Goal: Task Accomplishment & Management: Manage account settings

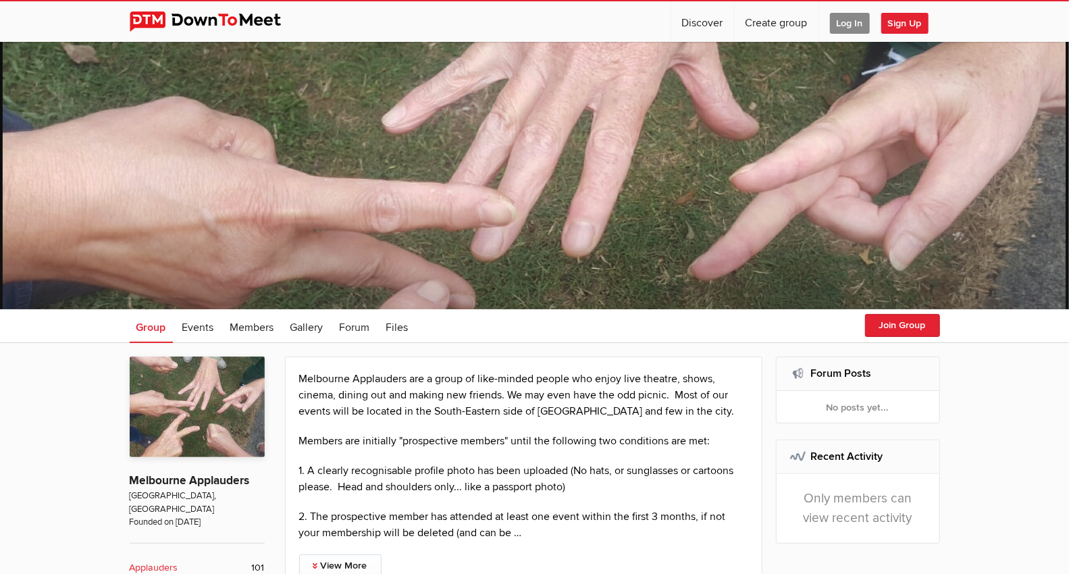
click at [848, 26] on span "Log In" at bounding box center [850, 23] width 40 height 21
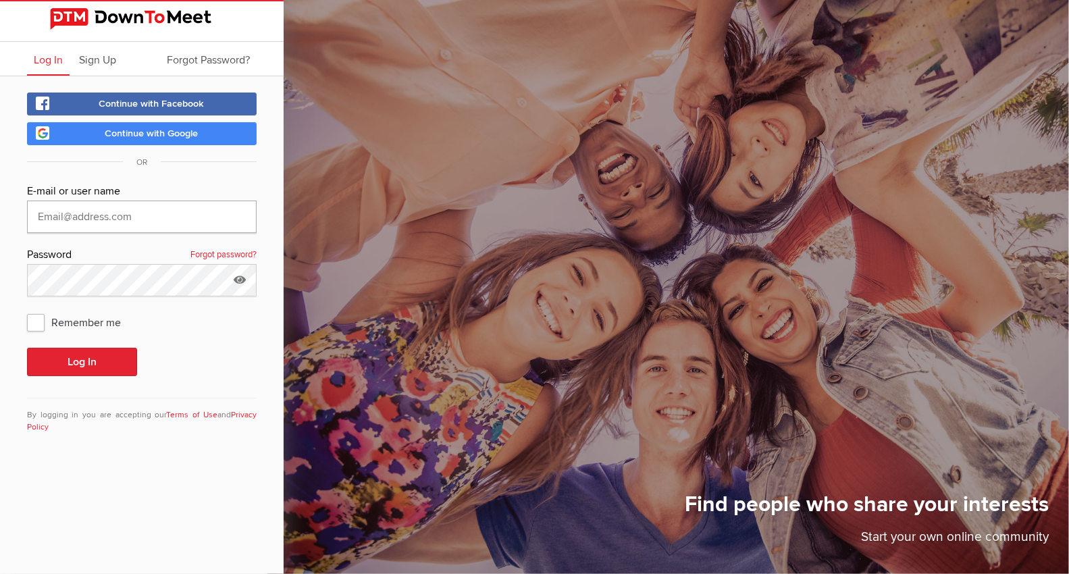
type input "[EMAIL_ADDRESS][DOMAIN_NAME]"
click at [86, 362] on button "Log In" at bounding box center [82, 362] width 110 height 28
click at [45, 329] on span "Remember me" at bounding box center [80, 322] width 107 height 24
click at [27, 310] on input "Remember me" at bounding box center [26, 309] width 1 height 1
checkbox input "true"
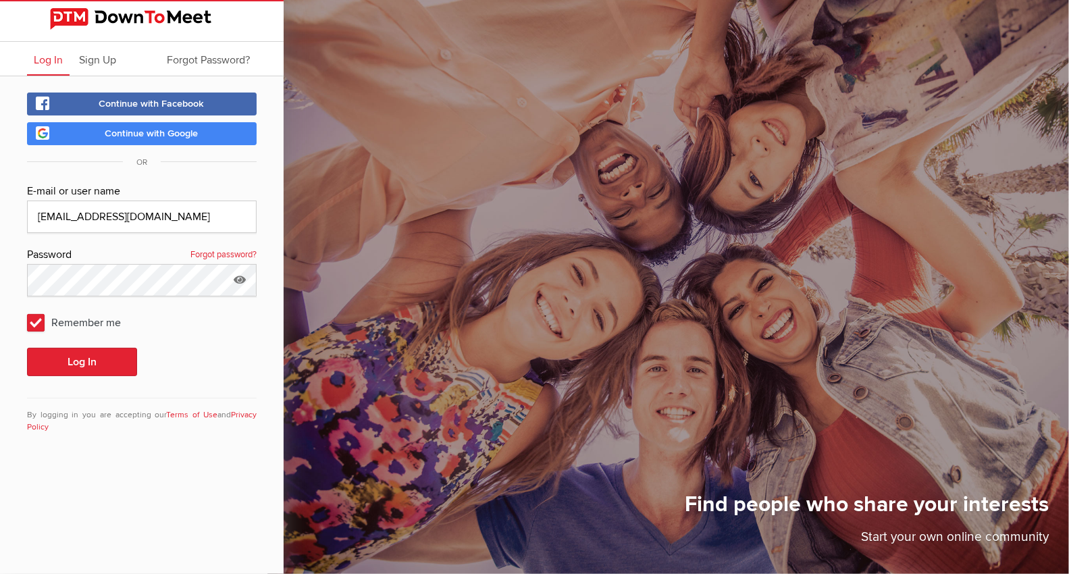
drag, startPoint x: 55, startPoint y: 338, endPoint x: 68, endPoint y: 345, distance: 13.9
click at [61, 340] on div "E-mail or user name [EMAIL_ADDRESS][DOMAIN_NAME] Password Forgot password? Reme…" at bounding box center [142, 316] width 230 height 267
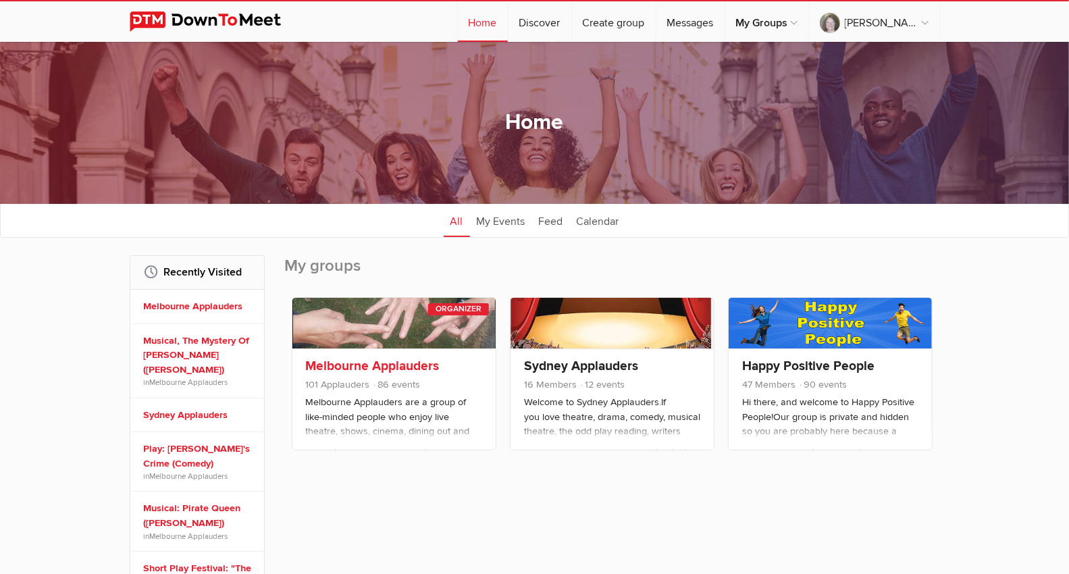
click at [458, 311] on div "Organizer" at bounding box center [458, 309] width 61 height 12
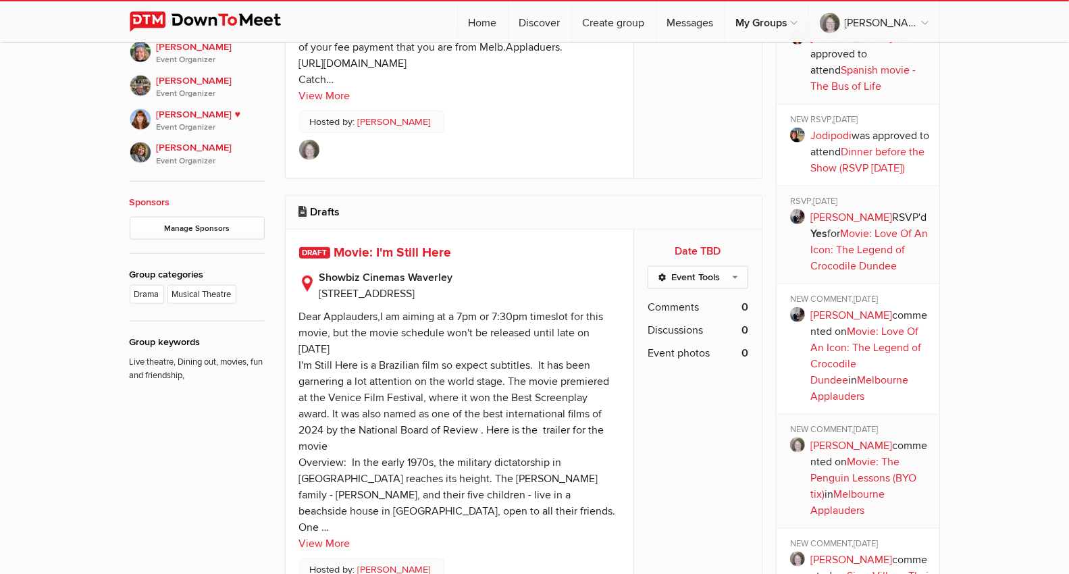
scroll to position [825, 0]
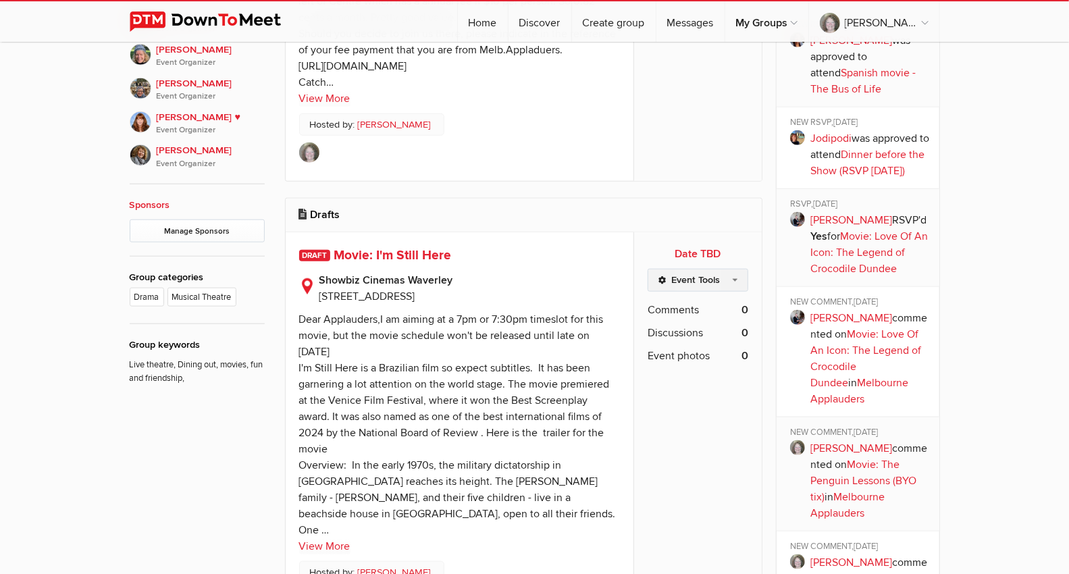
click at [734, 275] on link "Event Tools" at bounding box center [698, 280] width 101 height 23
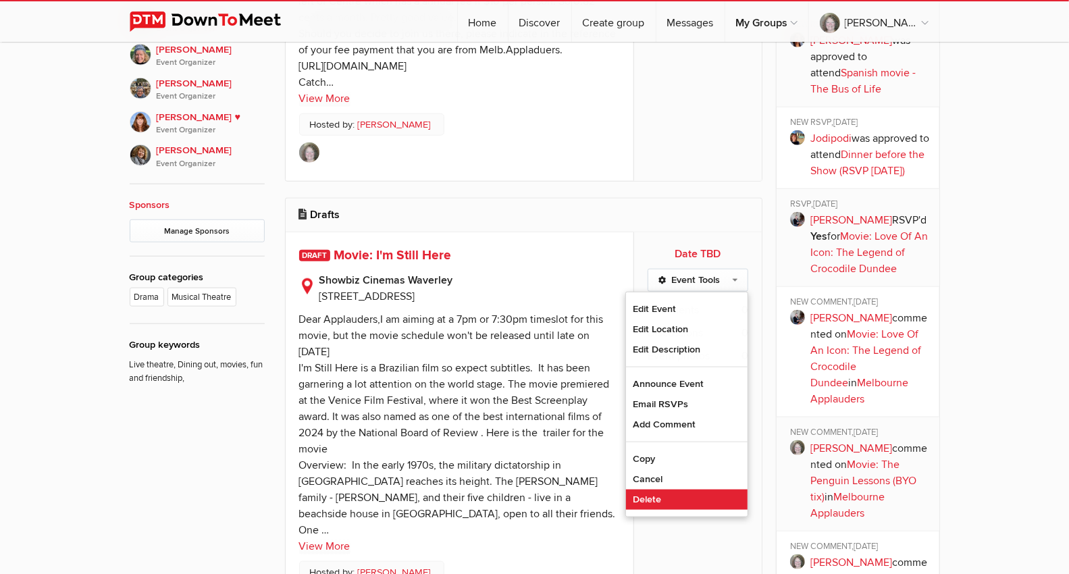
click at [664, 493] on link "Delete" at bounding box center [687, 500] width 122 height 20
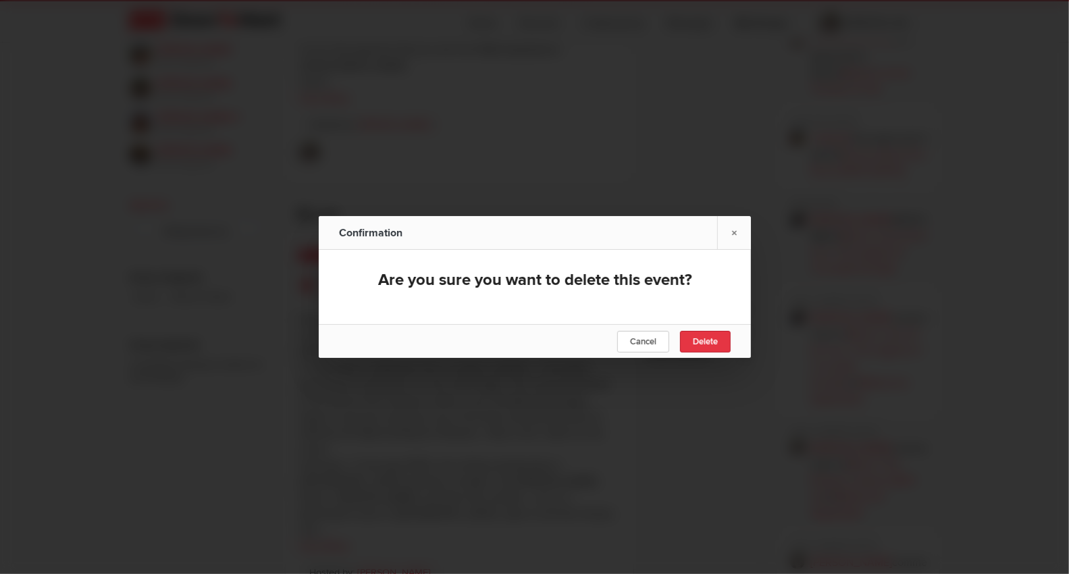
click at [706, 348] on link "Delete" at bounding box center [705, 342] width 51 height 22
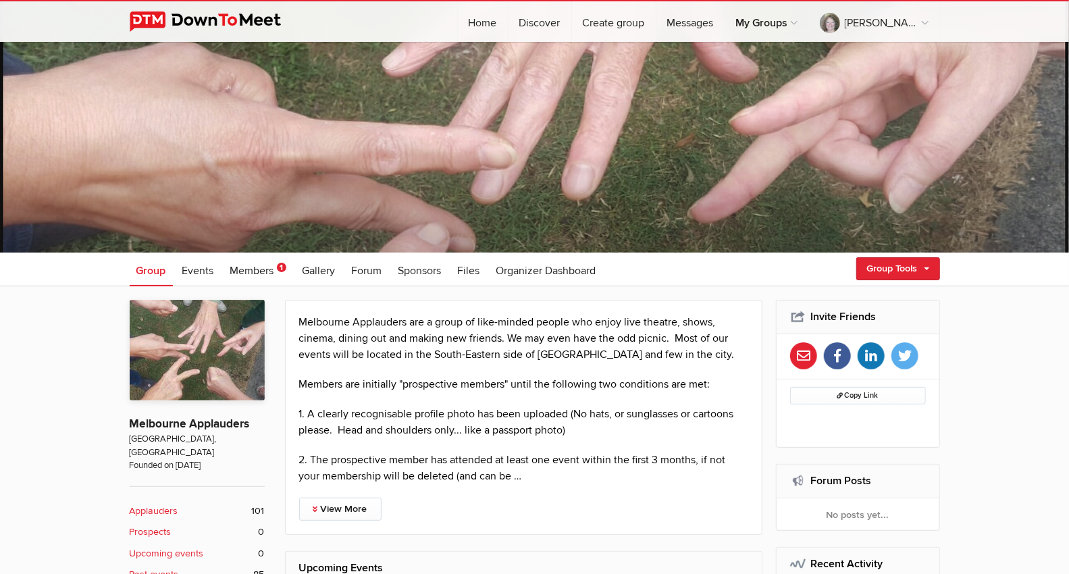
scroll to position [150, 0]
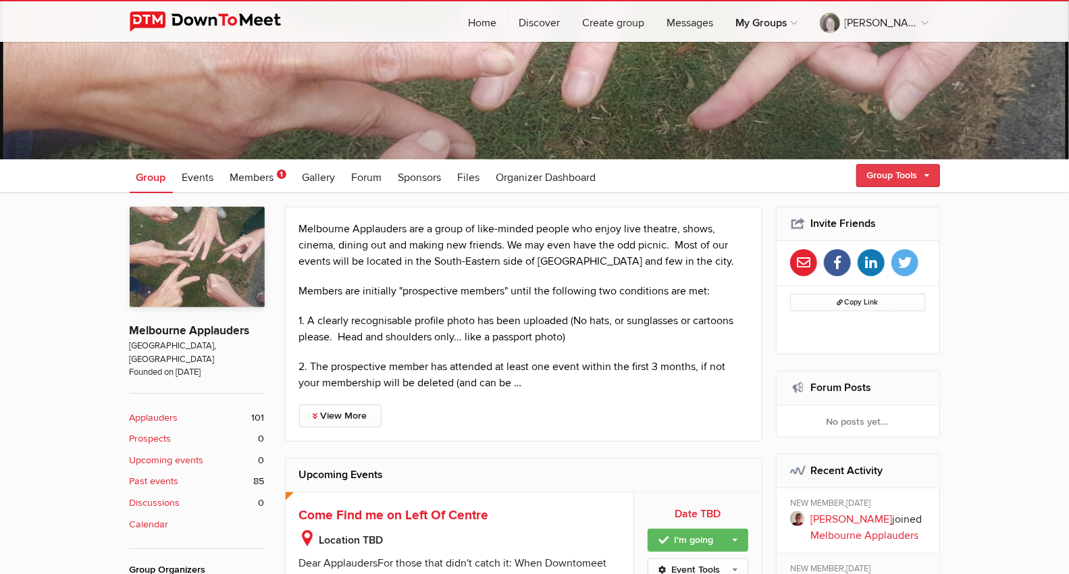
click at [936, 174] on link "Group Tools" at bounding box center [898, 175] width 84 height 23
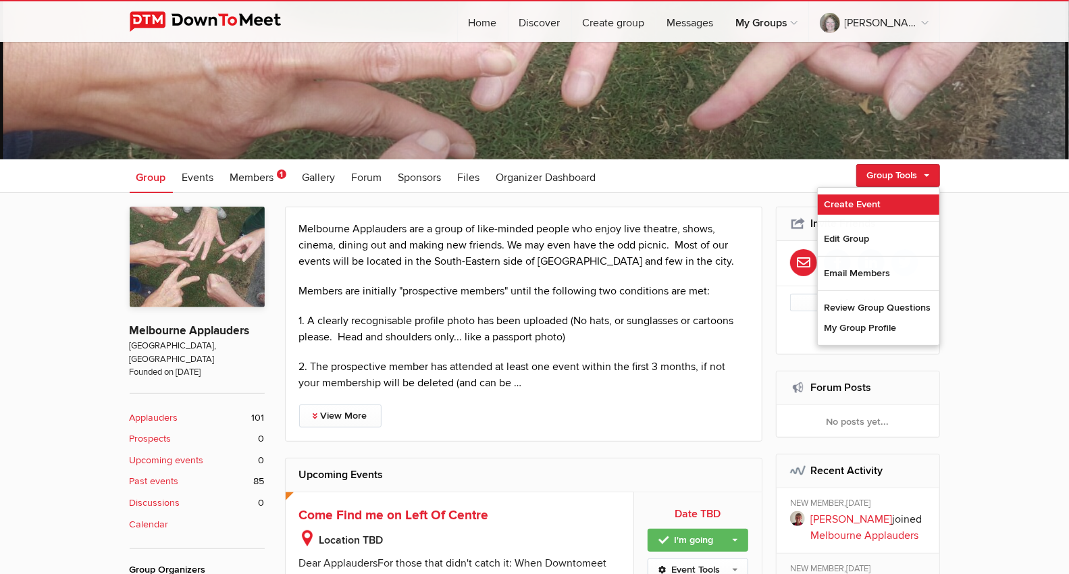
click at [872, 207] on link "Create Event" at bounding box center [879, 204] width 122 height 20
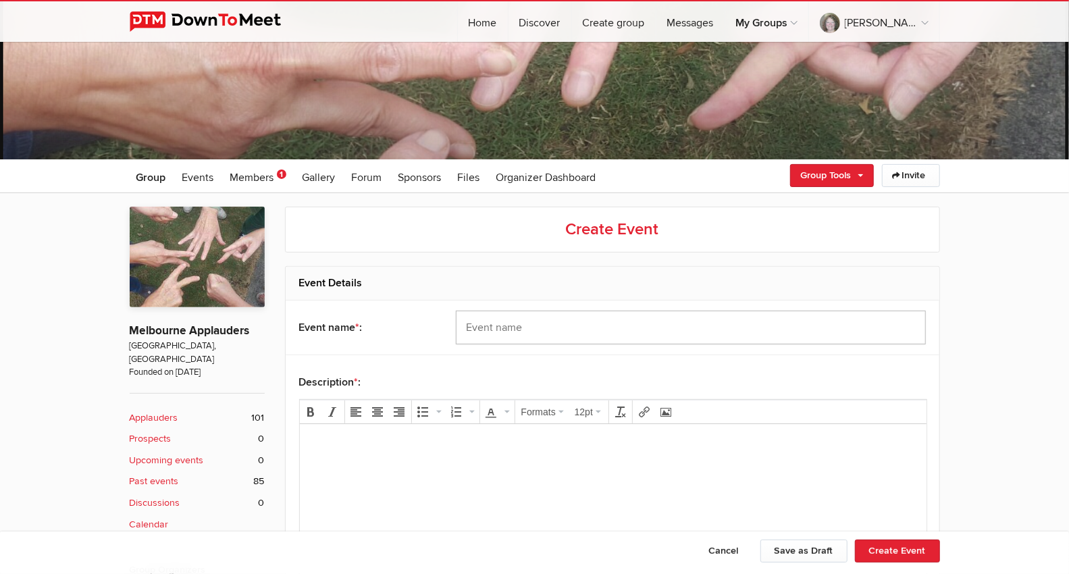
click at [519, 325] on input "text" at bounding box center [691, 328] width 470 height 34
drag, startPoint x: 485, startPoint y: 323, endPoint x: 477, endPoint y: 326, distance: 8.8
click at [475, 325] on input "MEal Before the Basin Theatre (RSVP" at bounding box center [691, 328] width 470 height 34
click at [479, 324] on input "MEal Before the Basin Theatre (RSVP" at bounding box center [691, 328] width 470 height 34
click at [523, 280] on h2 "Event Details" at bounding box center [612, 283] width 627 height 32
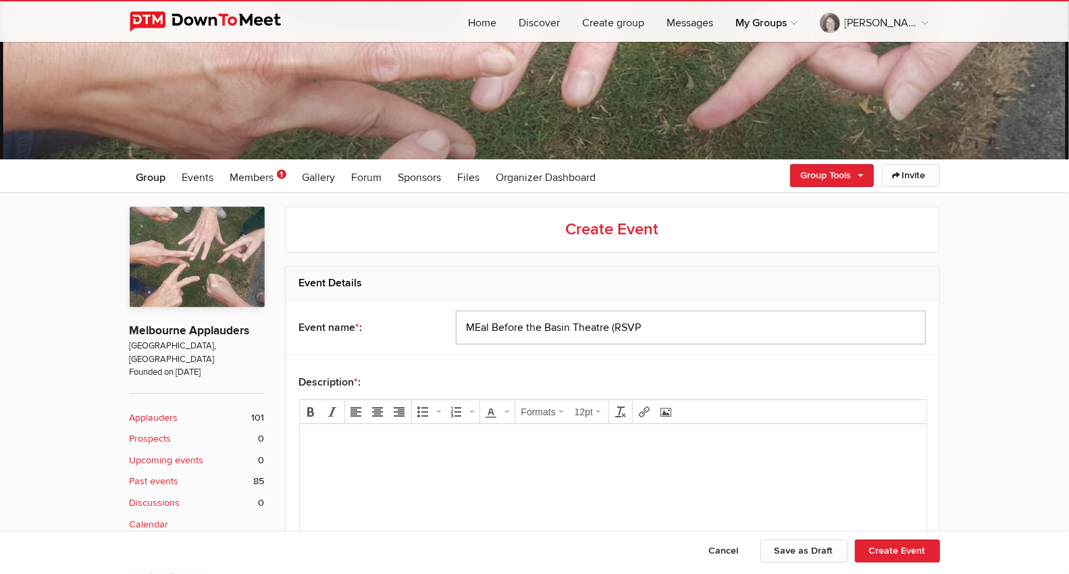
drag, startPoint x: 479, startPoint y: 325, endPoint x: 473, endPoint y: 325, distance: 6.8
click at [473, 325] on input "MEal Before the Basin Theatre (RSVP" at bounding box center [691, 328] width 470 height 34
click at [651, 328] on input "Meal Before the Basin Theatre (RSVP" at bounding box center [691, 328] width 470 height 34
type input "Meal Before the Basin Theatre (RSVP [DATE])"
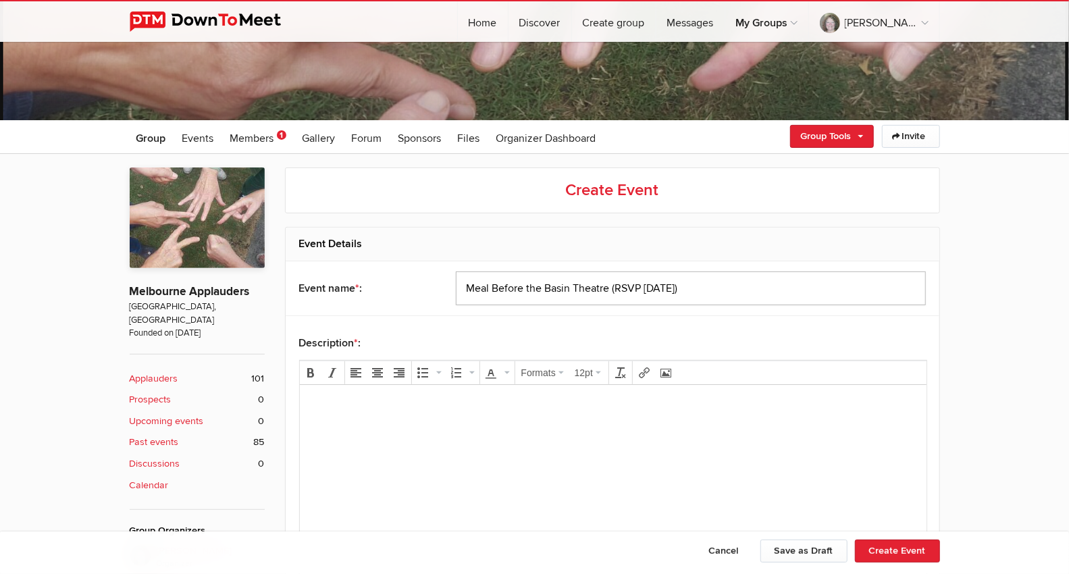
scroll to position [225, 0]
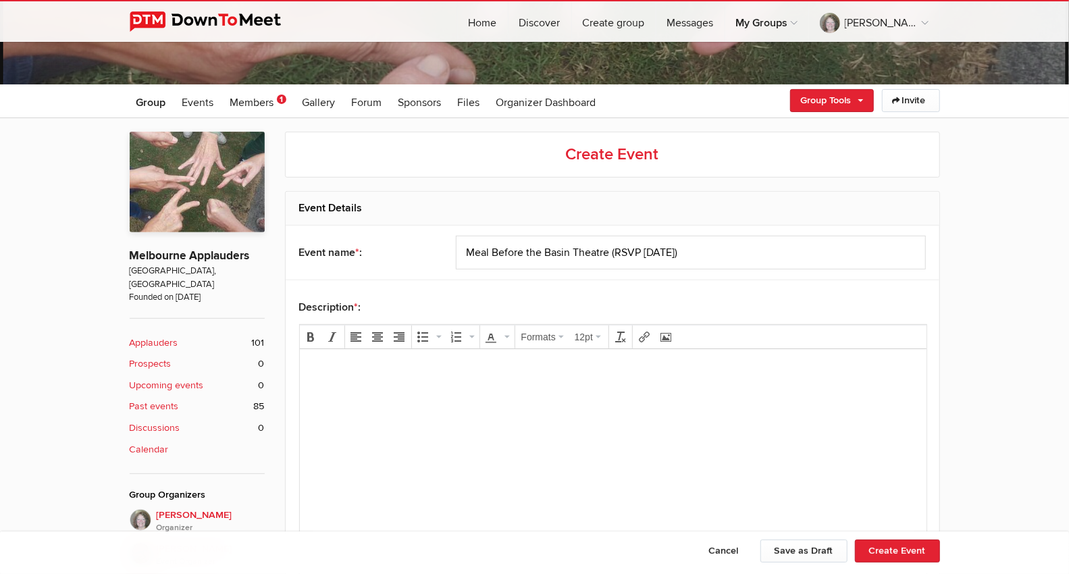
click at [338, 375] on body at bounding box center [613, 389] width 616 height 61
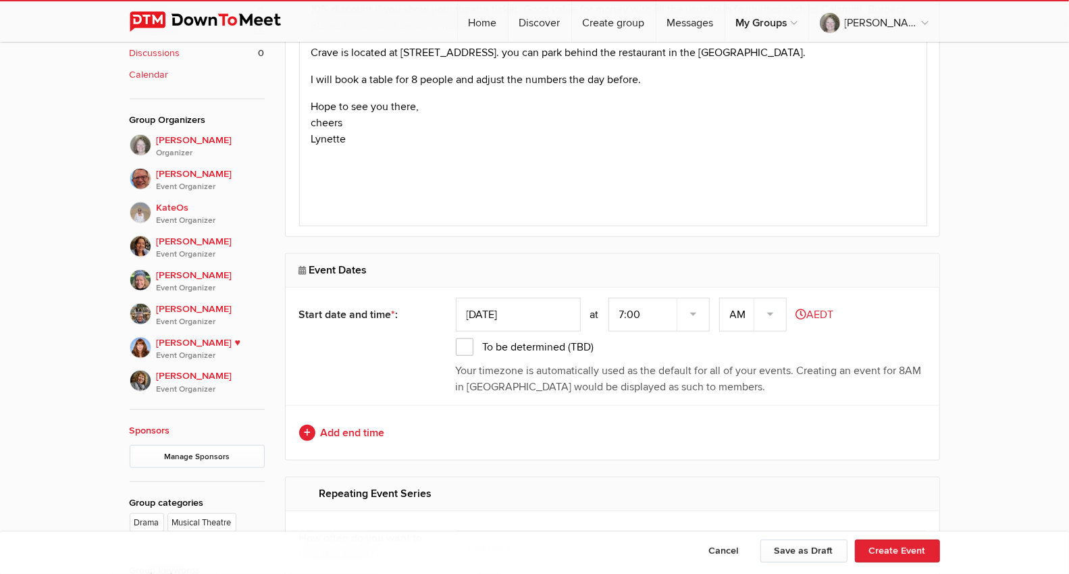
scroll to position [675, 0]
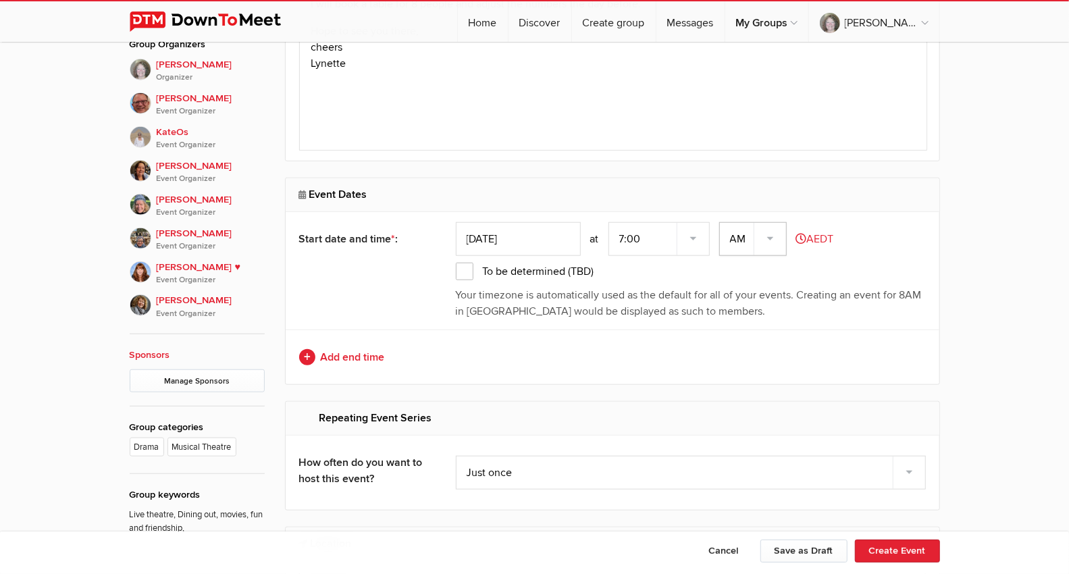
click at [772, 232] on select "AM PM" at bounding box center [753, 239] width 68 height 34
select select "PM"
click at [721, 222] on select "AM PM" at bounding box center [753, 239] width 68 height 34
click at [699, 234] on select "7:00 7:15 7:30 7:45 8:00 8:15 8:30 8:45 9:00 9:15 9:30 9:45 10:00 10:15 10:30 1…" at bounding box center [658, 239] width 101 height 34
click at [695, 232] on select "7:00 7:15 7:30 7:45 8:00 8:15 8:30 8:45 9:00 9:15 9:30 9:45 10:00 10:15 10:30 1…" at bounding box center [658, 239] width 101 height 34
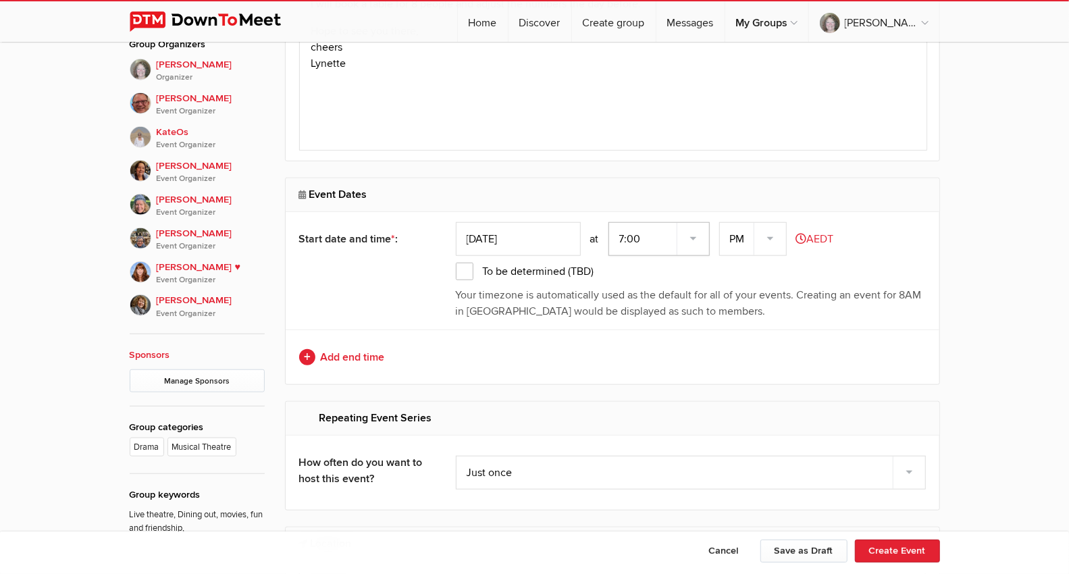
select select "0:00:00"
click at [610, 222] on select "7:00 7:15 7:30 7:45 8:00 8:15 8:30 8:45 9:00 9:15 9:30 9:45 10:00 10:15 10:30 1…" at bounding box center [658, 239] width 101 height 34
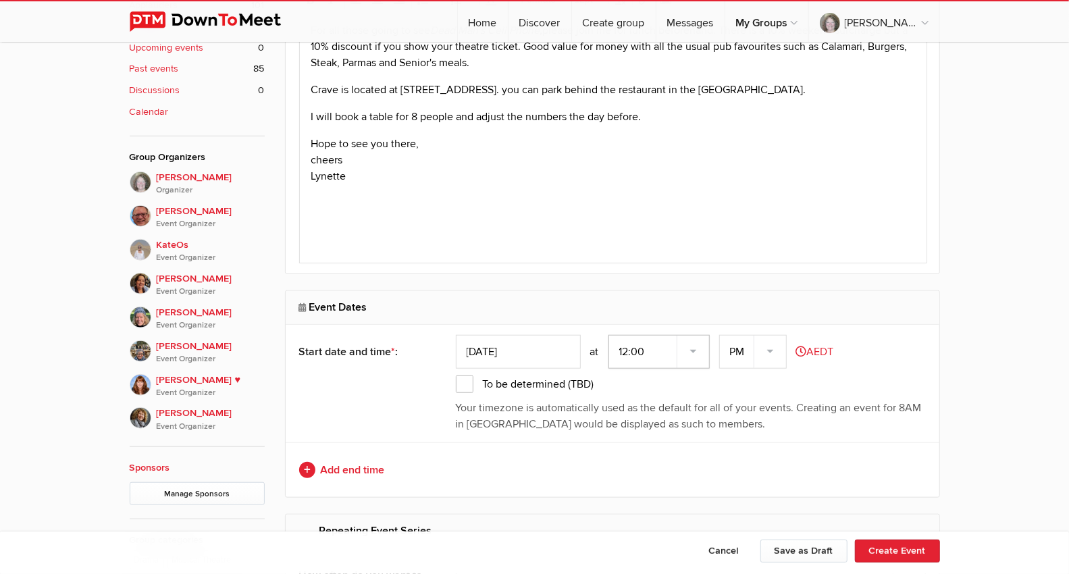
scroll to position [600, 0]
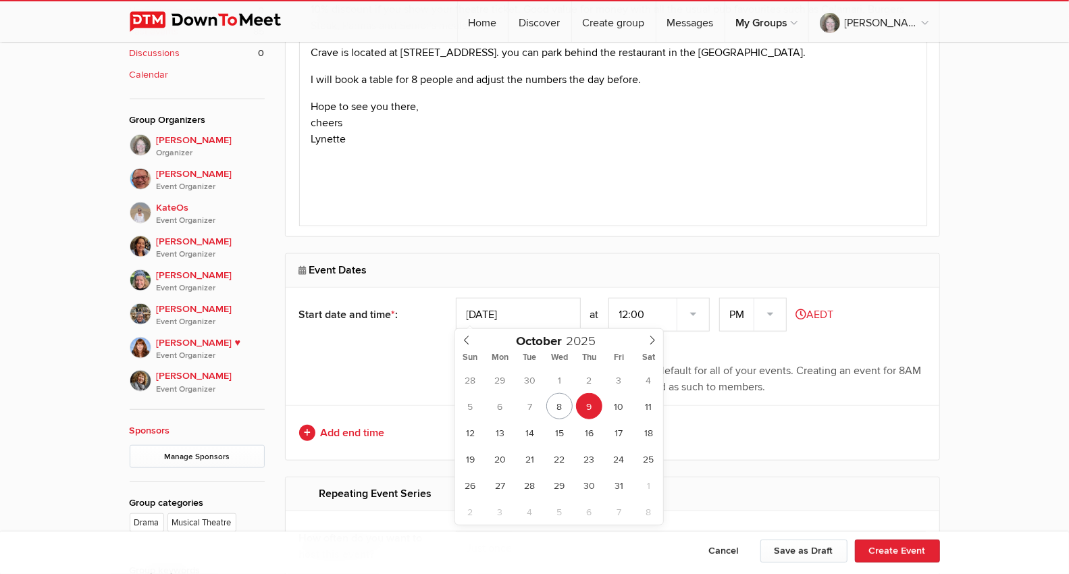
click at [530, 313] on input "[DATE]" at bounding box center [518, 315] width 125 height 34
type input "[DATE]"
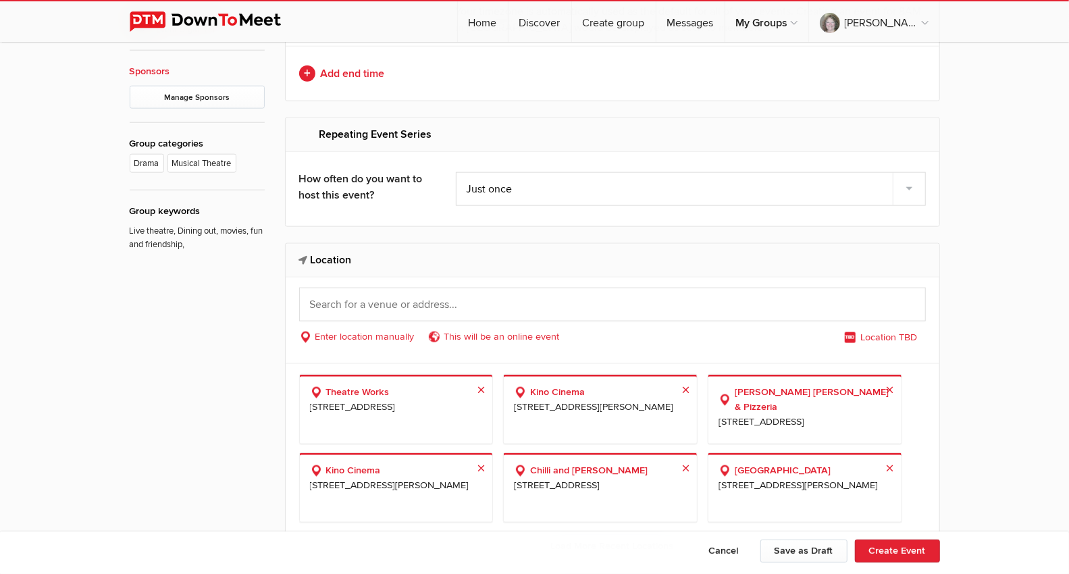
scroll to position [975, 0]
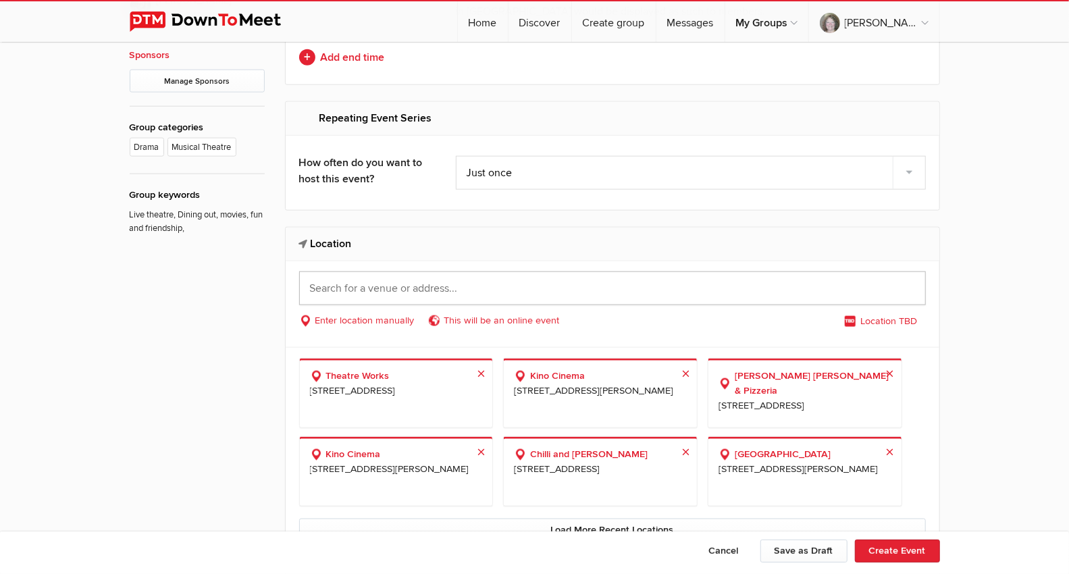
click at [354, 280] on input "text" at bounding box center [612, 288] width 627 height 34
paste input "Crave Restaurant [STREET_ADDRESS] · [GEOGRAPHIC_DATA]"
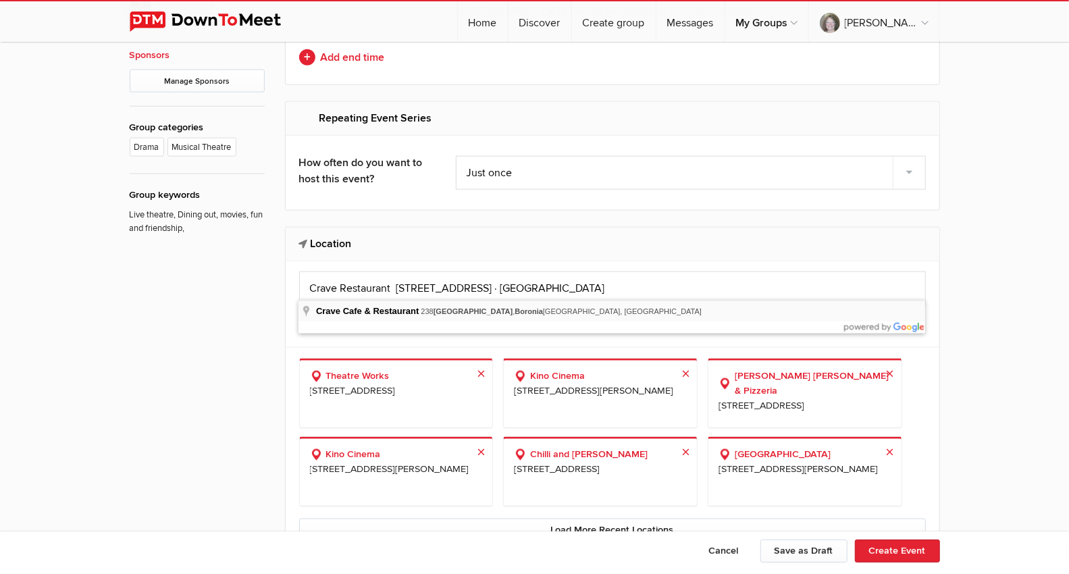
type input "Crave Cafe & Restaurant, [STREET_ADDRESS]"
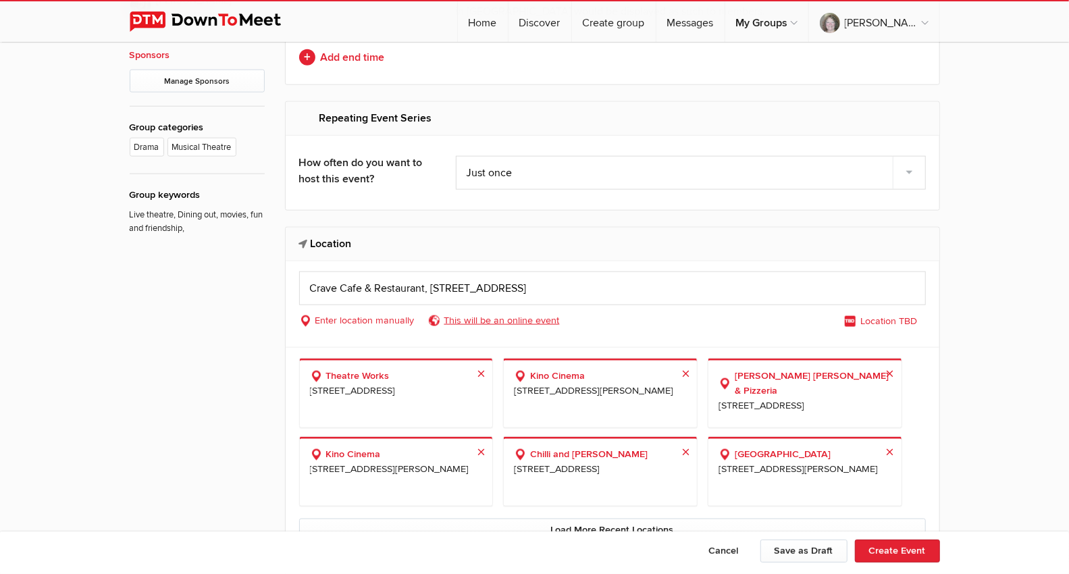
select select "[GEOGRAPHIC_DATA]"
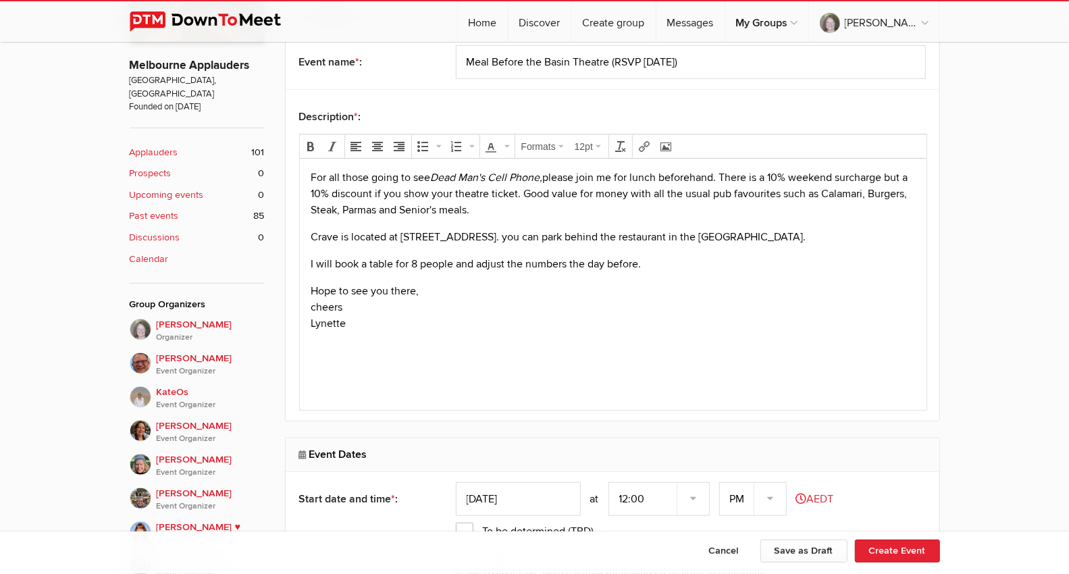
scroll to position [450, 0]
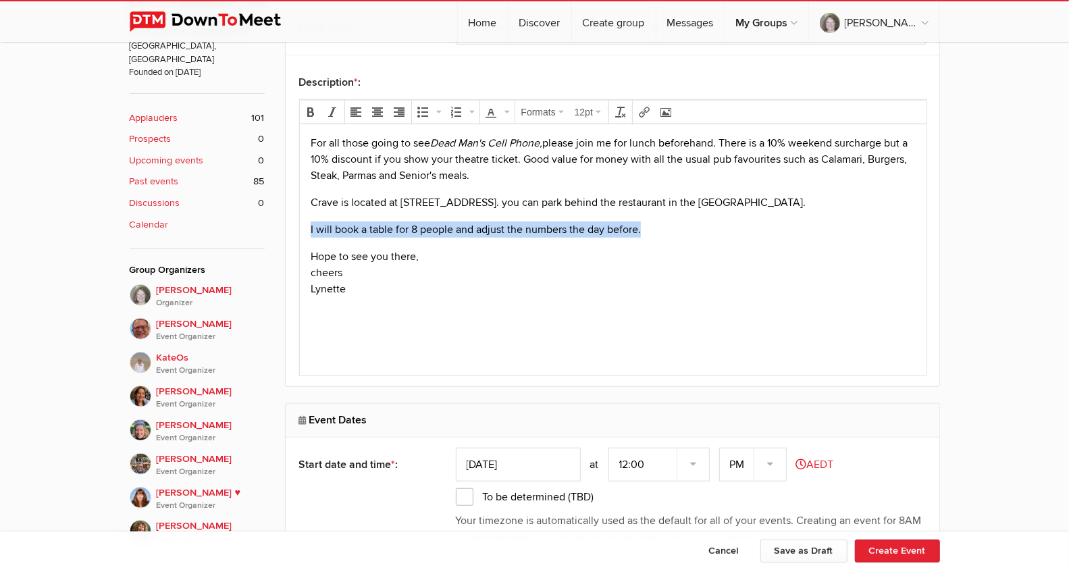
drag, startPoint x: 651, startPoint y: 226, endPoint x: 579, endPoint y: 342, distance: 135.8
click at [299, 221] on html "For all those going to see Dead Man's Cell Phone, please join me for lunch befo…" at bounding box center [612, 235] width 627 height 223
copy p "I will book a table for 8 people and adjust the numbers the day before."
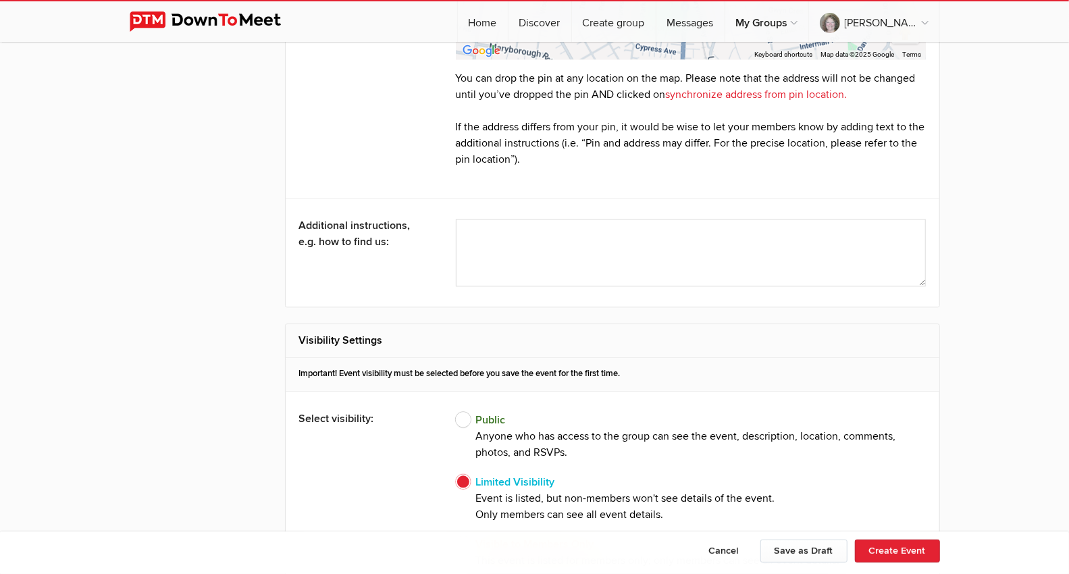
scroll to position [1800, 0]
click at [525, 235] on textarea at bounding box center [691, 254] width 470 height 68
type textarea "I will book a table for 8 people and adjust the numbers the day before."
click at [883, 493] on button "Create Event" at bounding box center [897, 551] width 85 height 23
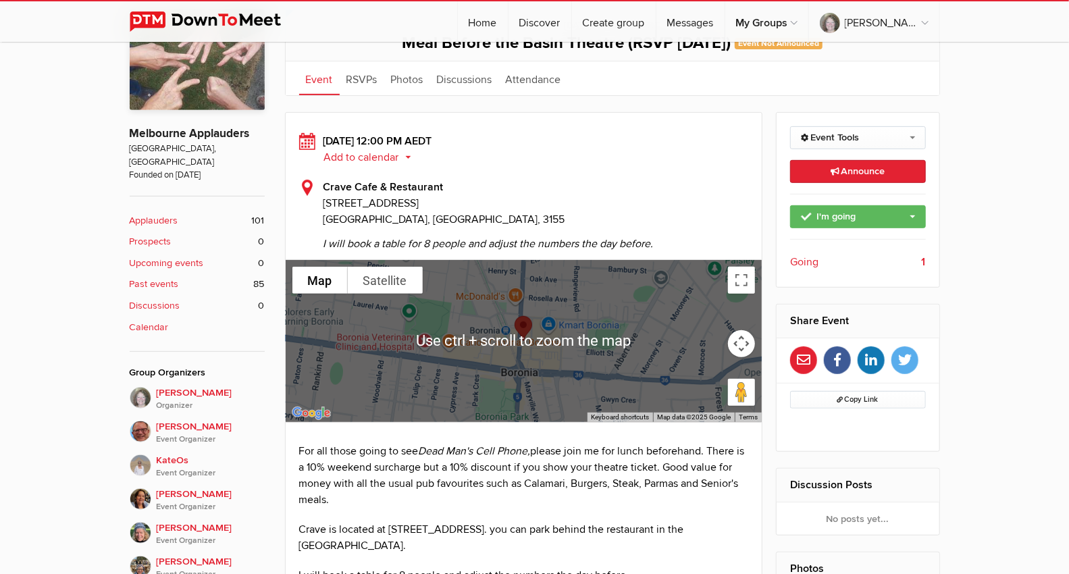
scroll to position [375, 0]
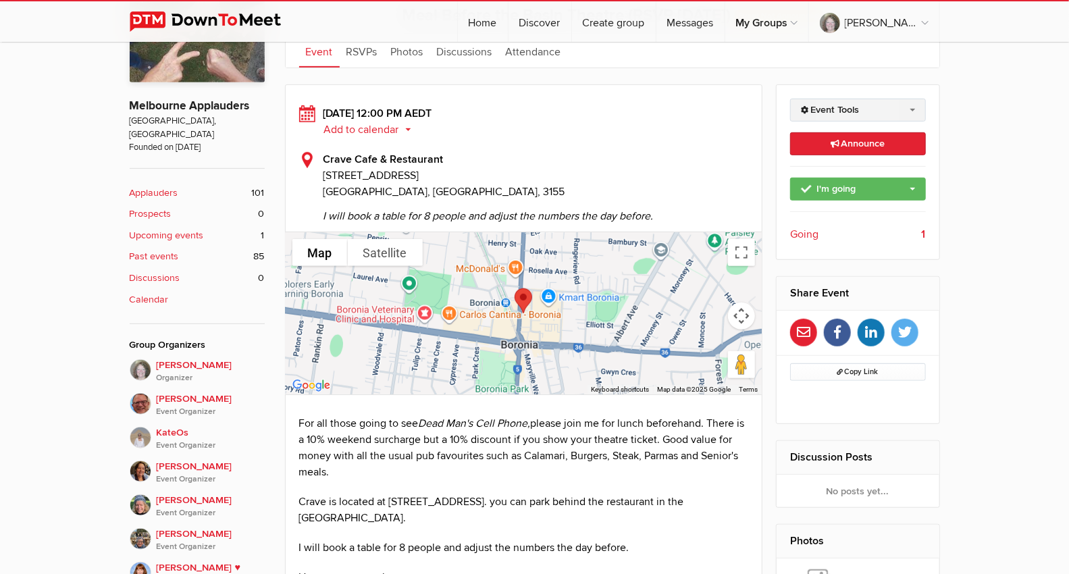
click at [916, 107] on link "Event Tools" at bounding box center [858, 110] width 136 height 23
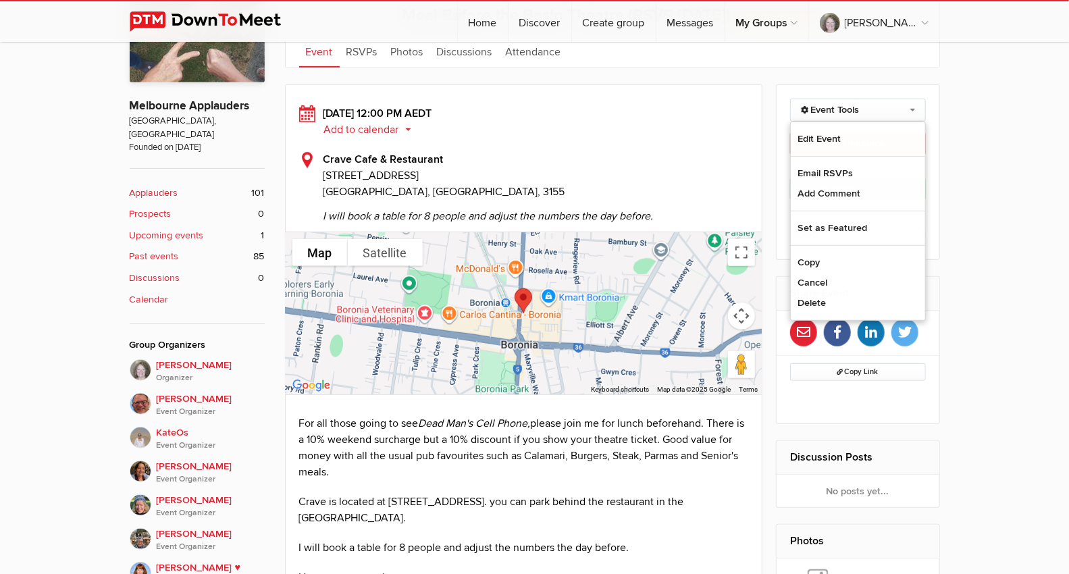
click at [634, 147] on div "[DATE] 12:00 PM AEDT Add to calendar Outlook Apple / iCal Google Yahoo Add to c…" at bounding box center [524, 164] width 450 height 119
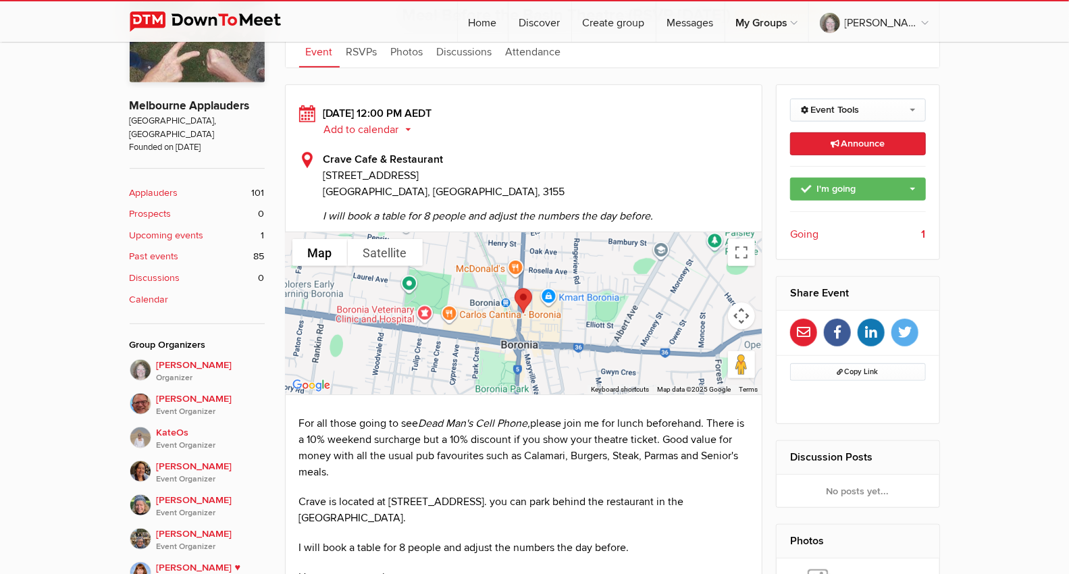
click at [962, 167] on div "Limited visibility event Event is listed, but non-members won't see details of …" at bounding box center [534, 462] width 1069 height 988
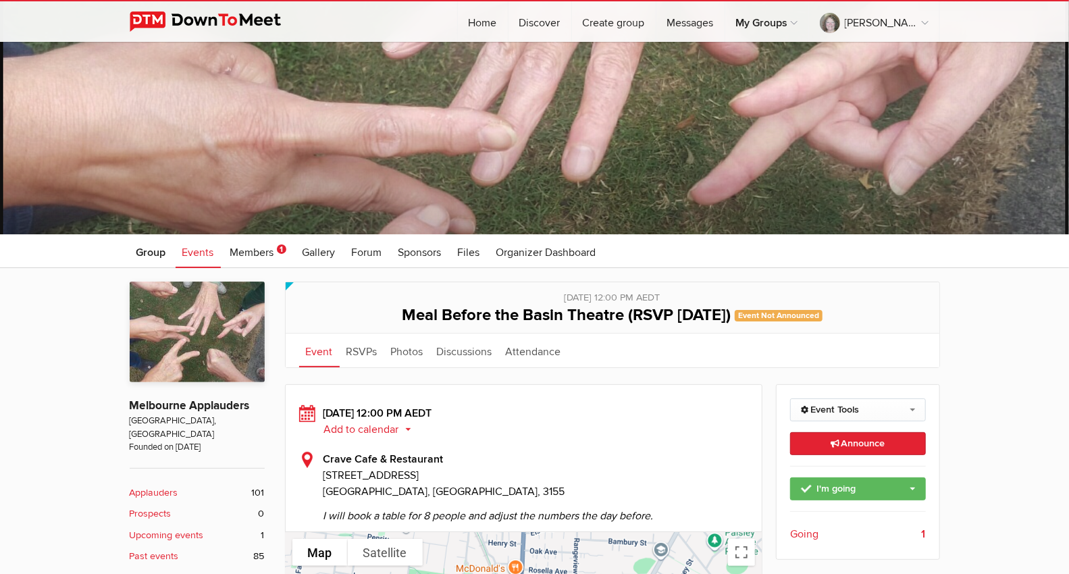
scroll to position [75, 0]
click at [546, 352] on link "Attendance" at bounding box center [533, 351] width 69 height 34
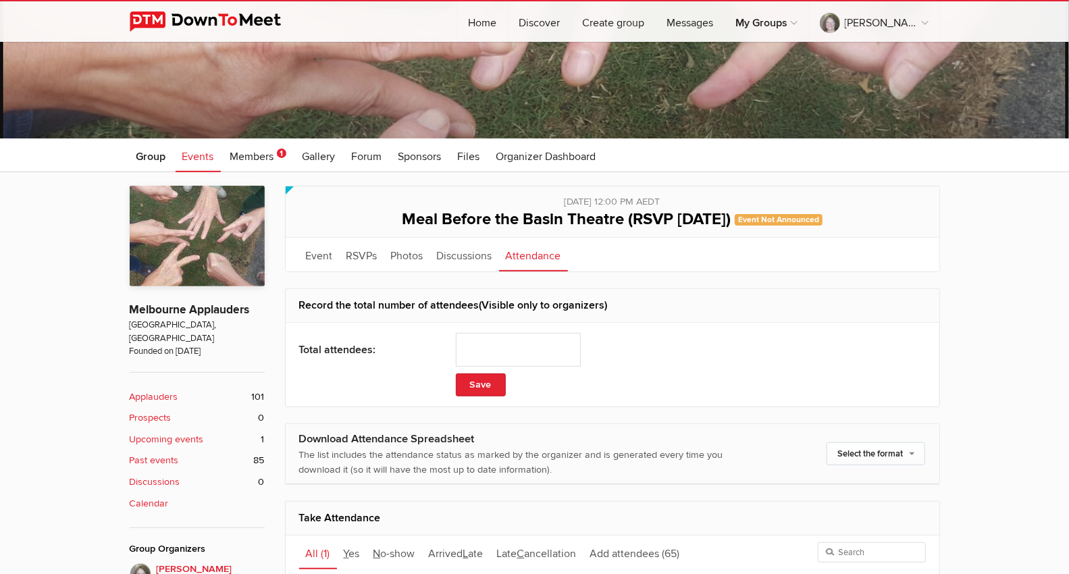
scroll to position [75, 0]
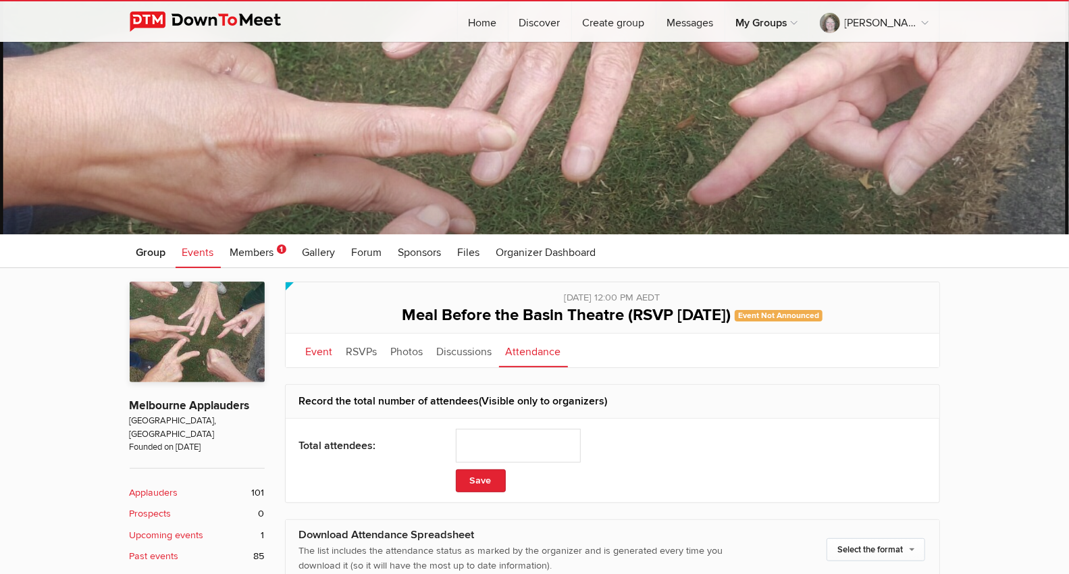
click at [321, 354] on link "Event" at bounding box center [319, 351] width 41 height 34
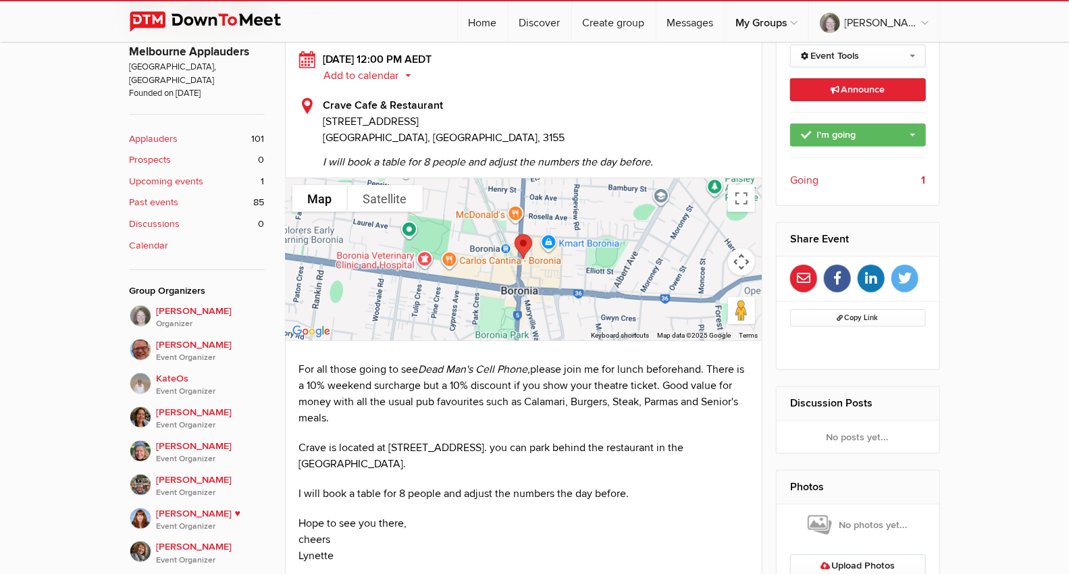
scroll to position [353, 0]
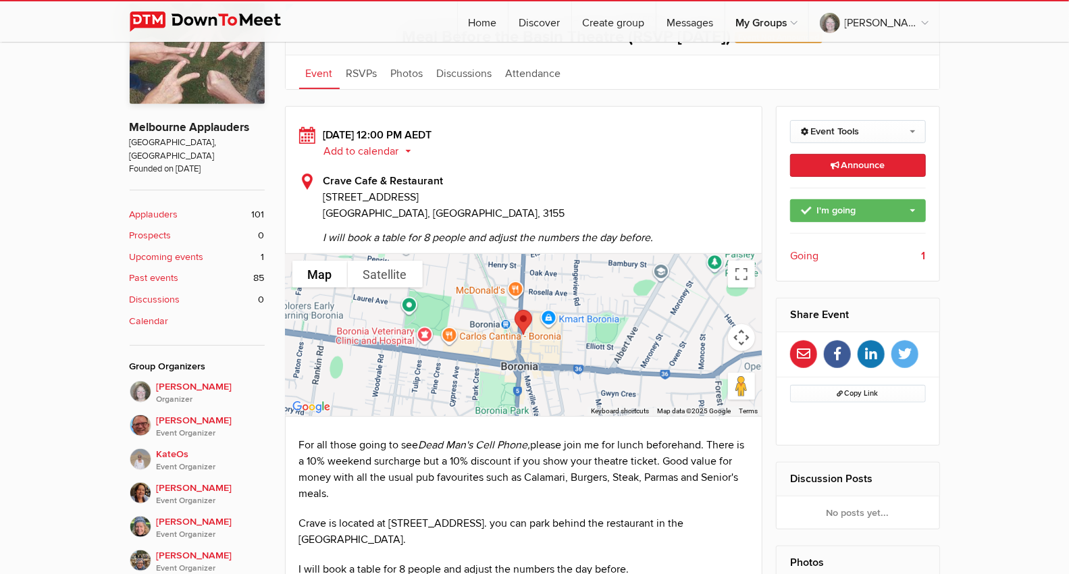
click at [924, 251] on b "1" at bounding box center [924, 256] width 4 height 16
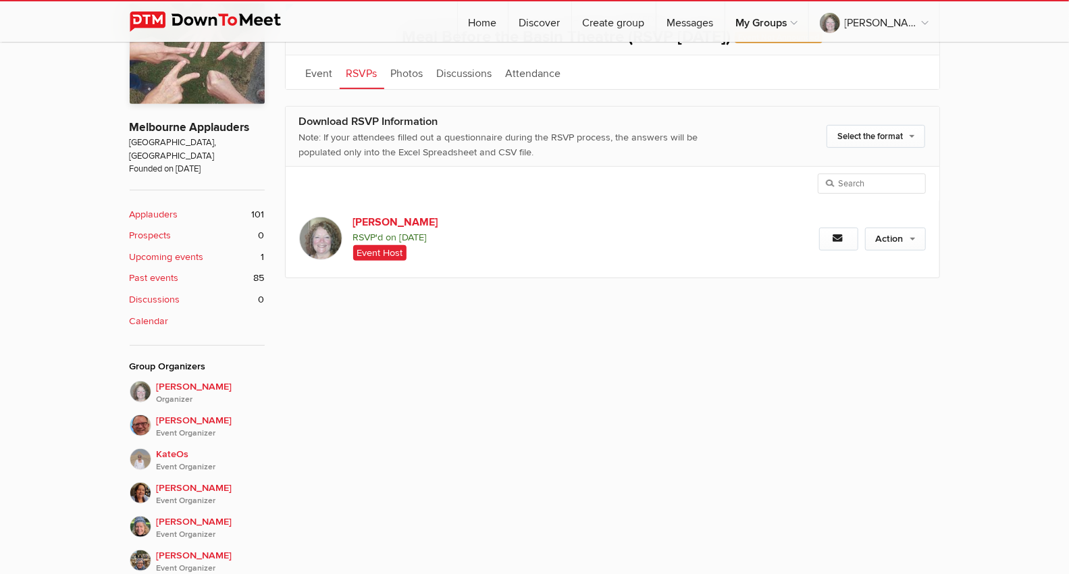
scroll to position [309, 0]
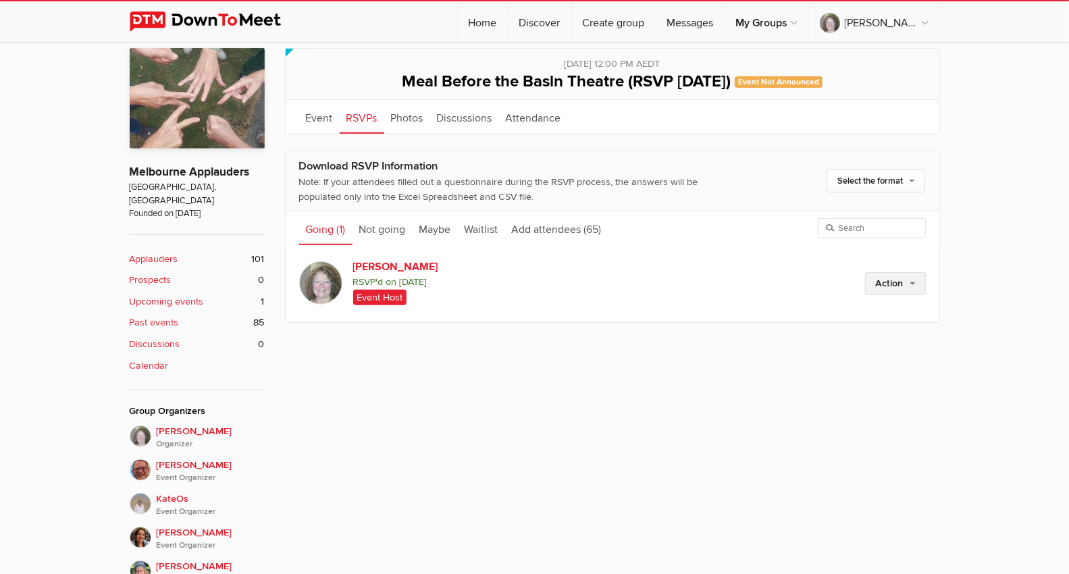
click at [916, 280] on link "Action" at bounding box center [895, 283] width 61 height 23
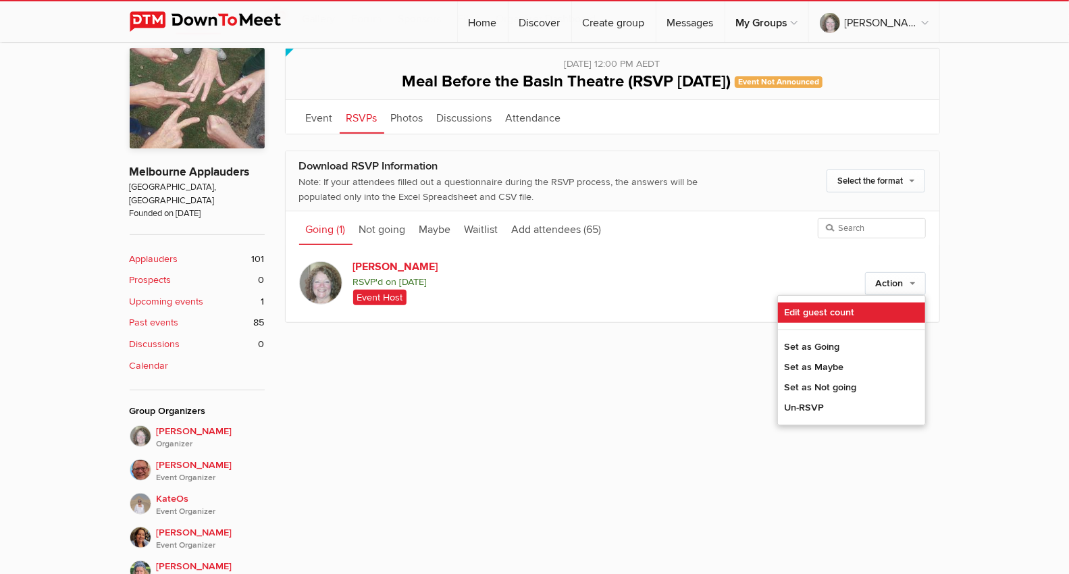
click at [843, 308] on link "Edit guest count" at bounding box center [851, 313] width 147 height 20
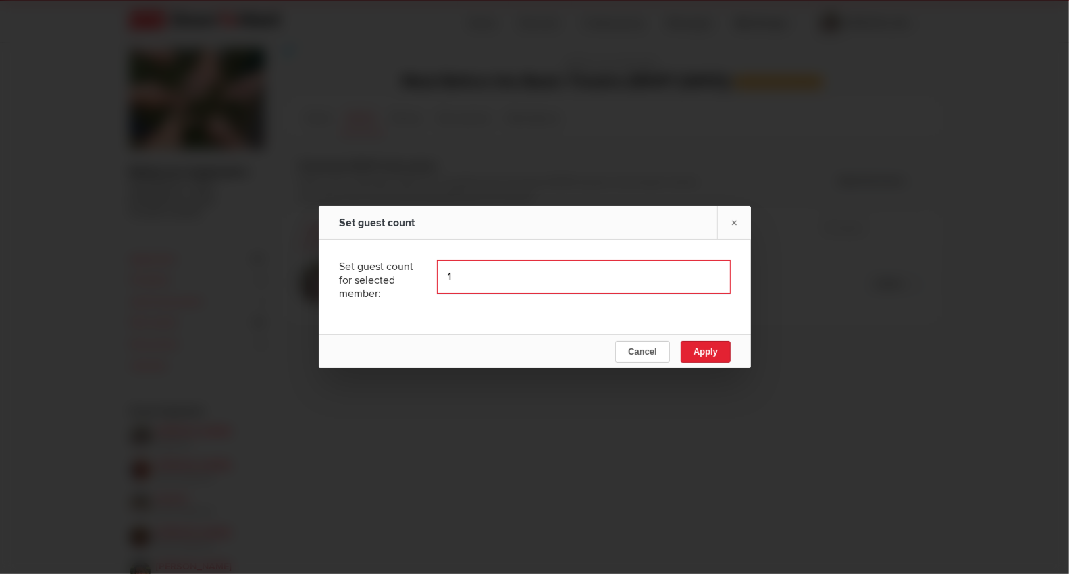
click at [702, 276] on input "1" at bounding box center [584, 277] width 294 height 34
click at [702, 276] on input "2" at bounding box center [584, 277] width 294 height 34
click at [702, 276] on input "3" at bounding box center [584, 277] width 294 height 34
type input "4"
click at [702, 276] on input "4" at bounding box center [584, 277] width 294 height 34
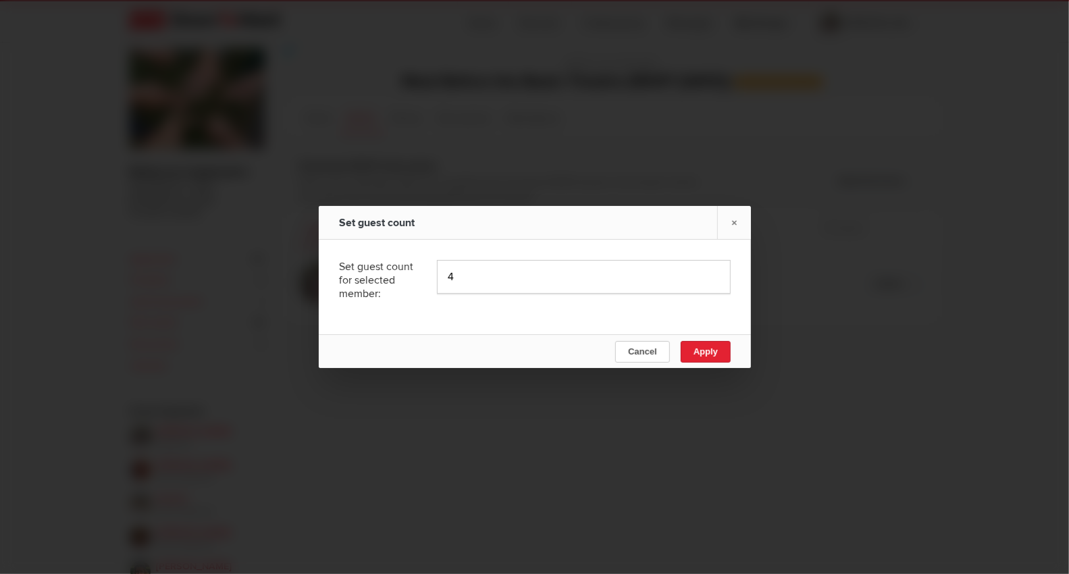
click at [707, 351] on span "Apply" at bounding box center [705, 351] width 24 height 10
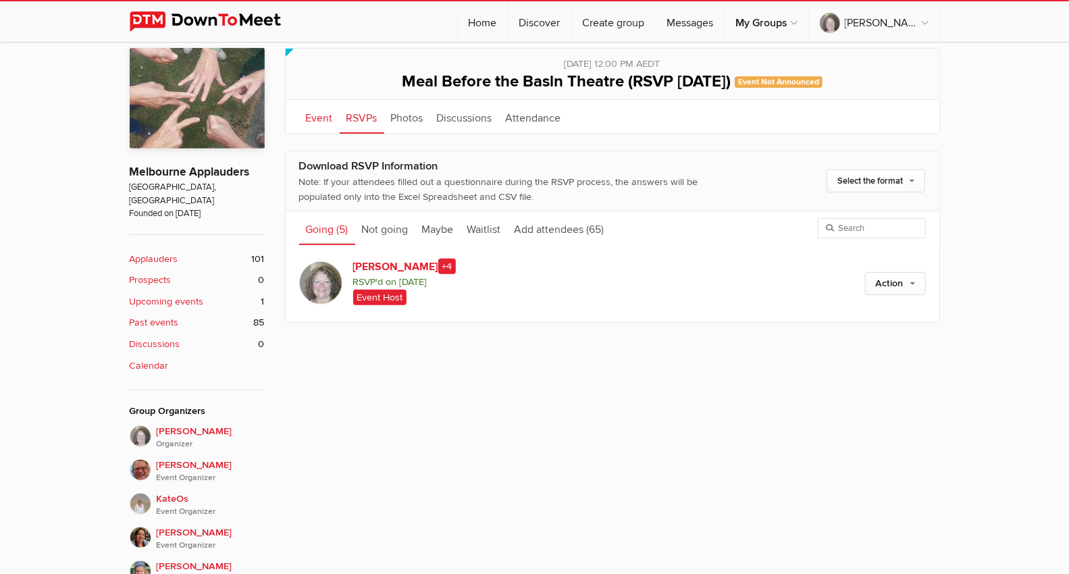
click at [310, 120] on link "Event" at bounding box center [319, 117] width 41 height 34
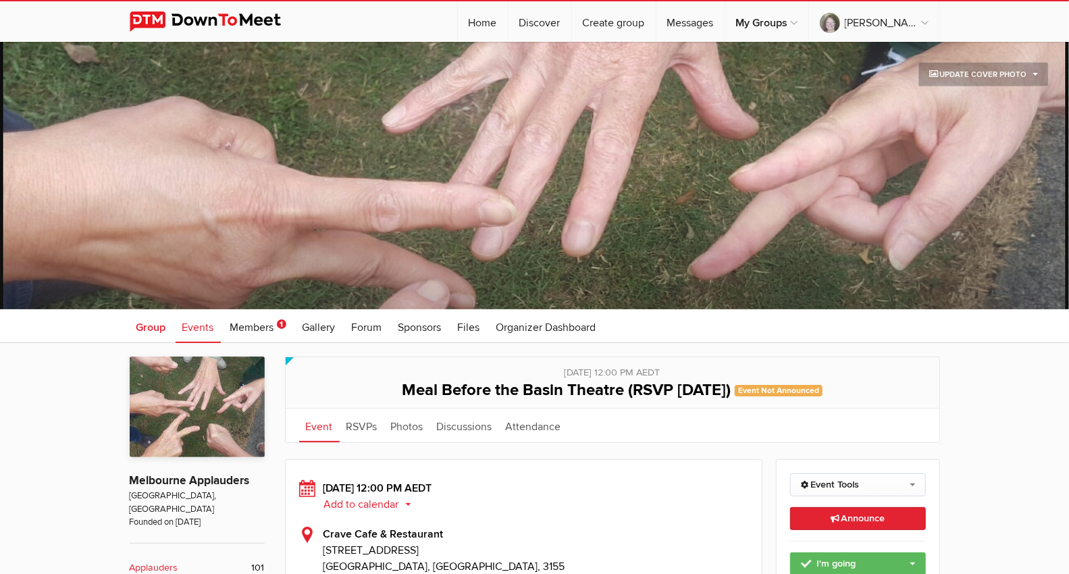
click at [145, 325] on span "Group" at bounding box center [151, 328] width 30 height 14
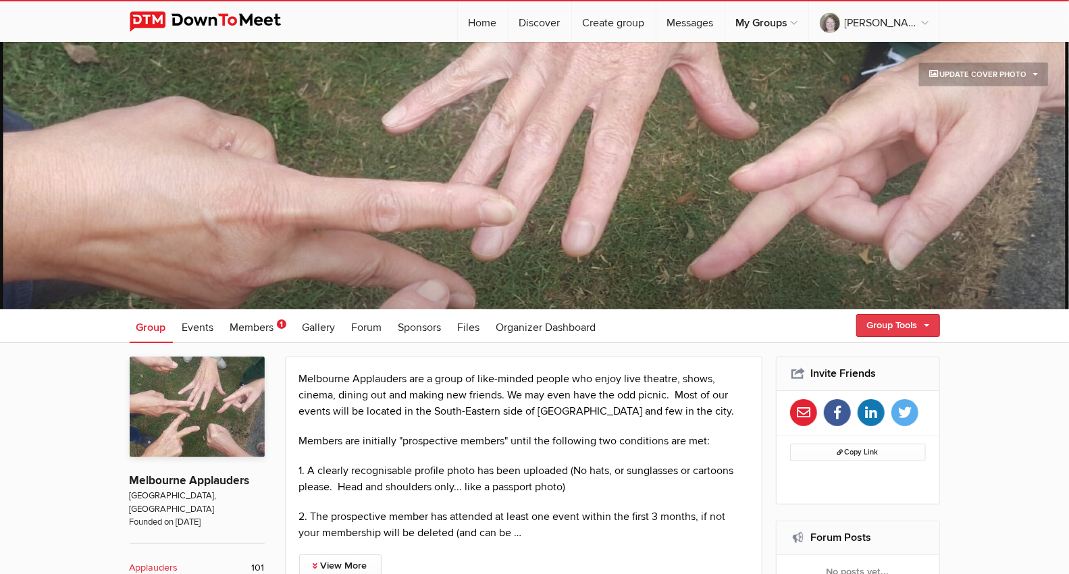
click at [932, 319] on link "Group Tools" at bounding box center [898, 325] width 84 height 23
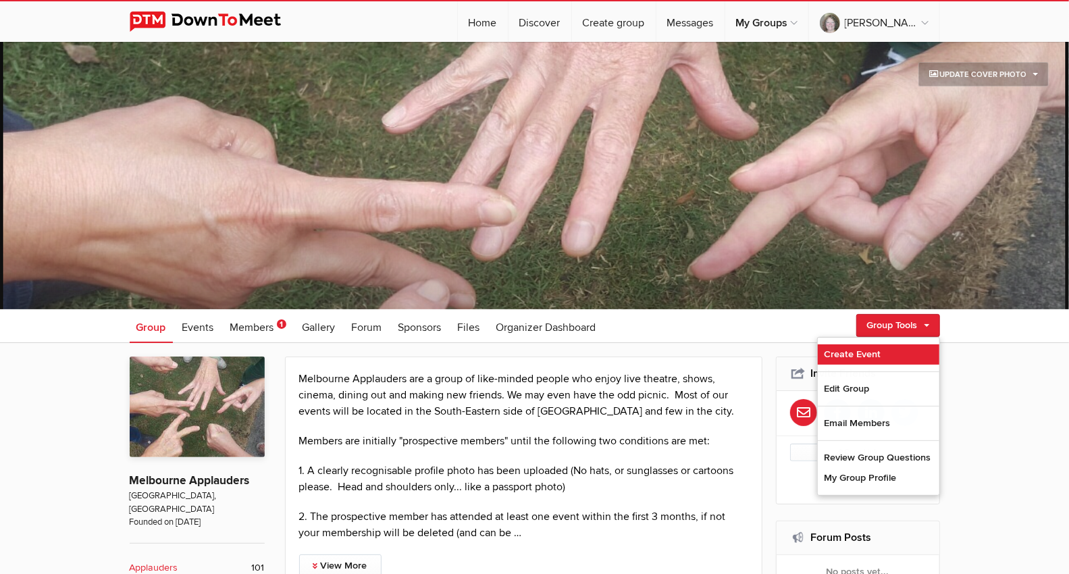
click at [875, 353] on link "Create Event" at bounding box center [879, 354] width 122 height 20
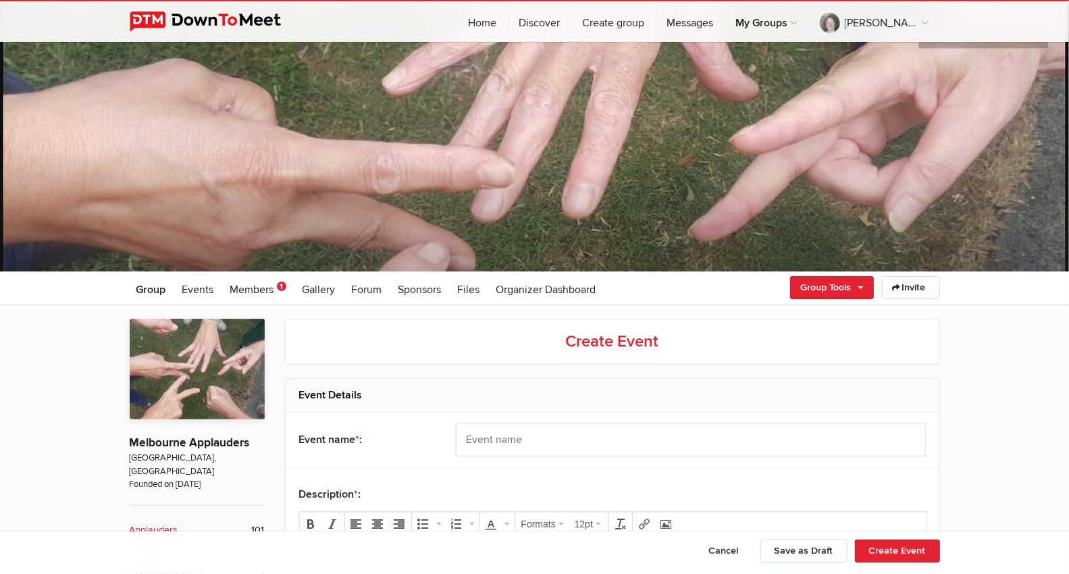
scroll to position [75, 0]
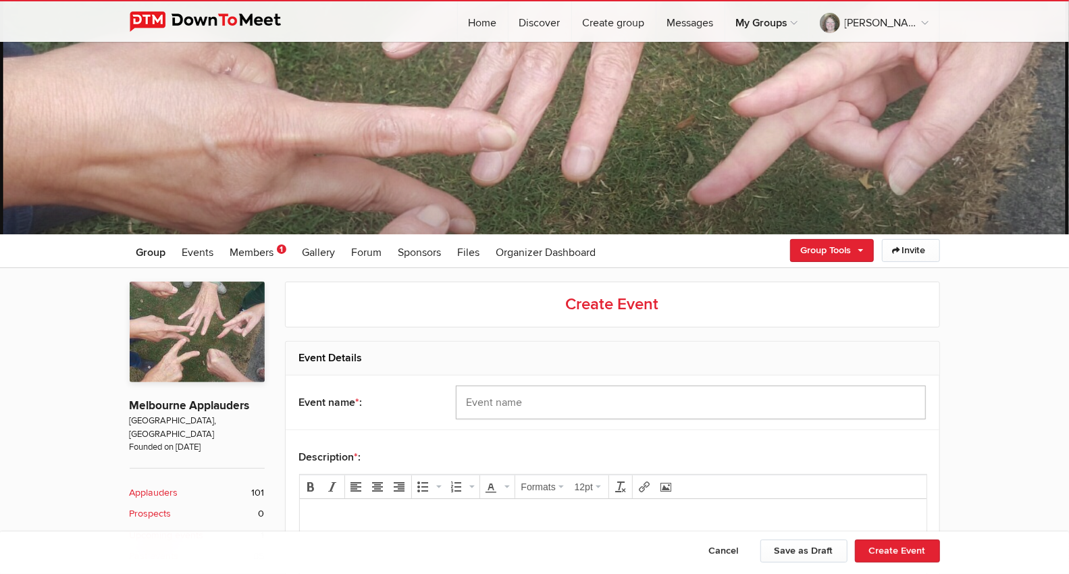
click at [498, 402] on input "text" at bounding box center [691, 403] width 470 height 34
paste input "Comedy: Dead Man's Cell Phone (BYO Tickets)"
type input "Comedy: Dead Man's Cell Phone (BYO Tickets)"
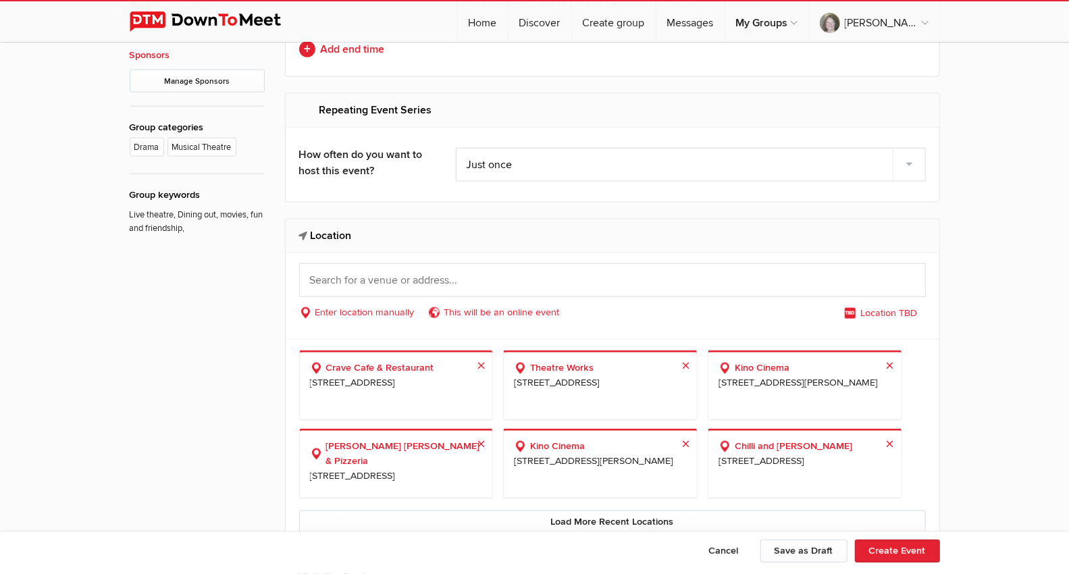
scroll to position [1050, 0]
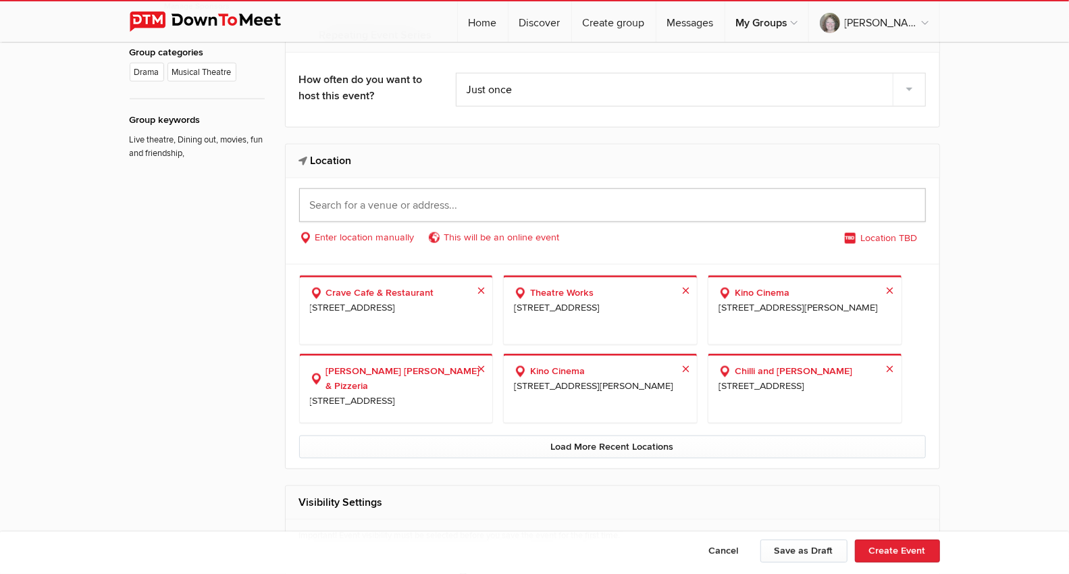
click at [332, 205] on input "text" at bounding box center [612, 205] width 627 height 34
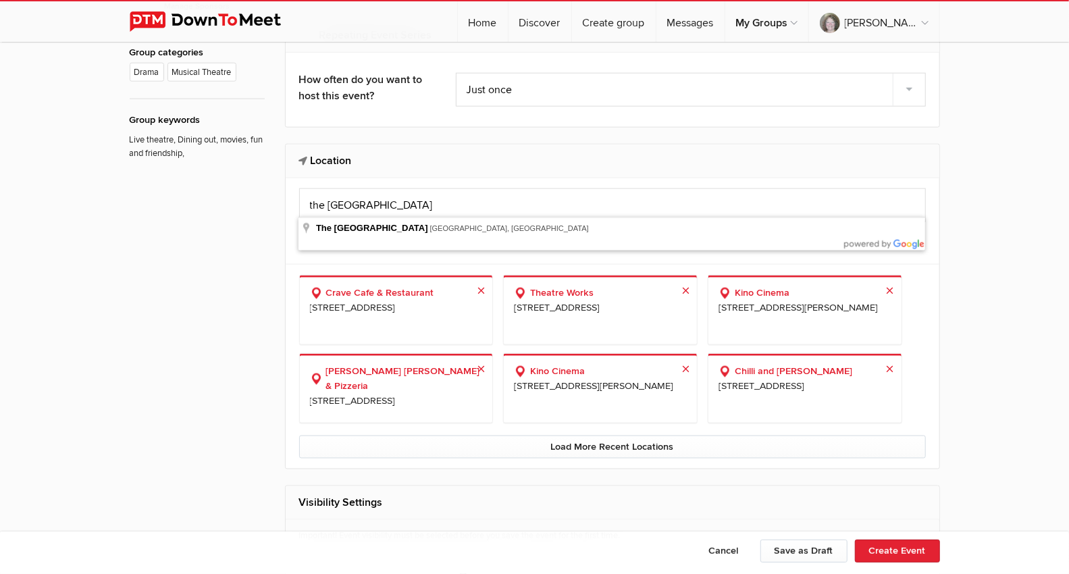
type input "The [GEOGRAPHIC_DATA], [GEOGRAPHIC_DATA], [GEOGRAPHIC_DATA], [GEOGRAPHIC_DATA]"
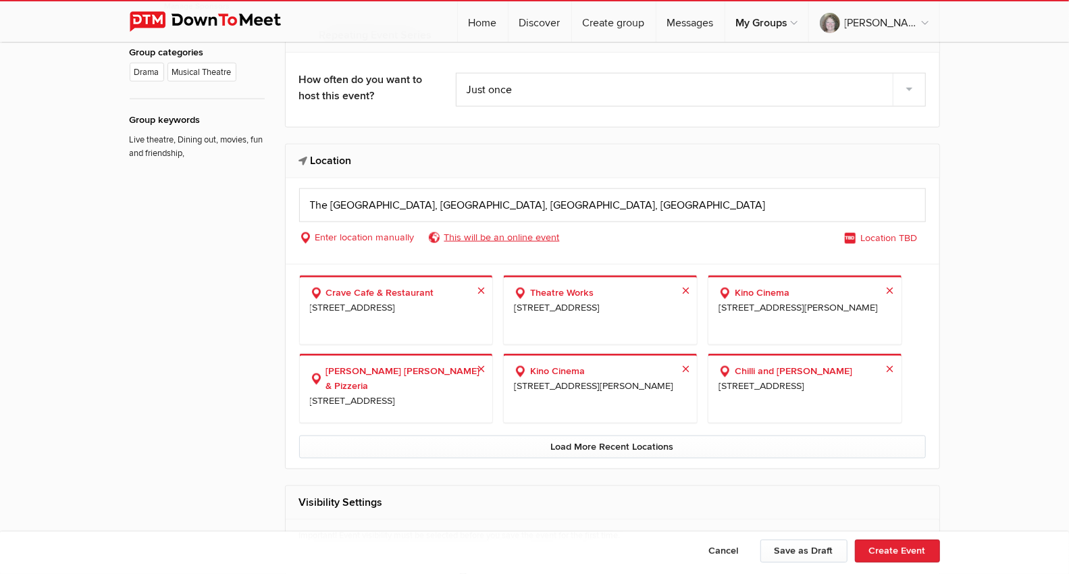
select select "[GEOGRAPHIC_DATA]"
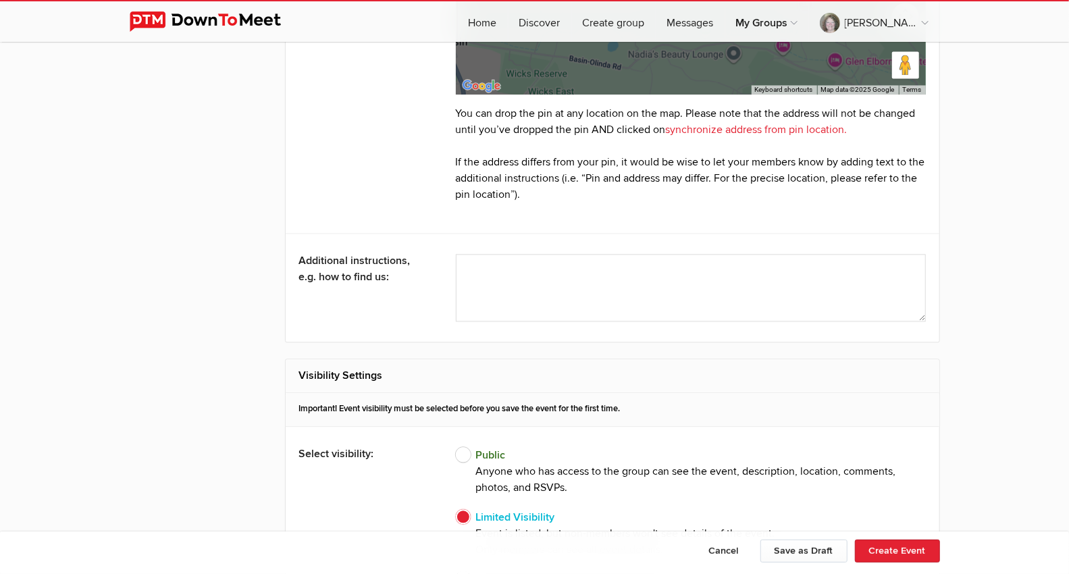
scroll to position [1800, 0]
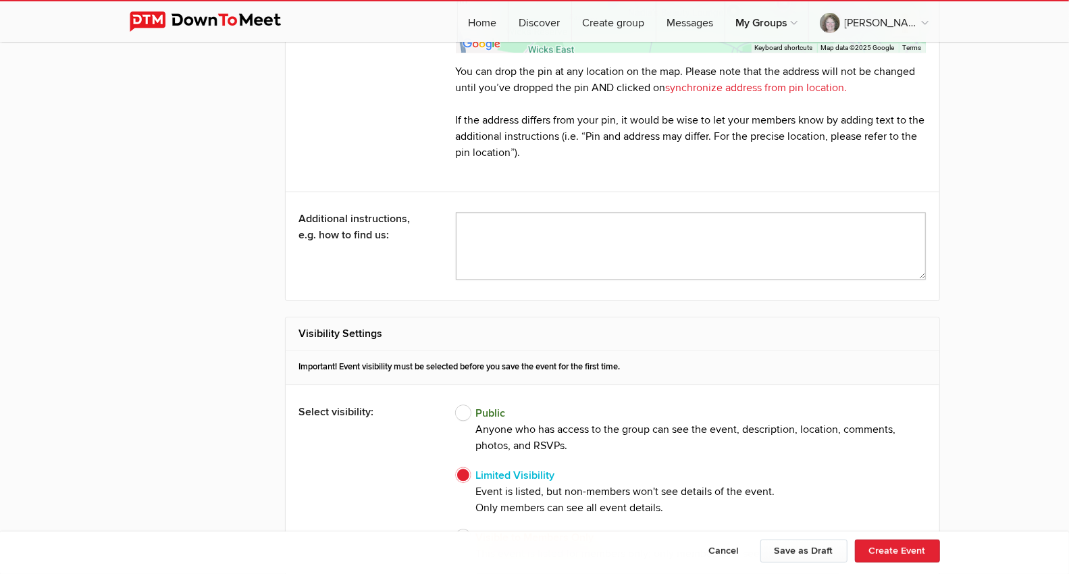
click at [485, 224] on textarea at bounding box center [691, 246] width 470 height 68
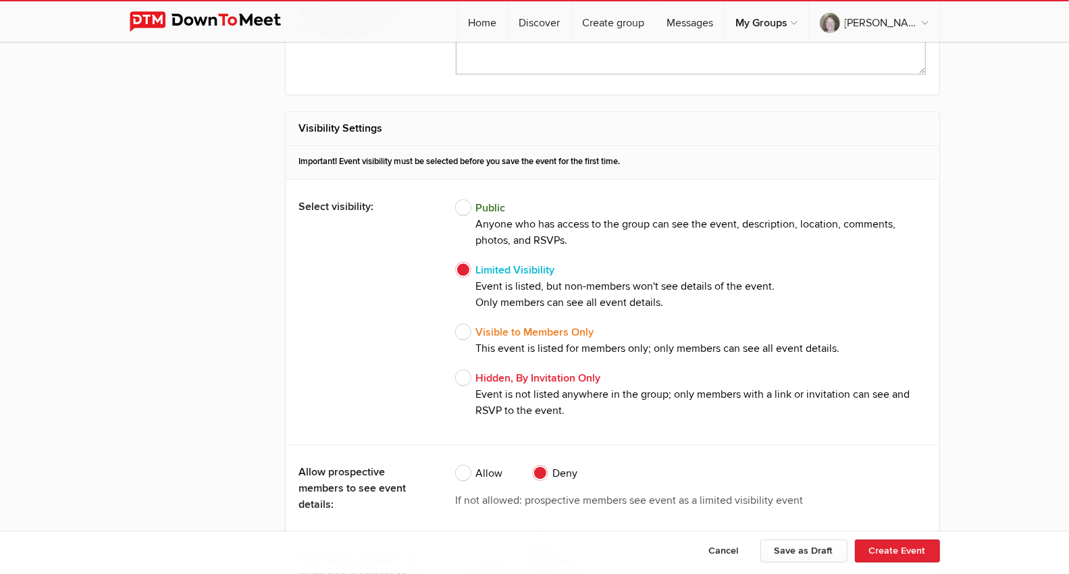
scroll to position [2026, 0]
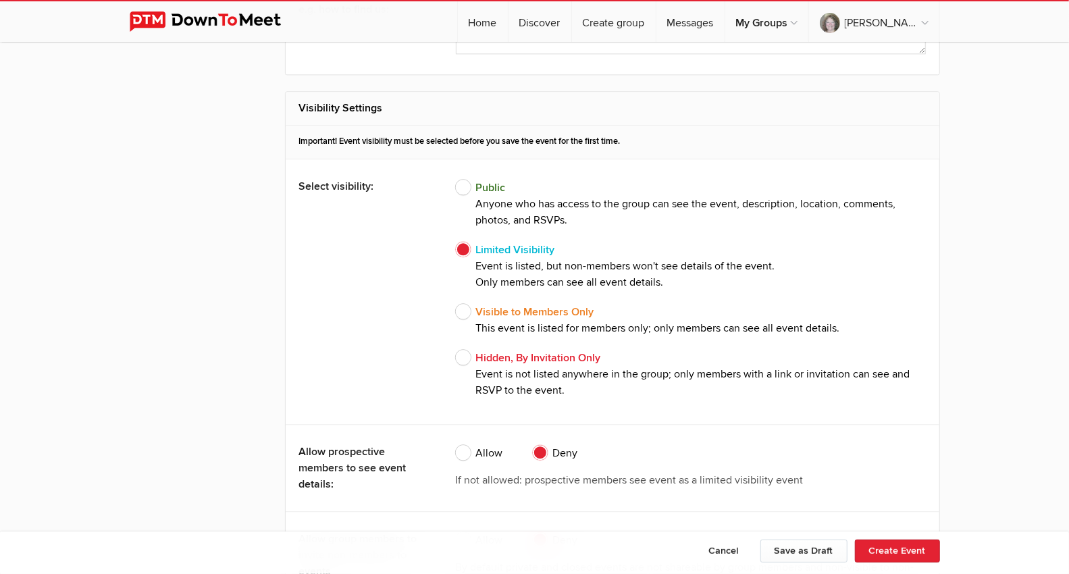
click at [469, 306] on span "Visible to Members Only This event is listed for members only; only members can…" at bounding box center [648, 320] width 384 height 32
click at [456, 304] on input "Visible to Members Only This event is listed for members only; only members can…" at bounding box center [455, 303] width 1 height 1
radio input "true"
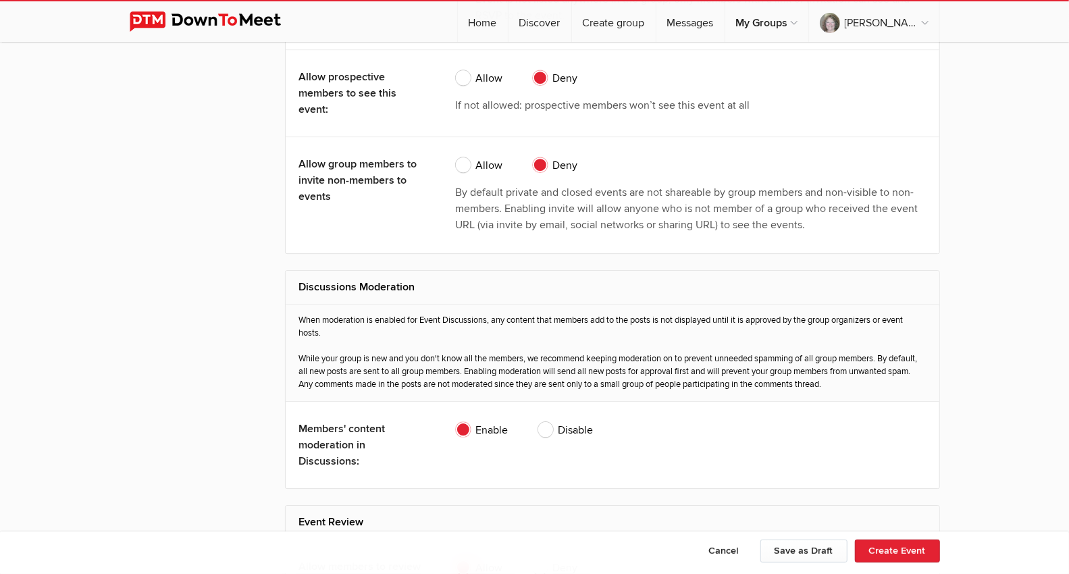
scroll to position [2400, 0]
drag, startPoint x: 459, startPoint y: 68, endPoint x: 456, endPoint y: 93, distance: 25.1
click at [459, 71] on span "Allow" at bounding box center [479, 78] width 47 height 16
click at [456, 70] on input "Allow" at bounding box center [455, 70] width 1 height 1
radio input "true"
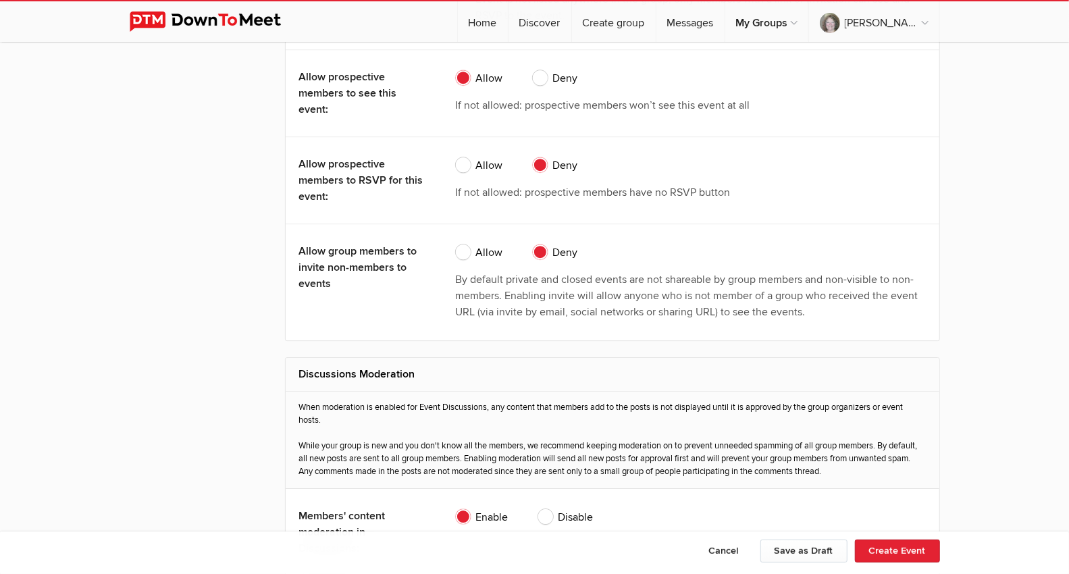
drag, startPoint x: 462, startPoint y: 154, endPoint x: 467, endPoint y: 179, distance: 25.6
click at [463, 157] on span "Allow" at bounding box center [479, 165] width 47 height 16
click at [456, 157] on input "Allow" at bounding box center [455, 157] width 1 height 1
radio input "true"
click at [467, 244] on span "Allow" at bounding box center [479, 252] width 47 height 16
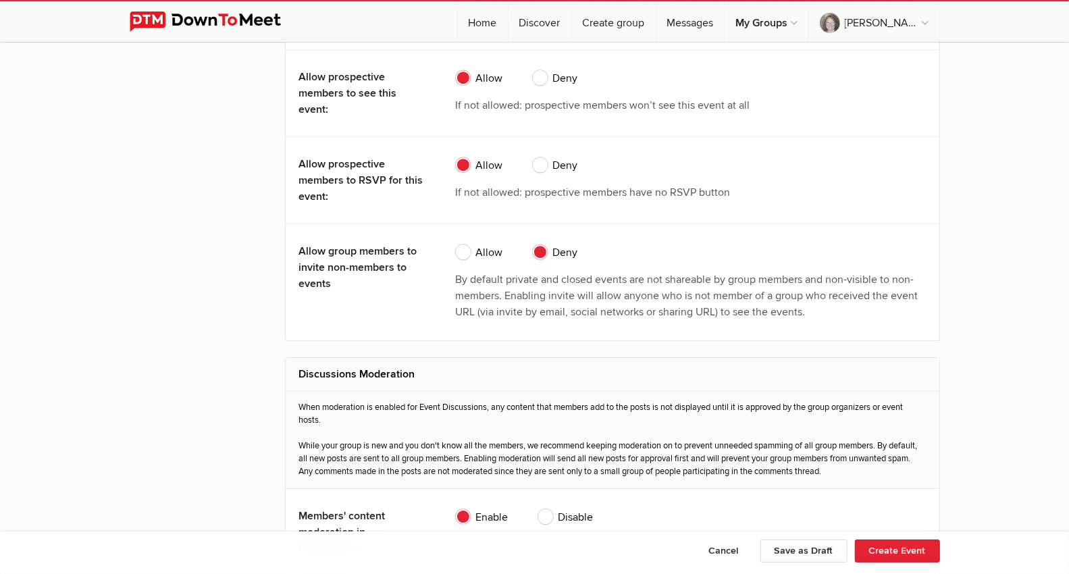
click at [456, 244] on input "Allow" at bounding box center [455, 244] width 1 height 1
radio input "true"
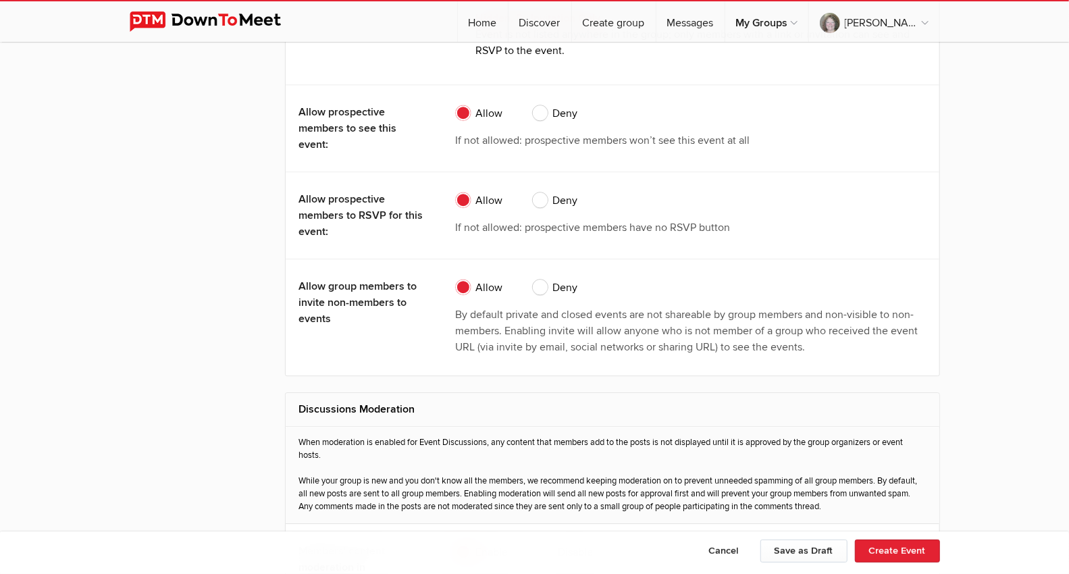
scroll to position [2337, 0]
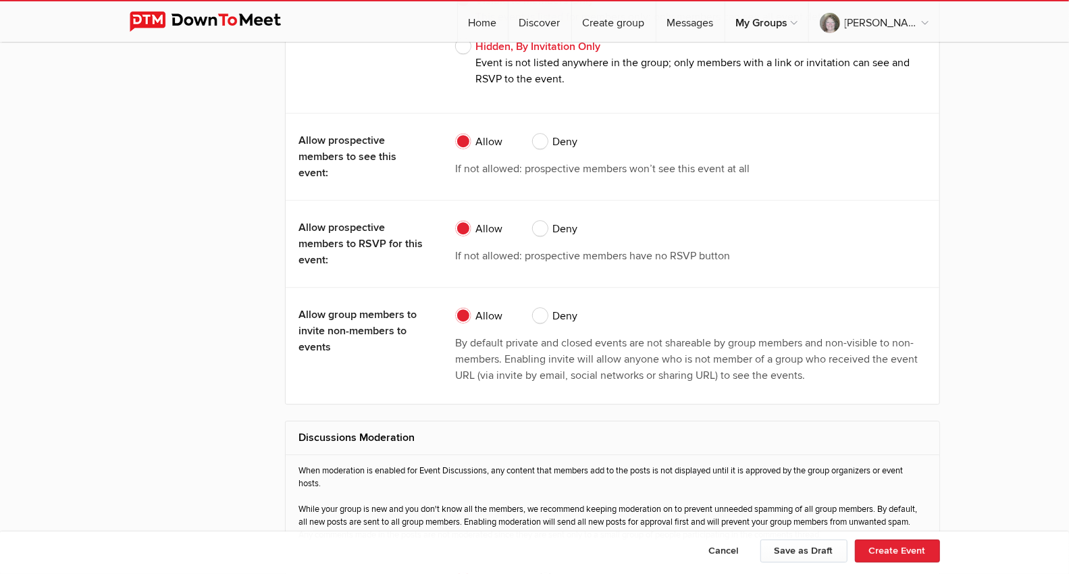
click at [535, 308] on span "Deny" at bounding box center [555, 316] width 45 height 16
click at [533, 307] on input "Deny" at bounding box center [532, 307] width 1 height 1
radio input "true"
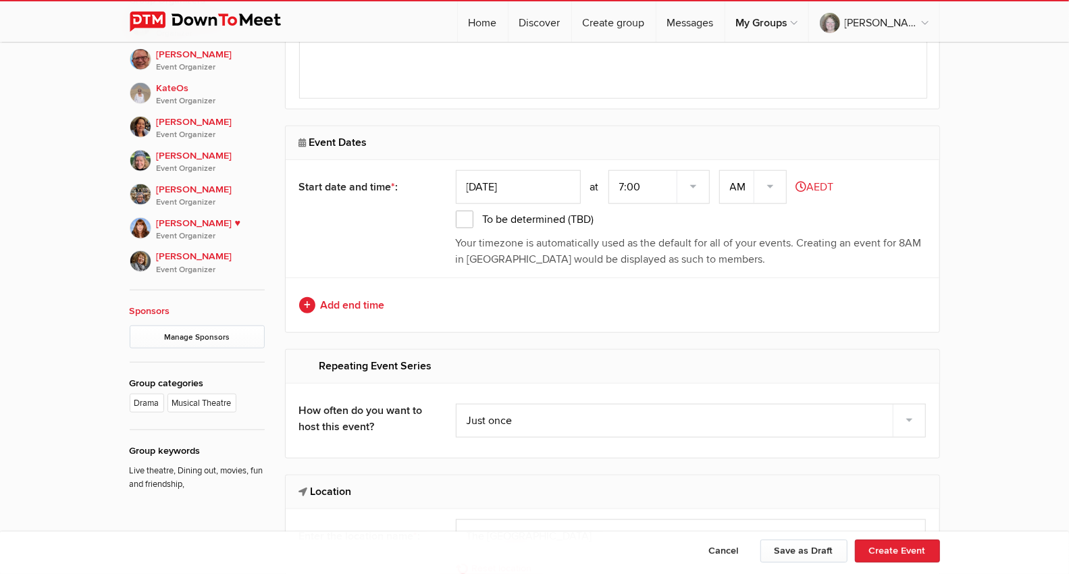
scroll to position [761, 0]
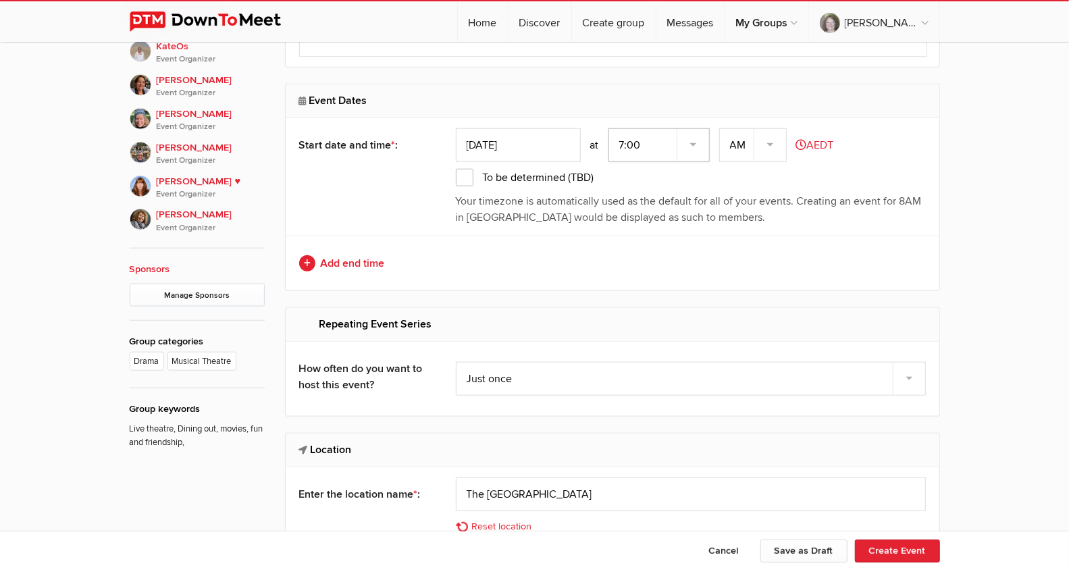
click at [700, 135] on select "7:00 7:15 7:30 7:45 8:00 8:15 8:30 8:45 9:00 9:15 9:30 9:45 10:00 10:15 10:30 1…" at bounding box center [658, 145] width 101 height 34
select select "1:45:00"
click at [610, 128] on select "7:00 7:15 7:30 7:45 8:00 8:15 8:30 8:45 9:00 9:15 9:30 9:45 10:00 10:15 10:30 1…" at bounding box center [658, 145] width 101 height 34
click at [772, 140] on select "AM PM" at bounding box center [753, 145] width 68 height 34
select select "PM"
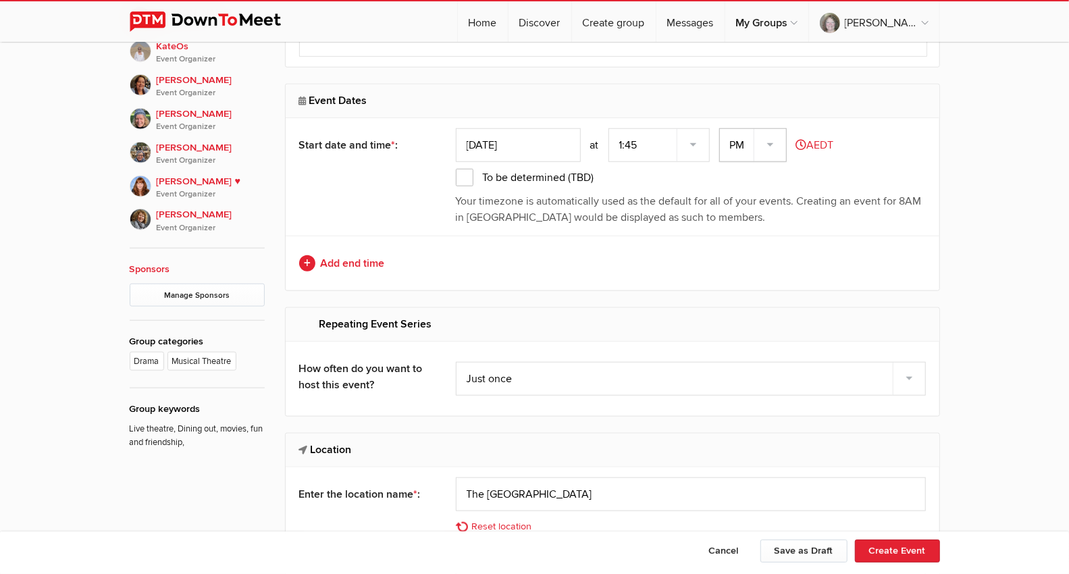
click at [721, 128] on select "AM PM" at bounding box center [753, 145] width 68 height 34
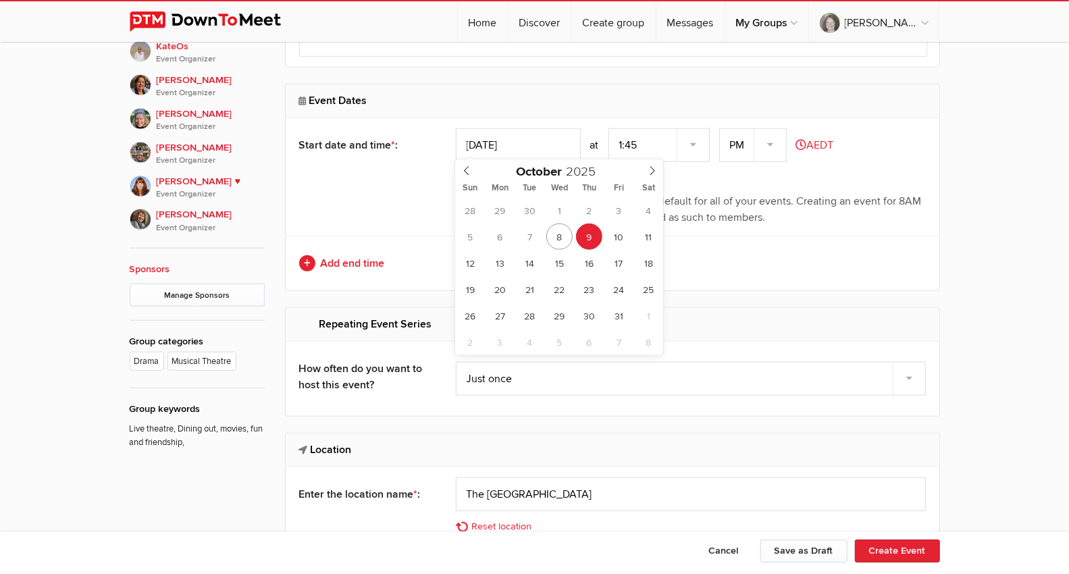
click at [560, 142] on input "[DATE]" at bounding box center [518, 145] width 125 height 34
type input "[DATE]"
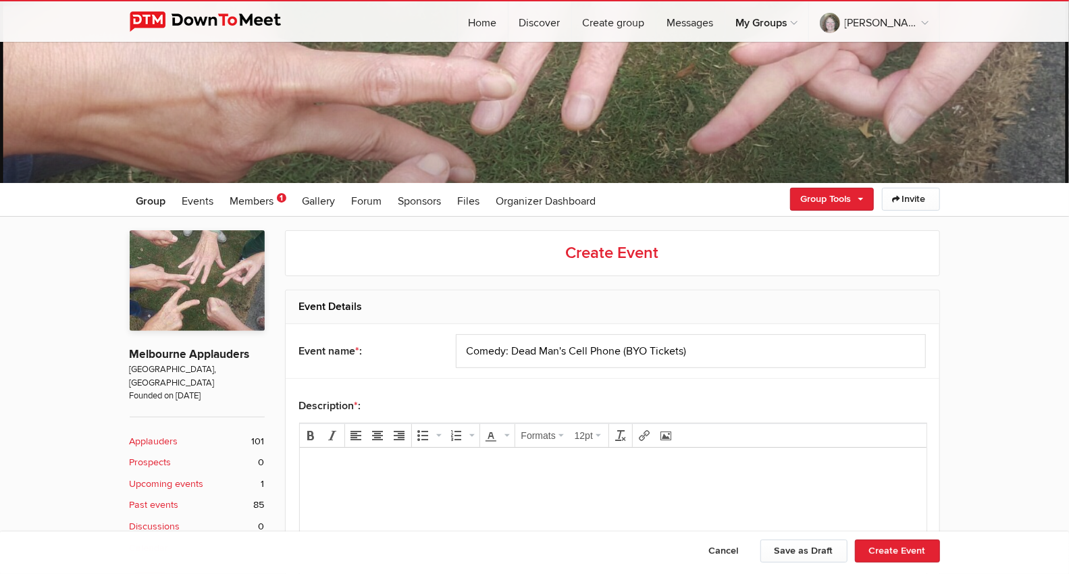
scroll to position [386, 0]
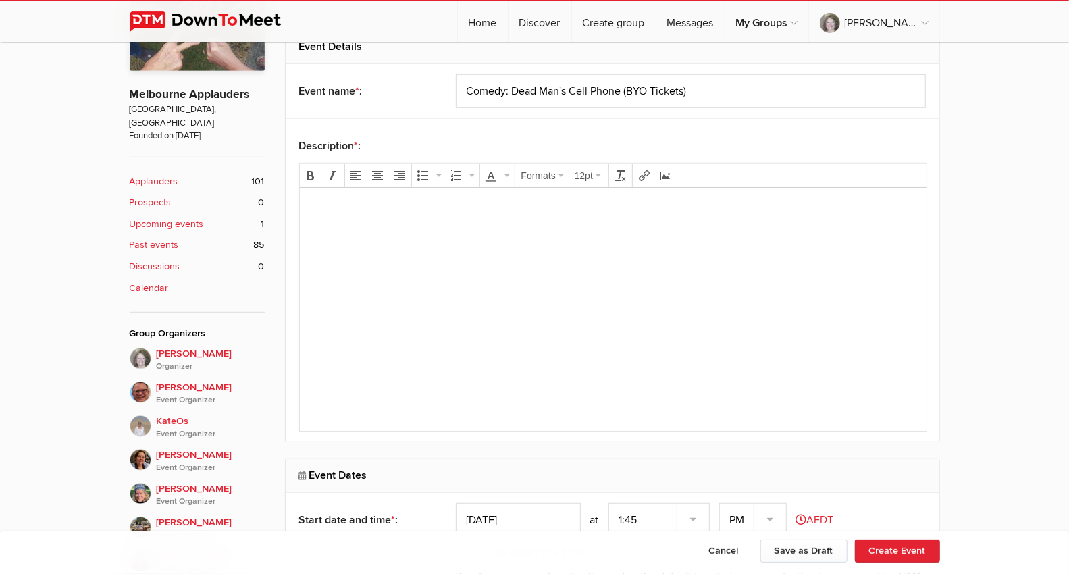
click at [317, 208] on p at bounding box center [612, 206] width 605 height 16
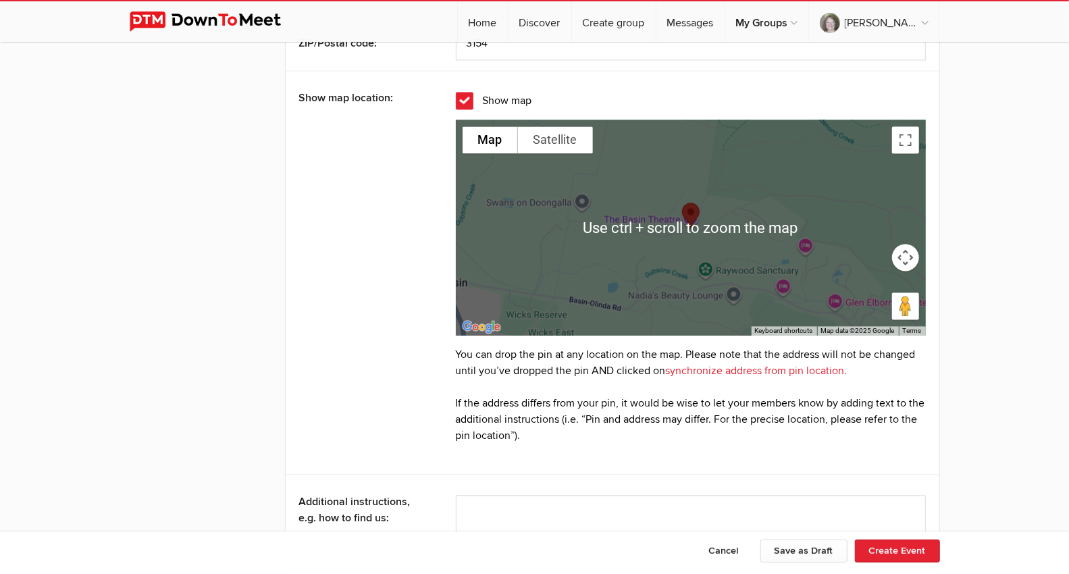
scroll to position [1662, 0]
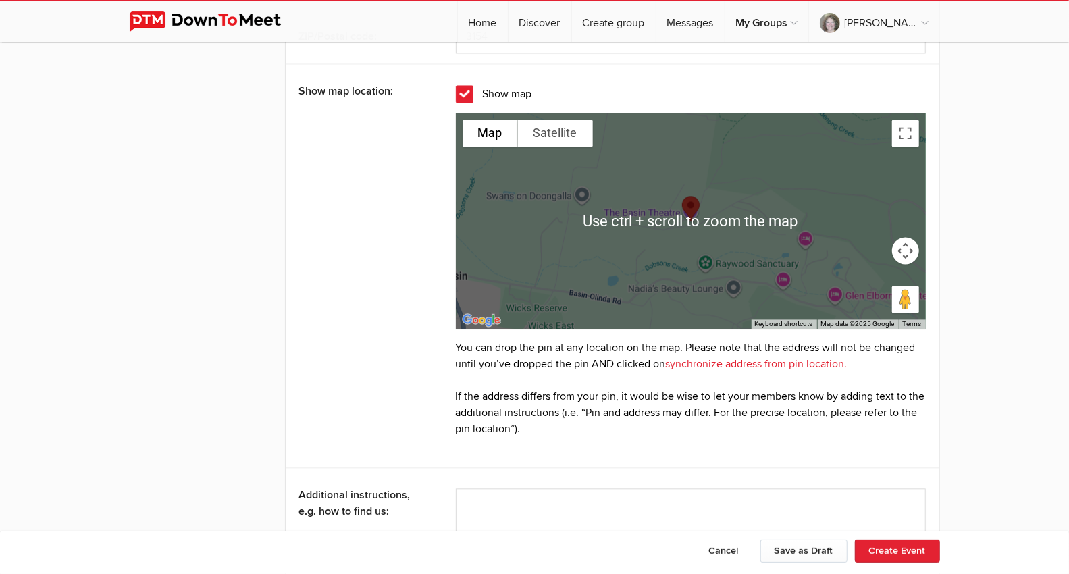
click at [708, 415] on div "You can drop the pin at any location on the map. Please note that the address w…" at bounding box center [691, 388] width 470 height 97
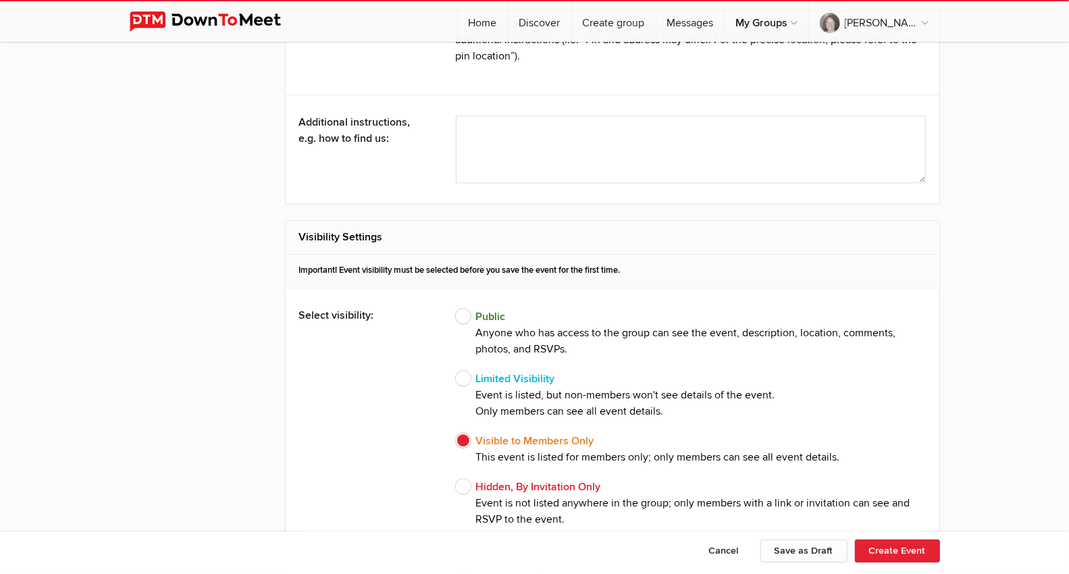
scroll to position [2037, 0]
drag, startPoint x: 490, startPoint y: 112, endPoint x: 493, endPoint y: 119, distance: 7.5
click at [490, 113] on textarea at bounding box center [691, 147] width 470 height 68
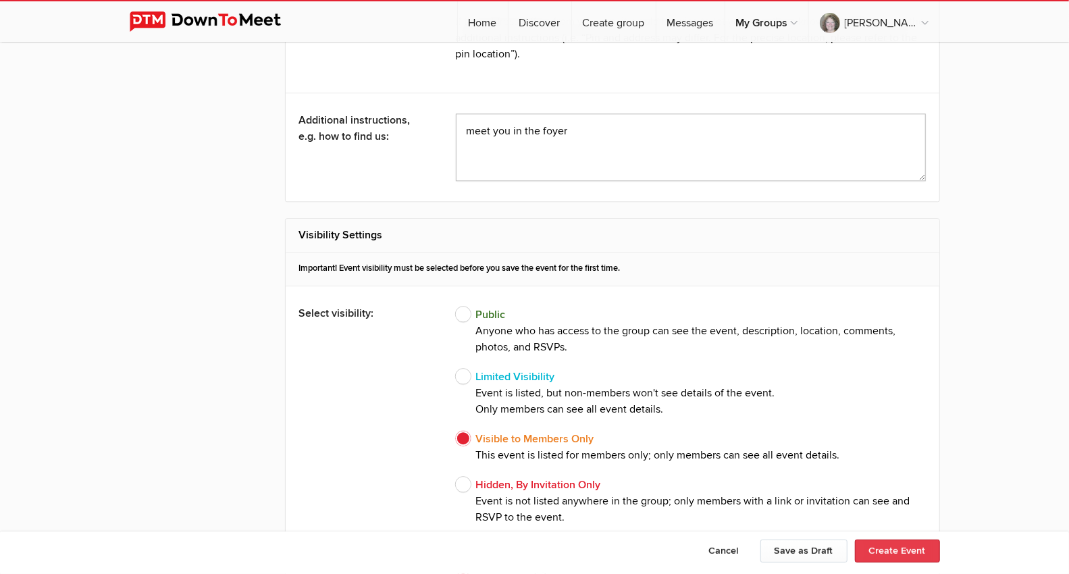
type textarea "meet you in the foyer"
click at [882, 493] on button "Create Event" at bounding box center [897, 551] width 85 height 23
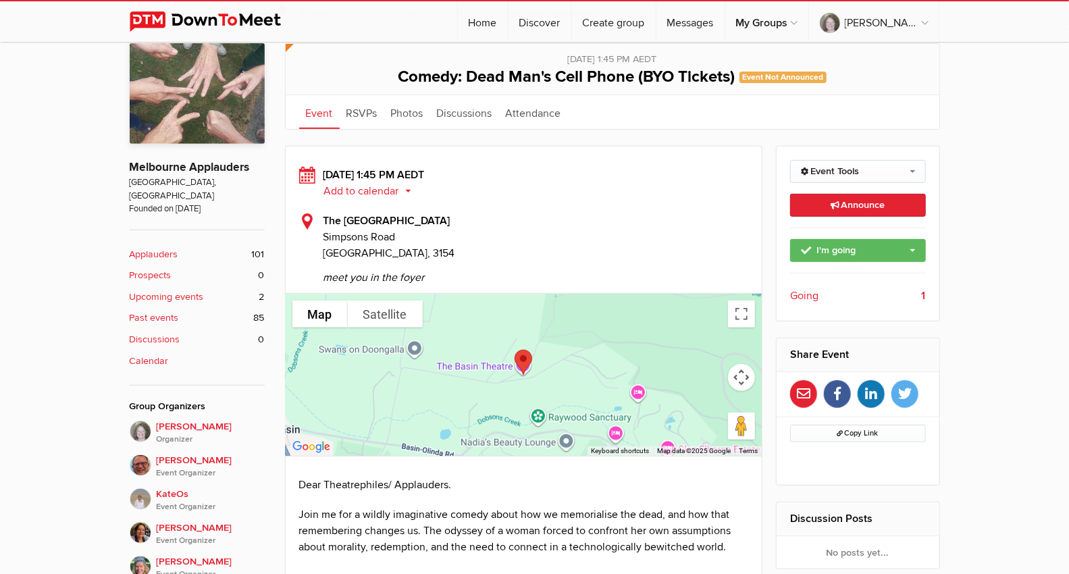
scroll to position [300, 0]
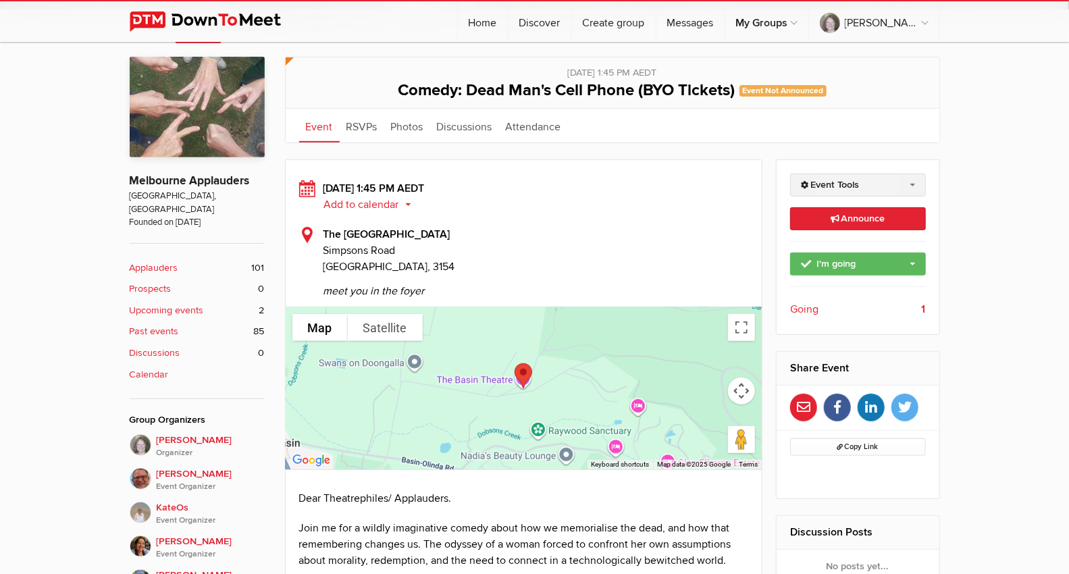
click at [916, 184] on link "Event Tools" at bounding box center [858, 185] width 136 height 23
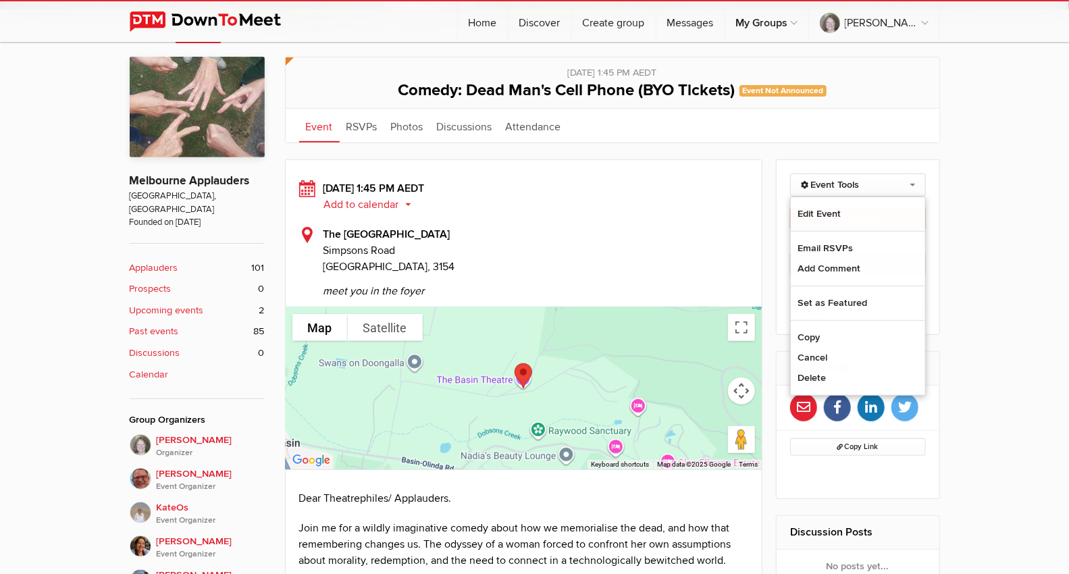
click at [697, 263] on span "[GEOGRAPHIC_DATA], 3154" at bounding box center [535, 267] width 425 height 16
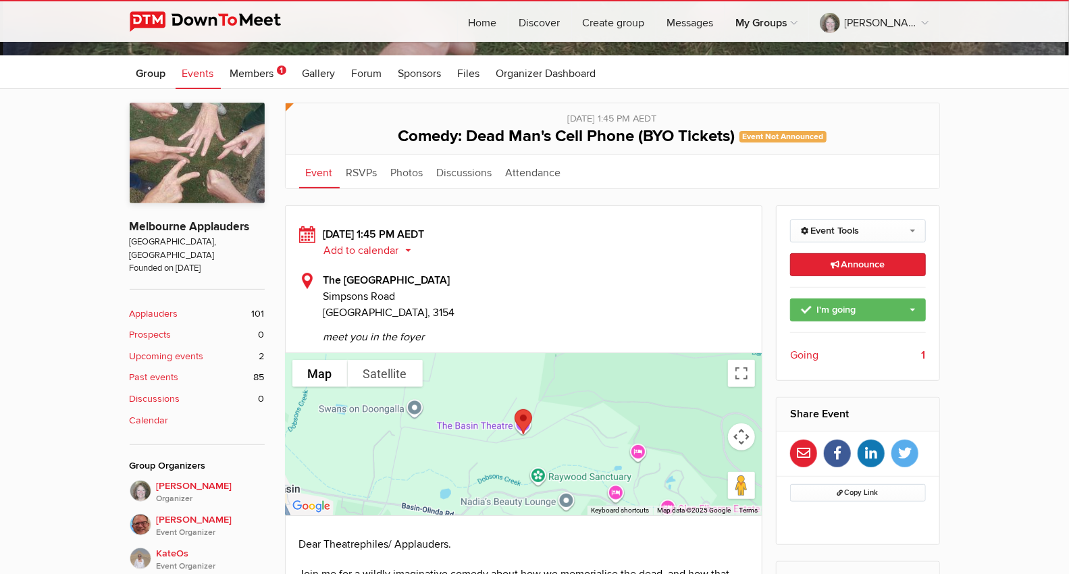
scroll to position [225, 0]
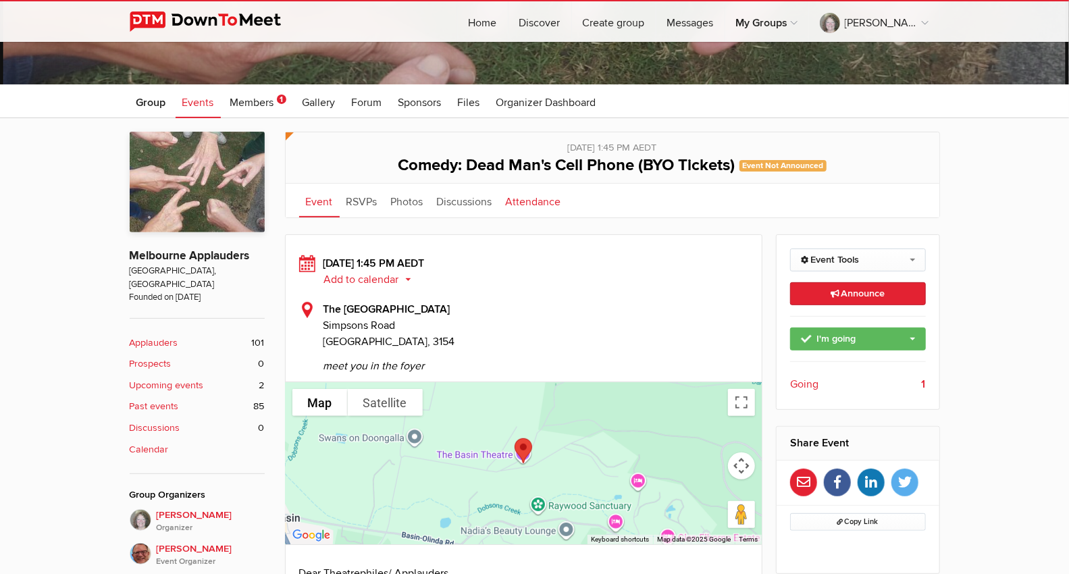
click at [522, 203] on link "Attendance" at bounding box center [533, 201] width 69 height 34
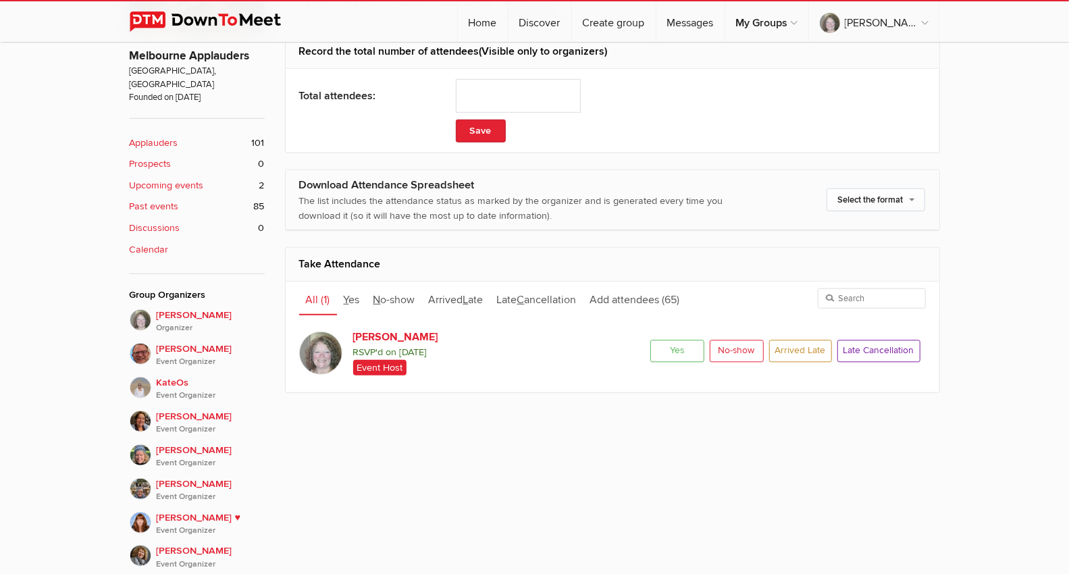
scroll to position [450, 0]
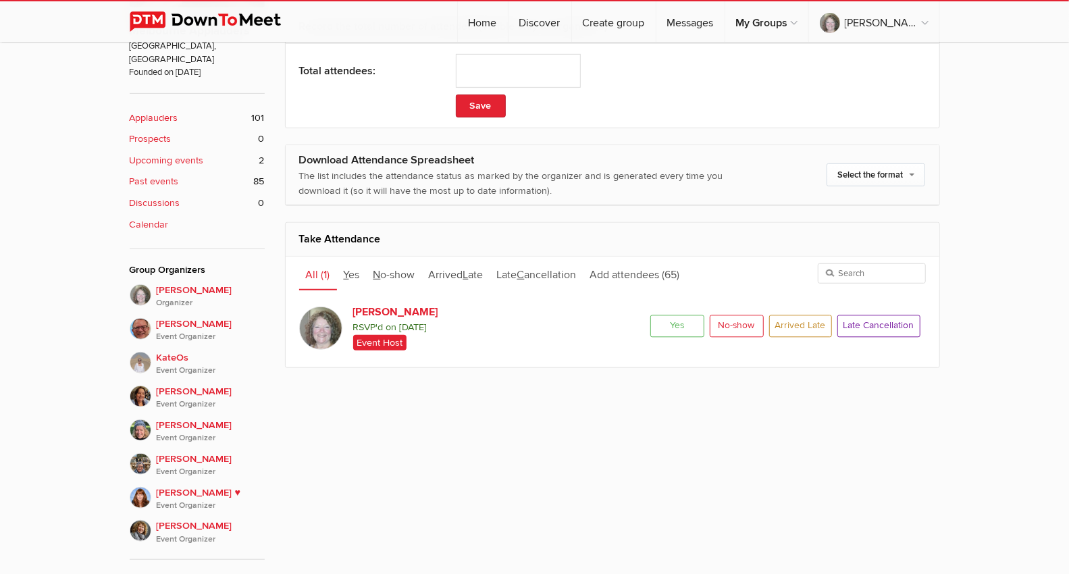
click at [313, 272] on span "All" at bounding box center [312, 275] width 13 height 14
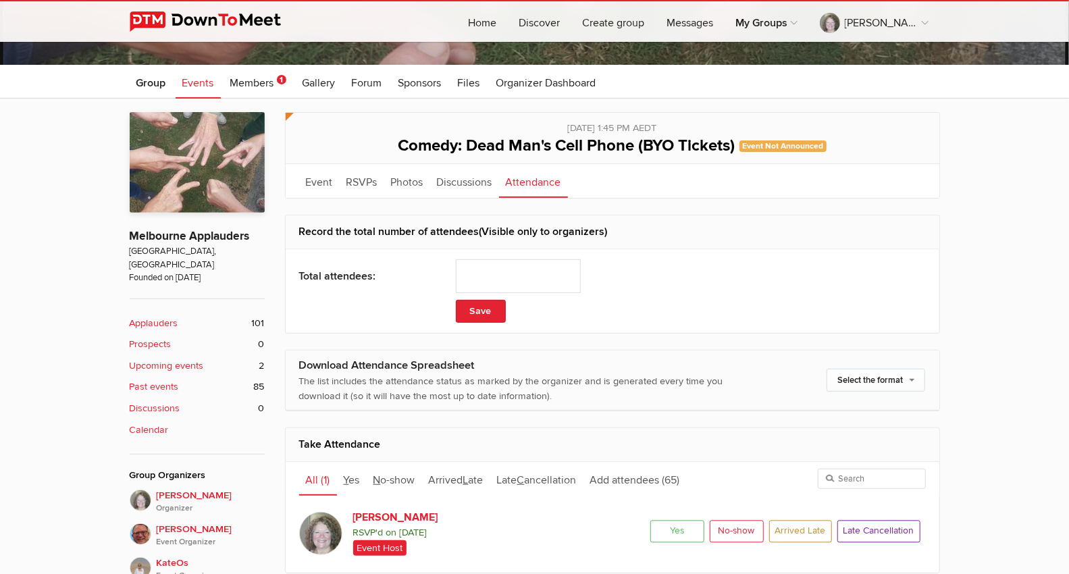
scroll to position [225, 0]
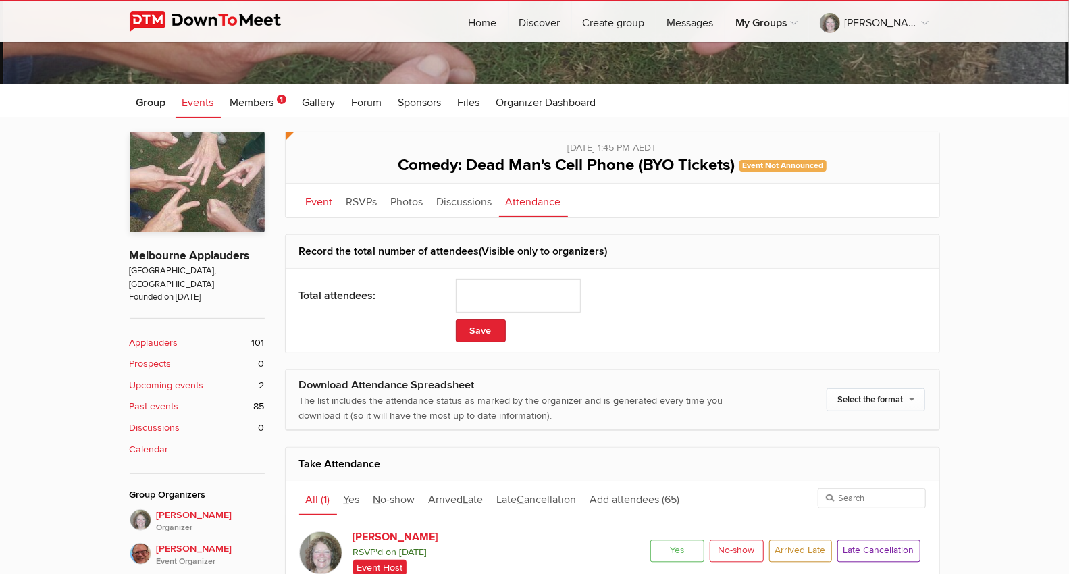
click at [321, 201] on link "Event" at bounding box center [319, 201] width 41 height 34
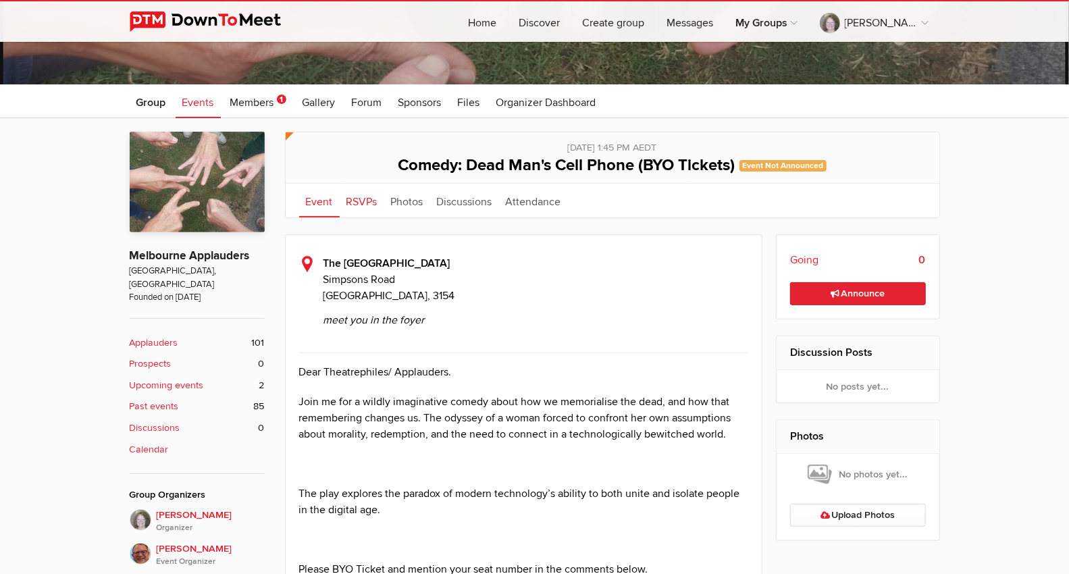
click at [354, 200] on link "RSVPs" at bounding box center [362, 201] width 45 height 34
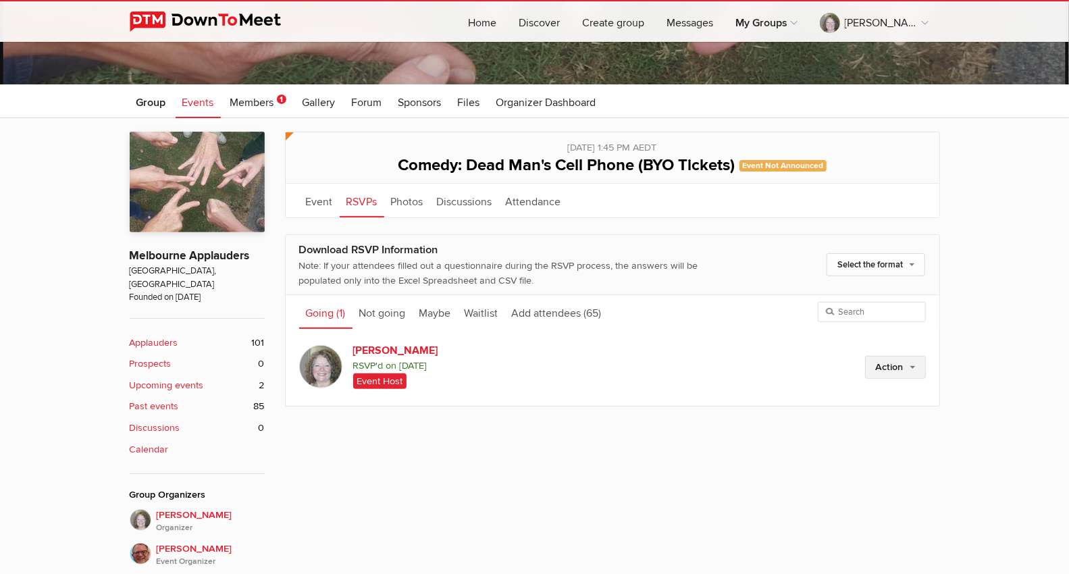
click at [907, 368] on link "Action" at bounding box center [895, 367] width 61 height 23
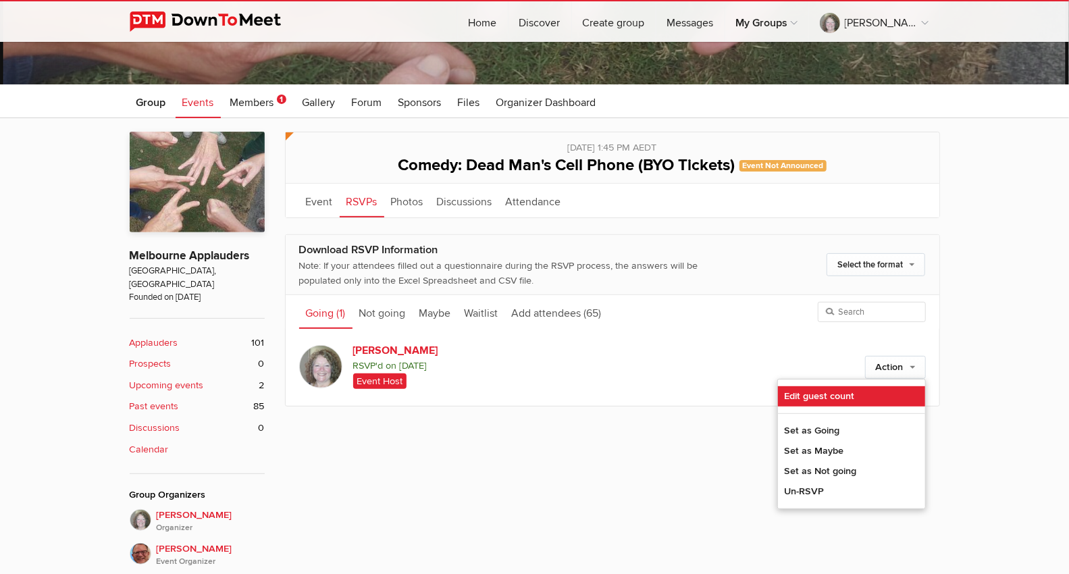
click at [805, 396] on link "Edit guest count" at bounding box center [851, 396] width 147 height 20
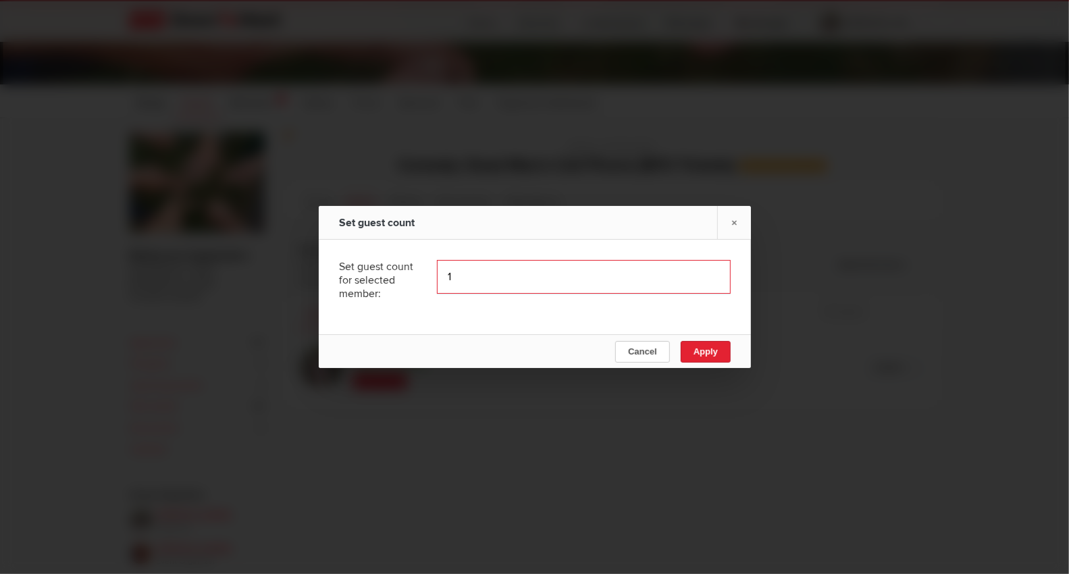
click at [705, 271] on input "1" at bounding box center [584, 277] width 294 height 34
click at [705, 271] on input "2" at bounding box center [584, 277] width 294 height 34
click at [704, 271] on input "3" at bounding box center [584, 277] width 294 height 34
type input "4"
click at [702, 272] on input "4" at bounding box center [584, 277] width 294 height 34
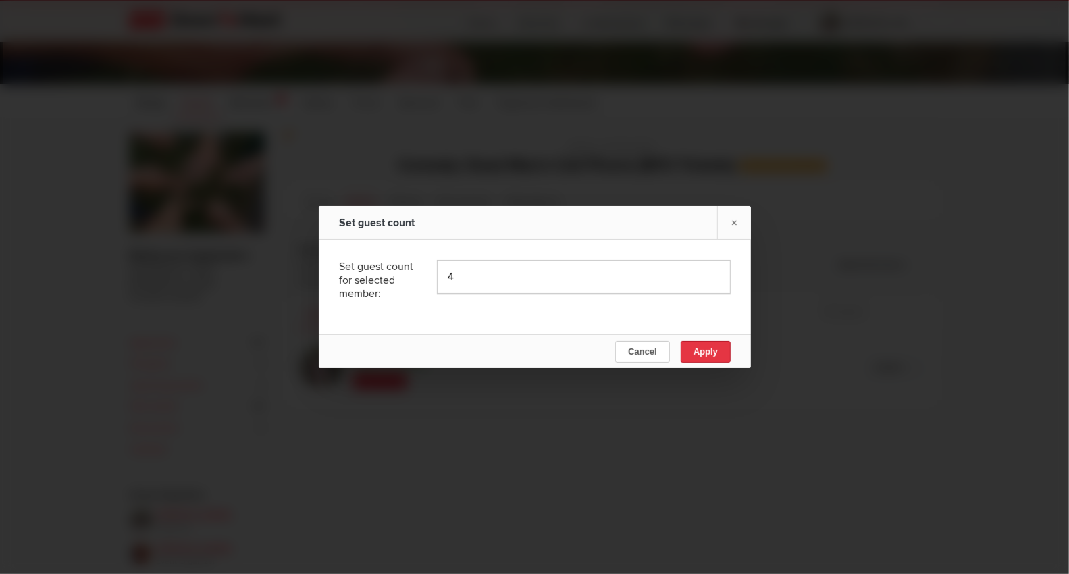
click at [710, 354] on span "Apply" at bounding box center [705, 351] width 24 height 10
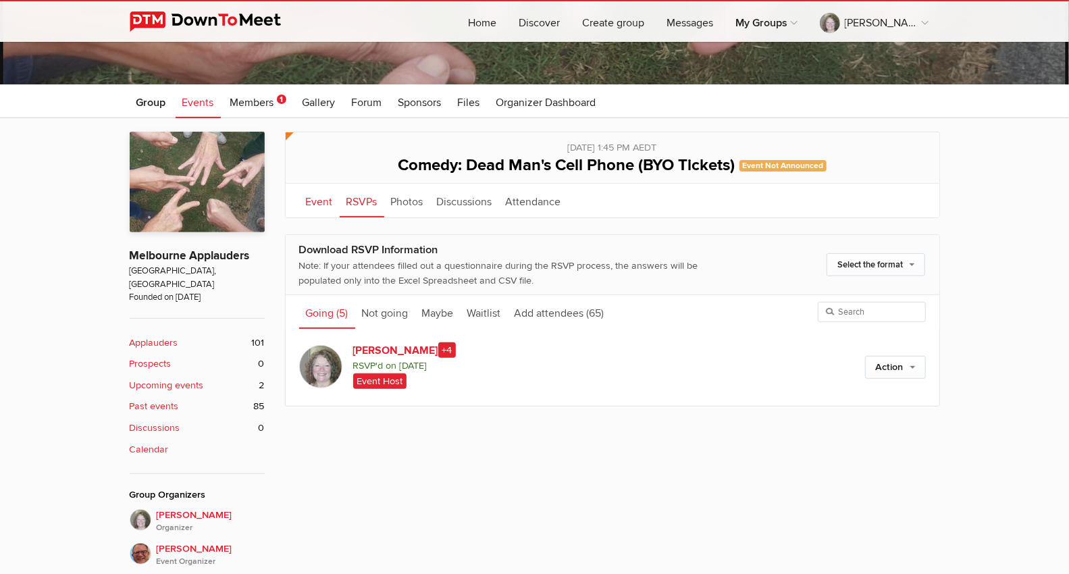
click at [319, 203] on link "Event" at bounding box center [319, 201] width 41 height 34
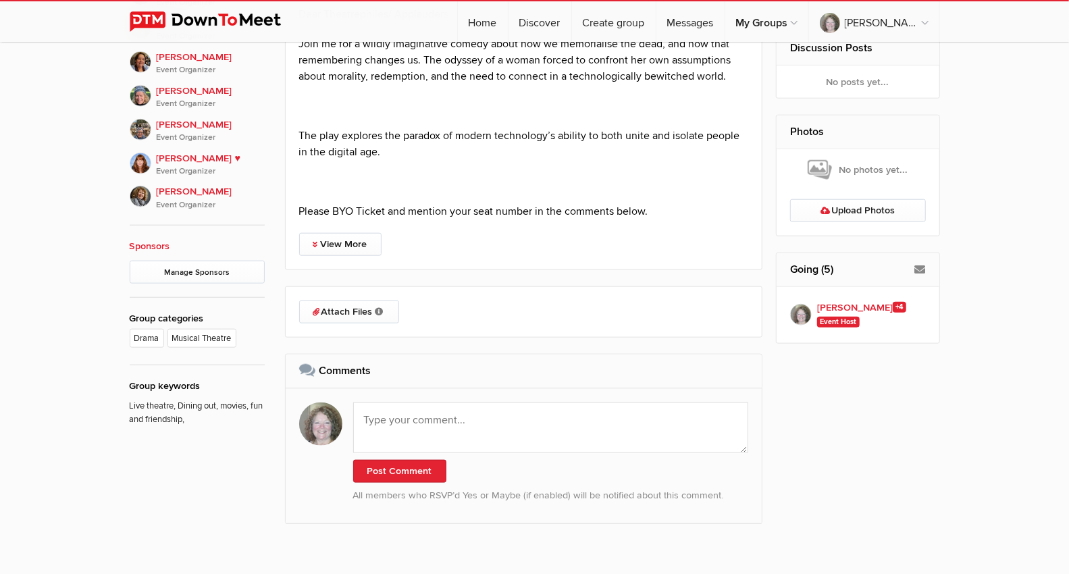
scroll to position [825, 0]
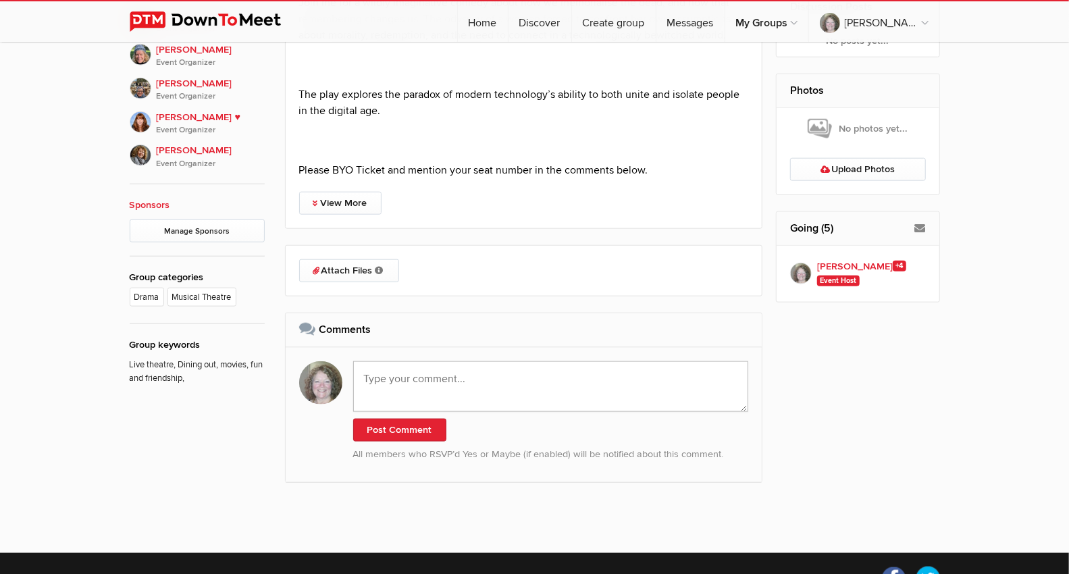
click at [394, 379] on textarea at bounding box center [551, 386] width 396 height 51
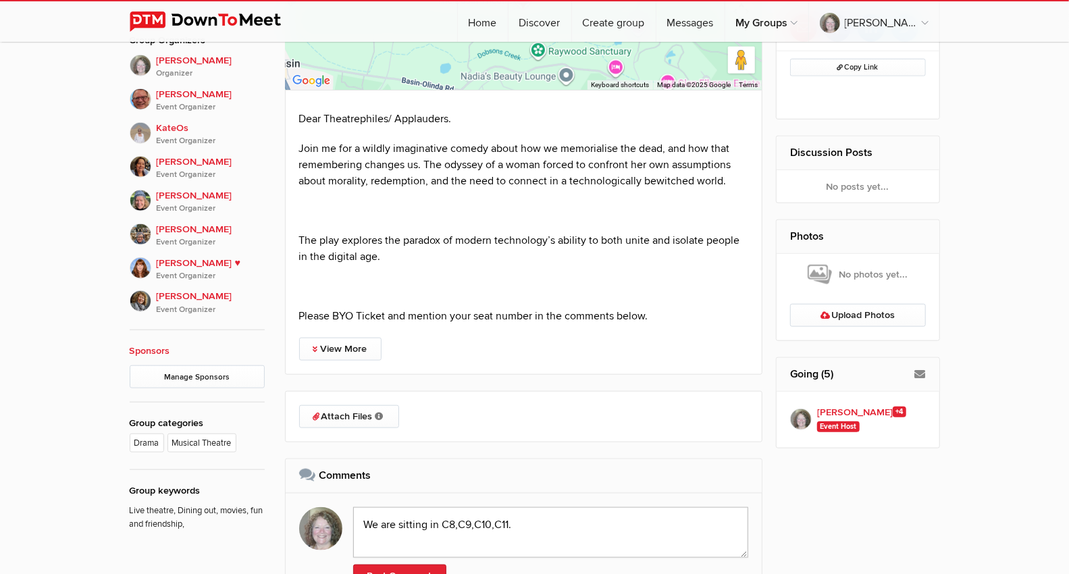
scroll to position [750, 0]
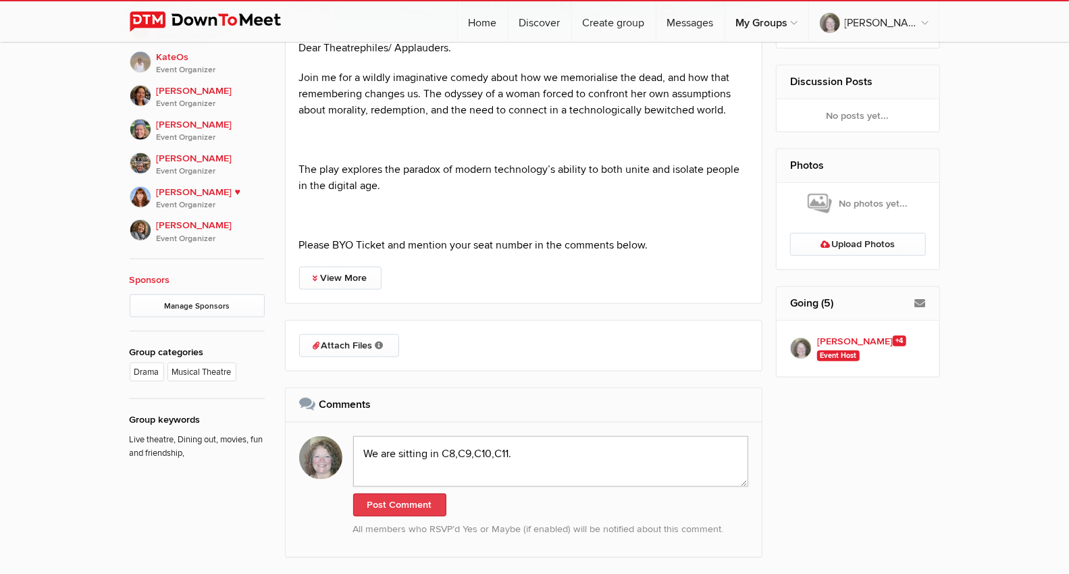
type textarea "We are sitting in C8,C9,C10,C11."
click at [418, 493] on button "Post Comment" at bounding box center [399, 505] width 93 height 23
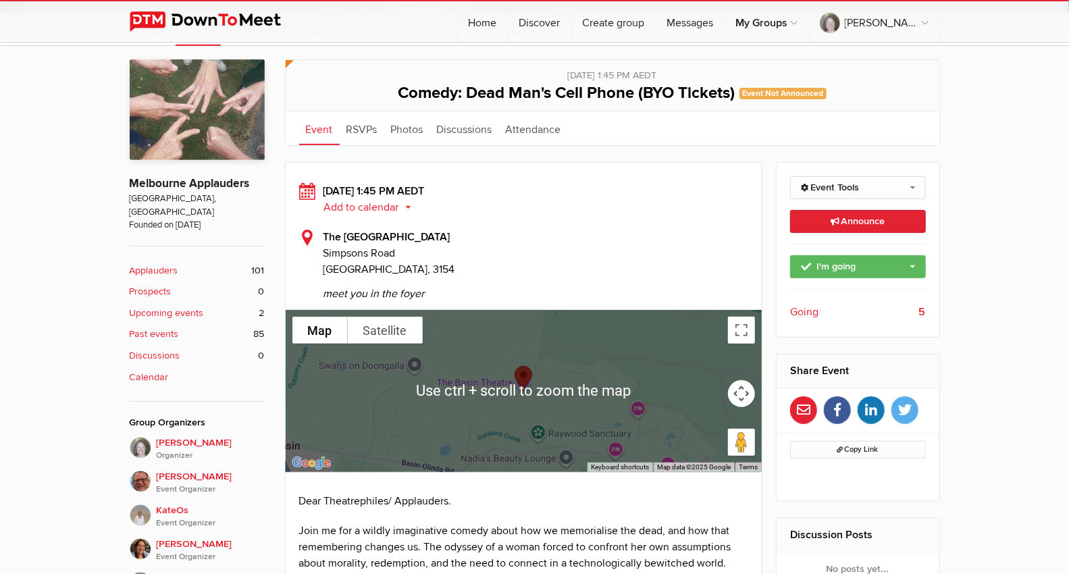
scroll to position [225, 0]
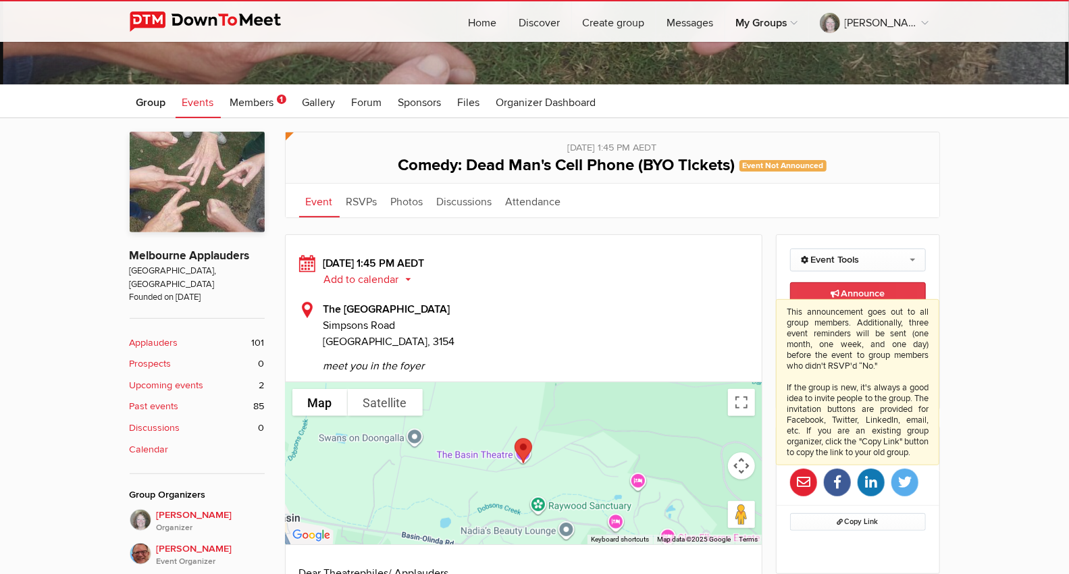
click at [859, 288] on span "Announce This announcement goes out to all group members. Additionally, three e…" at bounding box center [858, 293] width 54 height 11
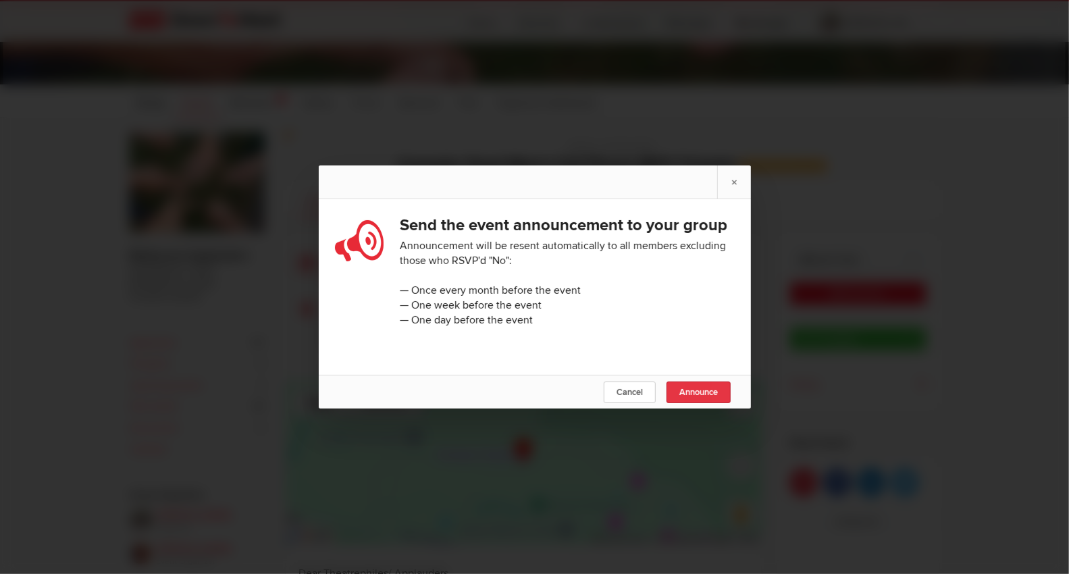
click at [704, 398] on span "Announce" at bounding box center [698, 392] width 38 height 11
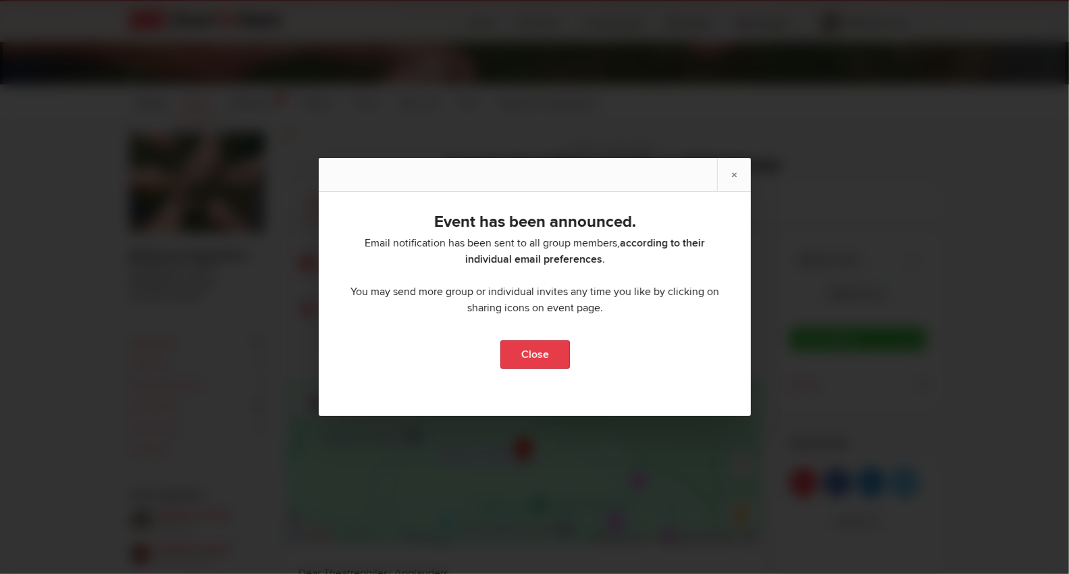
click at [545, 357] on link "Close" at bounding box center [535, 354] width 70 height 28
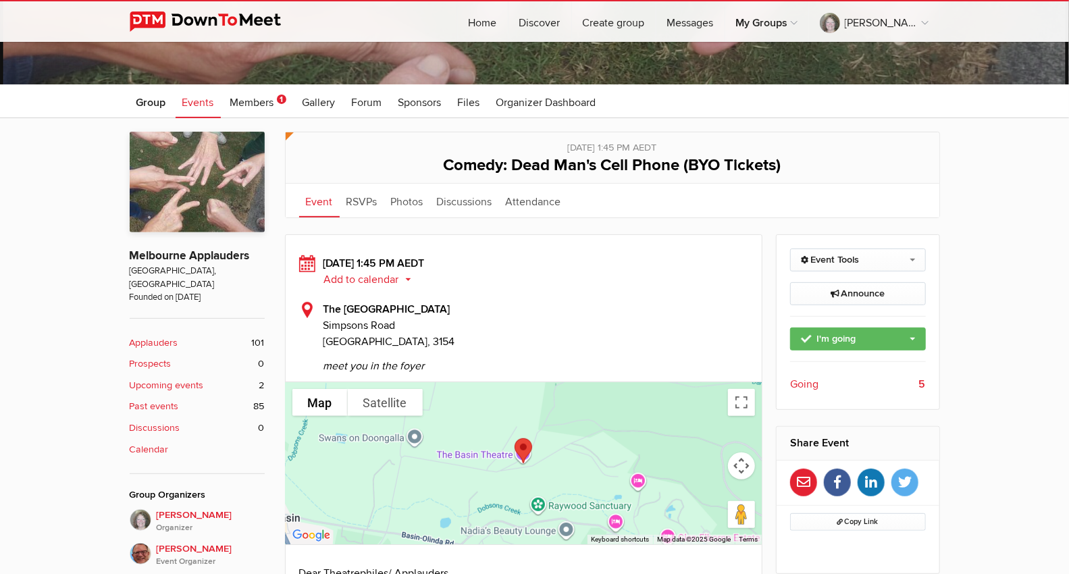
click at [318, 200] on link "Event" at bounding box center [319, 201] width 41 height 34
click at [316, 205] on link "Event" at bounding box center [319, 201] width 41 height 34
click at [311, 205] on link "Event" at bounding box center [319, 201] width 41 height 34
click at [149, 104] on span "Group" at bounding box center [151, 103] width 30 height 14
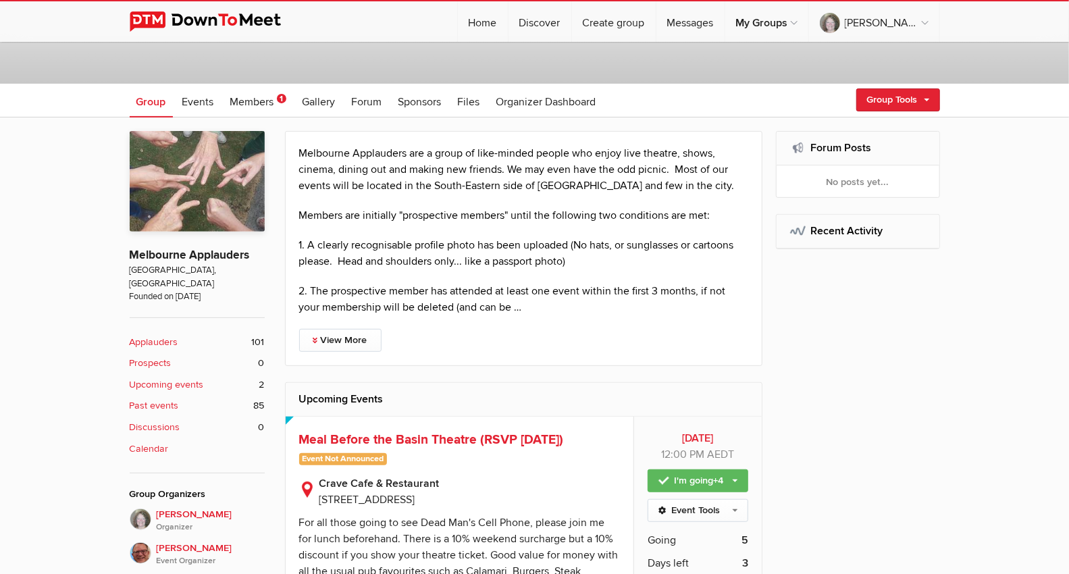
scroll to position [375, 0]
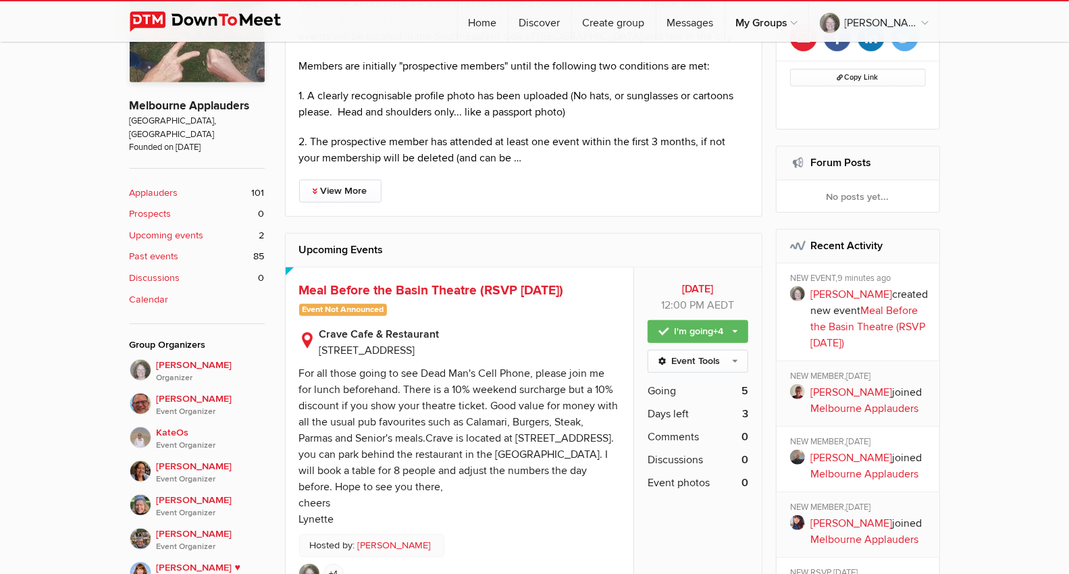
click at [388, 287] on span "Meal Before the Basin Theatre (RSVP [DATE])" at bounding box center [431, 290] width 265 height 16
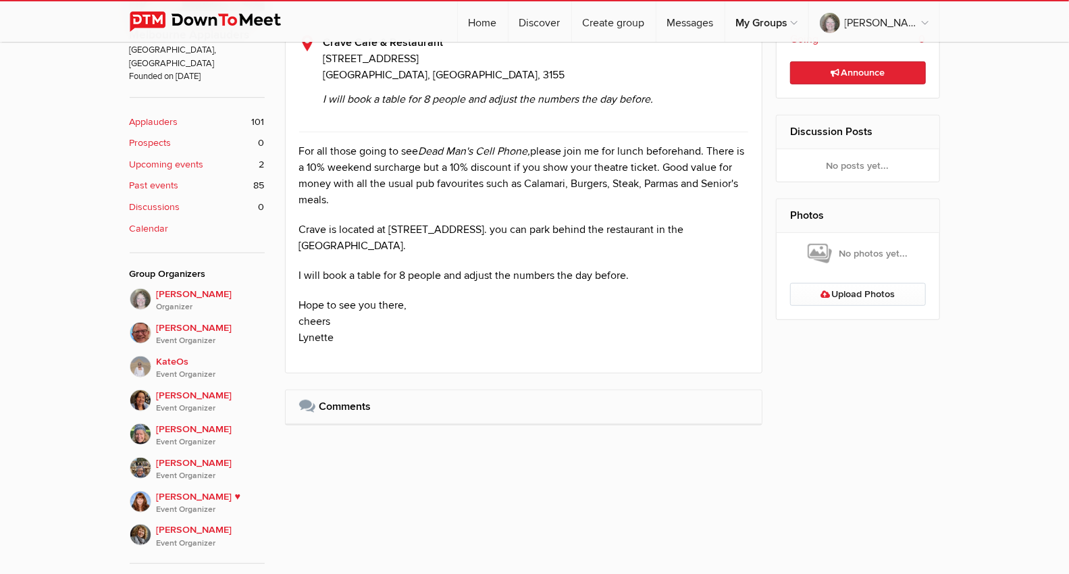
scroll to position [450, 0]
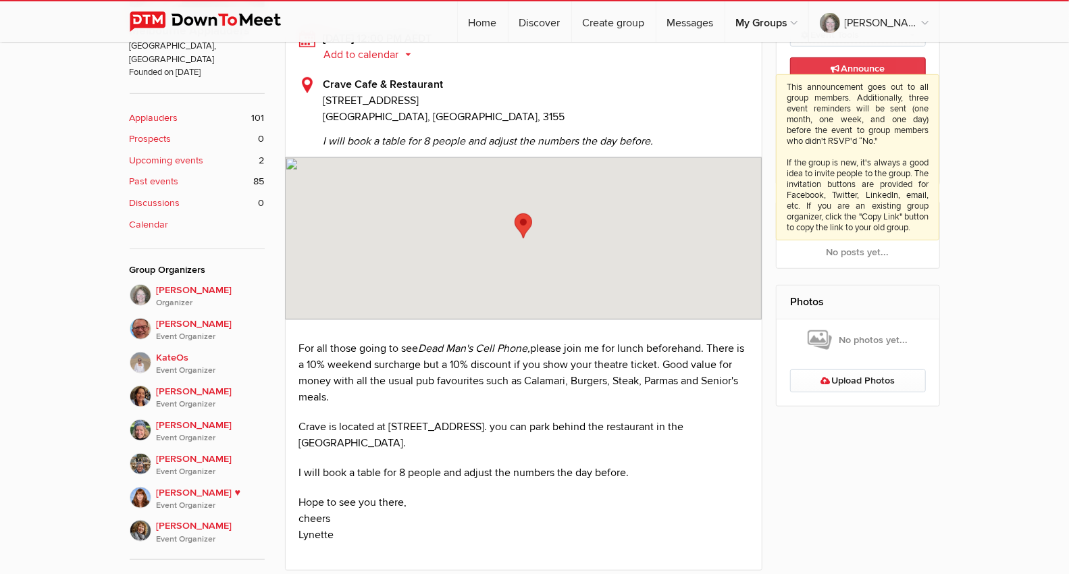
click at [855, 72] on span "Announce This announcement goes out to all group members. Additionally, three e…" at bounding box center [858, 68] width 54 height 11
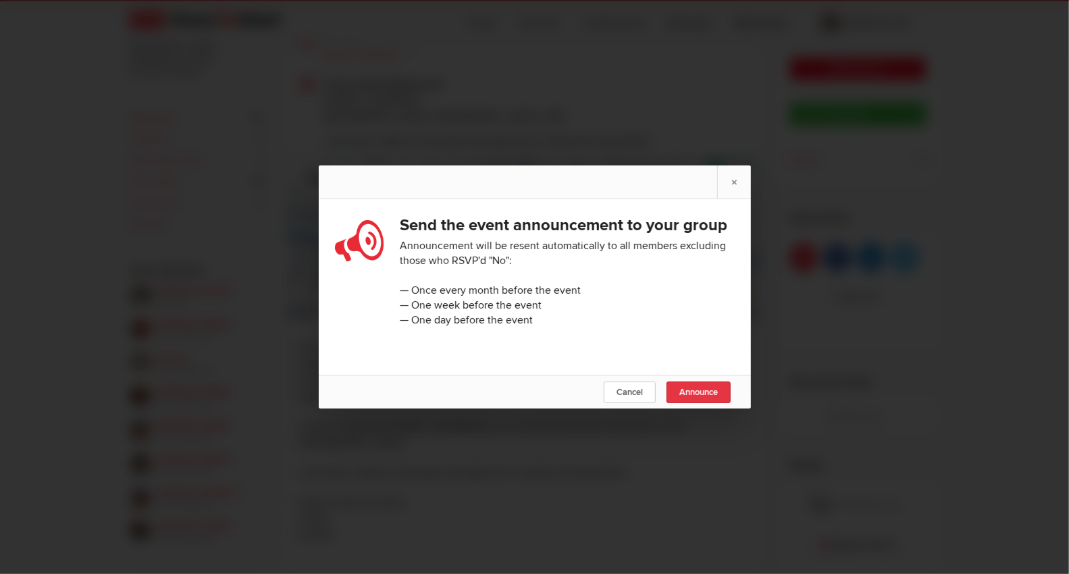
click at [695, 398] on span "Announce" at bounding box center [698, 392] width 38 height 11
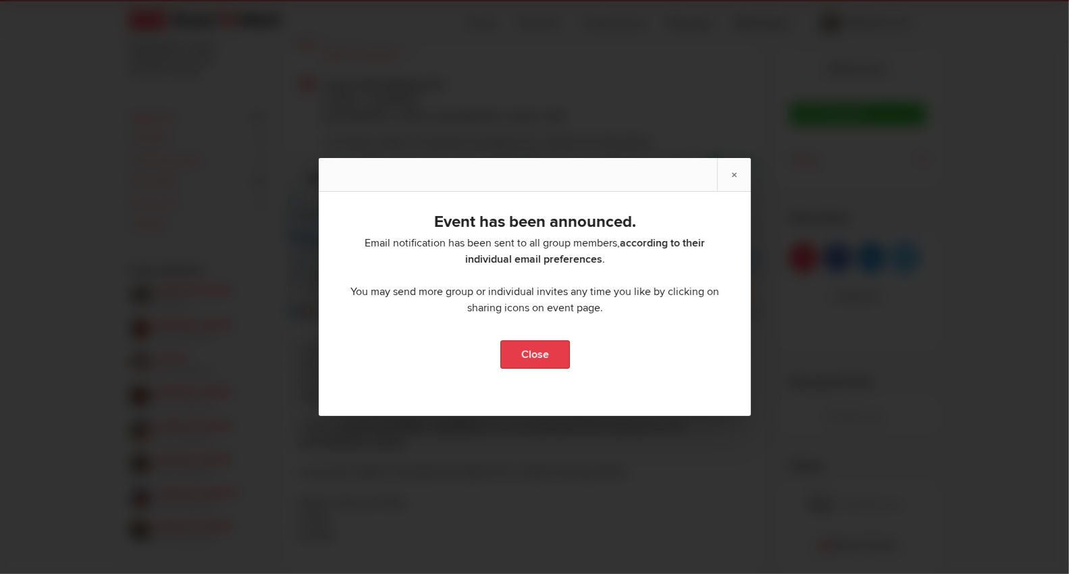
click at [536, 357] on link "Close" at bounding box center [535, 354] width 70 height 28
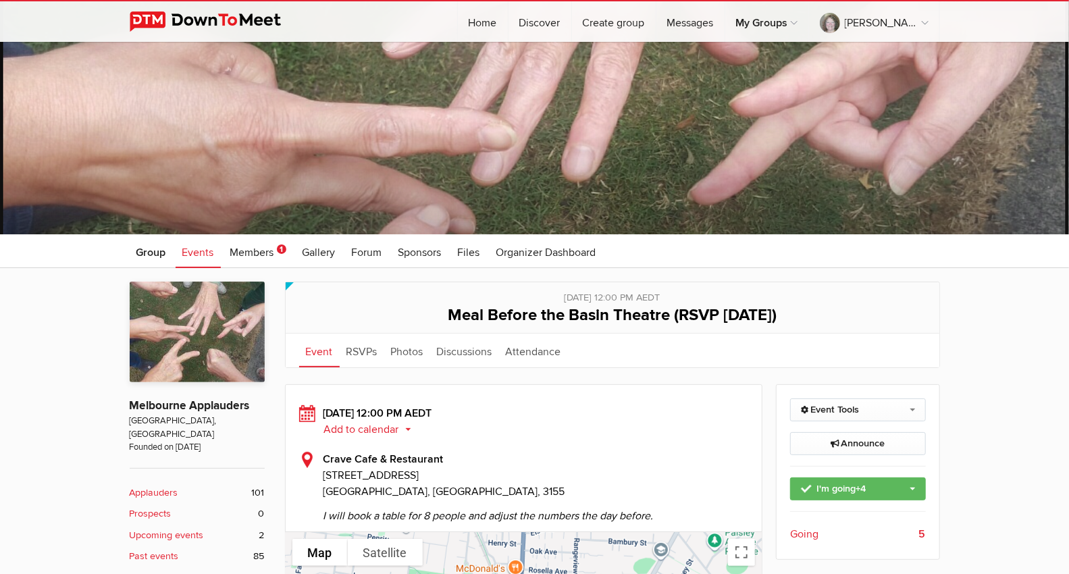
scroll to position [150, 0]
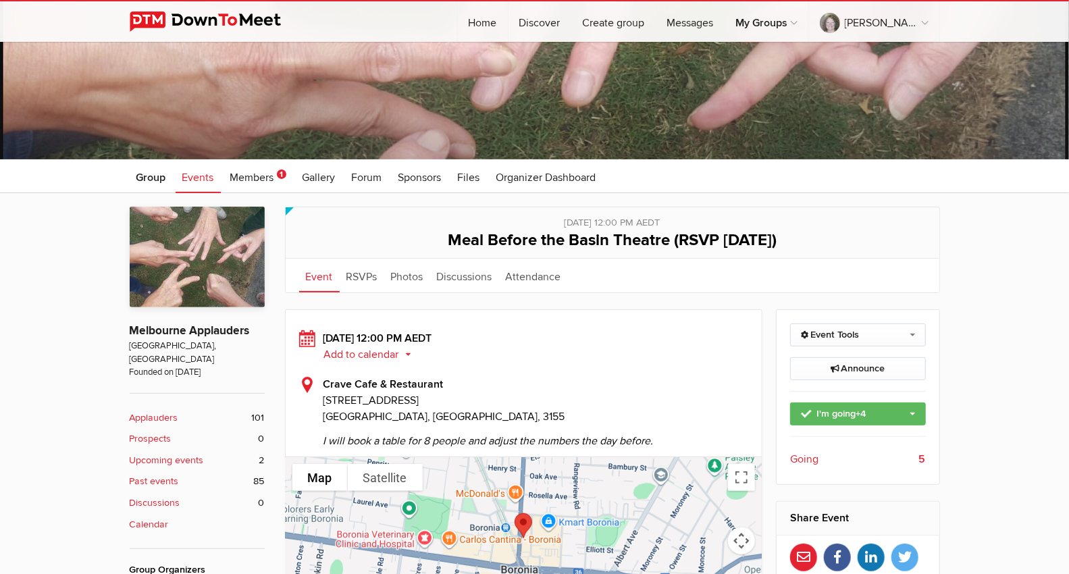
click at [196, 174] on span "Events" at bounding box center [198, 178] width 32 height 14
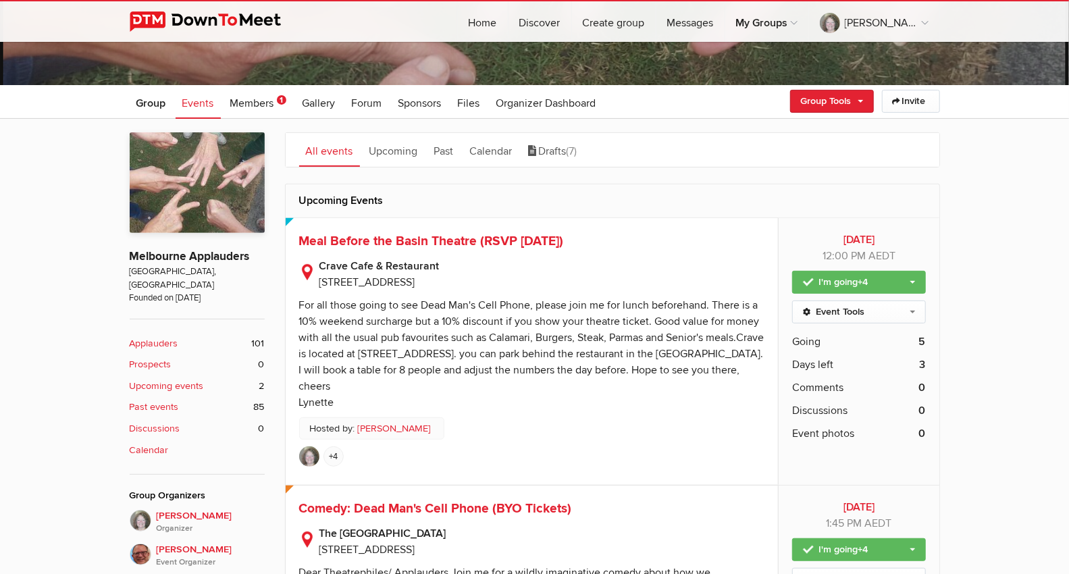
scroll to position [225, 0]
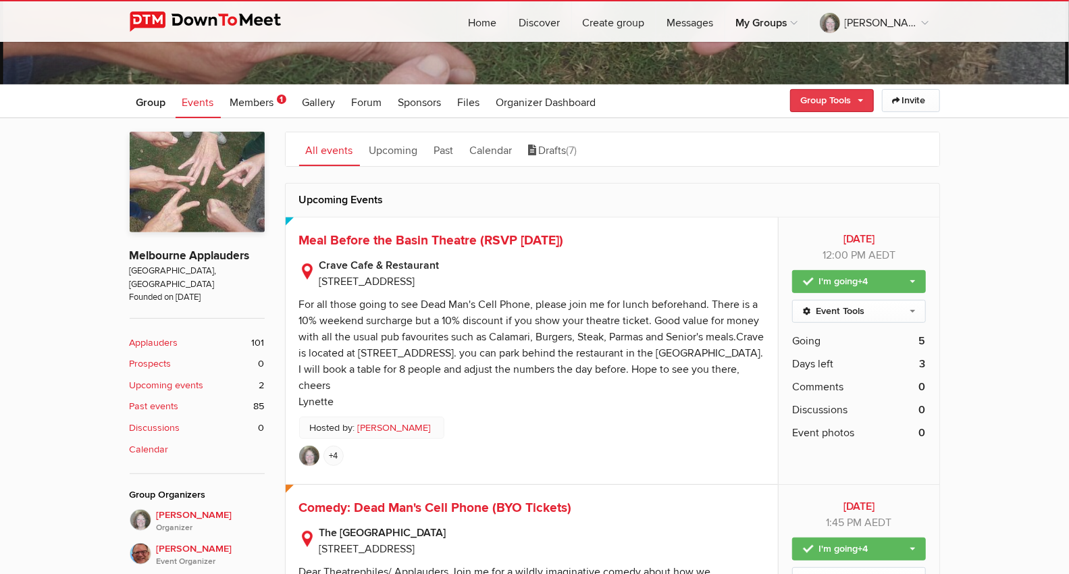
click at [858, 97] on link "Group Tools" at bounding box center [832, 100] width 84 height 23
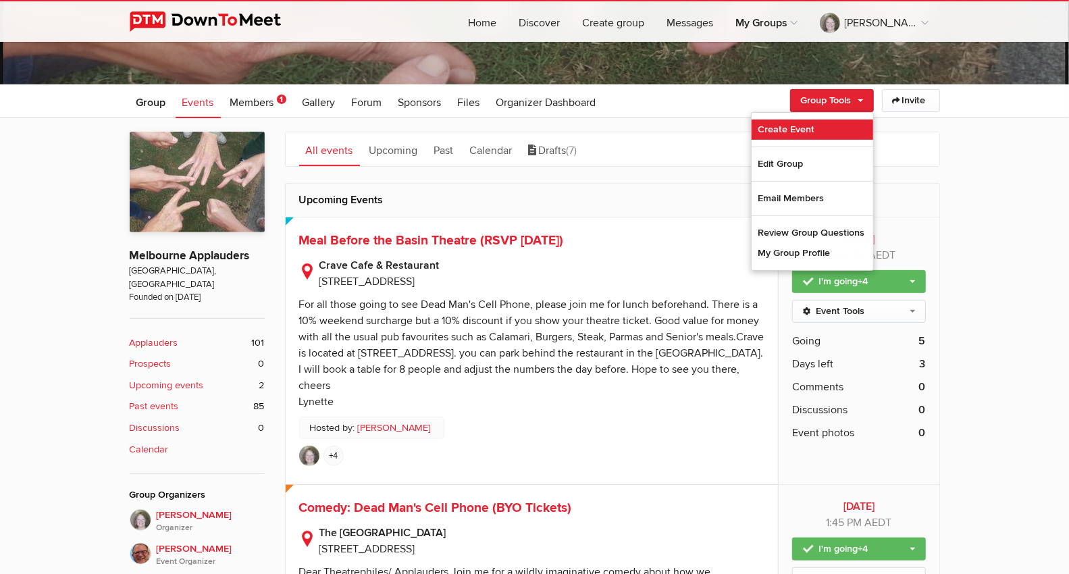
click at [805, 128] on link "Create Event" at bounding box center [813, 130] width 122 height 20
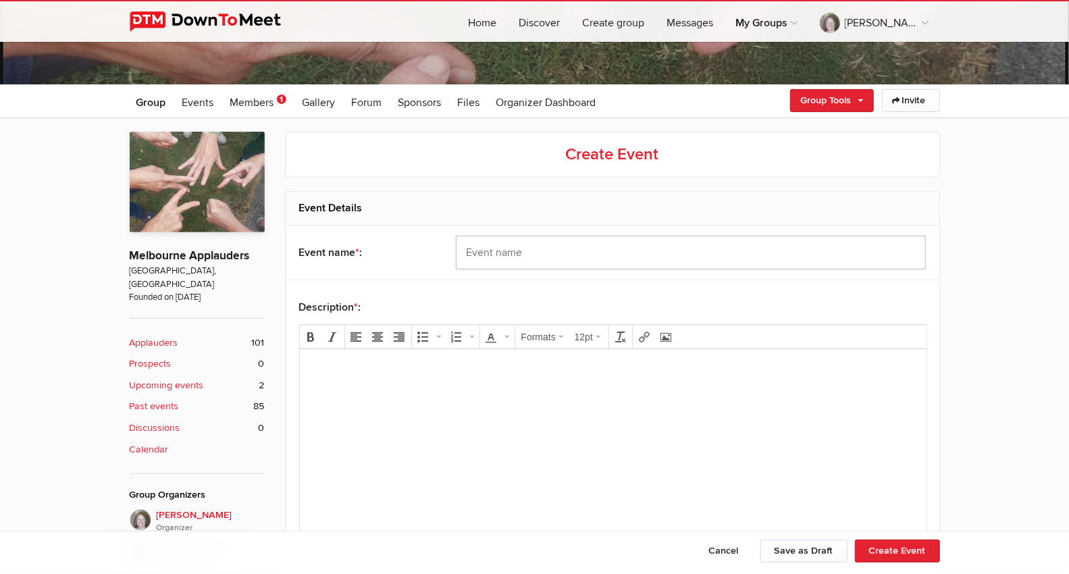
click at [506, 250] on input "text" at bounding box center [691, 253] width 470 height 34
paste input "Pub Meal Before the play, the Revlon Girl (RSVP [DATE])"
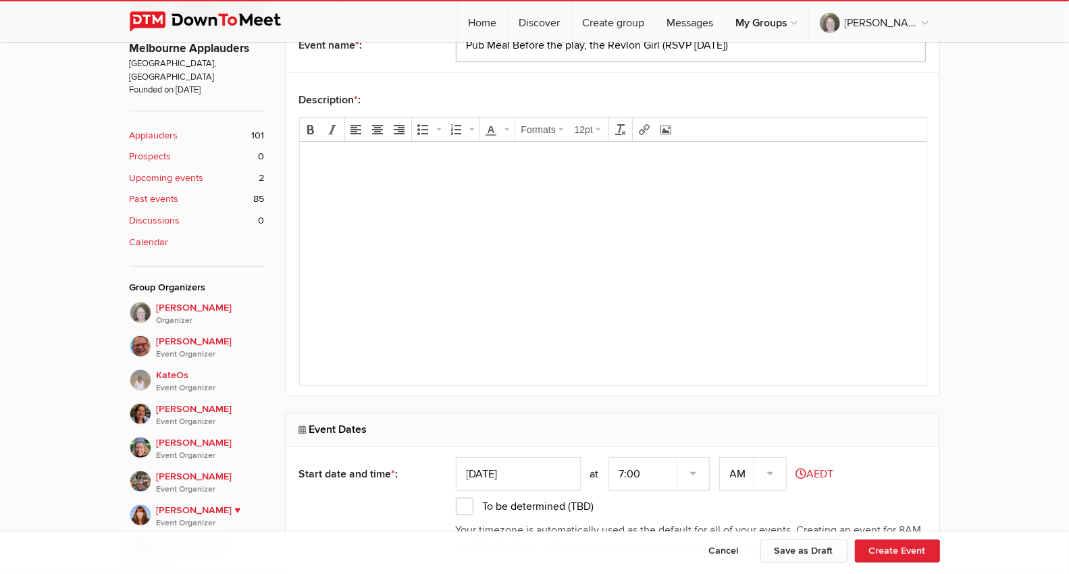
scroll to position [525, 0]
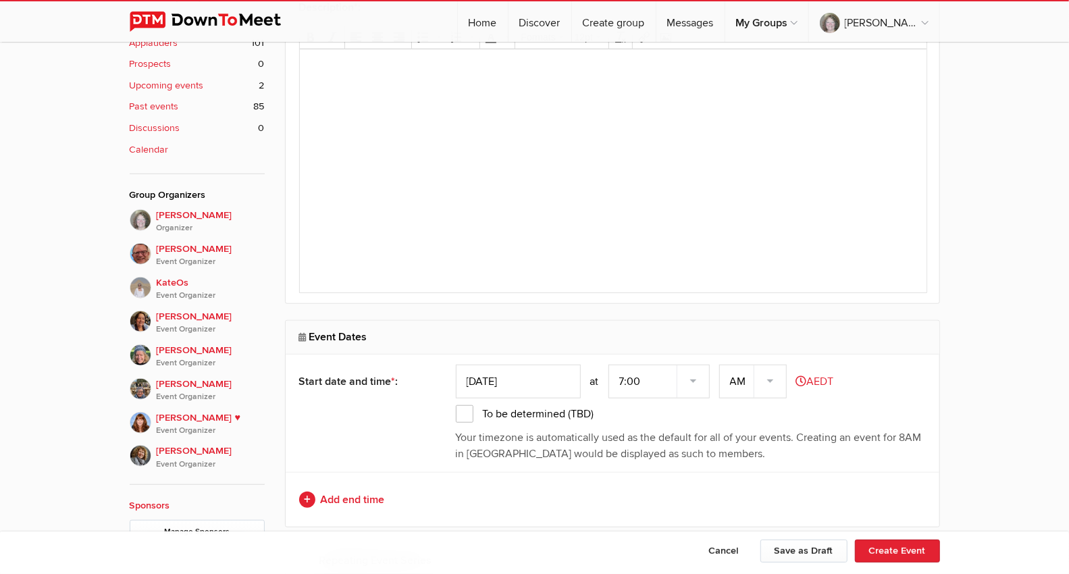
type input "Pub Meal Before the play, the Revlon Girl (RSVP [DATE])"
click at [541, 375] on input "[DATE]" at bounding box center [518, 382] width 125 height 34
type input "[DATE]"
click at [646, 374] on select "7:00 7:15 7:30 7:45 8:00 8:15 8:30 8:45 9:00 9:15 9:30 9:45 10:00 10:15 10:30 1…" at bounding box center [658, 382] width 101 height 34
select select "6:00:00"
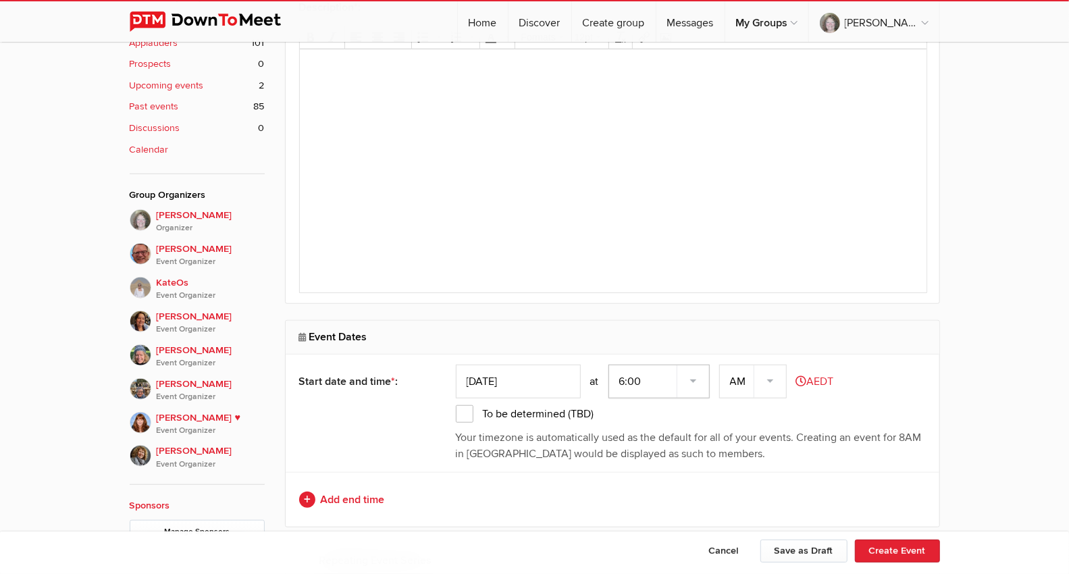
click at [610, 365] on select "7:00 7:15 7:30 7:45 8:00 8:15 8:30 8:45 9:00 9:15 9:30 9:45 10:00 10:15 10:30 1…" at bounding box center [658, 382] width 101 height 34
click at [770, 375] on select "AM PM" at bounding box center [753, 382] width 68 height 34
select select "PM"
click at [721, 365] on select "AM PM" at bounding box center [753, 382] width 68 height 34
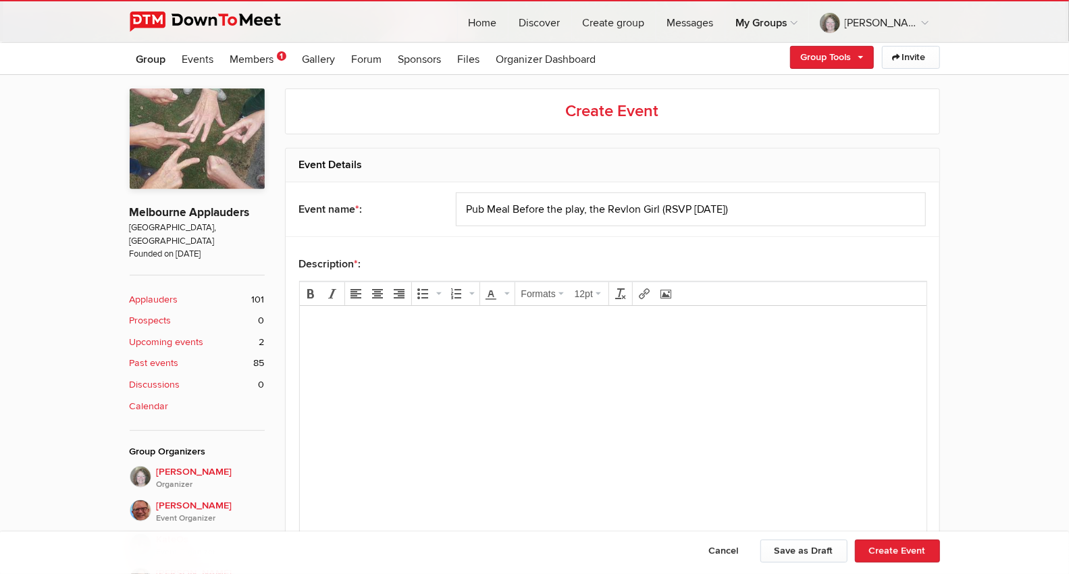
scroll to position [225, 0]
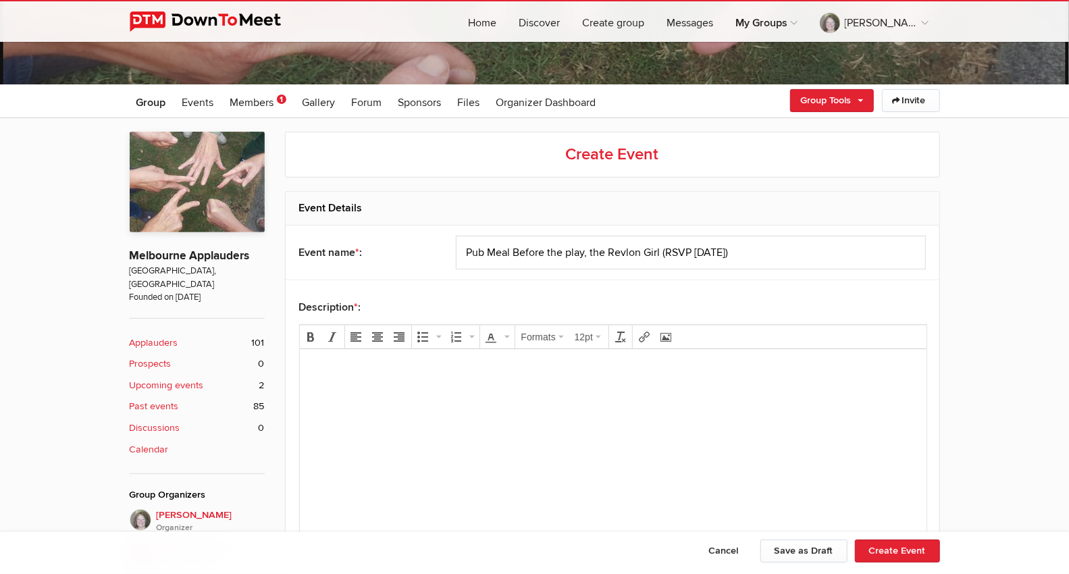
click at [334, 369] on p at bounding box center [612, 367] width 605 height 16
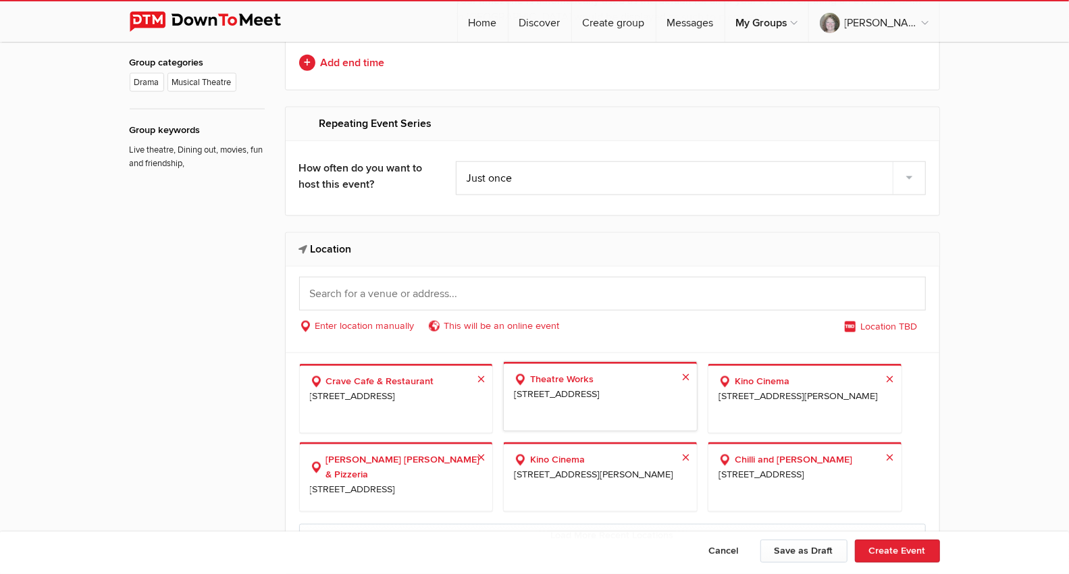
scroll to position [1050, 0]
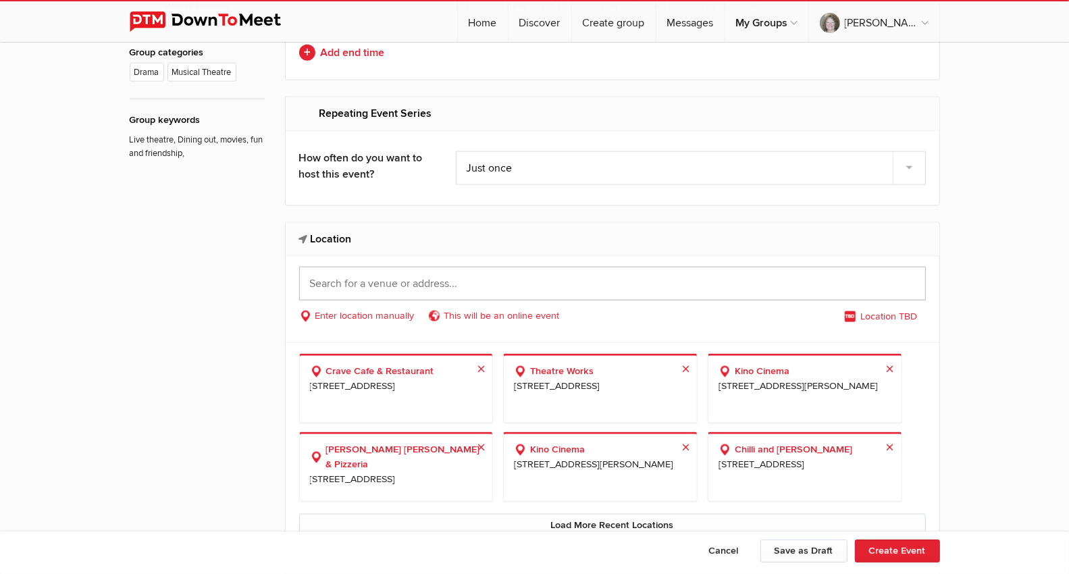
click at [351, 278] on input "text" at bounding box center [612, 284] width 627 height 34
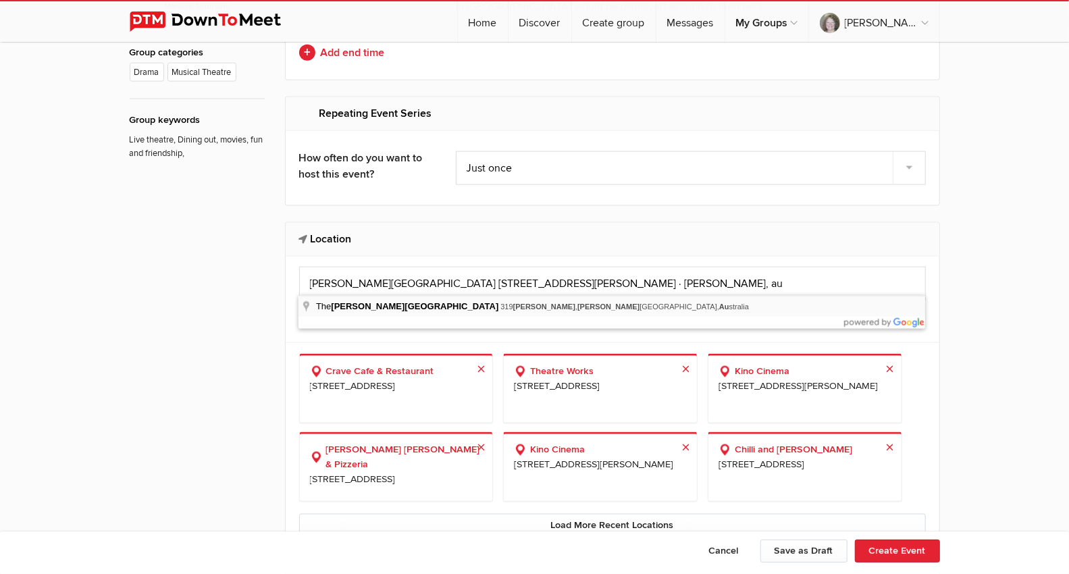
type input "[GEOGRAPHIC_DATA][PERSON_NAME], [STREET_ADDRESS][PERSON_NAME][PERSON_NAME]"
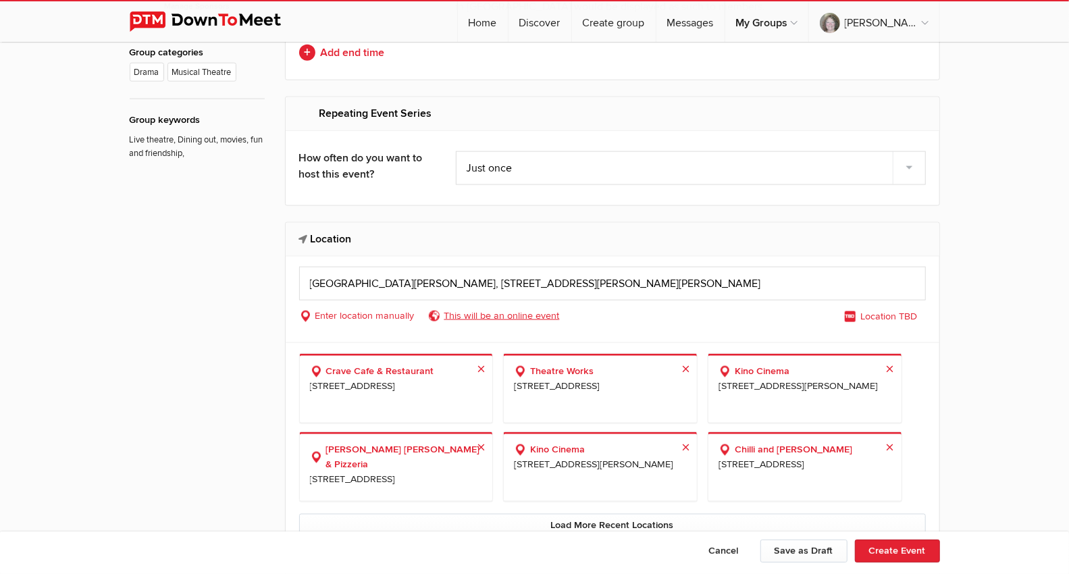
select select "[GEOGRAPHIC_DATA]"
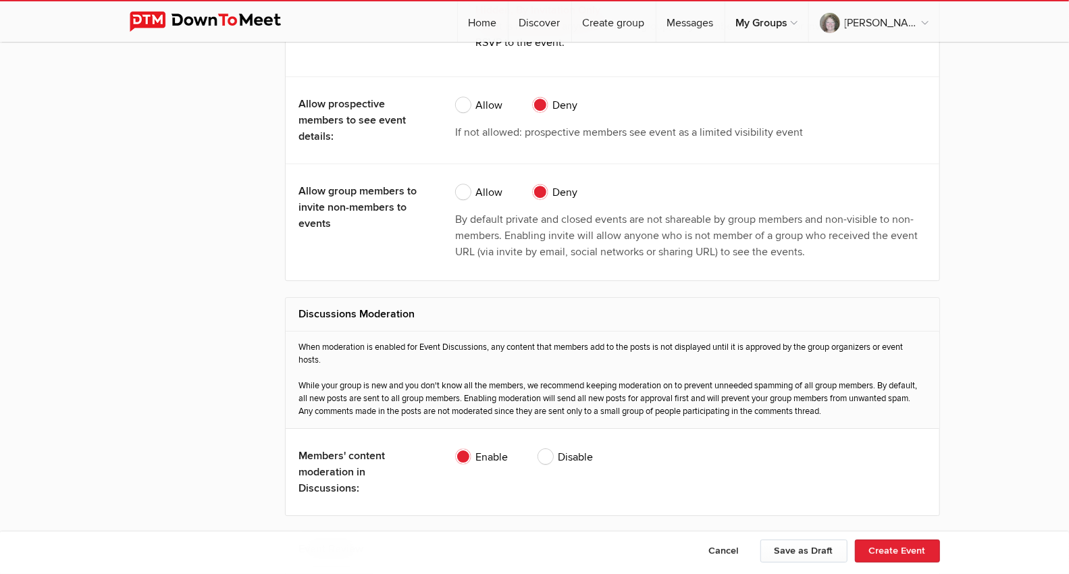
scroll to position [2475, 0]
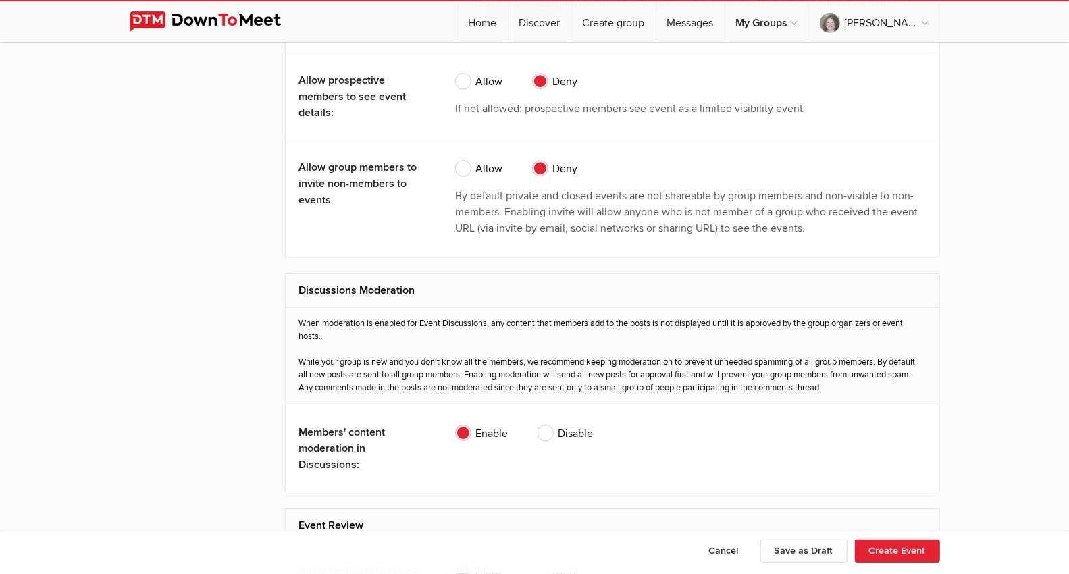
click at [468, 74] on span "Allow" at bounding box center [479, 82] width 47 height 16
click at [456, 73] on input "Allow" at bounding box center [455, 73] width 1 height 1
radio input "true"
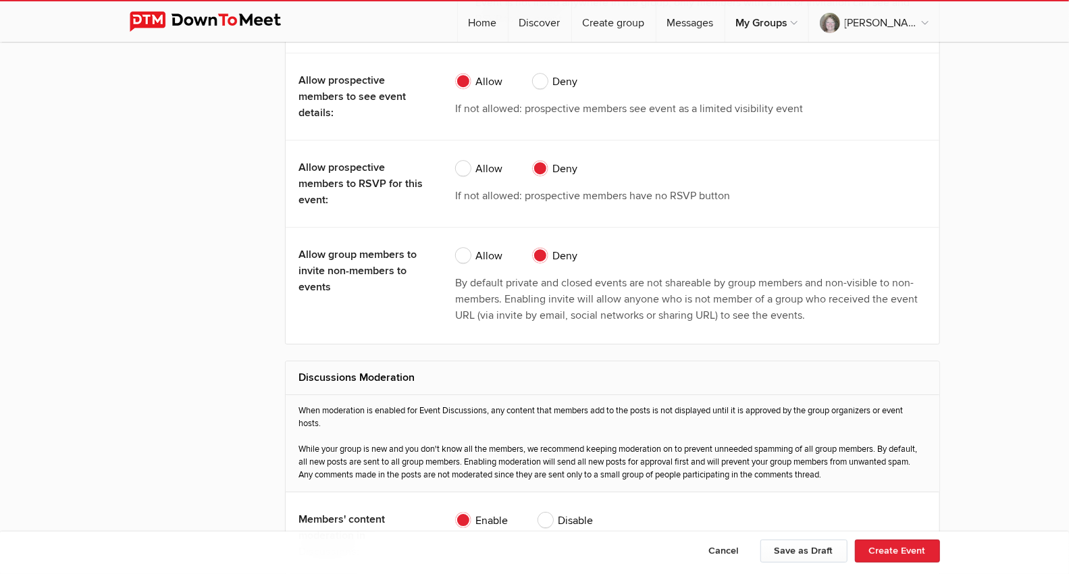
click at [471, 161] on span "Allow" at bounding box center [479, 169] width 47 height 16
click at [456, 160] on input "Allow" at bounding box center [455, 160] width 1 height 1
radio input "true"
click at [466, 248] on span "Allow" at bounding box center [479, 256] width 47 height 16
click at [456, 247] on input "Allow" at bounding box center [455, 247] width 1 height 1
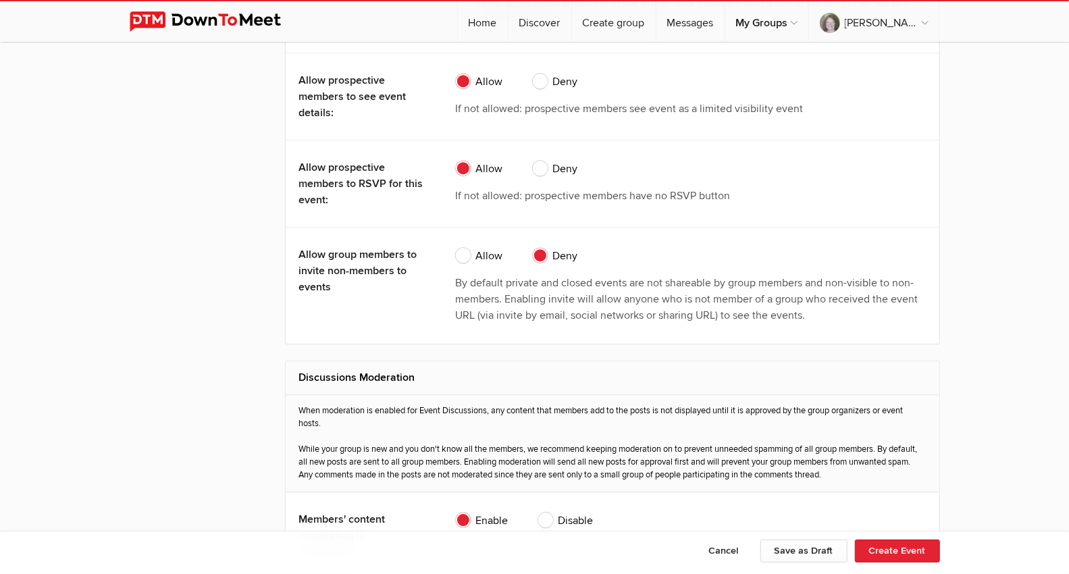
radio input "true"
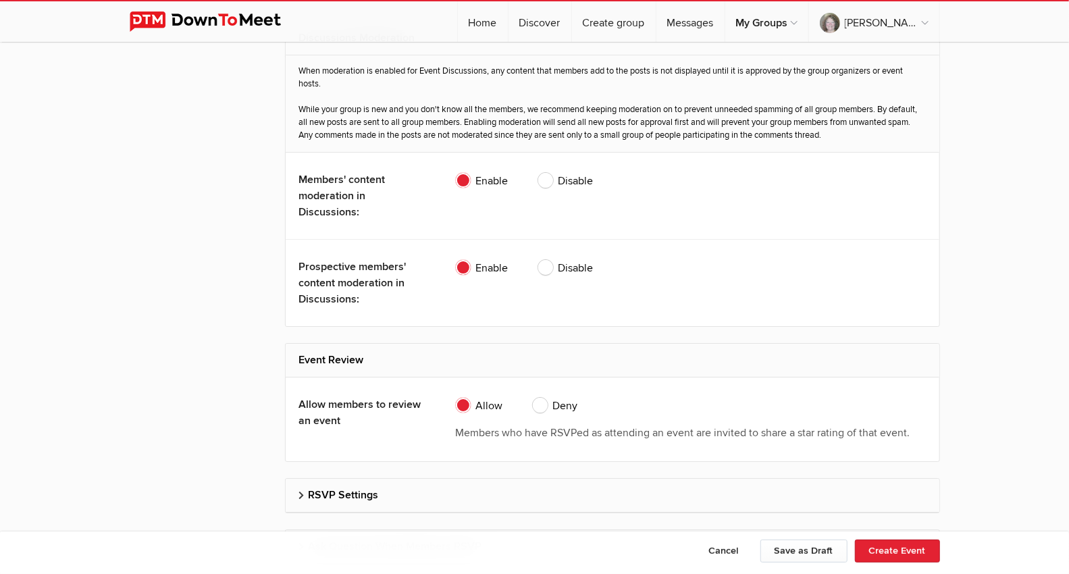
scroll to position [2941, 0]
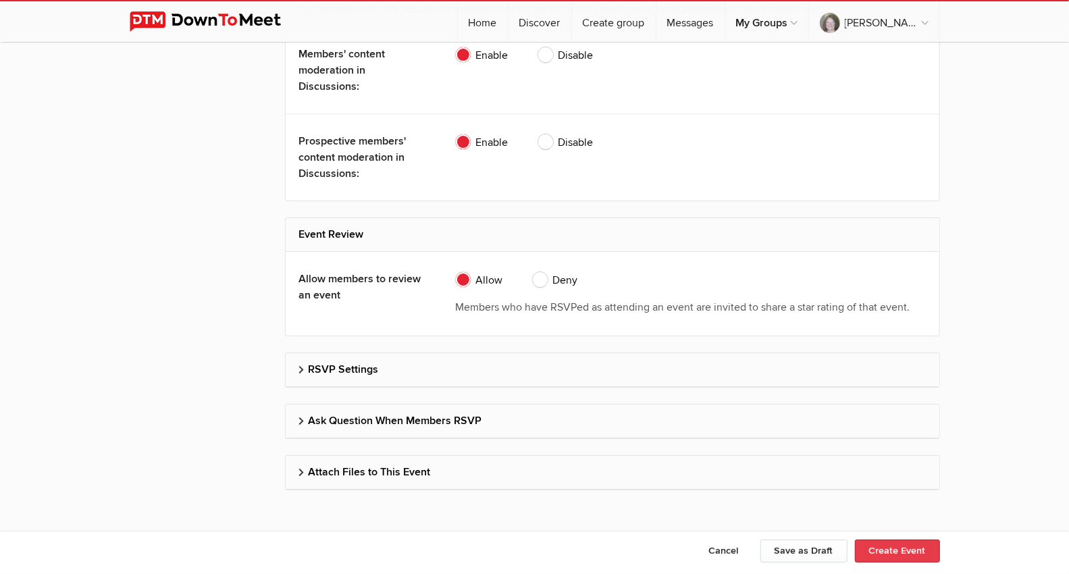
click at [903, 493] on button "Create Event" at bounding box center [897, 551] width 85 height 23
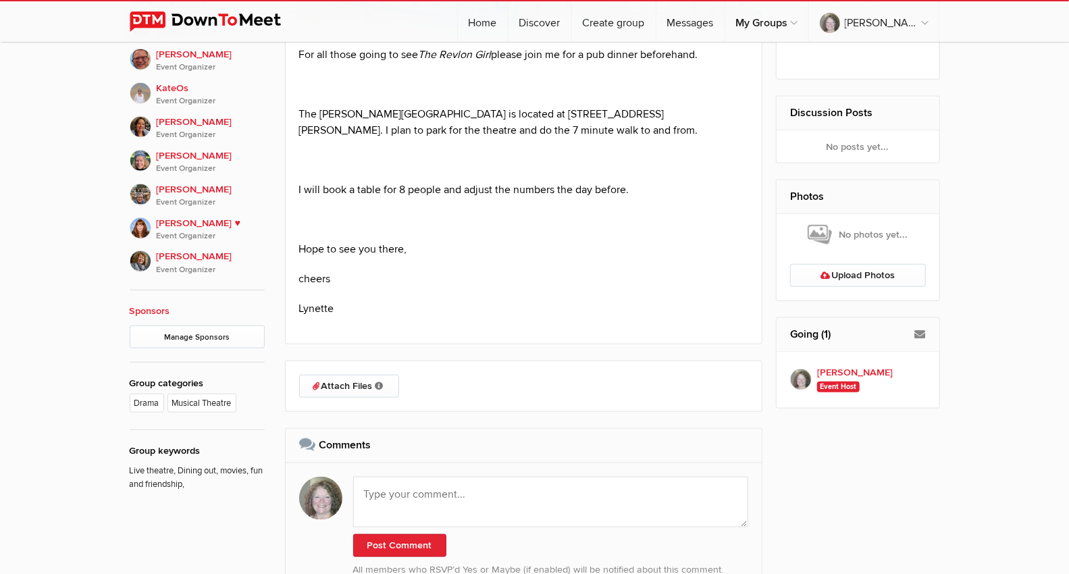
scroll to position [750, 0]
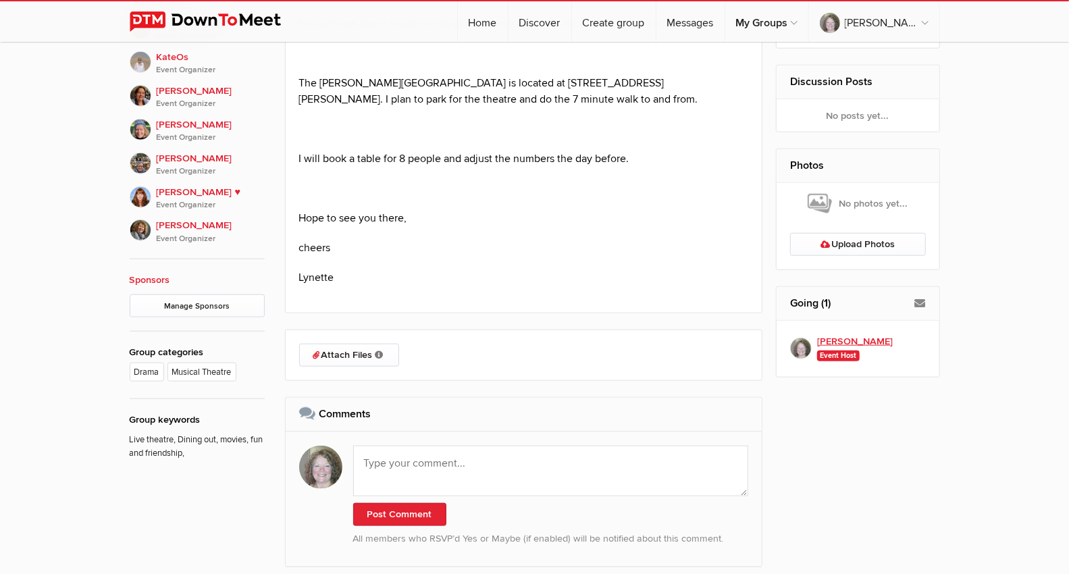
click at [846, 339] on b "[PERSON_NAME]" at bounding box center [855, 341] width 76 height 15
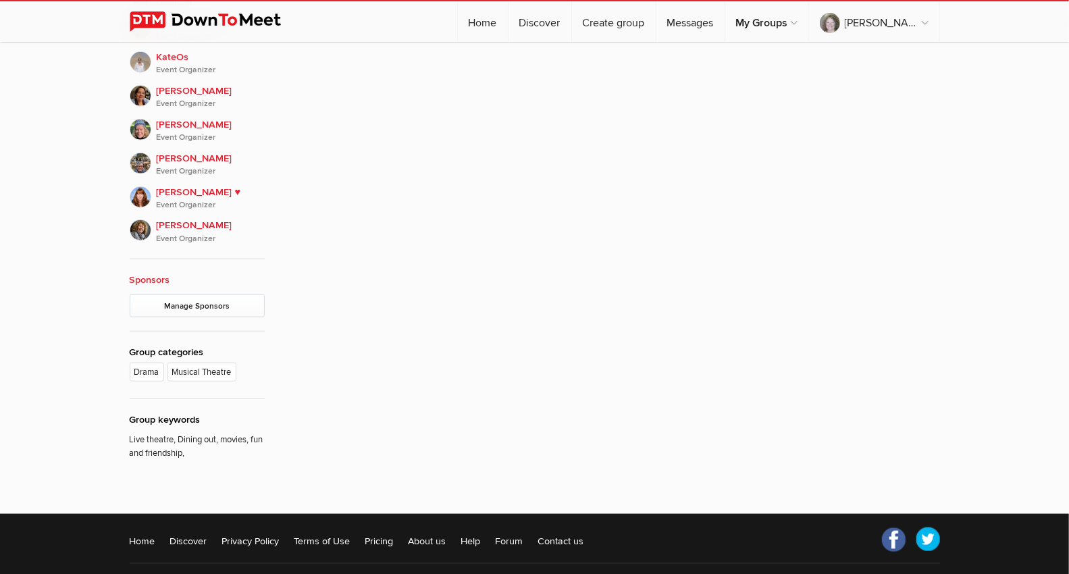
scroll to position [309, 0]
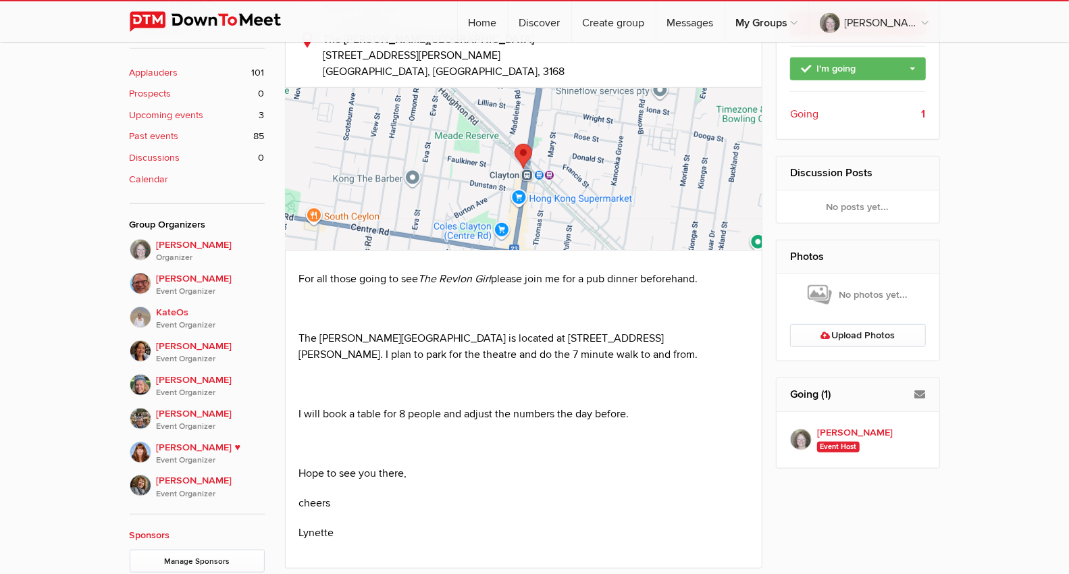
scroll to position [271, 0]
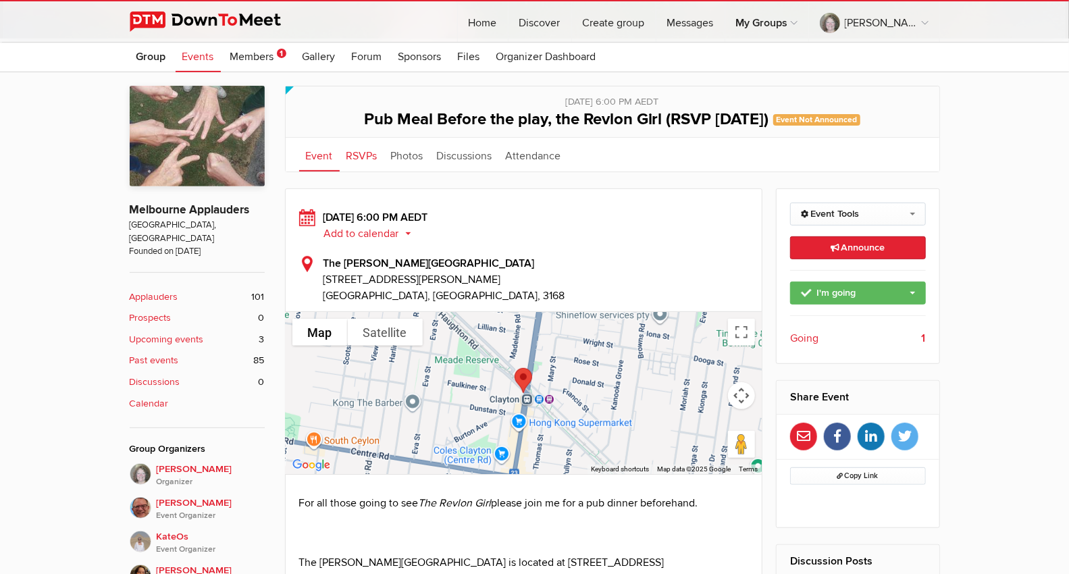
click at [359, 151] on link "RSVPs" at bounding box center [362, 155] width 45 height 34
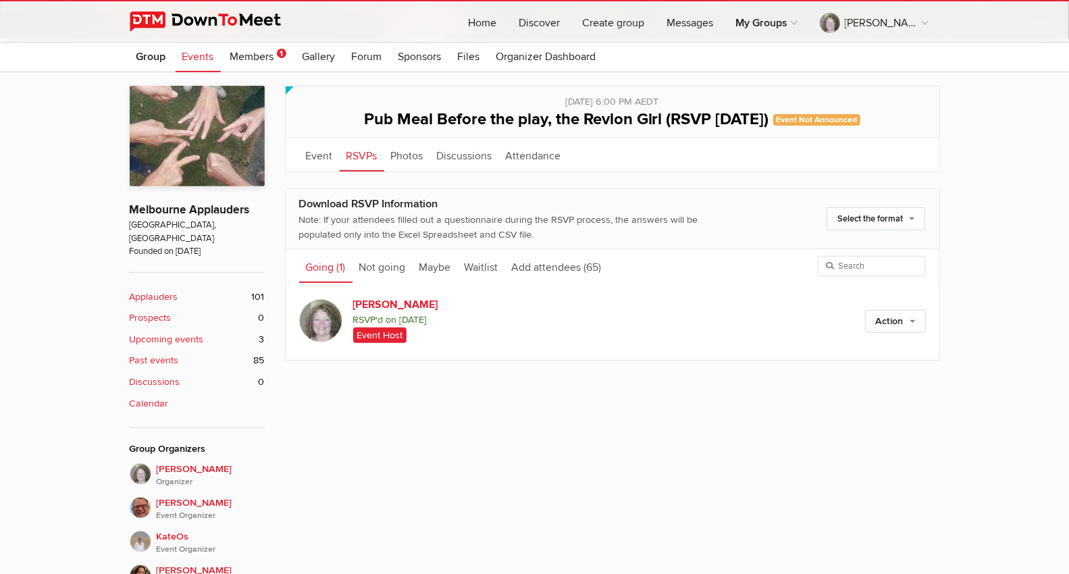
click at [384, 309] on link "[PERSON_NAME]" at bounding box center [468, 304] width 231 height 16
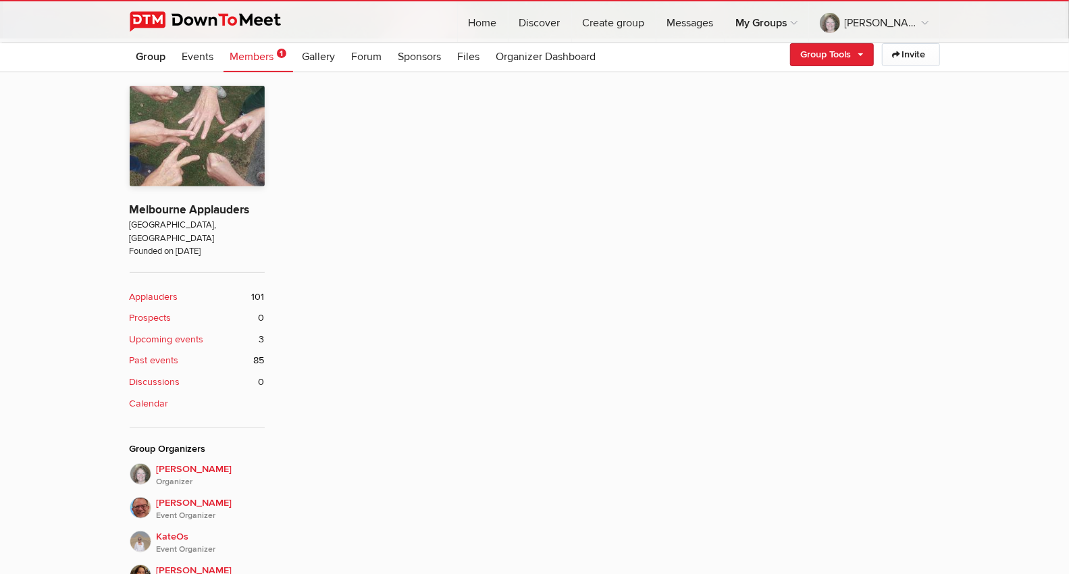
scroll to position [309, 0]
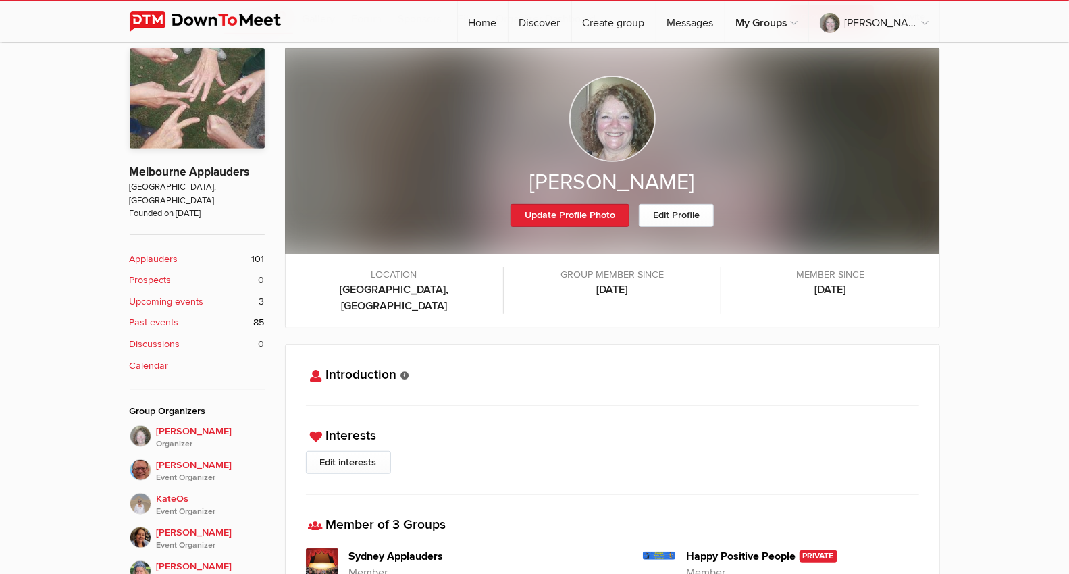
scroll to position [271, 0]
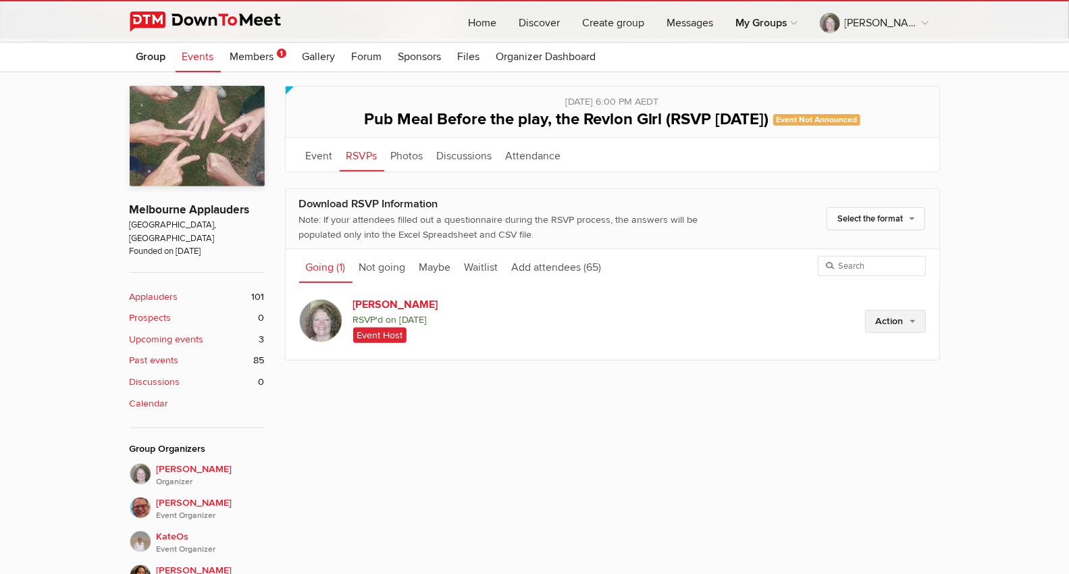
click at [913, 323] on link "Action" at bounding box center [895, 321] width 61 height 23
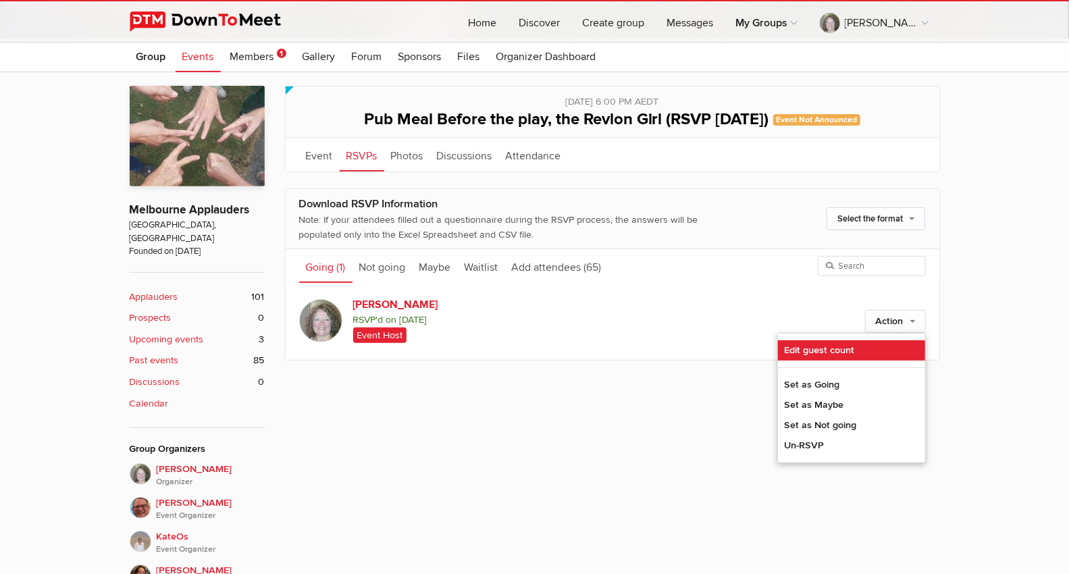
click at [849, 348] on link "Edit guest count" at bounding box center [851, 350] width 147 height 20
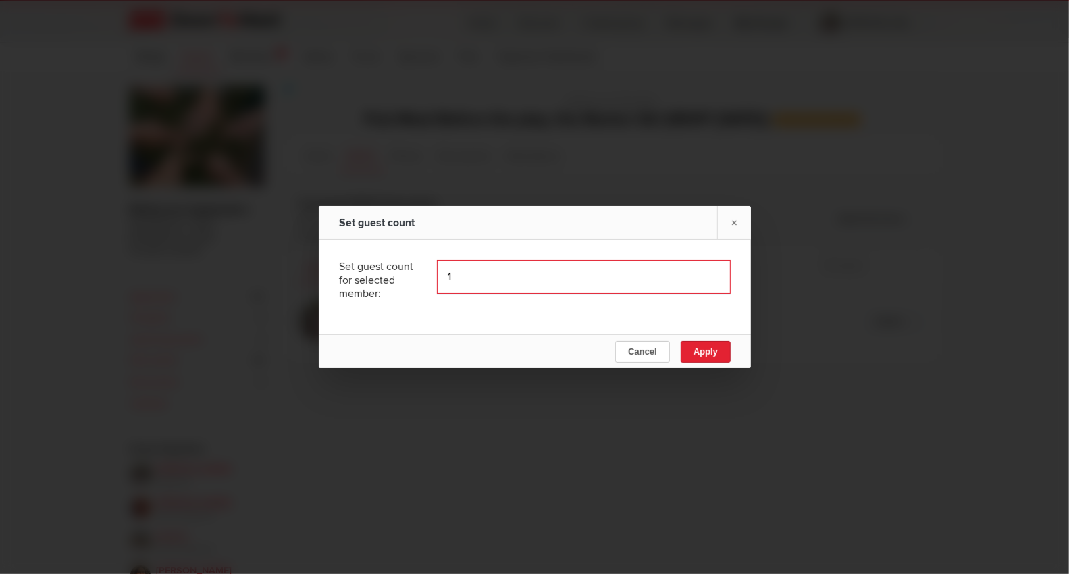
type input "1"
click at [704, 273] on input "1" at bounding box center [584, 277] width 294 height 34
click at [704, 352] on span "Apply" at bounding box center [705, 351] width 24 height 10
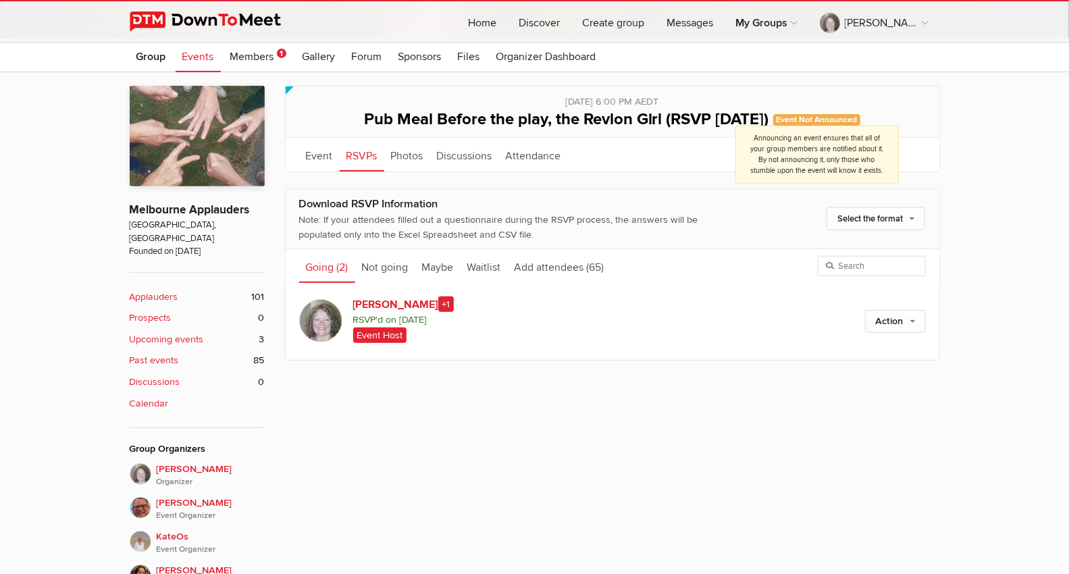
click at [800, 119] on span "Event Not Announced Announcing an event ensures that all of your group members …" at bounding box center [817, 119] width 88 height 11
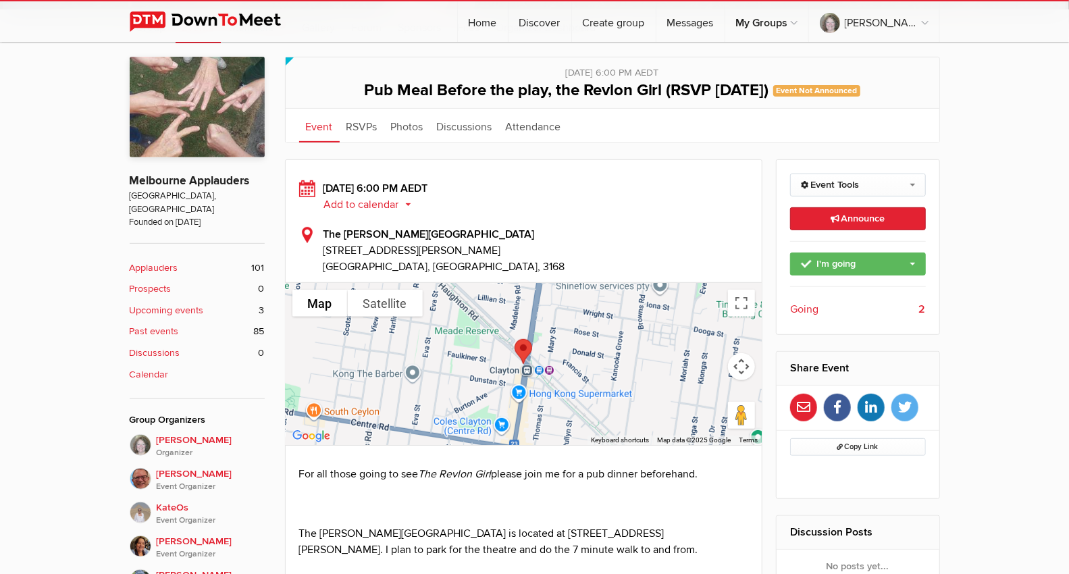
scroll to position [375, 0]
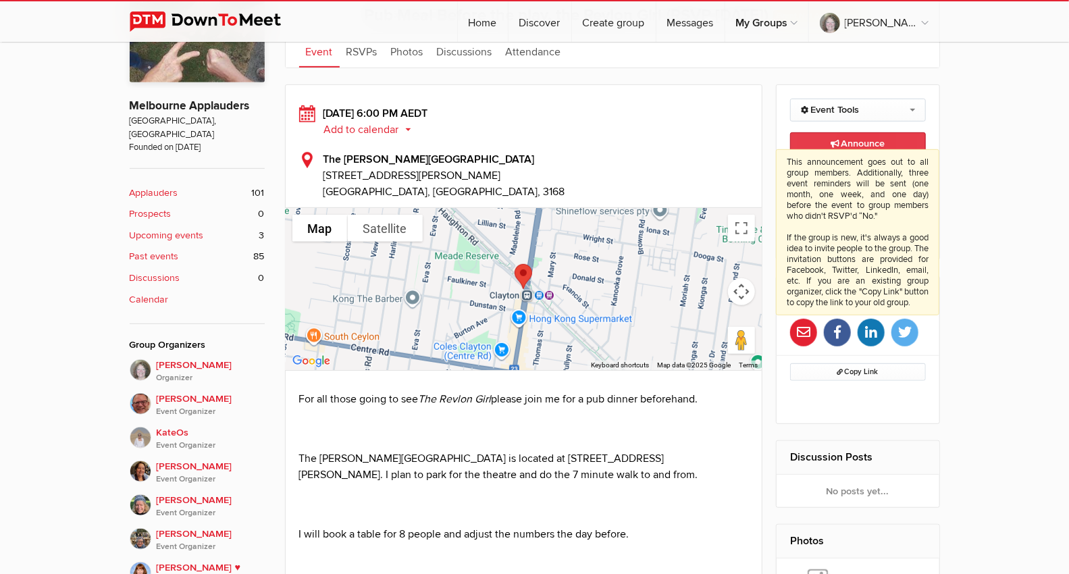
click at [854, 145] on span "Announce This announcement goes out to all group members. Additionally, three e…" at bounding box center [858, 143] width 54 height 11
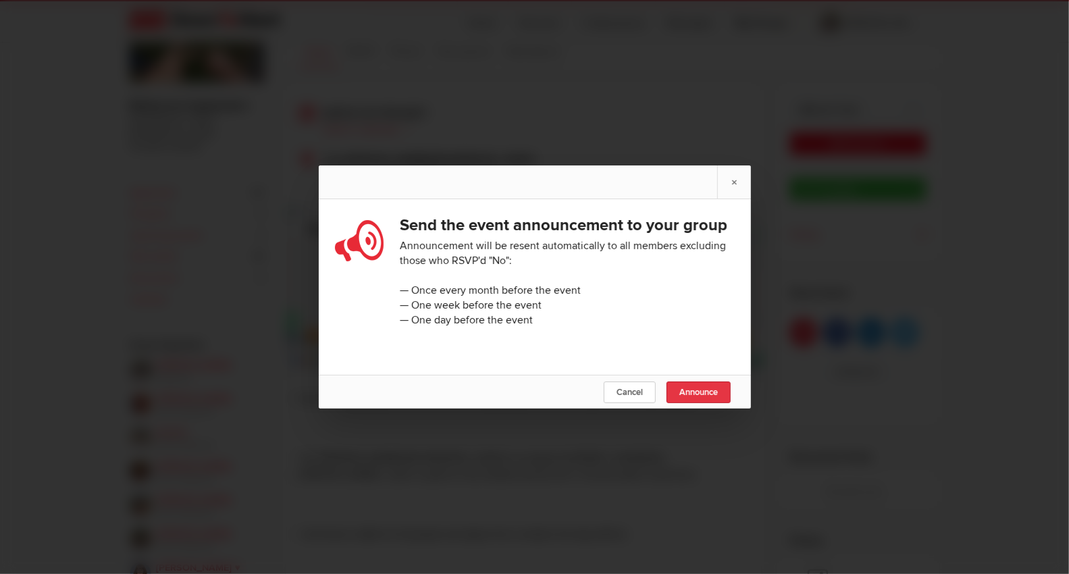
click at [706, 398] on span "Announce" at bounding box center [698, 392] width 38 height 11
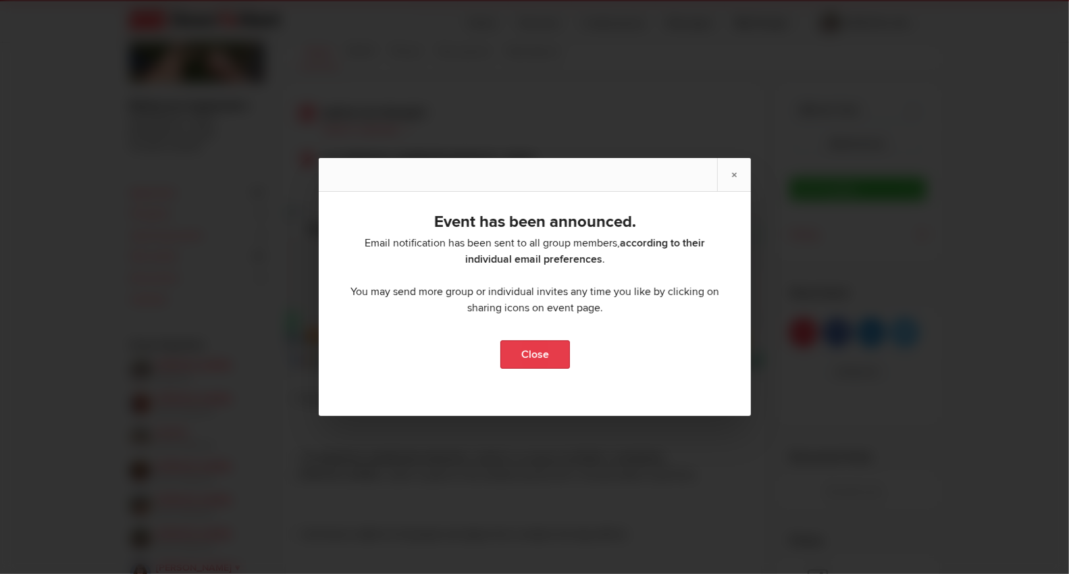
click at [524, 363] on link "Close" at bounding box center [535, 354] width 70 height 28
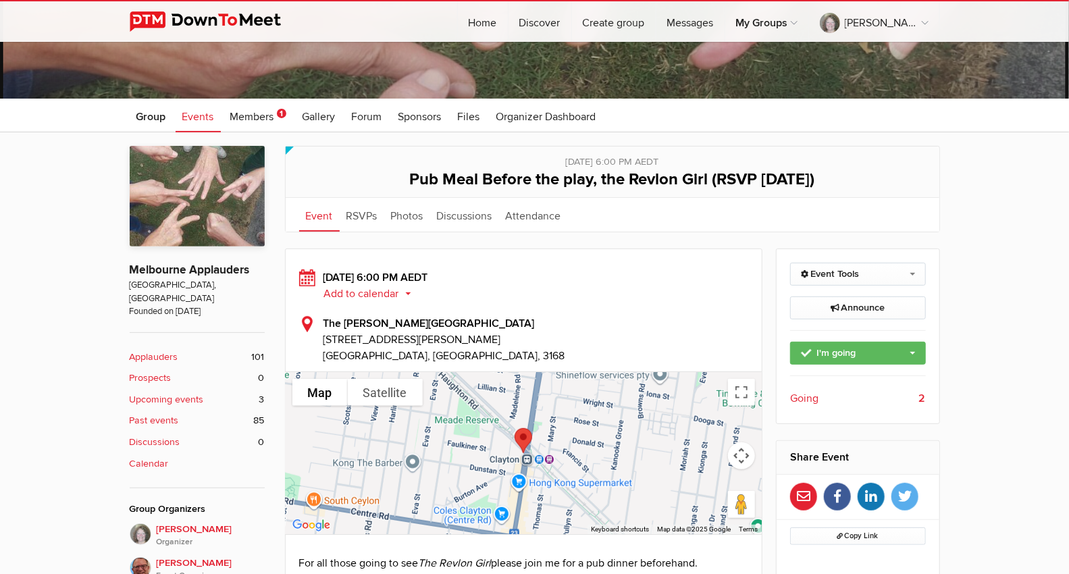
scroll to position [225, 0]
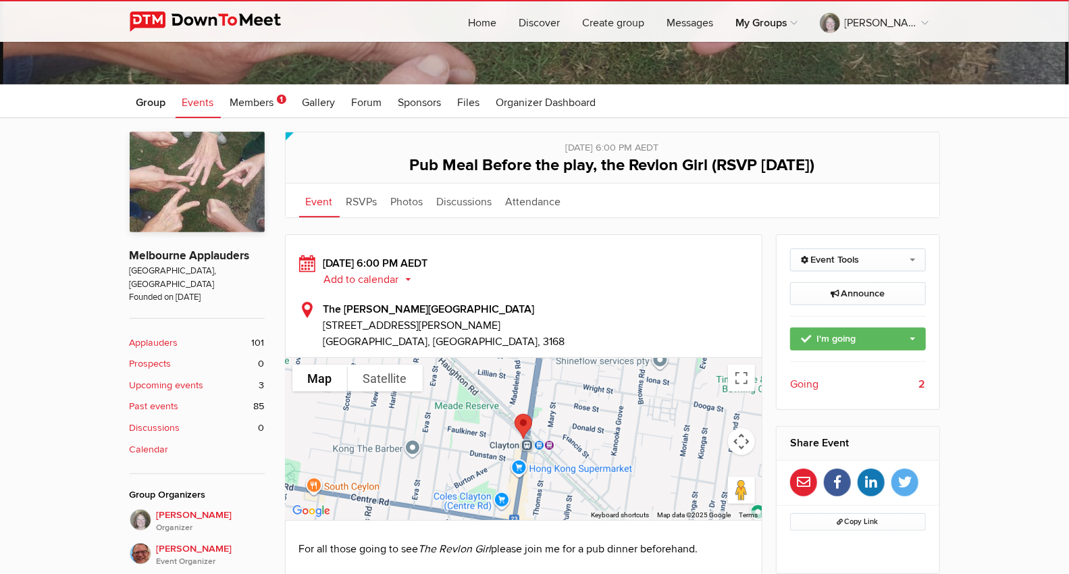
click at [199, 105] on span "Events" at bounding box center [198, 103] width 32 height 14
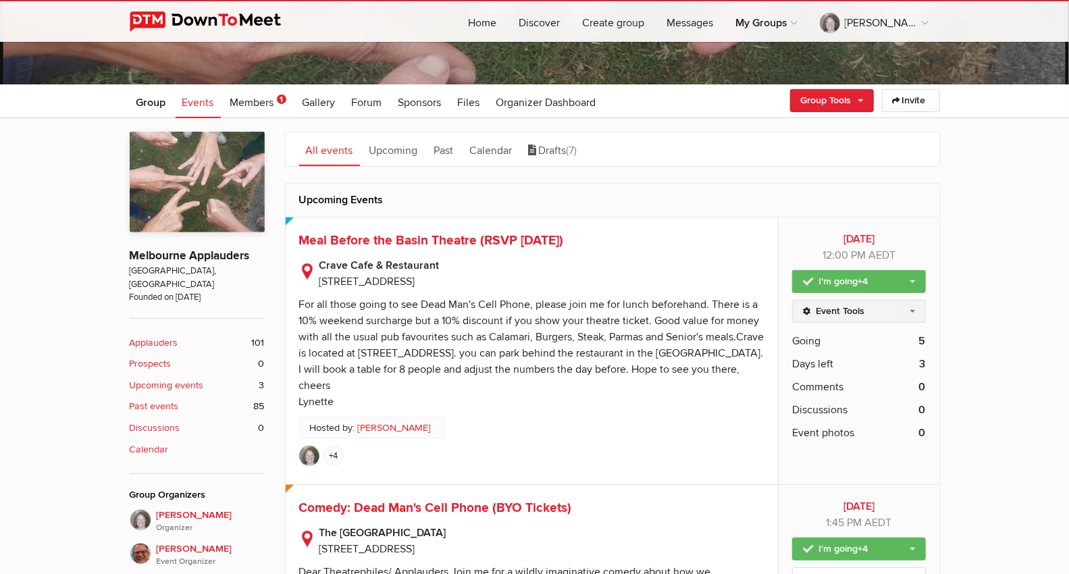
click at [912, 306] on link "Event Tools" at bounding box center [858, 311] width 133 height 23
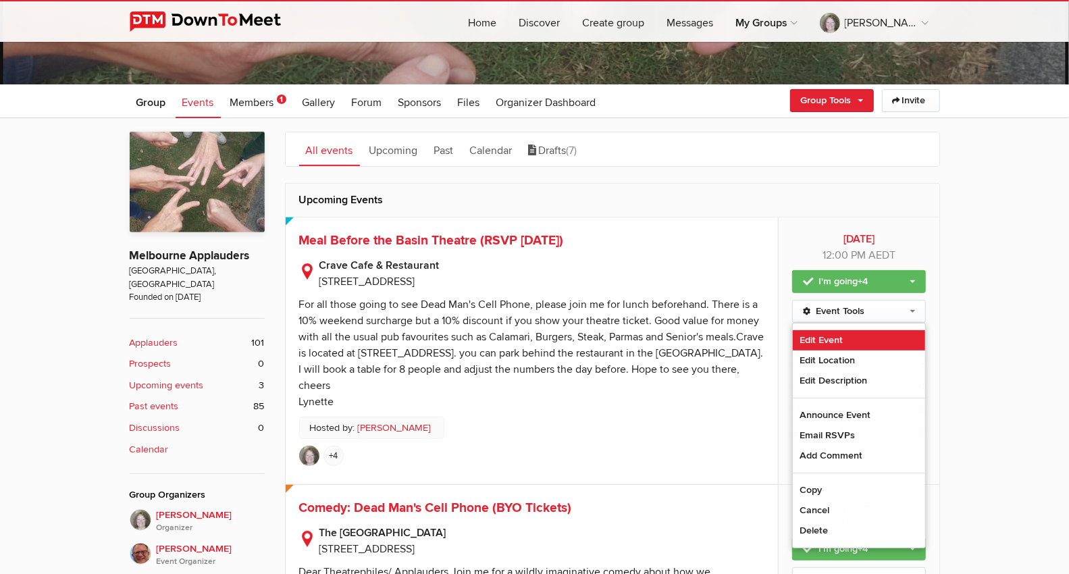
click at [866, 339] on link "Edit Event" at bounding box center [859, 340] width 132 height 20
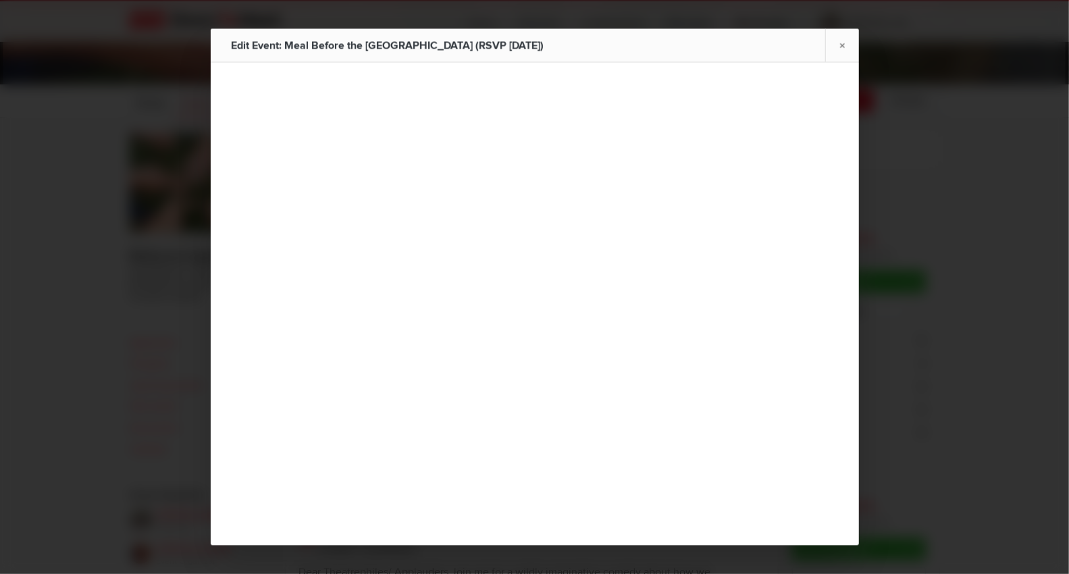
type input "Meal Before the Basin Theatre (RSVP [DATE])"
type input "[DATE]"
select select "PM"
radio input "false"
radio input "true"
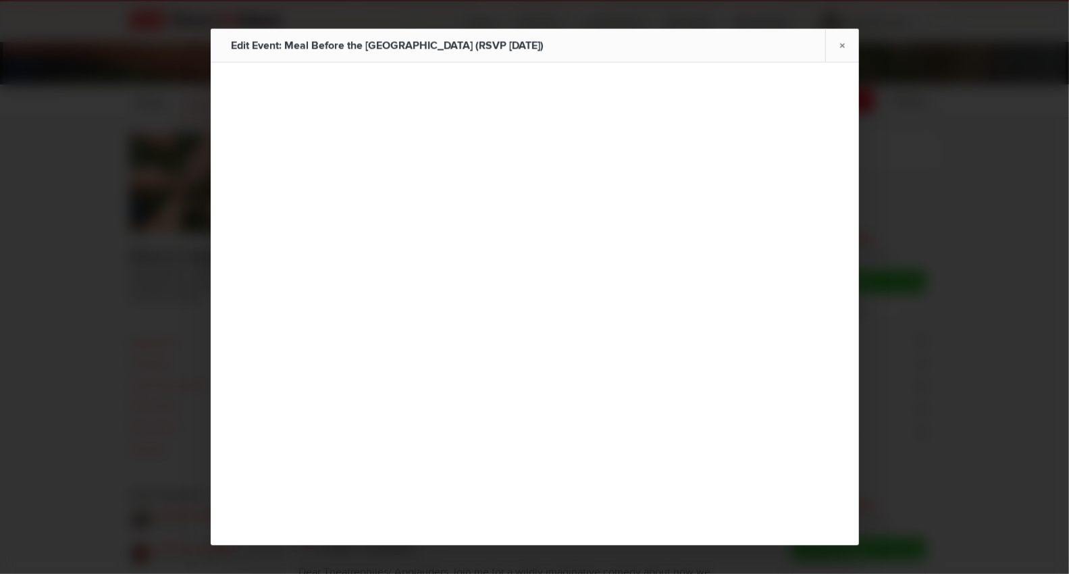
select select
select select "[GEOGRAPHIC_DATA]"
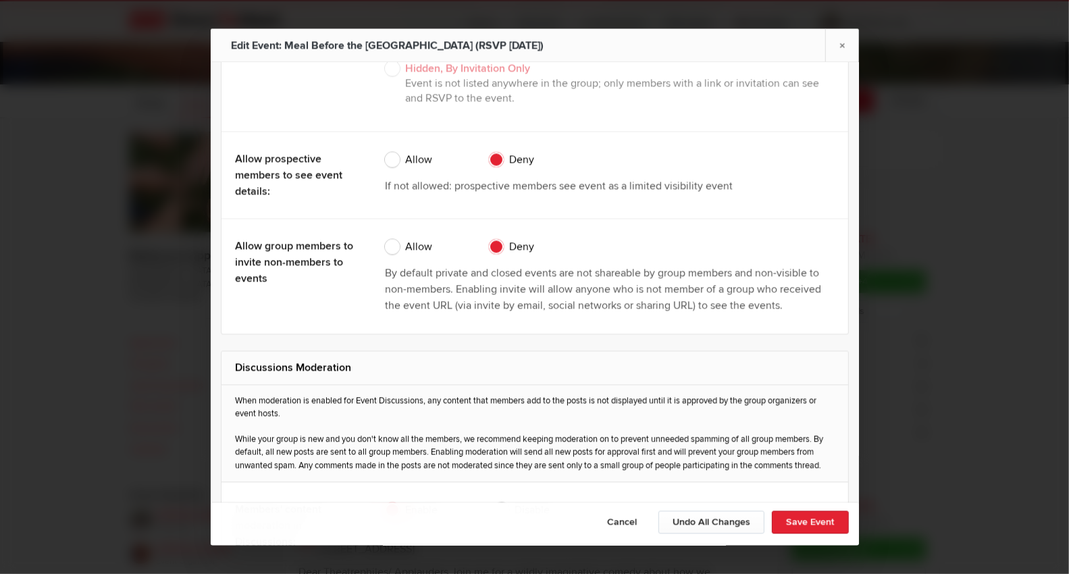
scroll to position [1742, 0]
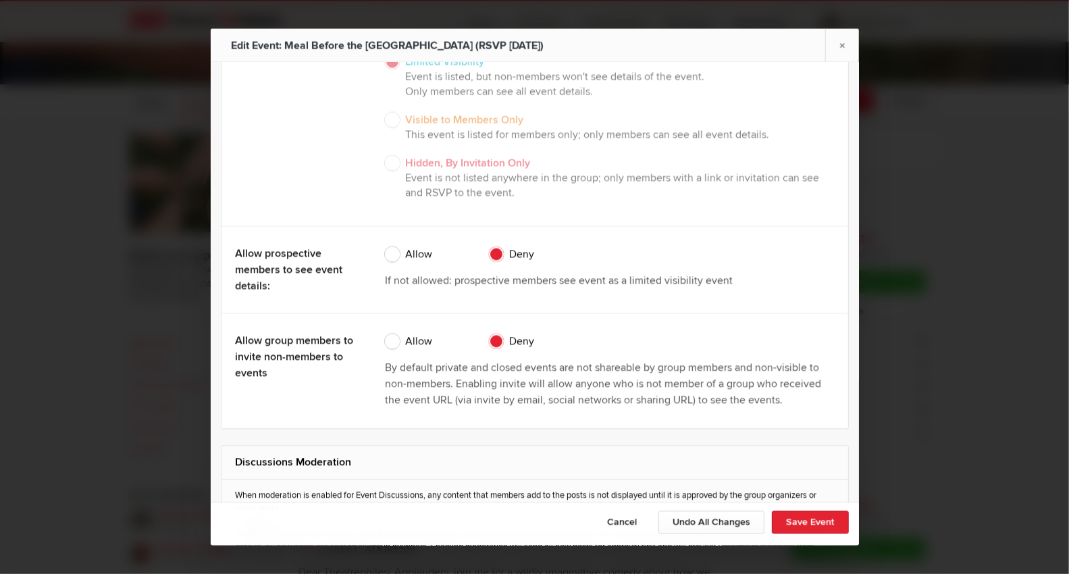
drag, startPoint x: 394, startPoint y: 241, endPoint x: 408, endPoint y: 288, distance: 48.7
click at [394, 246] on span "Allow" at bounding box center [408, 253] width 47 height 15
click at [385, 246] on input "Allow" at bounding box center [384, 246] width 1 height 1
radio input "true"
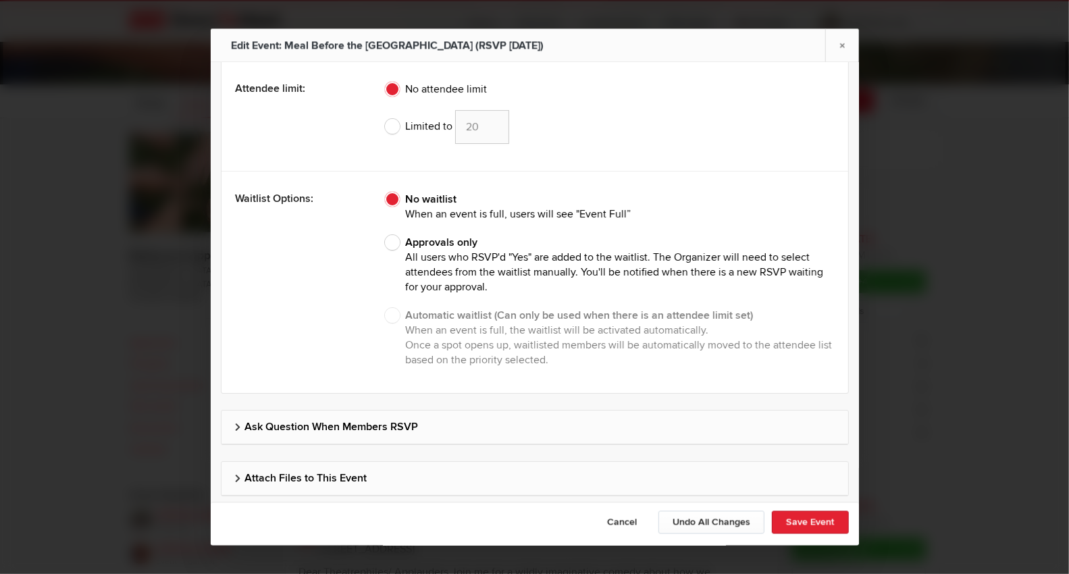
scroll to position [3041, 0]
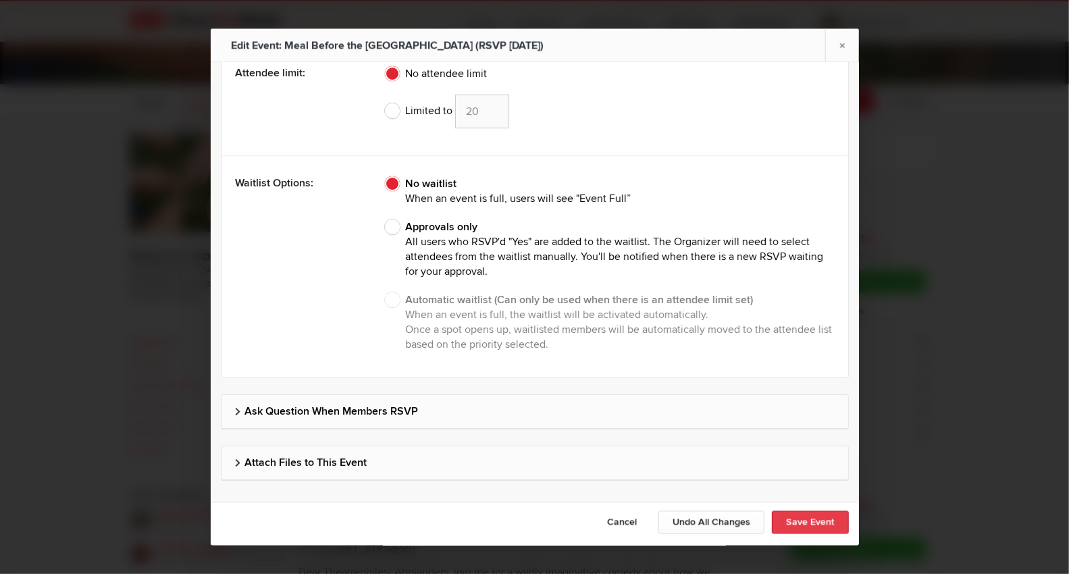
click at [814, 493] on button "Save Event" at bounding box center [810, 522] width 77 height 23
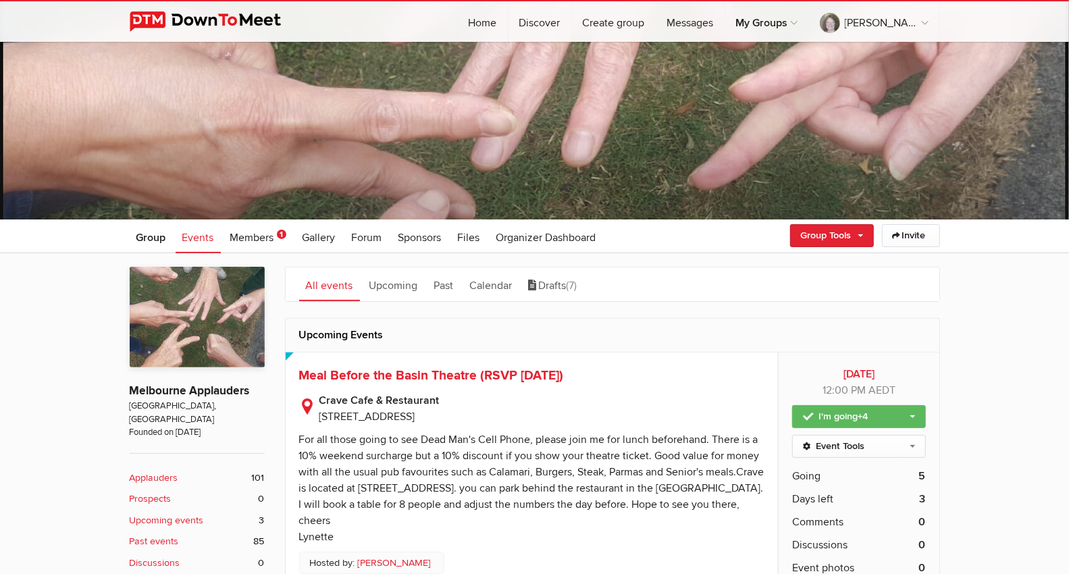
scroll to position [0, 0]
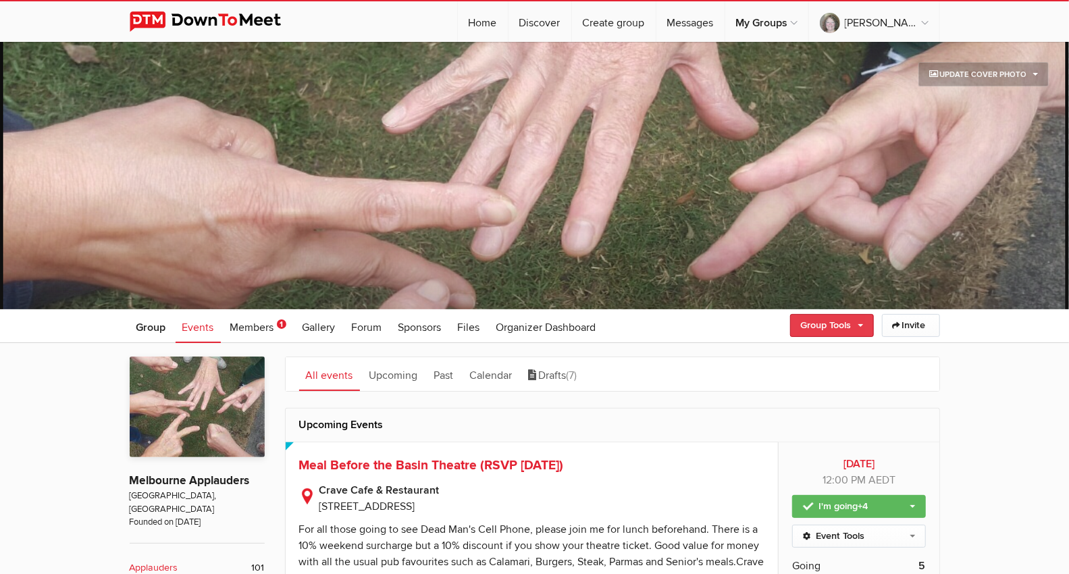
click at [862, 325] on link "Group Tools" at bounding box center [832, 325] width 84 height 23
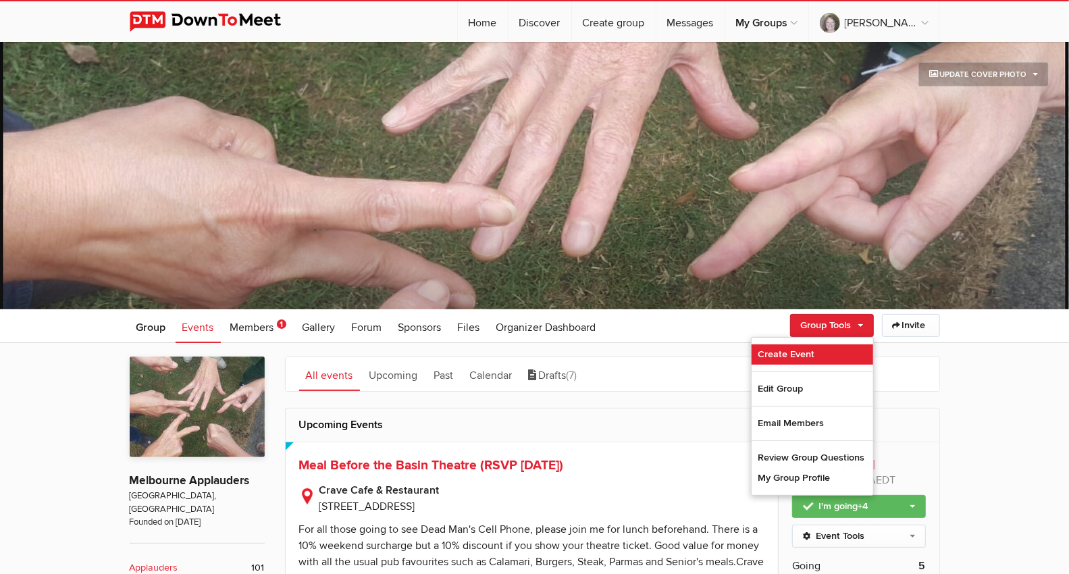
click at [804, 356] on link "Create Event" at bounding box center [813, 354] width 122 height 20
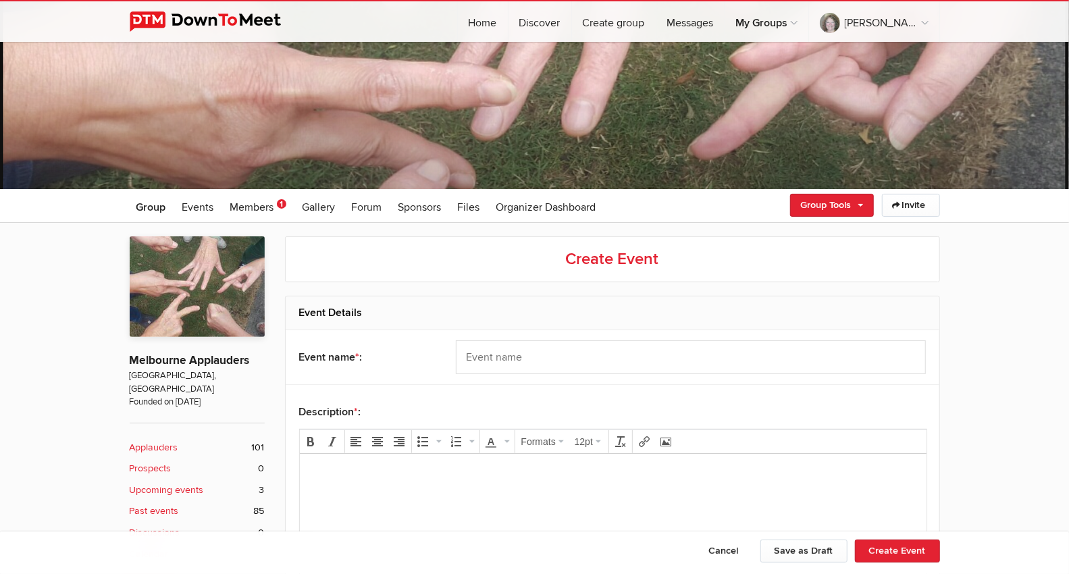
scroll to position [150, 0]
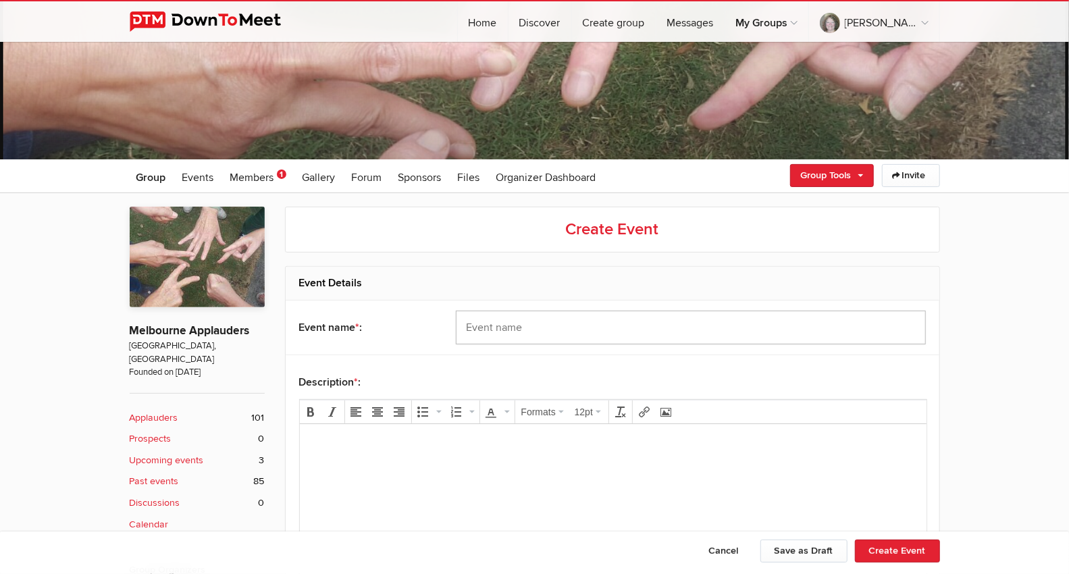
click at [515, 328] on input "text" at bounding box center [691, 328] width 470 height 34
paste input "Drama: The Revlon Girl ([PERSON_NAME])"
type input "Drama: The Revlon Girl ([PERSON_NAME])"
click at [319, 440] on p at bounding box center [612, 442] width 605 height 16
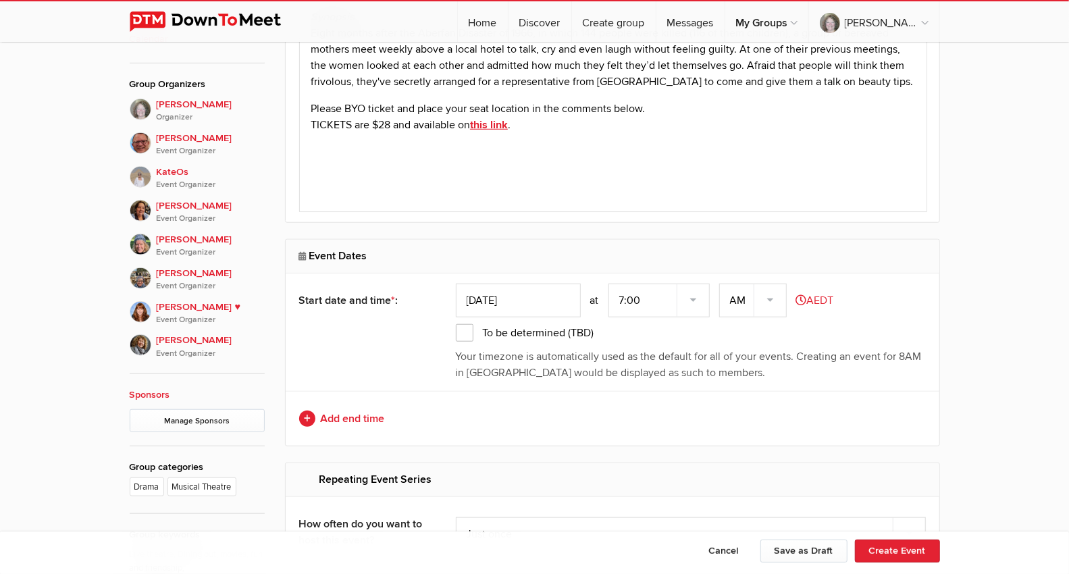
scroll to position [600, 0]
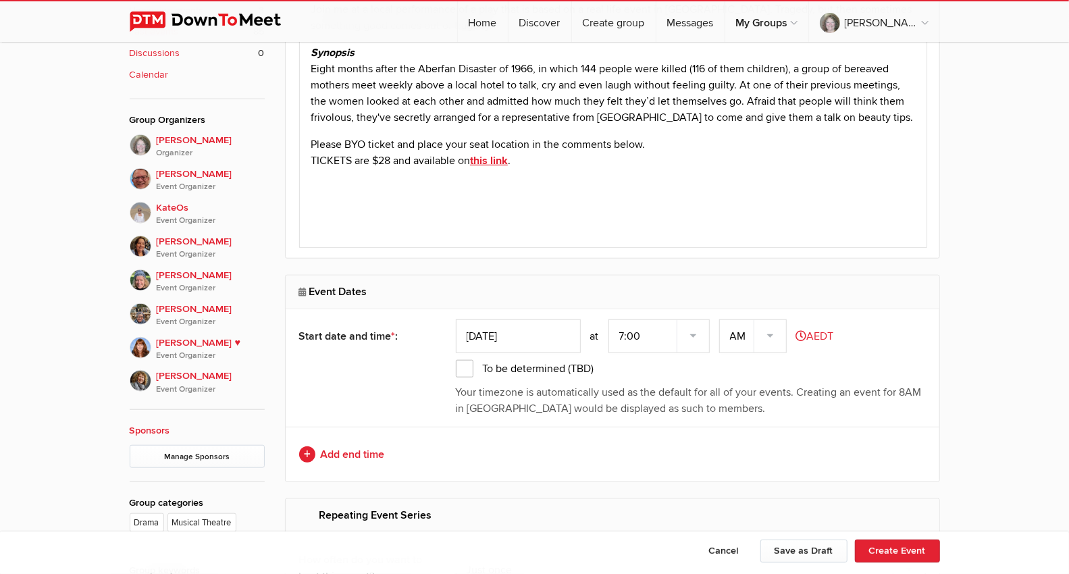
click at [551, 337] on input "[DATE]" at bounding box center [518, 336] width 125 height 34
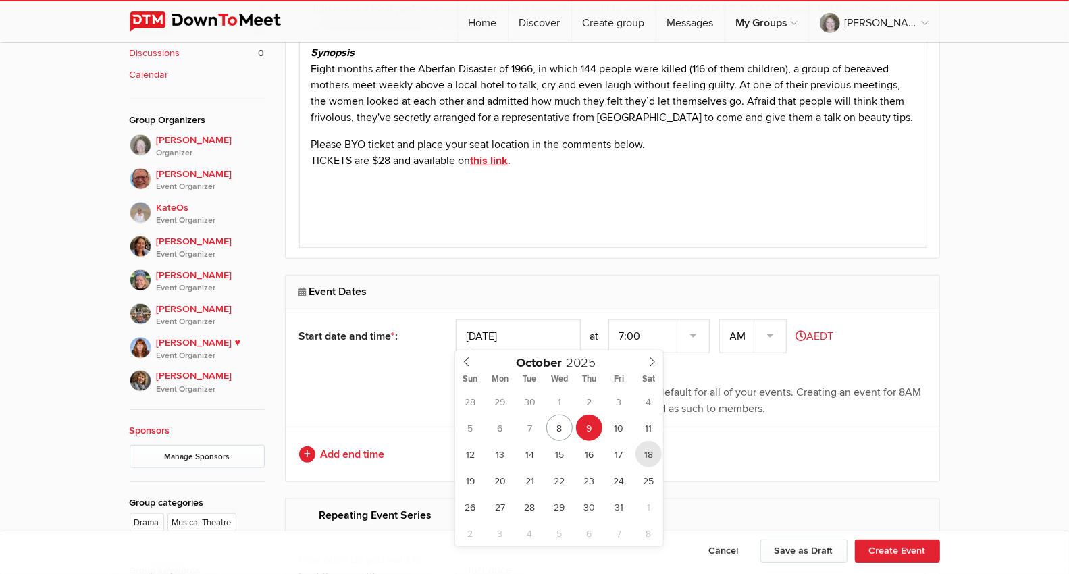
type input "[DATE]"
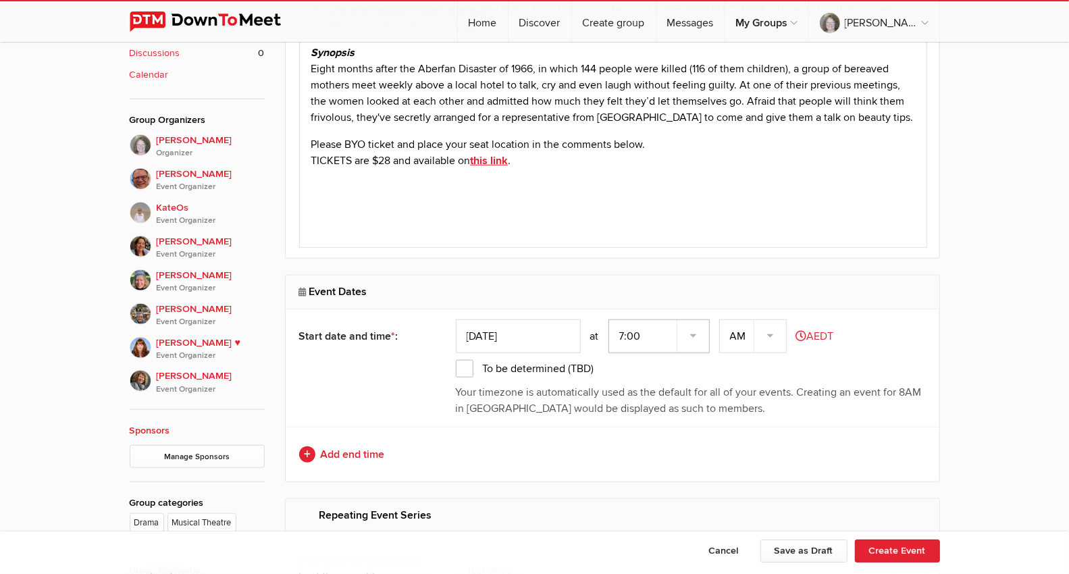
click at [695, 328] on select "7:00 7:15 7:30 7:45 8:00 8:15 8:30 8:45 9:00 9:15 9:30 9:45 10:00 10:15 10:30 1…" at bounding box center [658, 336] width 101 height 34
select select "7:45:00"
click at [610, 319] on select "7:00 7:15 7:30 7:45 8:00 8:15 8:30 8:45 9:00 9:15 9:30 9:45 10:00 10:15 10:30 1…" at bounding box center [658, 336] width 101 height 34
click at [768, 326] on select "AM PM" at bounding box center [753, 336] width 68 height 34
select select "PM"
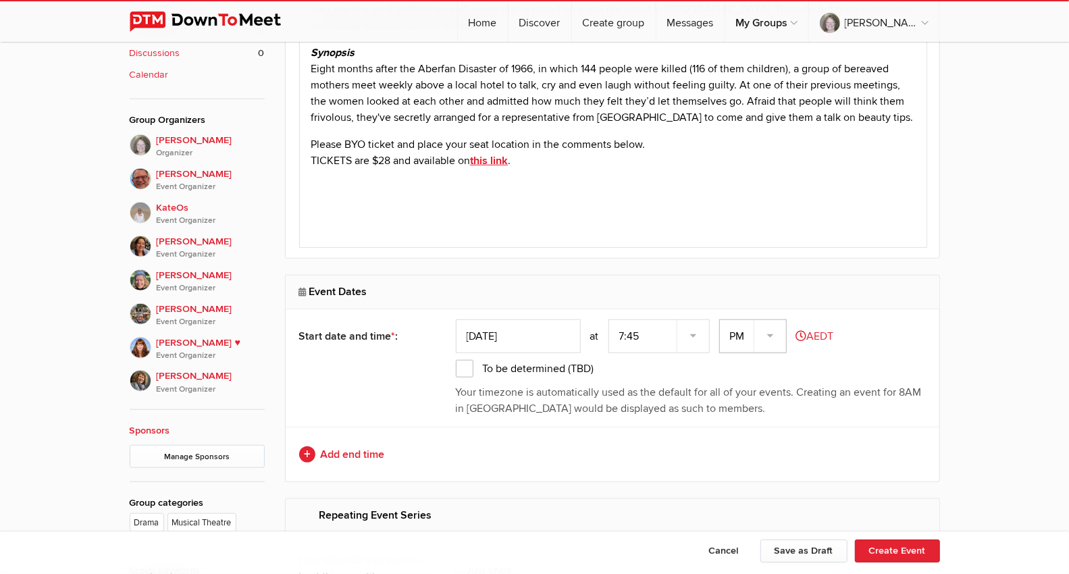
click at [721, 319] on select "AM PM" at bounding box center [753, 336] width 68 height 34
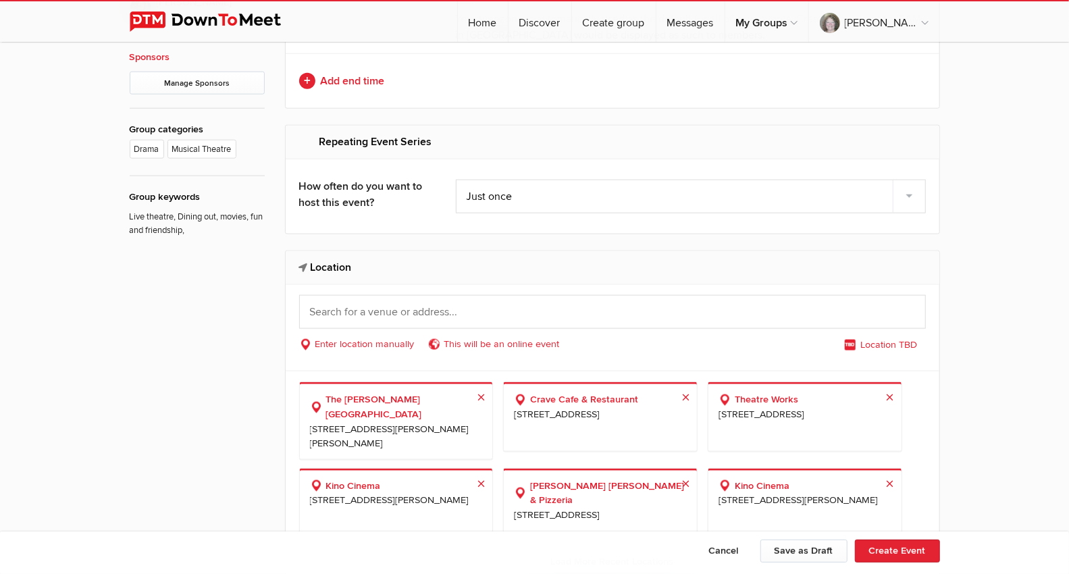
scroll to position [975, 0]
click at [419, 310] on input "text" at bounding box center [612, 310] width 627 height 34
paste input "[MEDICAL_DATA] Theatre [PERSON_NAME] [STREET_ADDRESS][PERSON_NAME][PERSON_NAME]…"
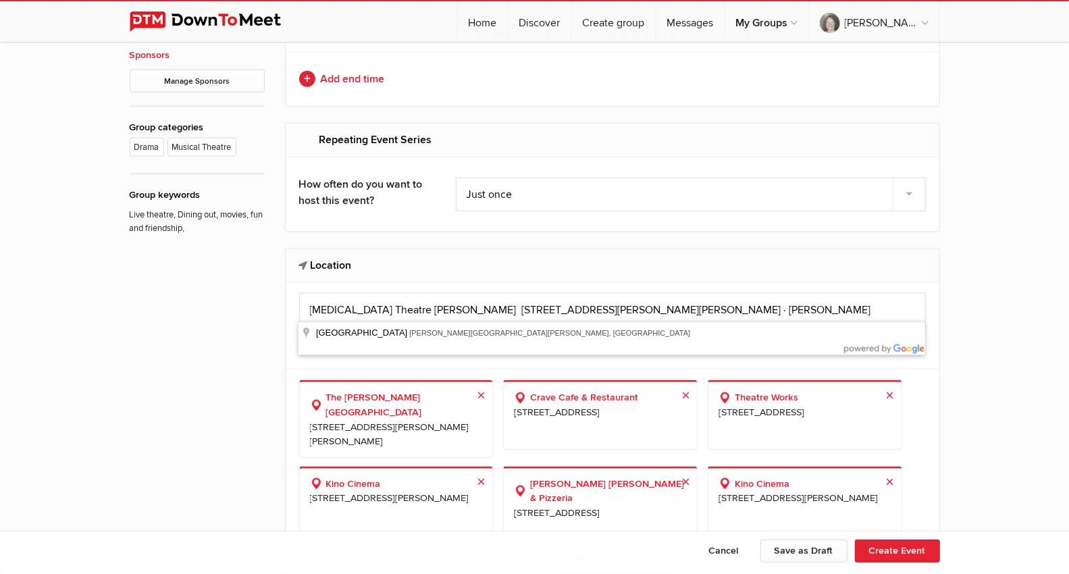
type input "[MEDICAL_DATA][GEOGRAPHIC_DATA], [PERSON_NAME][GEOGRAPHIC_DATA][PERSON_NAME], […"
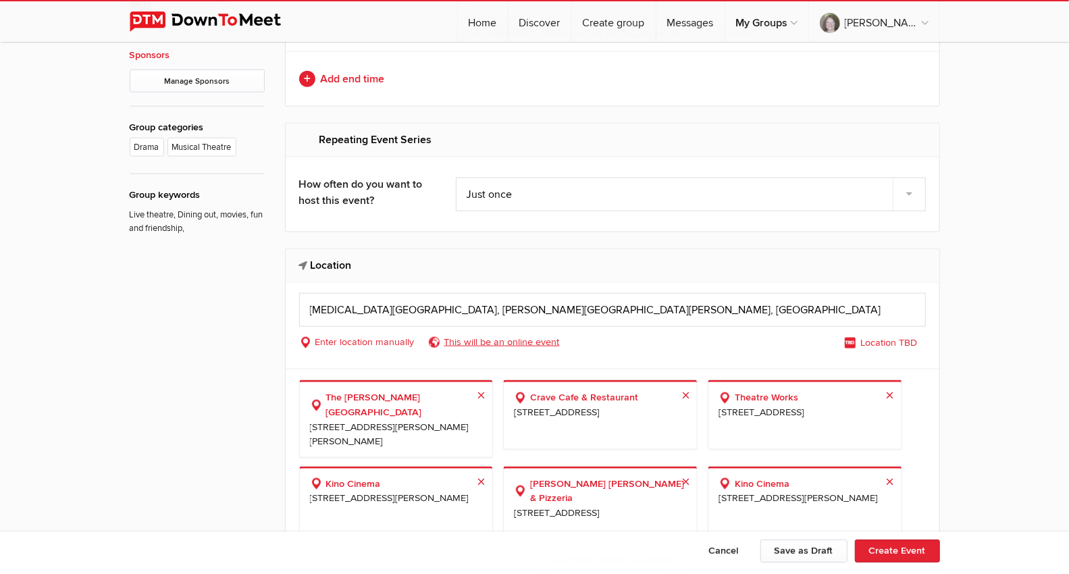
select select "[GEOGRAPHIC_DATA]"
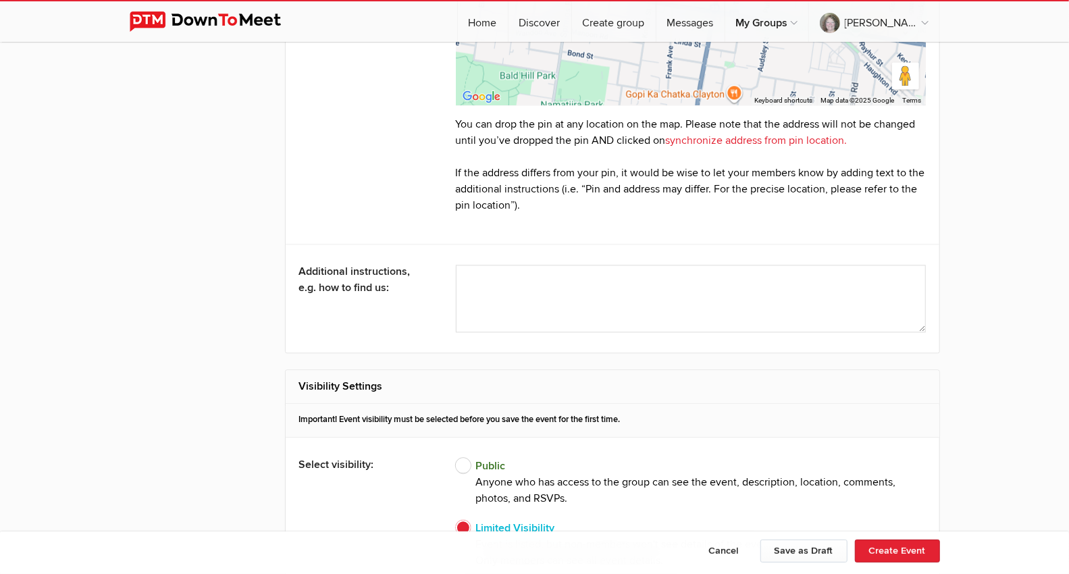
scroll to position [1950, 0]
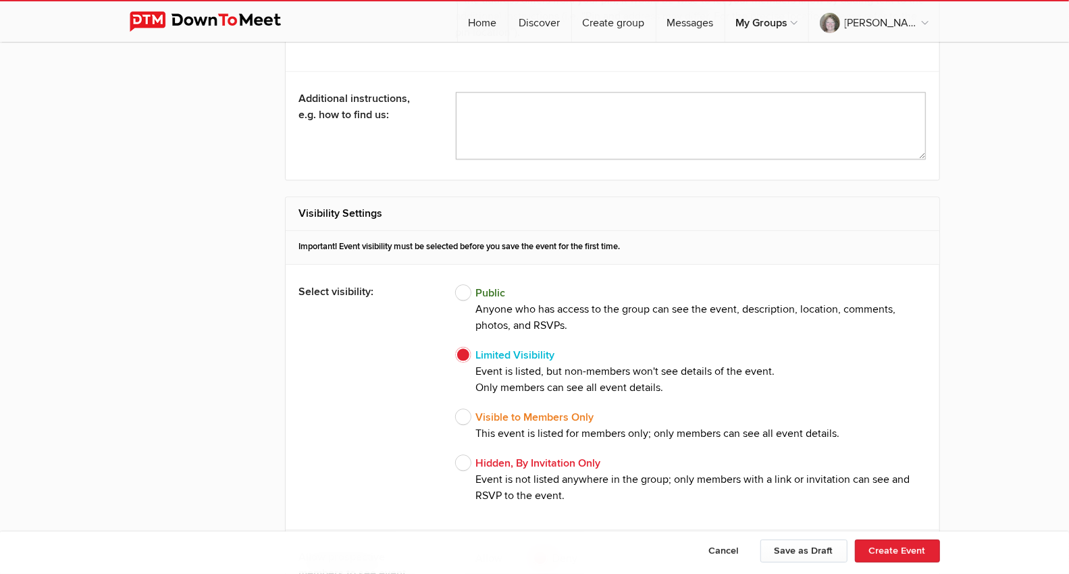
drag, startPoint x: 492, startPoint y: 105, endPoint x: 501, endPoint y: 109, distance: 10.3
click at [492, 105] on textarea at bounding box center [691, 126] width 470 height 68
type textarea "See you in the foyer"
click at [761, 197] on h2 "Visibility Settings" at bounding box center [612, 213] width 627 height 32
drag, startPoint x: 470, startPoint y: 409, endPoint x: 564, endPoint y: 400, distance: 94.9
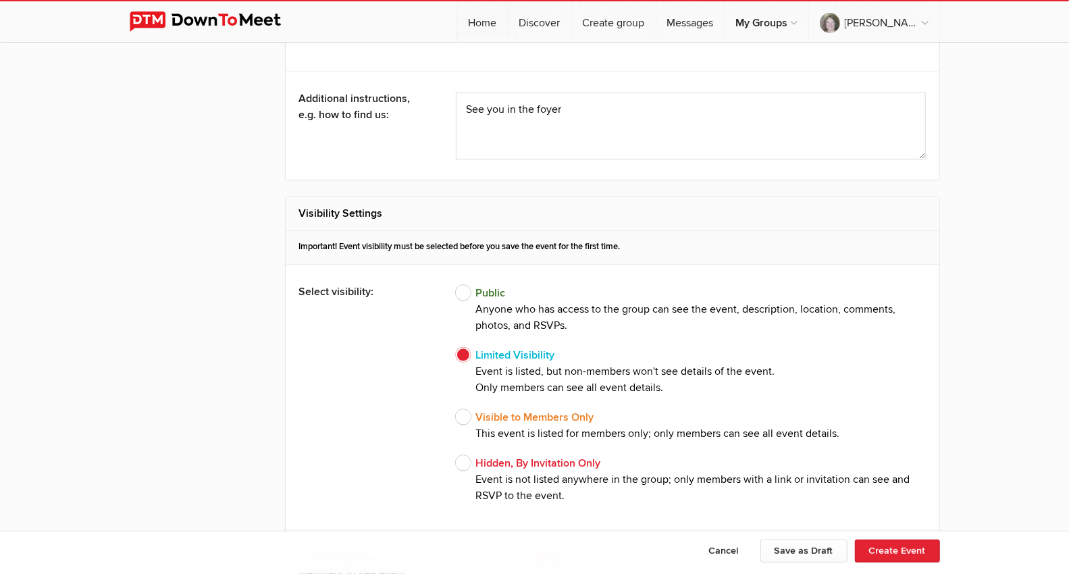
click at [471, 409] on span "Visible to Members Only This event is listed for members only; only members can…" at bounding box center [648, 425] width 384 height 32
click at [456, 409] on input "Visible to Members Only This event is listed for members only; only members can…" at bounding box center [455, 409] width 1 height 1
radio input "true"
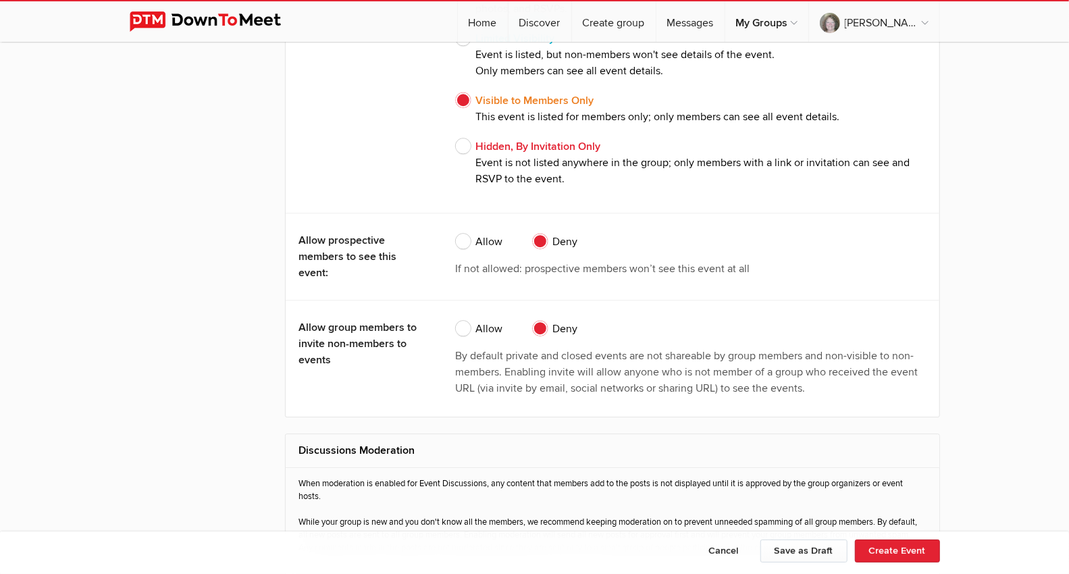
scroll to position [2326, 0]
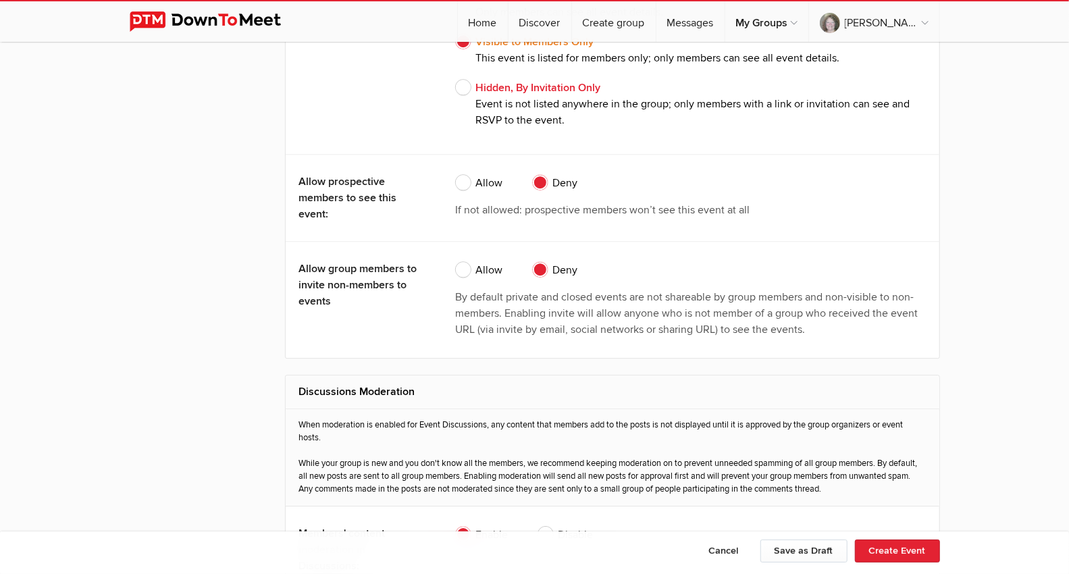
click at [461, 177] on span "Allow" at bounding box center [479, 183] width 47 height 16
click at [456, 175] on input "Allow" at bounding box center [455, 174] width 1 height 1
radio input "true"
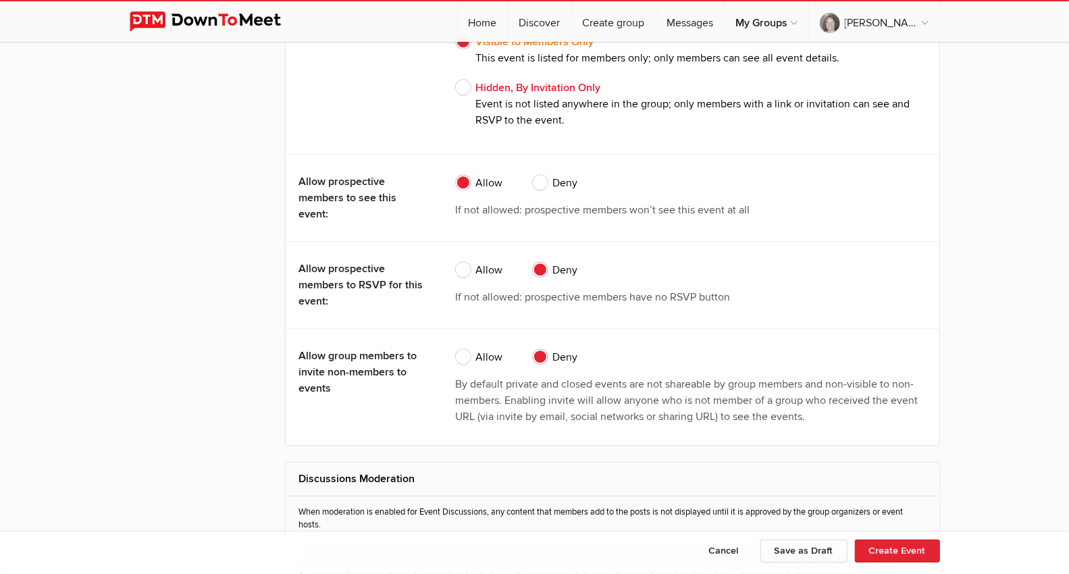
drag, startPoint x: 461, startPoint y: 270, endPoint x: 468, endPoint y: 277, distance: 9.5
click at [463, 271] on label "Allow" at bounding box center [479, 273] width 47 height 22
click at [456, 262] on input "Allow" at bounding box center [455, 261] width 1 height 1
radio input "true"
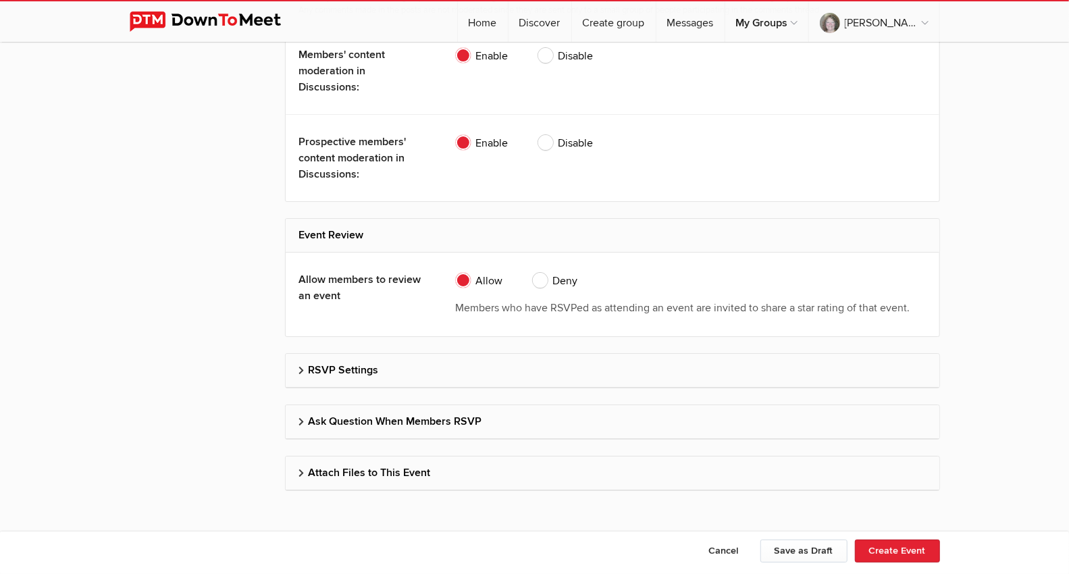
scroll to position [2892, 0]
click at [899, 493] on button "Create Event" at bounding box center [897, 551] width 85 height 23
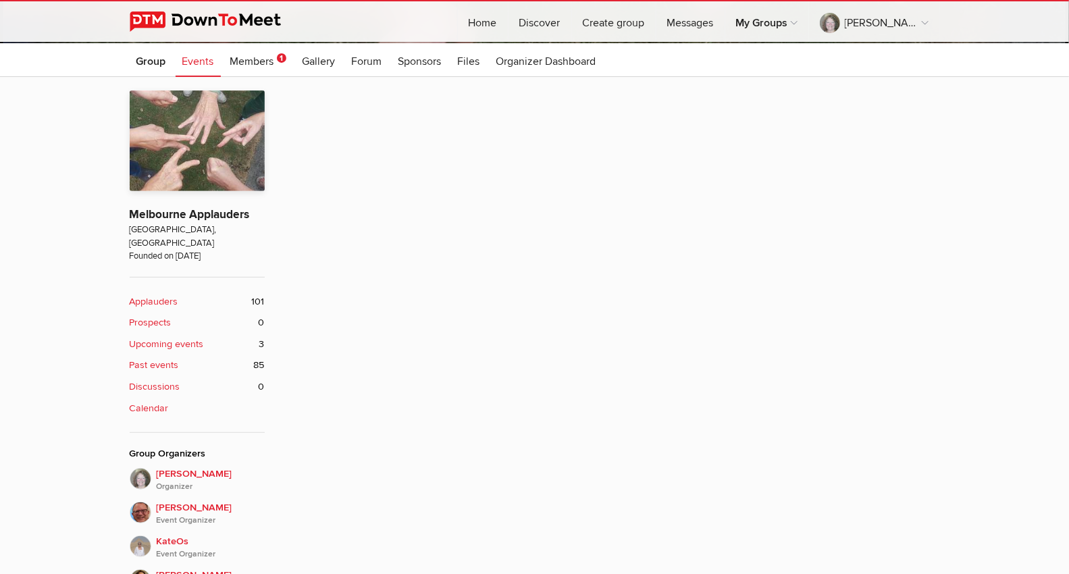
scroll to position [450, 0]
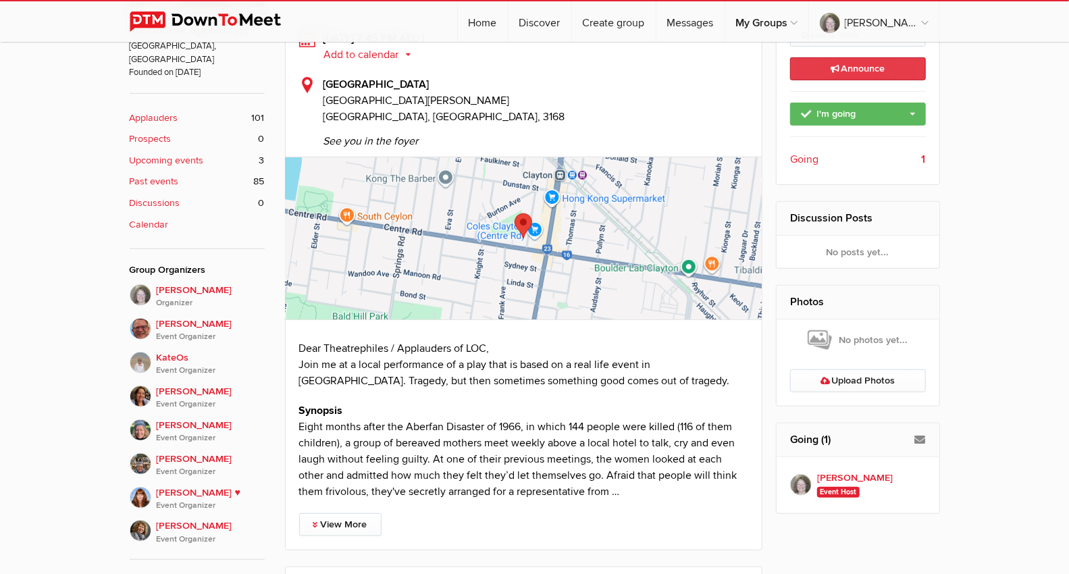
click at [890, 66] on link "Announce This announcement goes out to all group members. Additionally, three e…" at bounding box center [858, 68] width 136 height 23
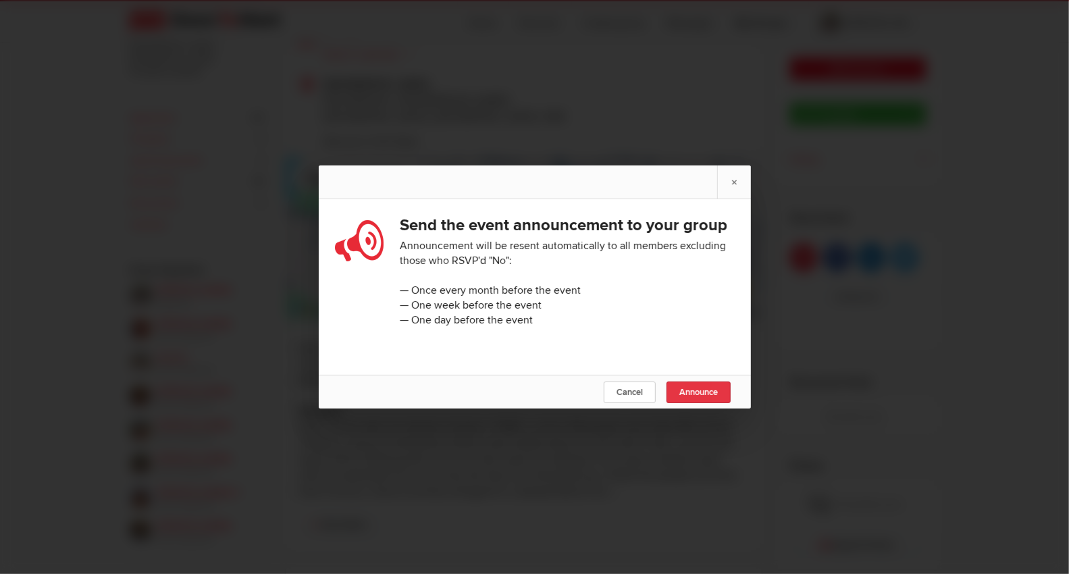
click at [700, 398] on span "Announce" at bounding box center [698, 392] width 38 height 11
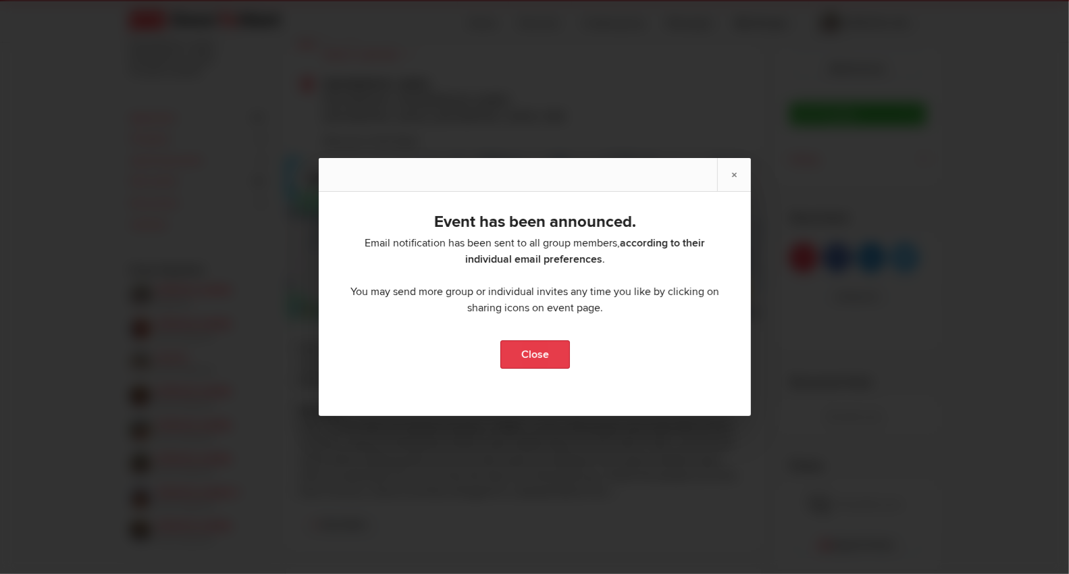
click at [547, 365] on link "Close" at bounding box center [535, 354] width 70 height 28
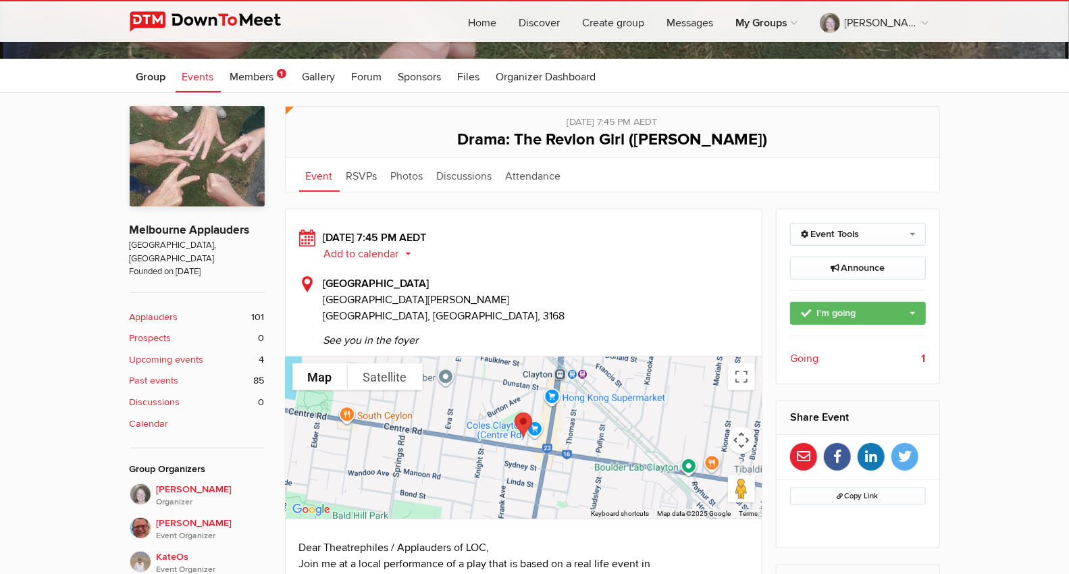
scroll to position [75, 0]
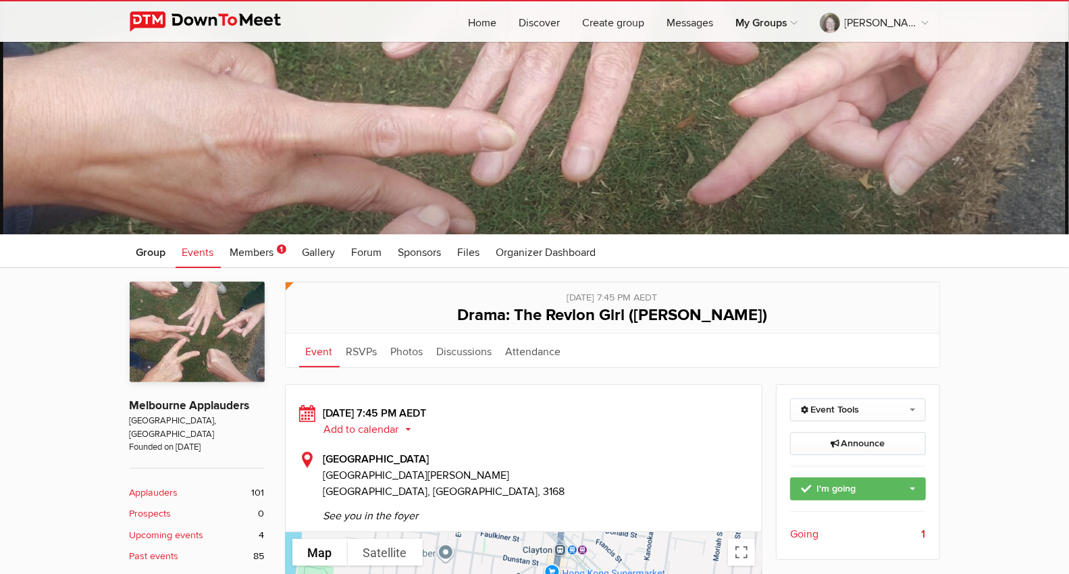
drag, startPoint x: 358, startPoint y: 353, endPoint x: 481, endPoint y: 380, distance: 125.8
click at [358, 354] on link "RSVPs" at bounding box center [362, 351] width 45 height 34
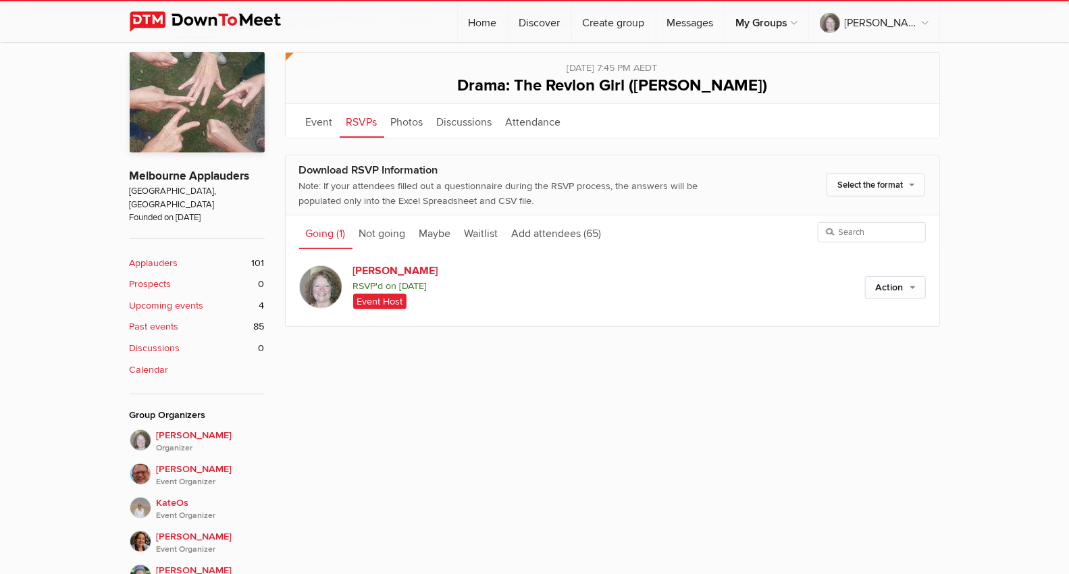
scroll to position [300, 0]
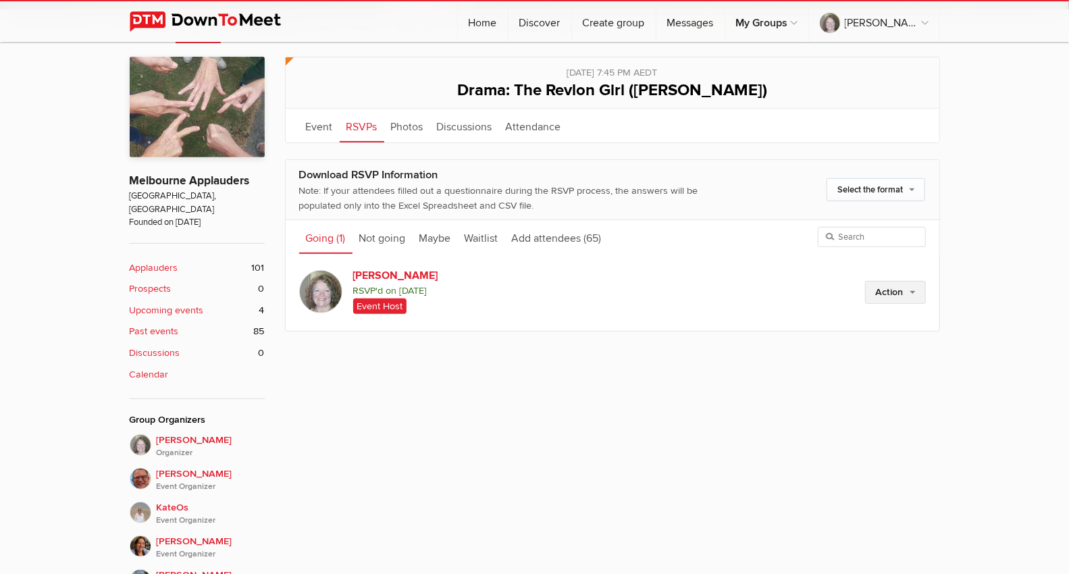
drag, startPoint x: 913, startPoint y: 290, endPoint x: 909, endPoint y: 299, distance: 9.7
click at [912, 291] on link "Action" at bounding box center [895, 292] width 61 height 23
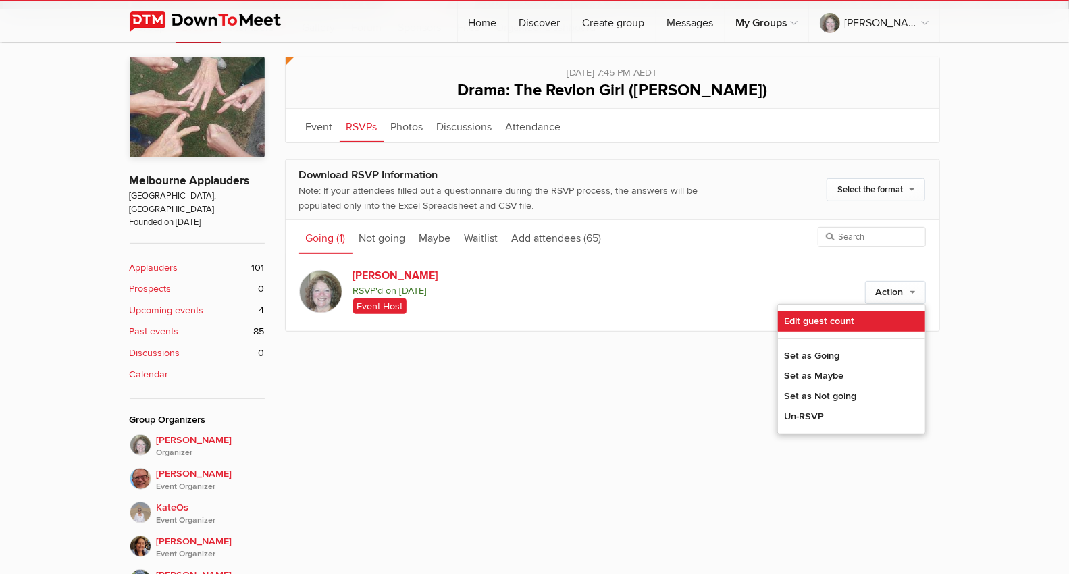
click at [859, 324] on link "Edit guest count" at bounding box center [851, 321] width 147 height 20
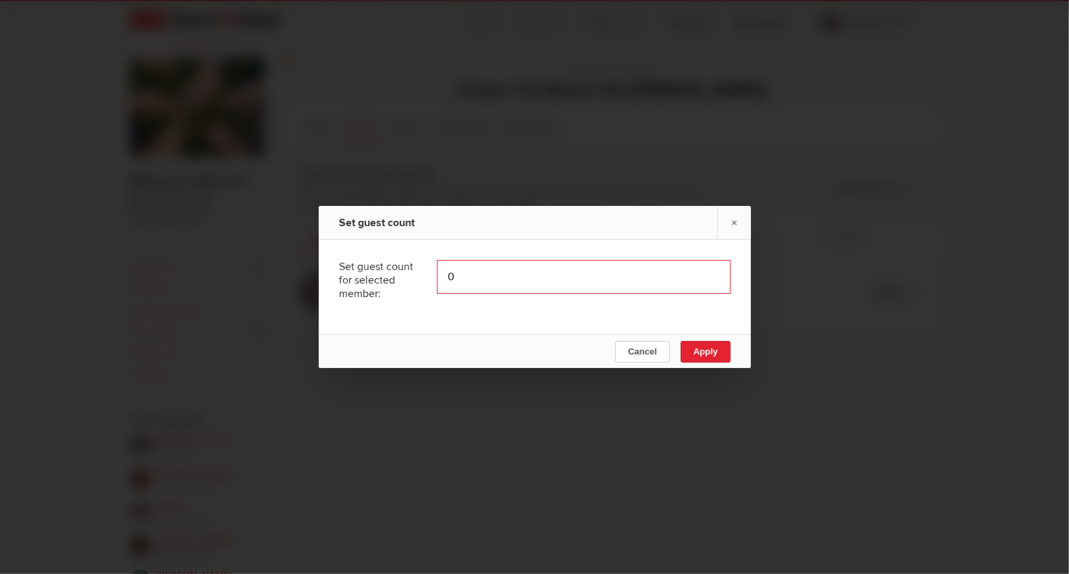
click at [555, 279] on input "0" at bounding box center [584, 277] width 294 height 34
click at [704, 273] on input "1" at bounding box center [584, 277] width 294 height 34
click at [704, 273] on input "2" at bounding box center [584, 277] width 294 height 34
click at [704, 273] on input "3" at bounding box center [584, 277] width 294 height 34
click at [704, 273] on input "4" at bounding box center [584, 277] width 294 height 34
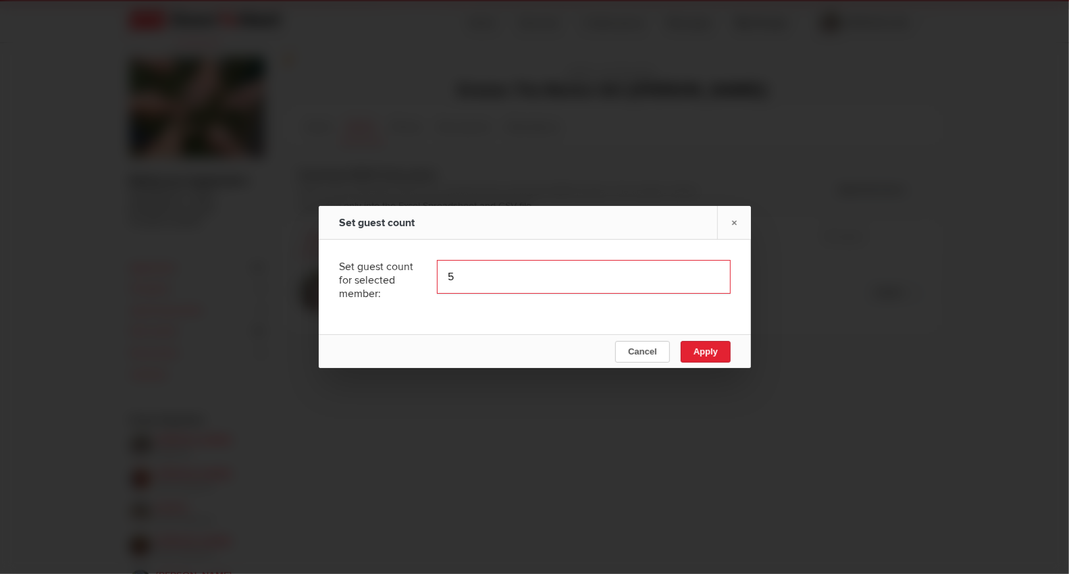
click at [700, 273] on input "5" at bounding box center [584, 277] width 294 height 34
type input "6"
click at [702, 275] on input "6" at bounding box center [584, 277] width 294 height 34
click at [697, 350] on span "Apply" at bounding box center [705, 351] width 24 height 10
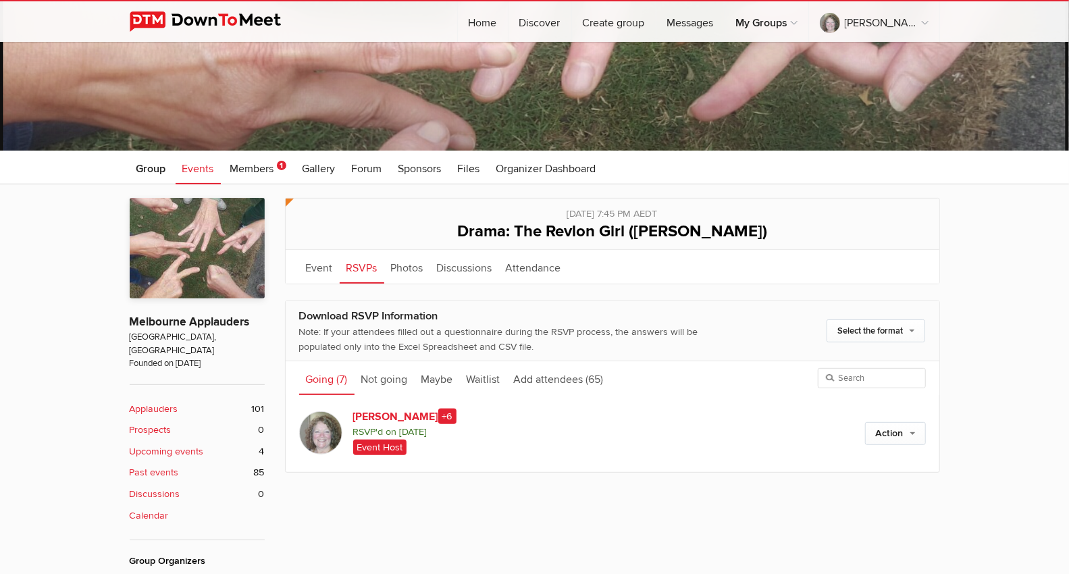
scroll to position [150, 0]
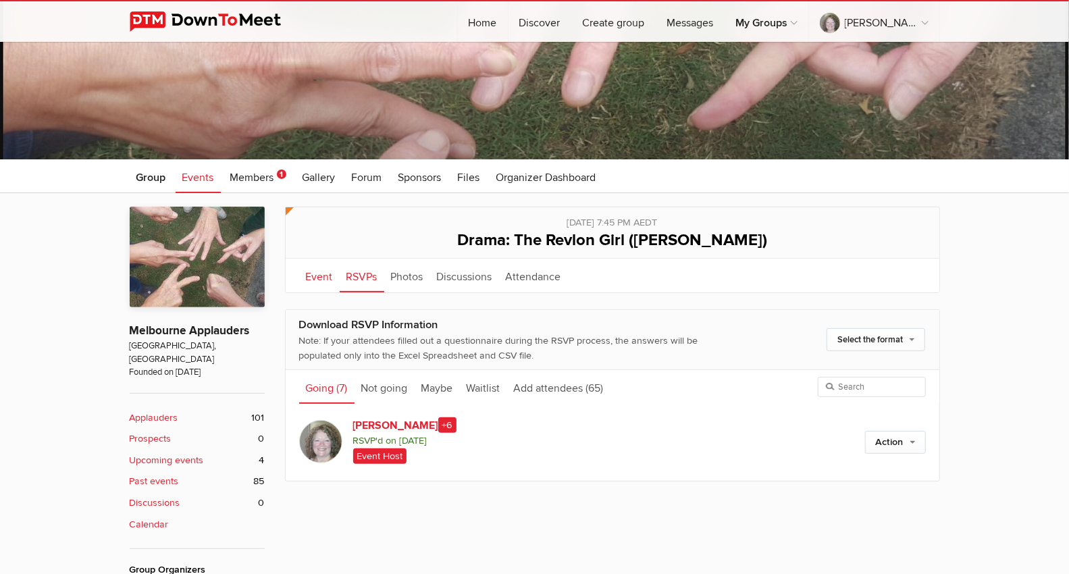
click at [318, 279] on link "Event" at bounding box center [319, 276] width 41 height 34
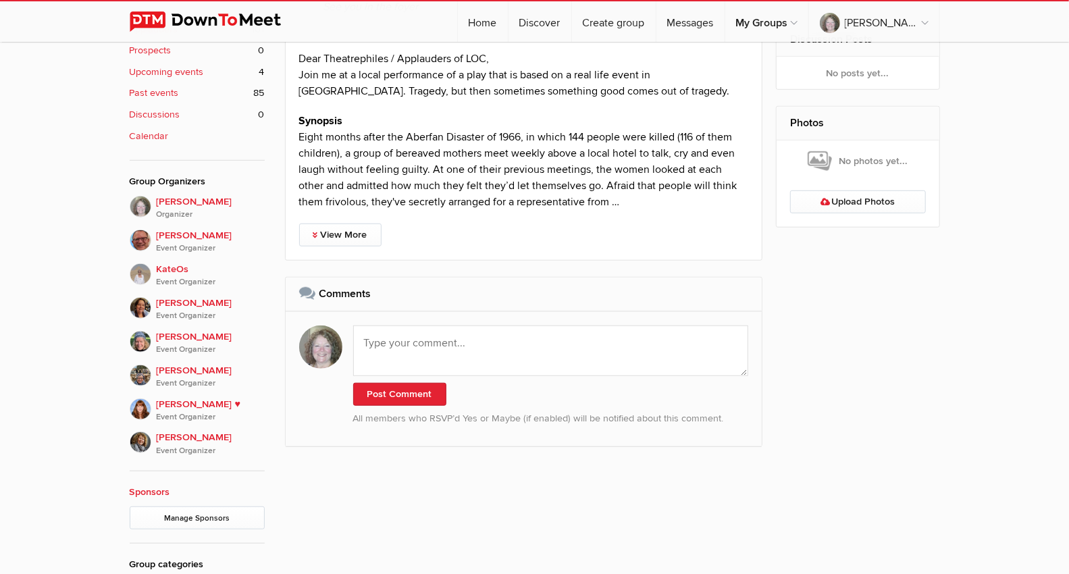
scroll to position [600, 0]
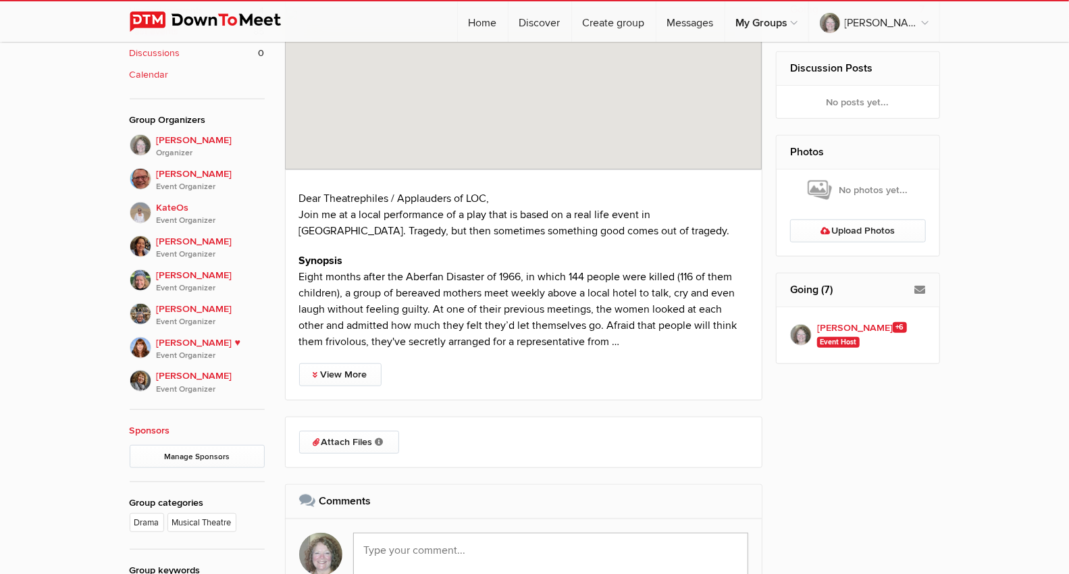
click at [383, 284] on div "[DATE] 7:45 PM AEDT Add to calendar Outlook Apple / iCal Google Yahoo Add to ca…" at bounding box center [531, 265] width 492 height 811
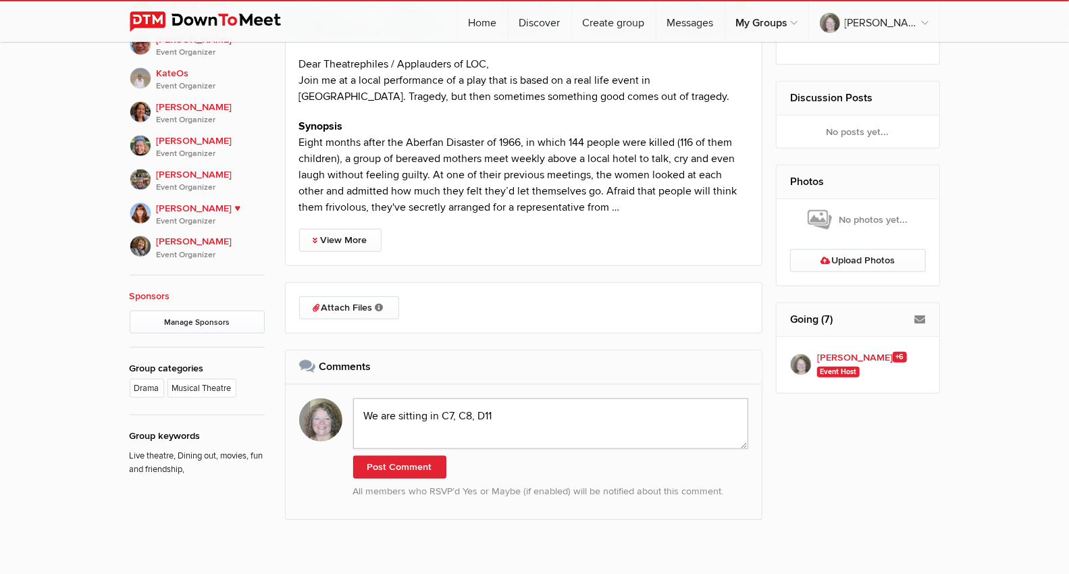
scroll to position [750, 0]
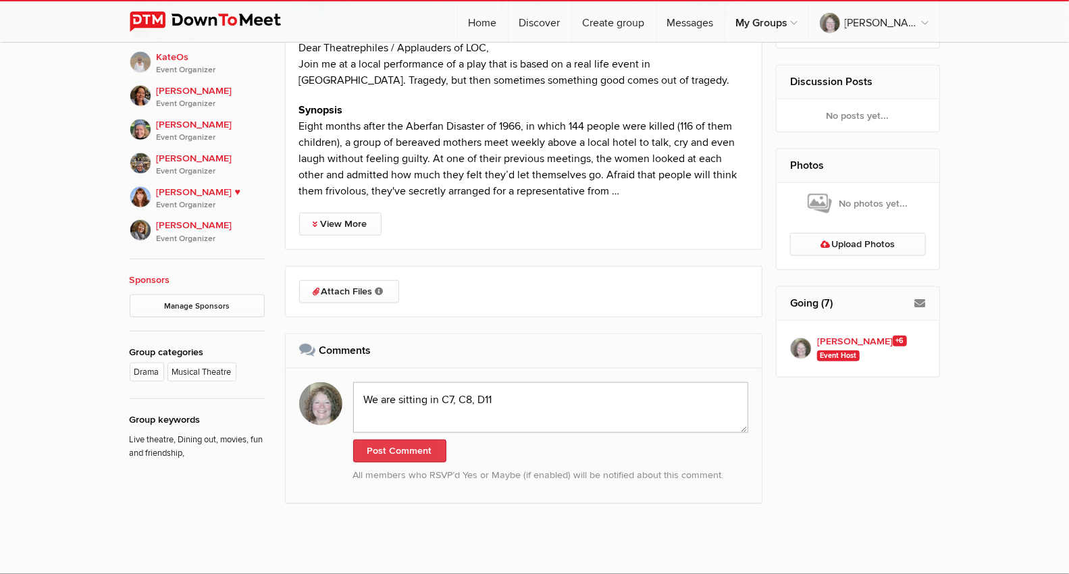
type textarea "We are sitting in C7, C8, D11"
click at [419, 450] on button "Post Comment" at bounding box center [399, 451] width 93 height 23
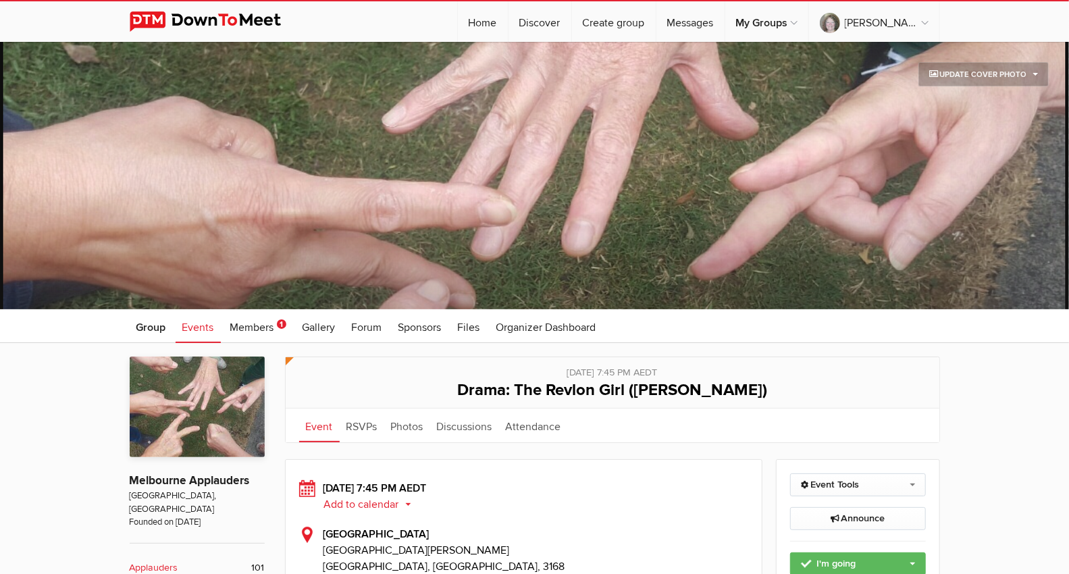
scroll to position [150, 0]
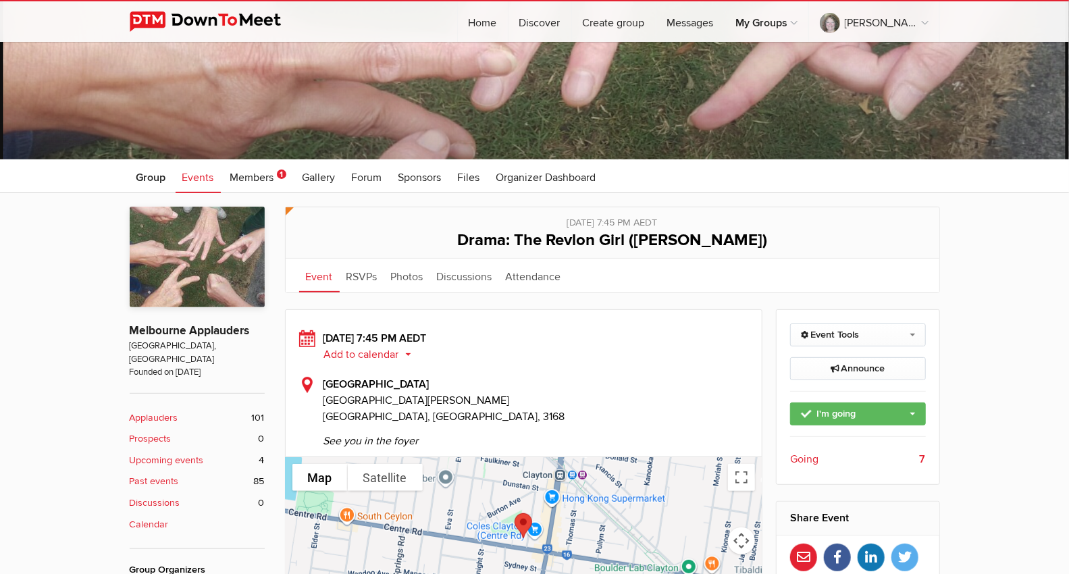
click at [190, 176] on span "Events" at bounding box center [198, 178] width 32 height 14
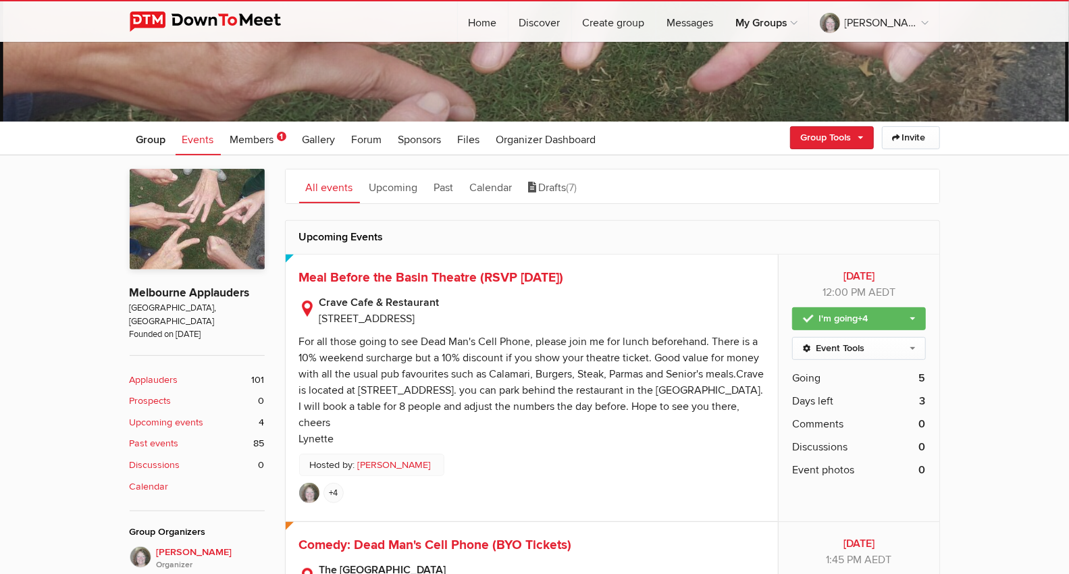
scroll to position [225, 0]
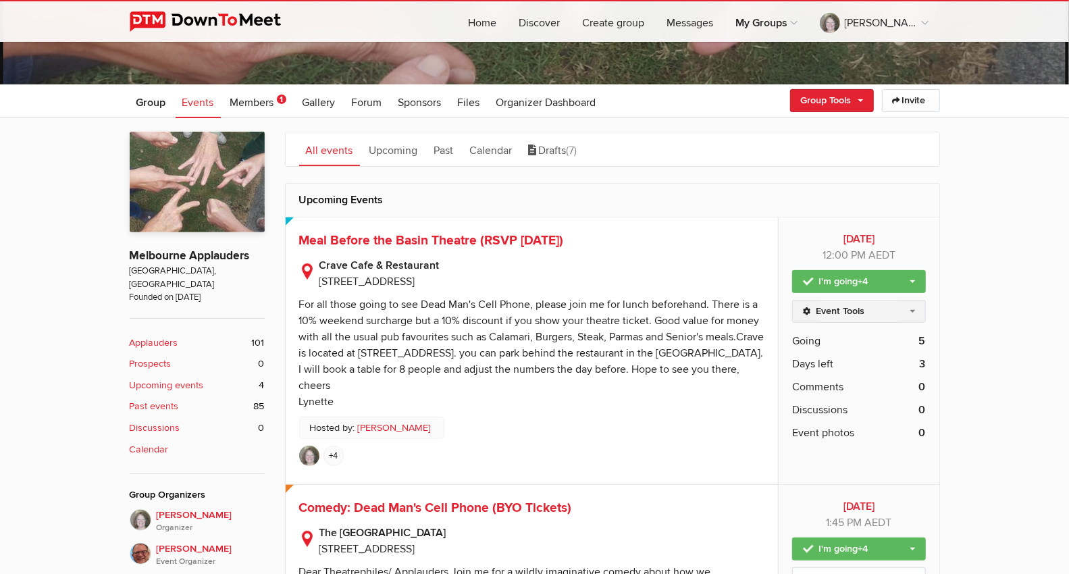
click at [916, 305] on link "Event Tools" at bounding box center [858, 311] width 133 height 23
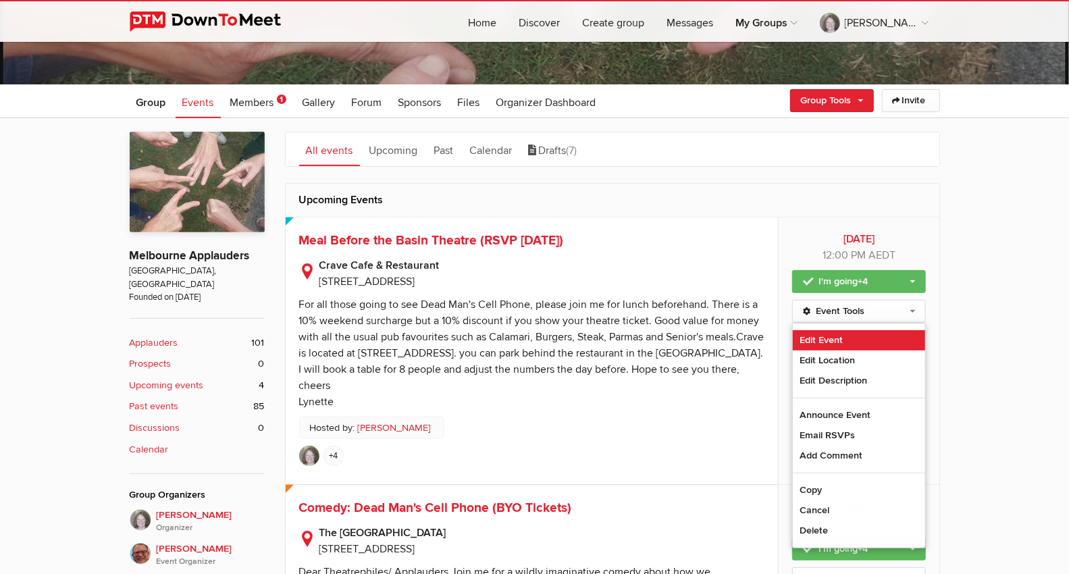
click at [863, 339] on link "Edit Event" at bounding box center [859, 340] width 132 height 20
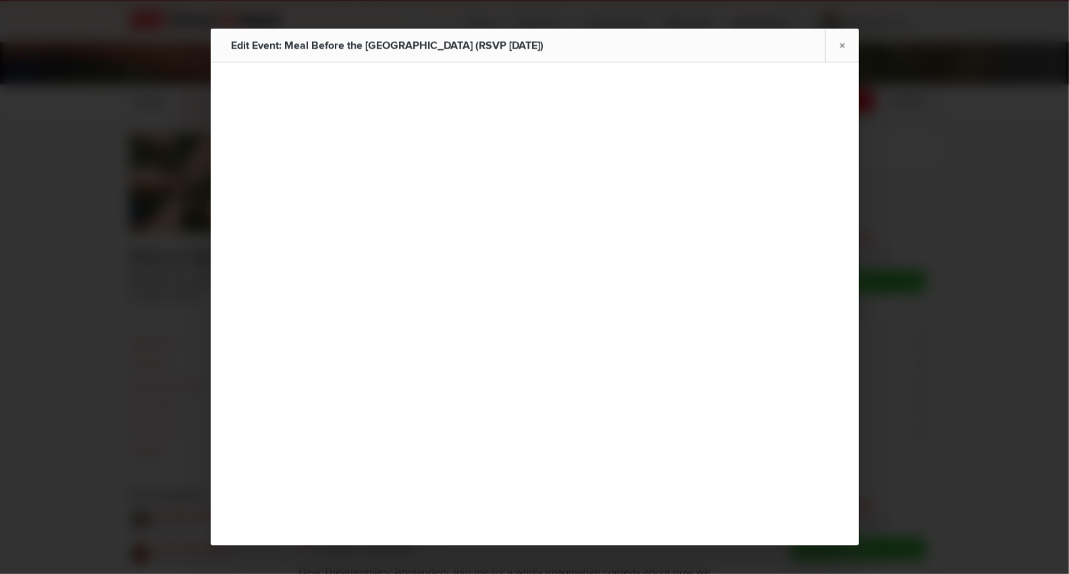
type input "Meal Before the Basin Theatre (RSVP [DATE])"
type input "[DATE]"
select select "PM"
radio input "false"
radio input "true"
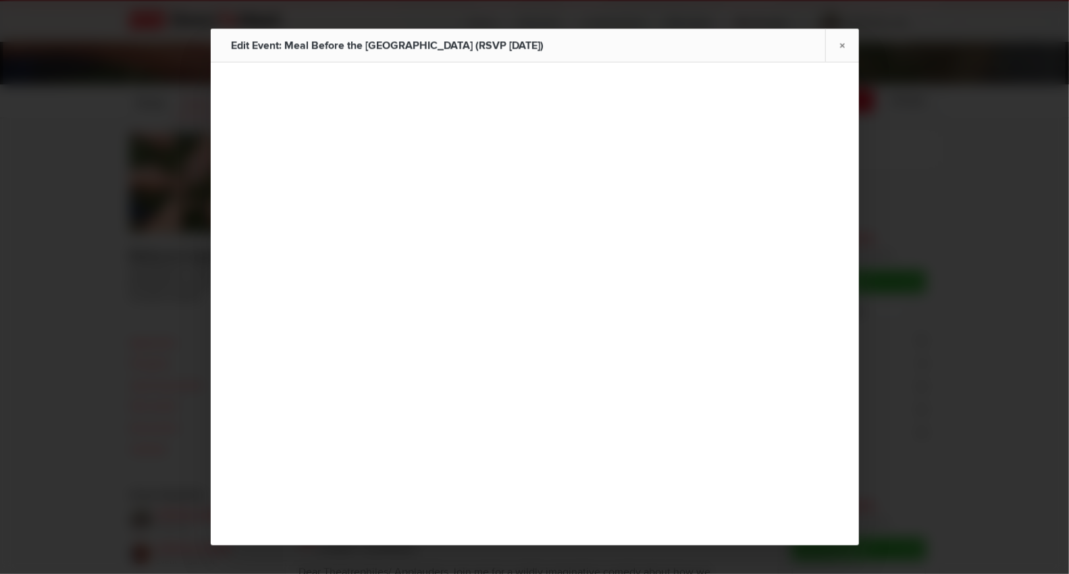
select select
select select "[GEOGRAPHIC_DATA]"
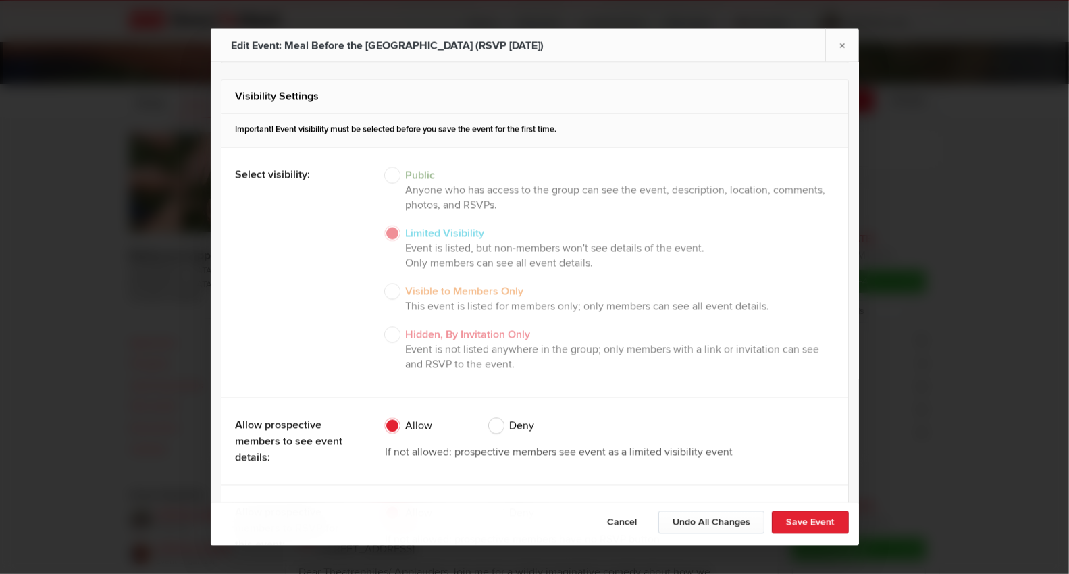
scroll to position [1576, 0]
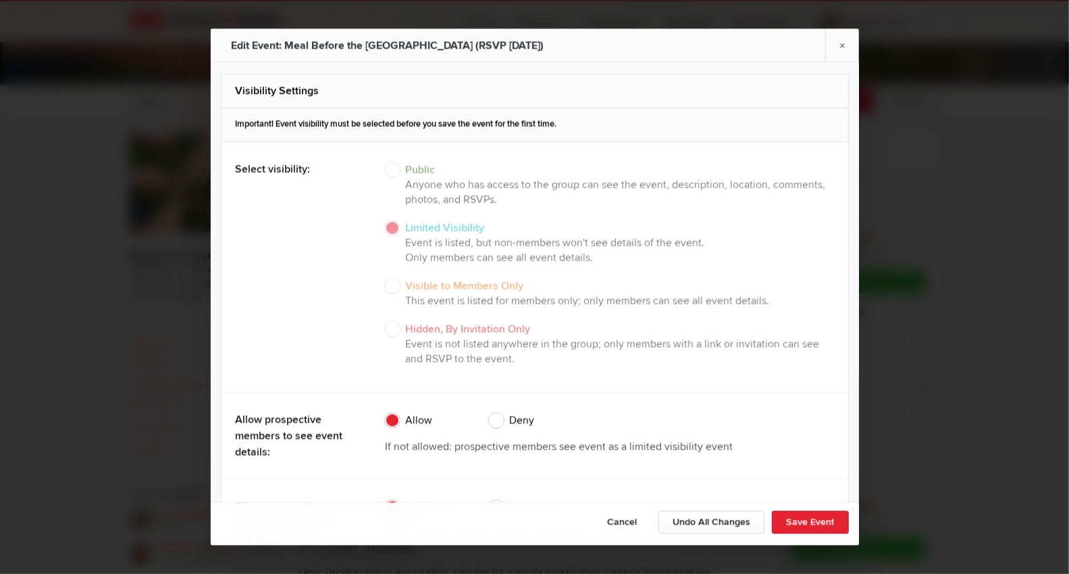
drag, startPoint x: 387, startPoint y: 280, endPoint x: 392, endPoint y: 290, distance: 11.2
click at [387, 283] on div "Public Anyone who has access to the group can see the event, description, locat…" at bounding box center [610, 267] width 450 height 230
click at [388, 278] on div "Public Anyone who has access to the group can see the event, description, locat…" at bounding box center [610, 267] width 450 height 230
click at [391, 280] on div "Public Anyone who has access to the group can see the event, description, locat…" at bounding box center [610, 267] width 450 height 230
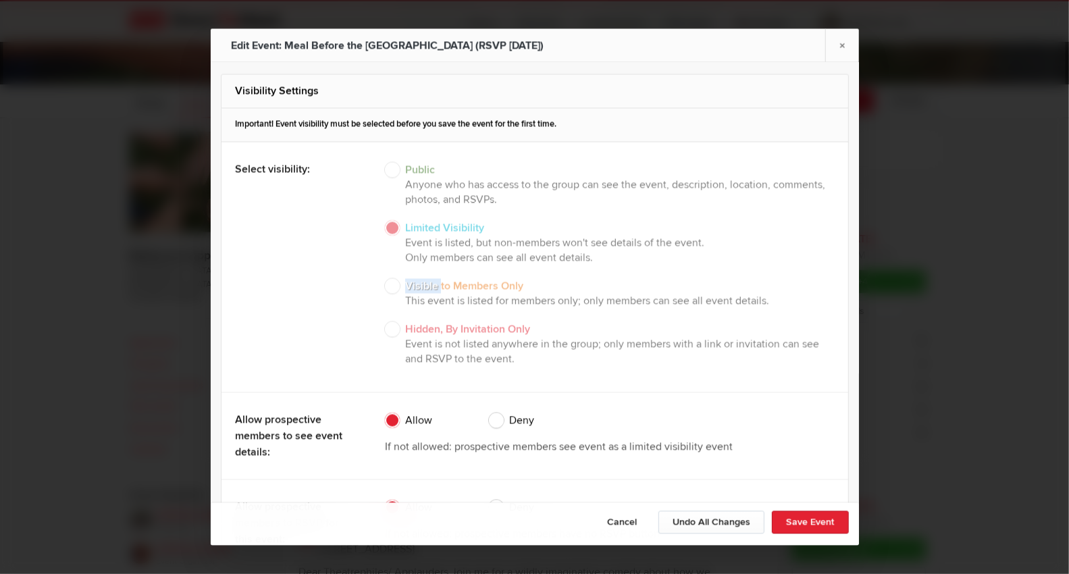
scroll to position [1651, 0]
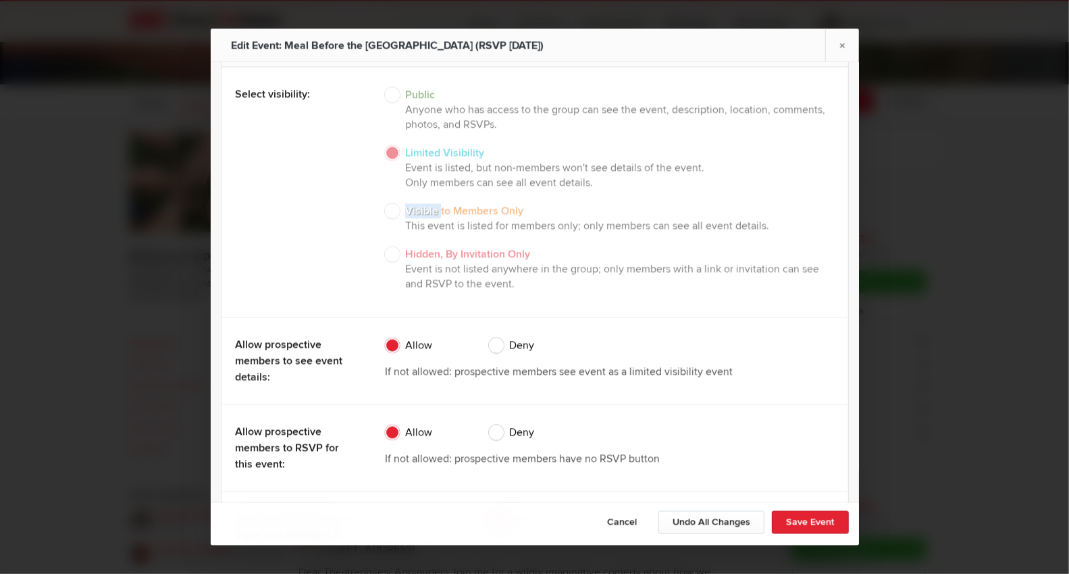
click at [390, 201] on div "Public Anyone who has access to the group can see the event, description, locat…" at bounding box center [610, 192] width 450 height 230
drag, startPoint x: 388, startPoint y: 86, endPoint x: 389, endPoint y: 93, distance: 7.5
click at [388, 85] on div "Public Anyone who has access to the group can see the event, description, locat…" at bounding box center [610, 192] width 450 height 230
click at [386, 205] on div "Public Anyone who has access to the group can see the event, description, locat…" at bounding box center [610, 192] width 450 height 230
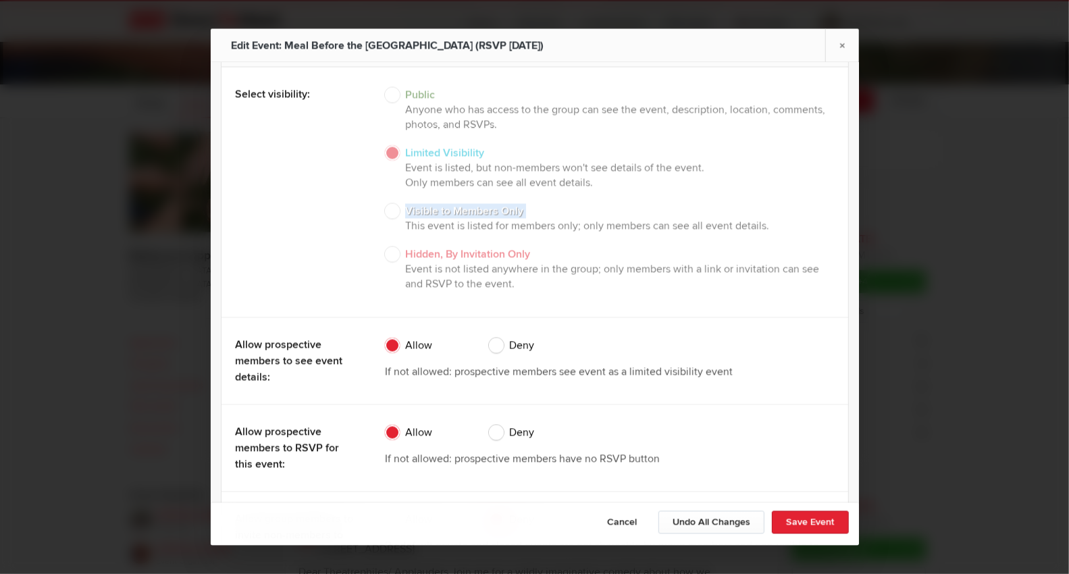
click at [386, 205] on div "Public Anyone who has access to the group can see the event, description, locat…" at bounding box center [610, 192] width 450 height 230
click at [387, 205] on div "Public Anyone who has access to the group can see the event, description, locat…" at bounding box center [610, 192] width 450 height 230
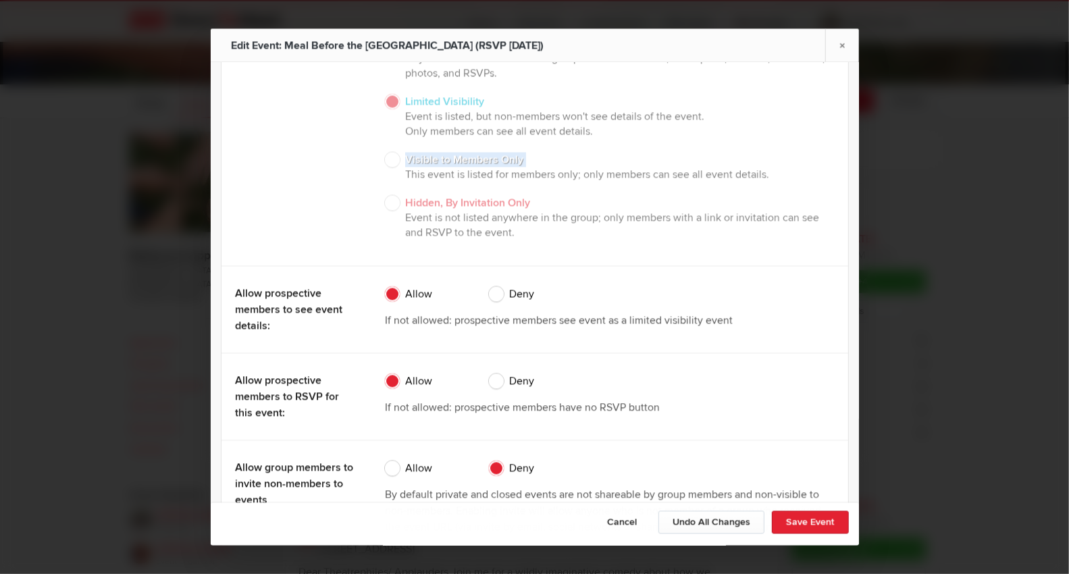
scroll to position [1725, 0]
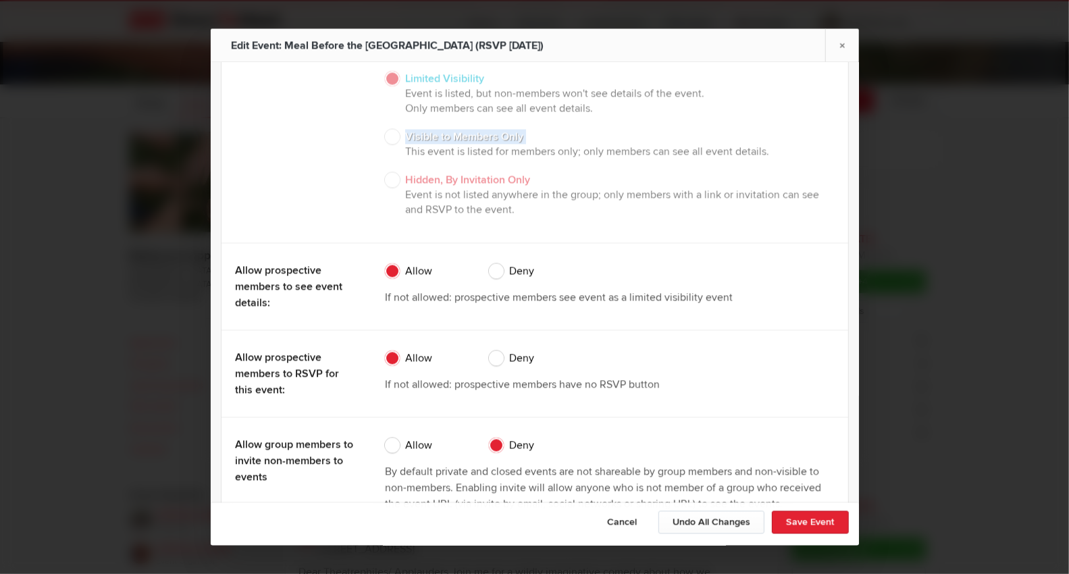
click at [390, 130] on div "Public Anyone who has access to the group can see the event, description, locat…" at bounding box center [610, 118] width 450 height 230
click at [635, 493] on button "Cancel" at bounding box center [622, 522] width 58 height 23
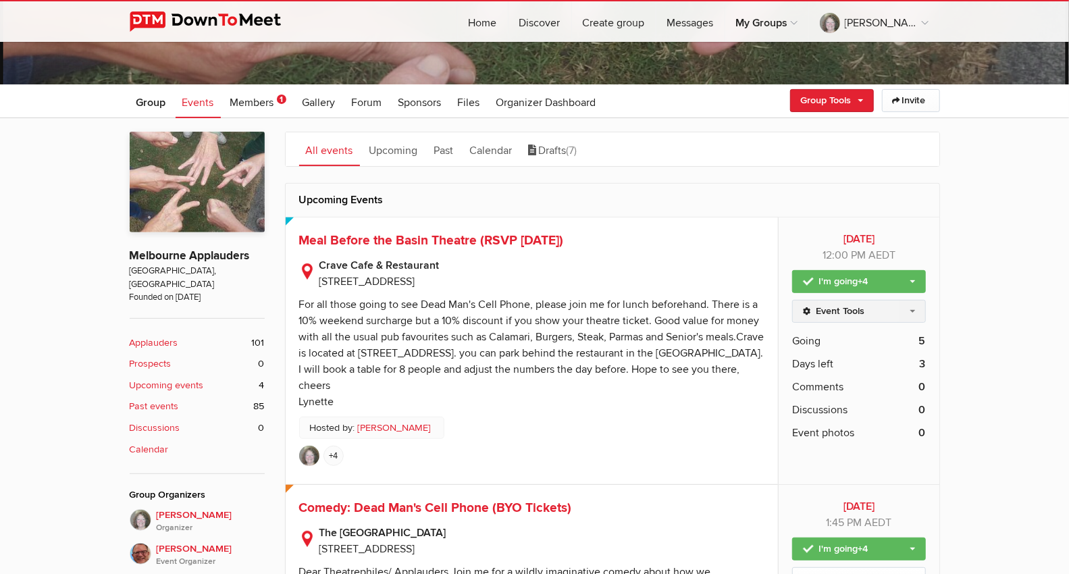
click at [912, 308] on link "Event Tools" at bounding box center [858, 311] width 133 height 23
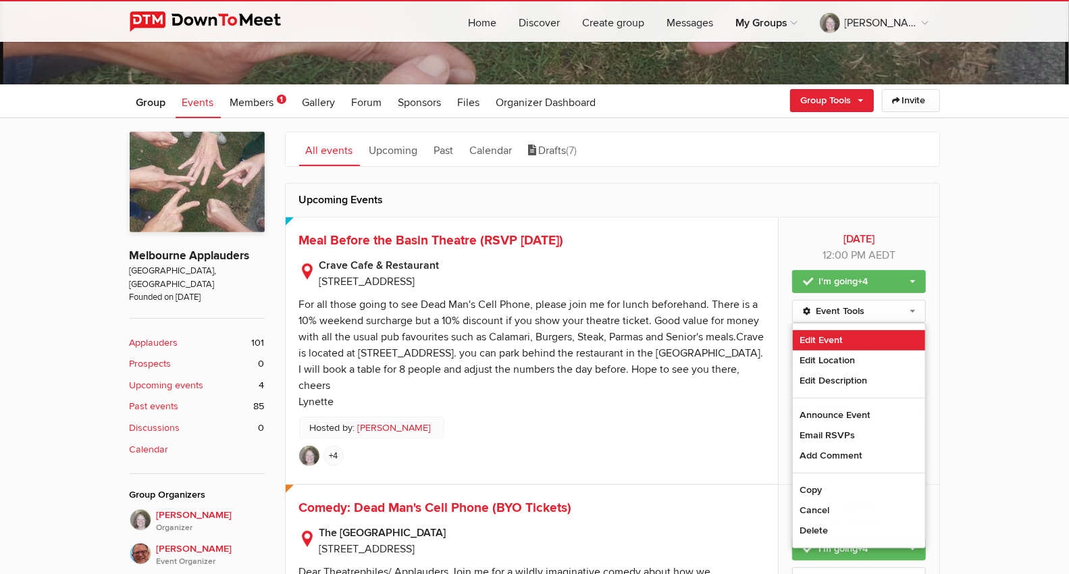
click at [860, 342] on link "Edit Event" at bounding box center [859, 340] width 132 height 20
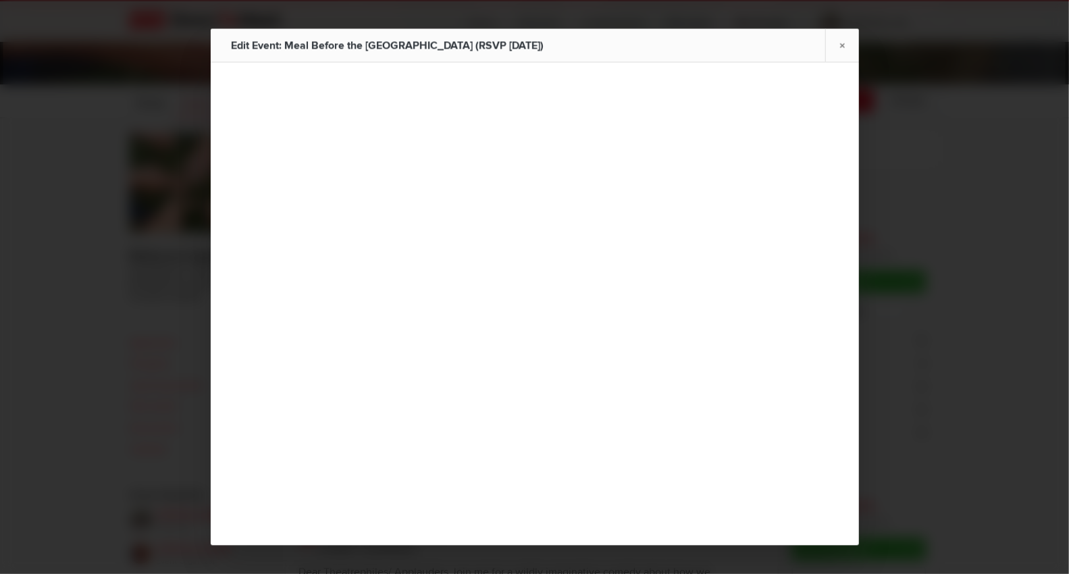
type input "Meal Before the Basin Theatre (RSVP [DATE])"
type input "[DATE]"
select select "PM"
radio input "false"
radio input "true"
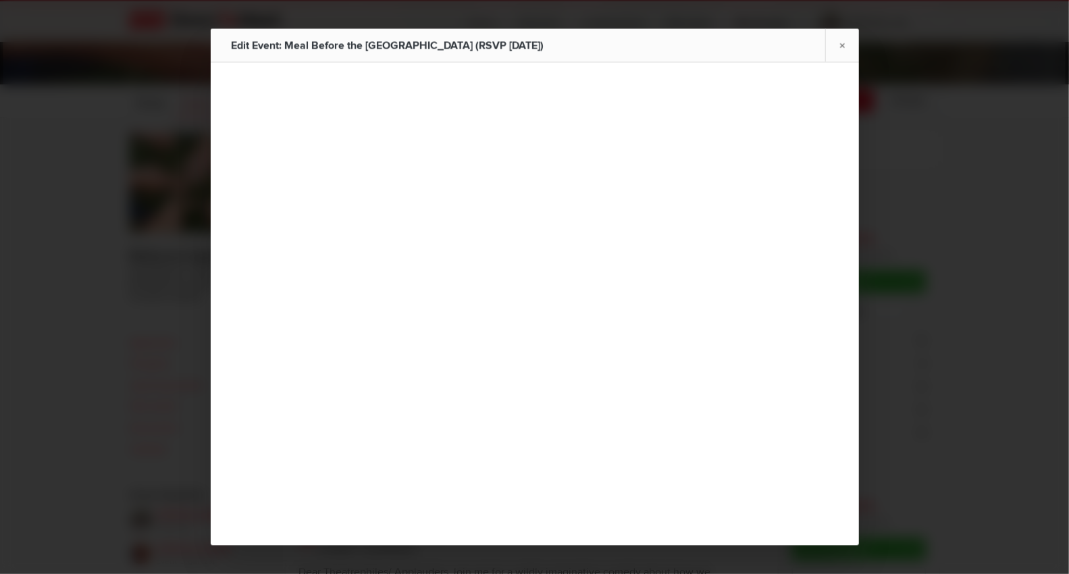
select select
select select "[GEOGRAPHIC_DATA]"
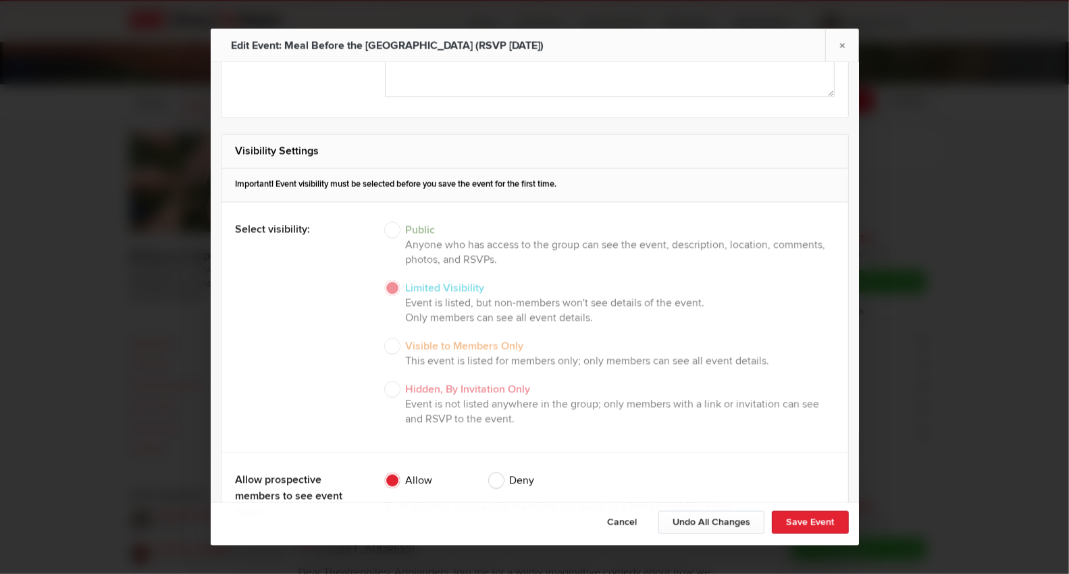
scroll to position [1496, 0]
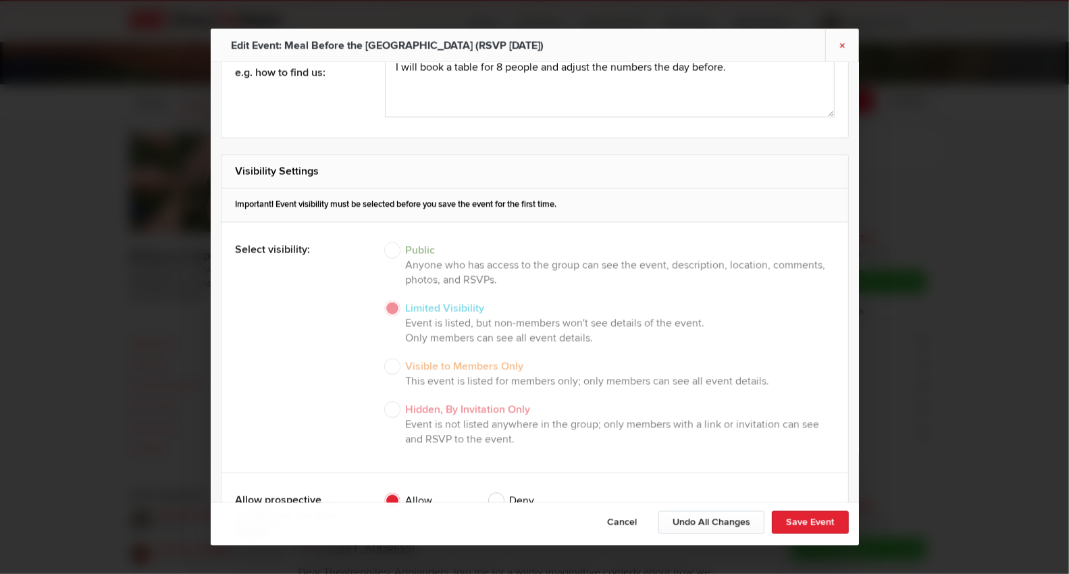
click at [845, 41] on link "×" at bounding box center [842, 45] width 34 height 33
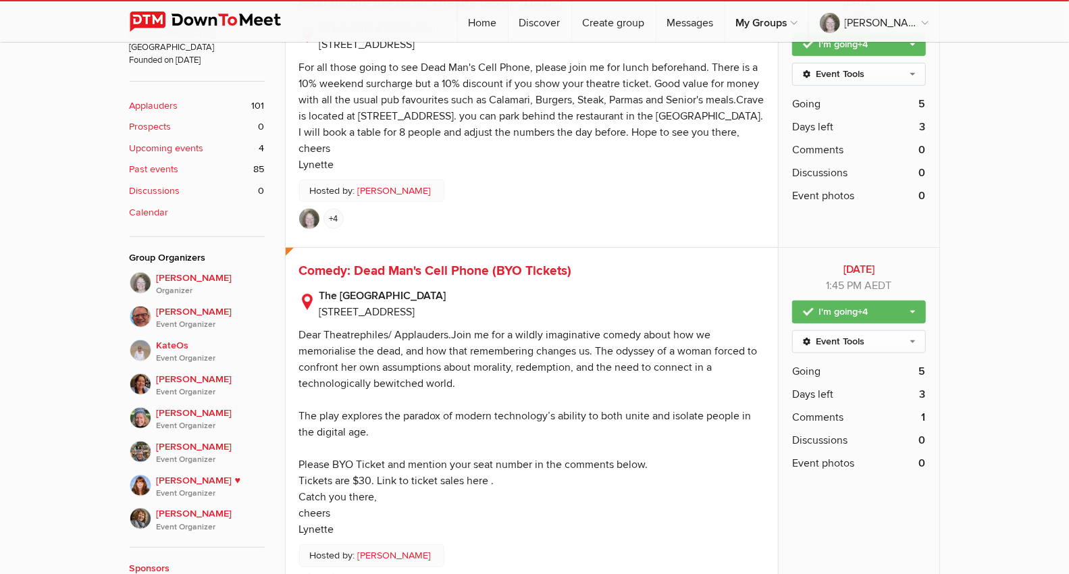
scroll to position [525, 0]
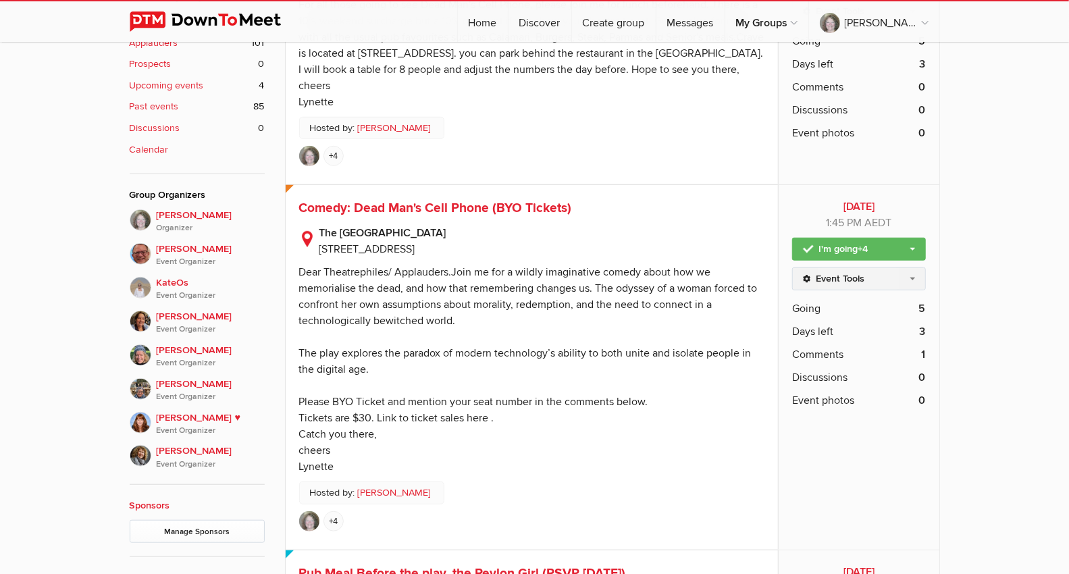
click at [915, 290] on link "Event Tools" at bounding box center [858, 278] width 133 height 23
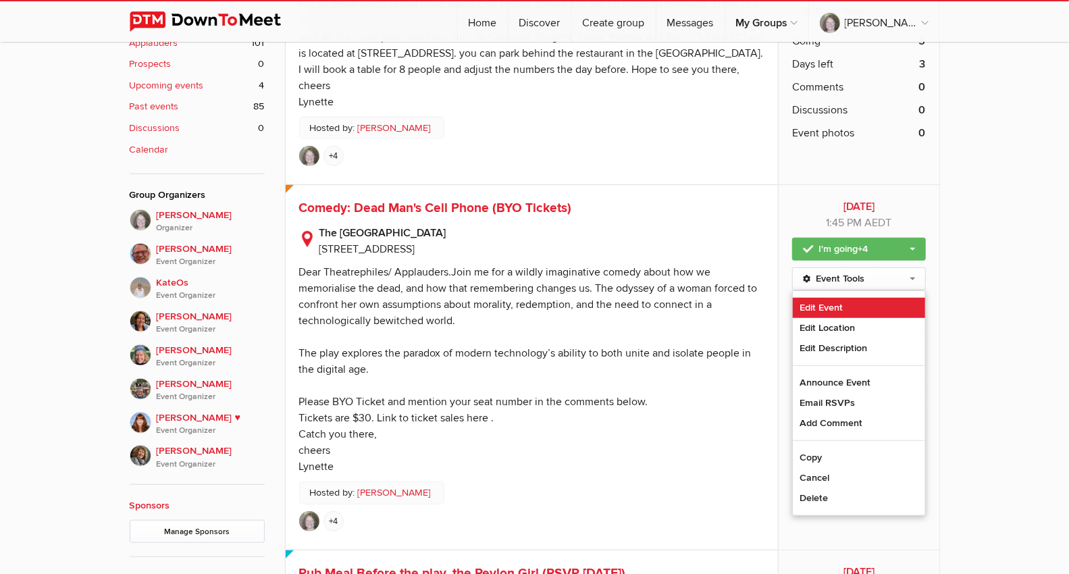
click at [851, 318] on link "Edit Event" at bounding box center [859, 308] width 132 height 20
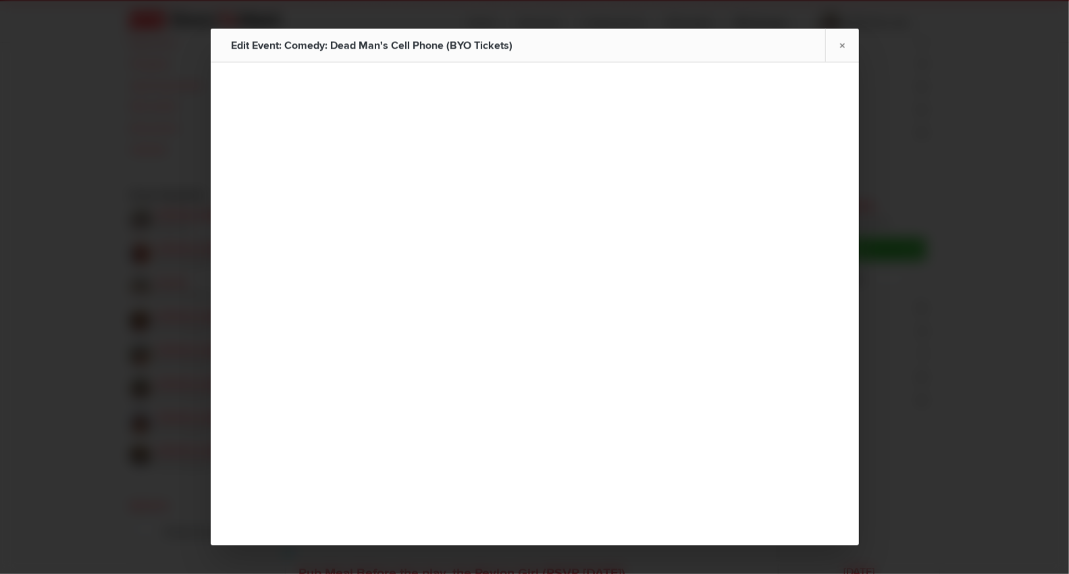
type input "Comedy: Dead Man's Cell Phone (BYO Tickets)"
type input "[DATE]"
select select "PM"
radio input "false"
radio input "true"
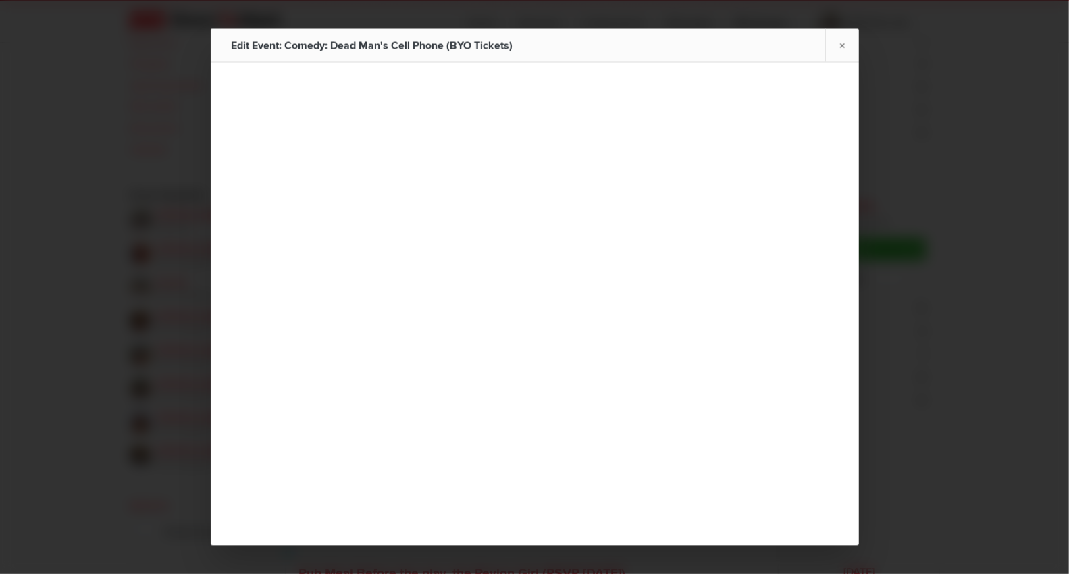
select select "1:45:00"
select select "[GEOGRAPHIC_DATA]"
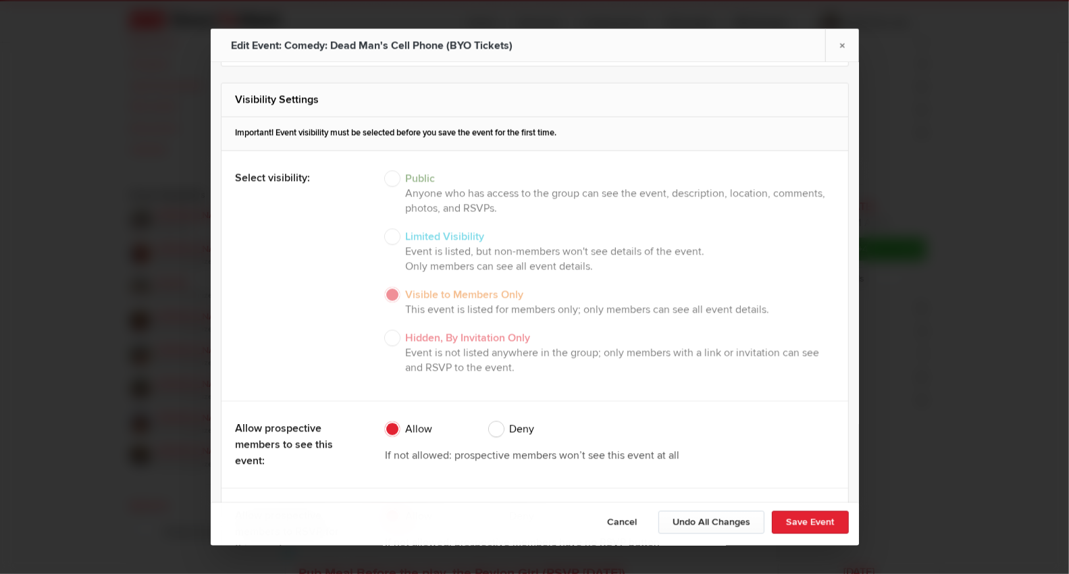
scroll to position [1679, 0]
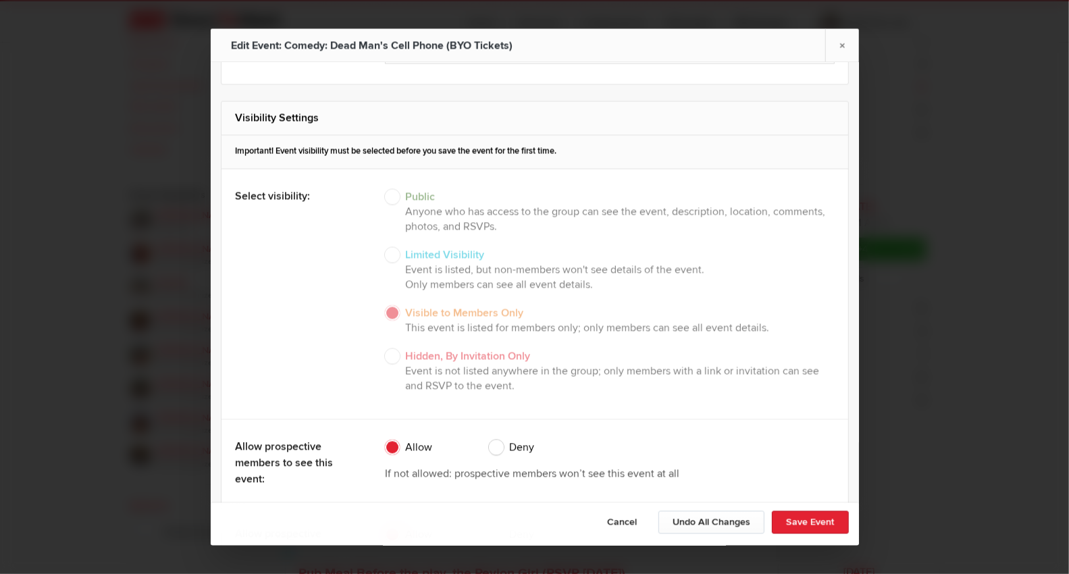
drag, startPoint x: 841, startPoint y: 47, endPoint x: 835, endPoint y: 82, distance: 35.1
click at [841, 49] on link "×" at bounding box center [842, 45] width 34 height 33
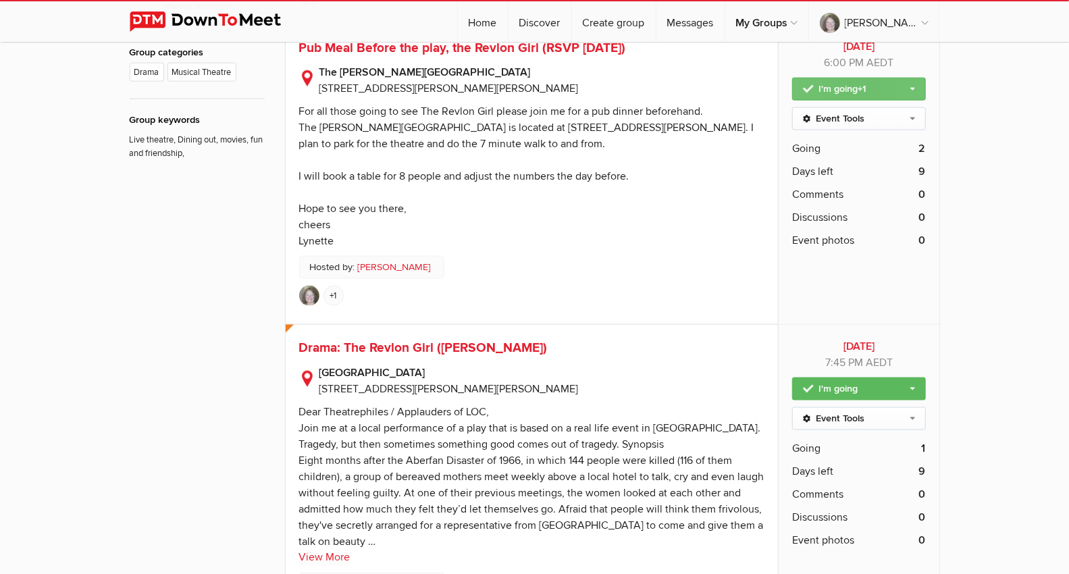
scroll to position [1050, 0]
click at [916, 128] on link "Event Tools" at bounding box center [858, 118] width 133 height 23
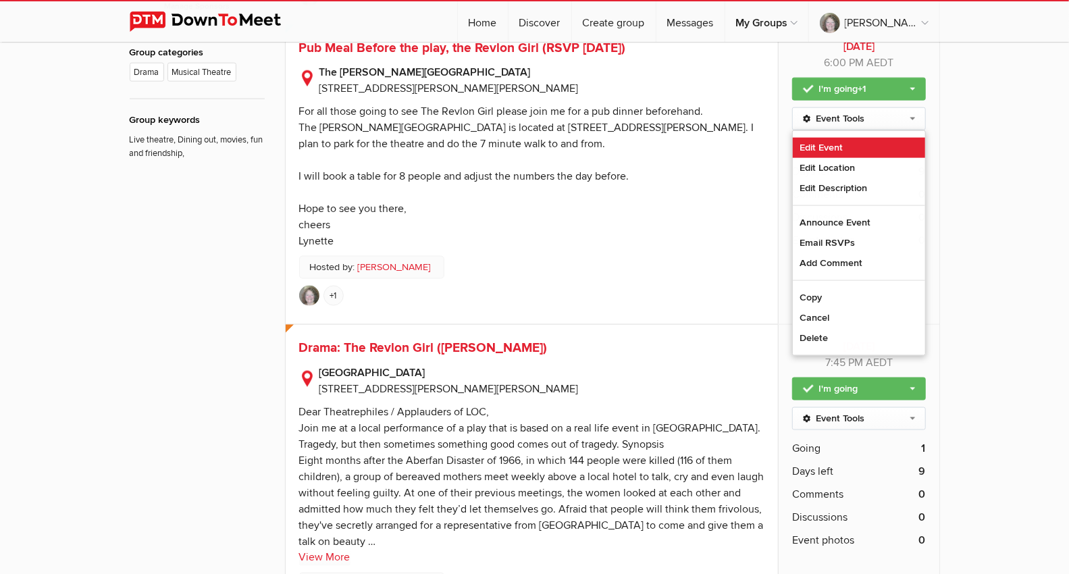
click at [893, 155] on link "Edit Event" at bounding box center [859, 148] width 132 height 20
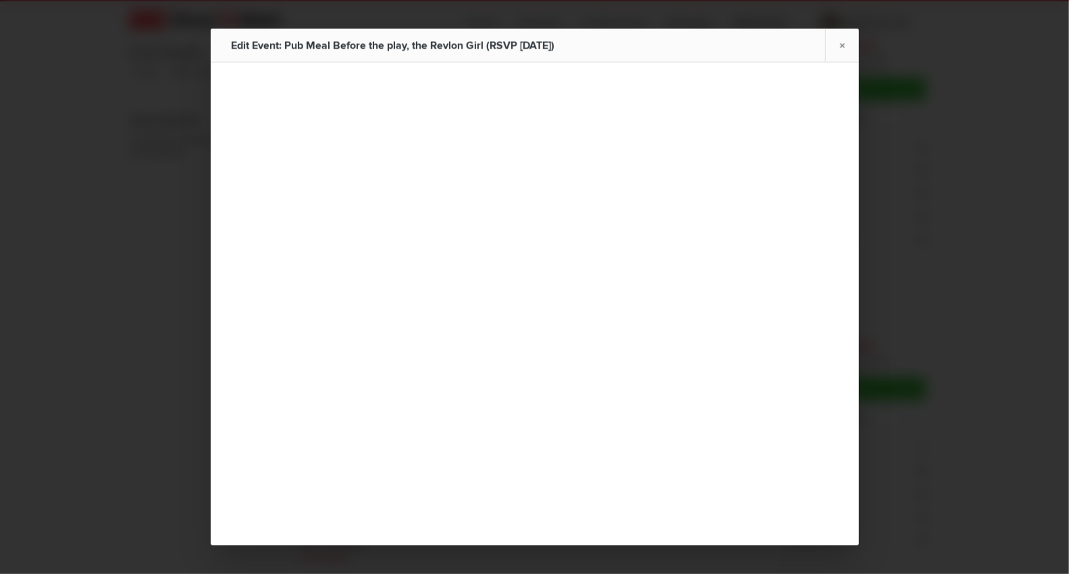
type input "Pub Meal Before the play, the Revlon Girl (RSVP [DATE])"
type input "[DATE]"
select select "PM"
radio input "false"
radio input "true"
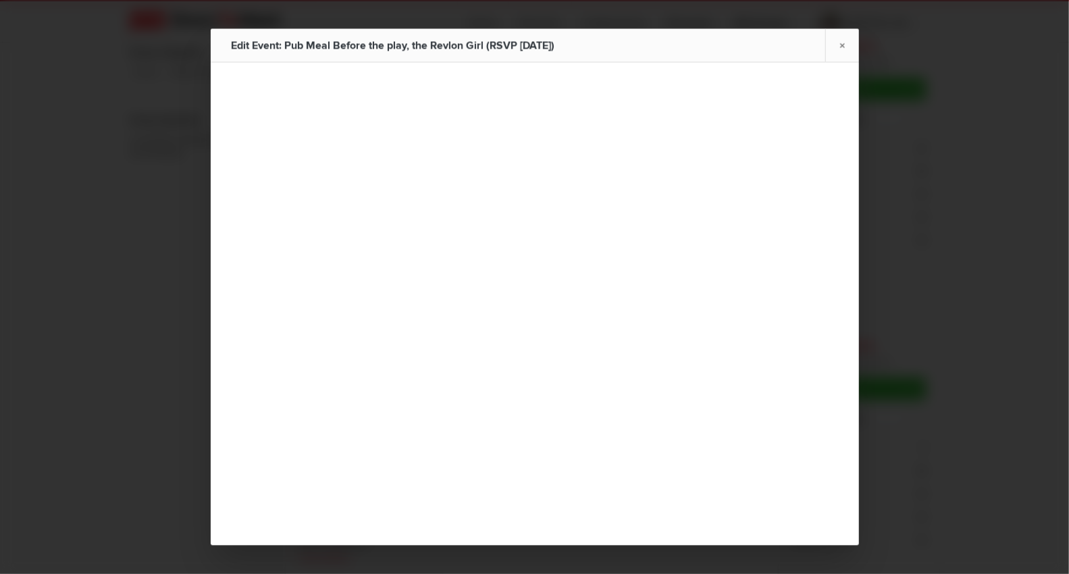
select select "6:00:00"
select select "[GEOGRAPHIC_DATA]"
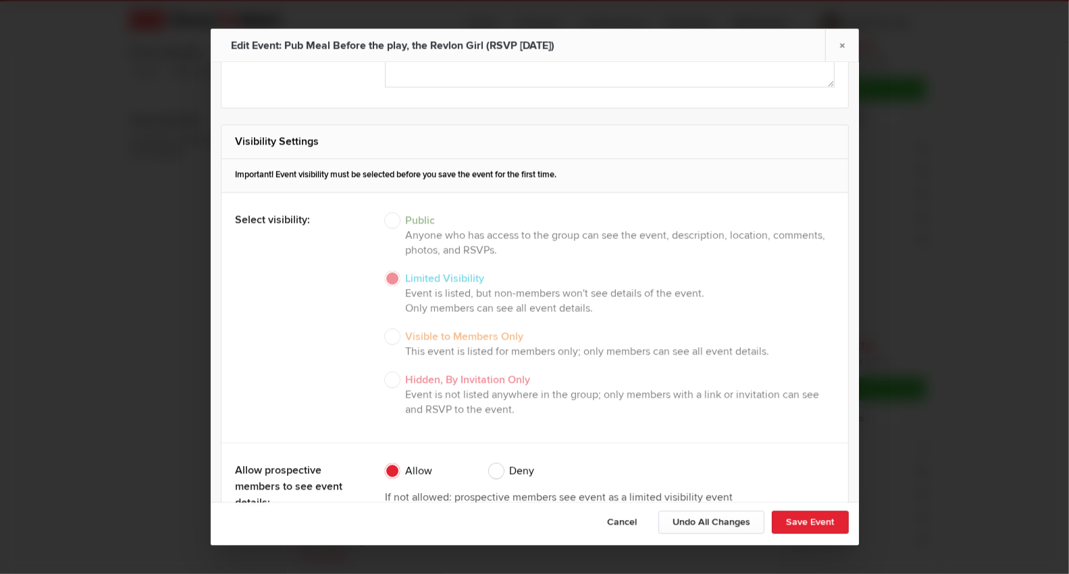
scroll to position [1606, 0]
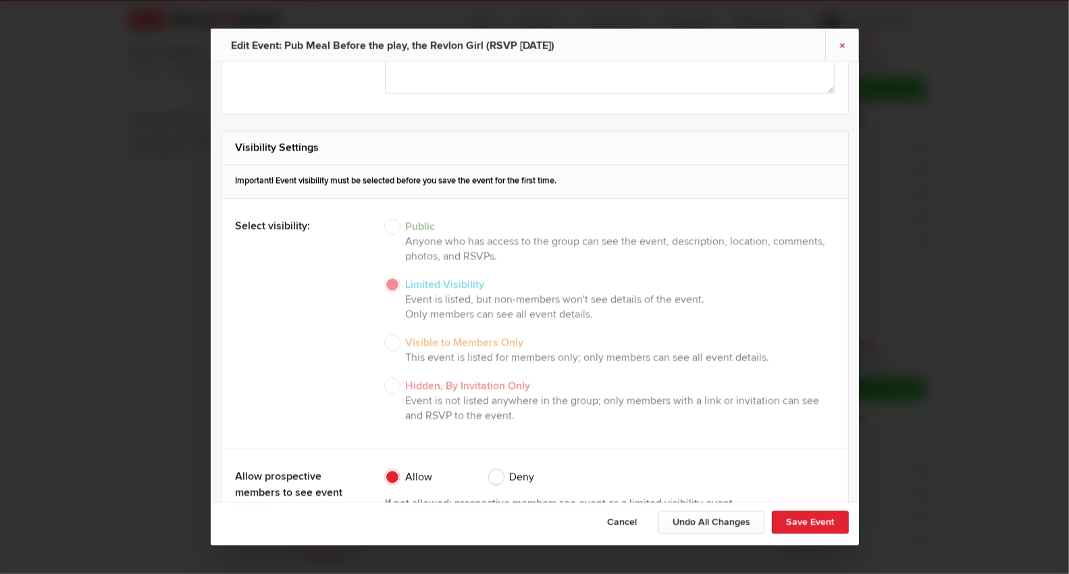
click at [846, 44] on link "×" at bounding box center [842, 45] width 34 height 33
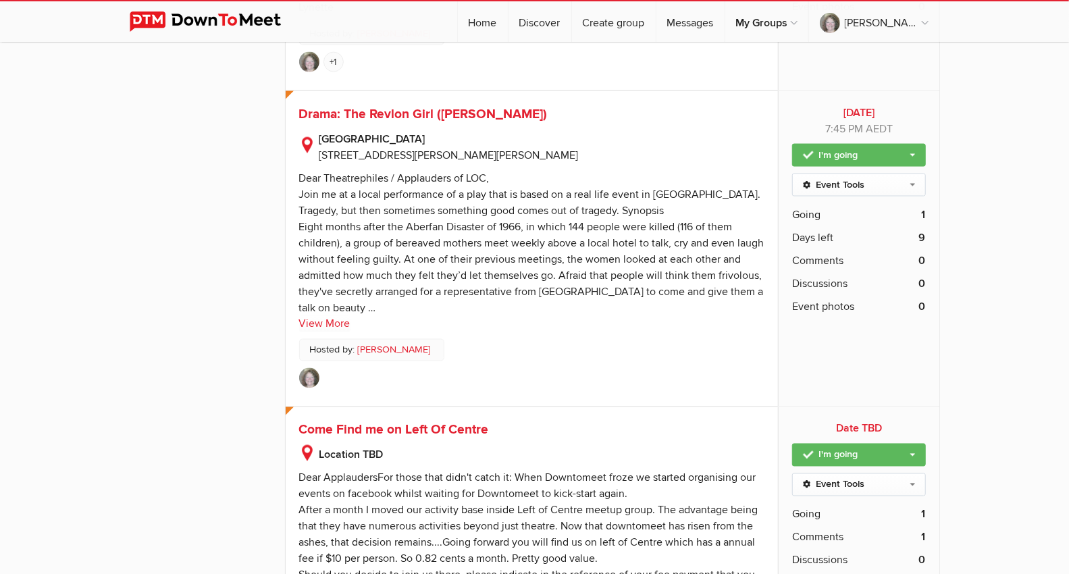
scroll to position [1275, 0]
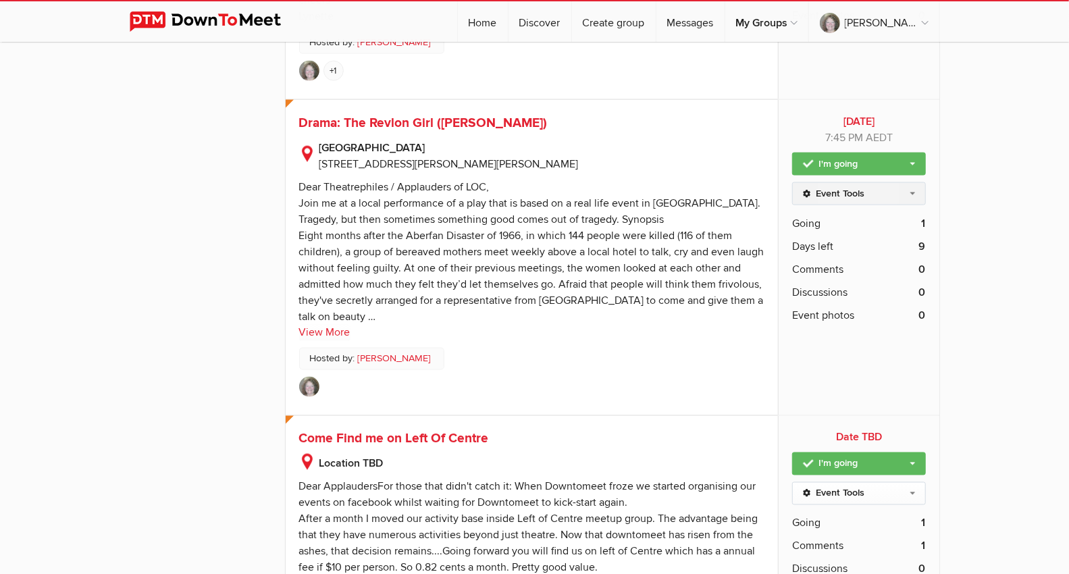
click at [915, 205] on link "Event Tools" at bounding box center [858, 193] width 133 height 23
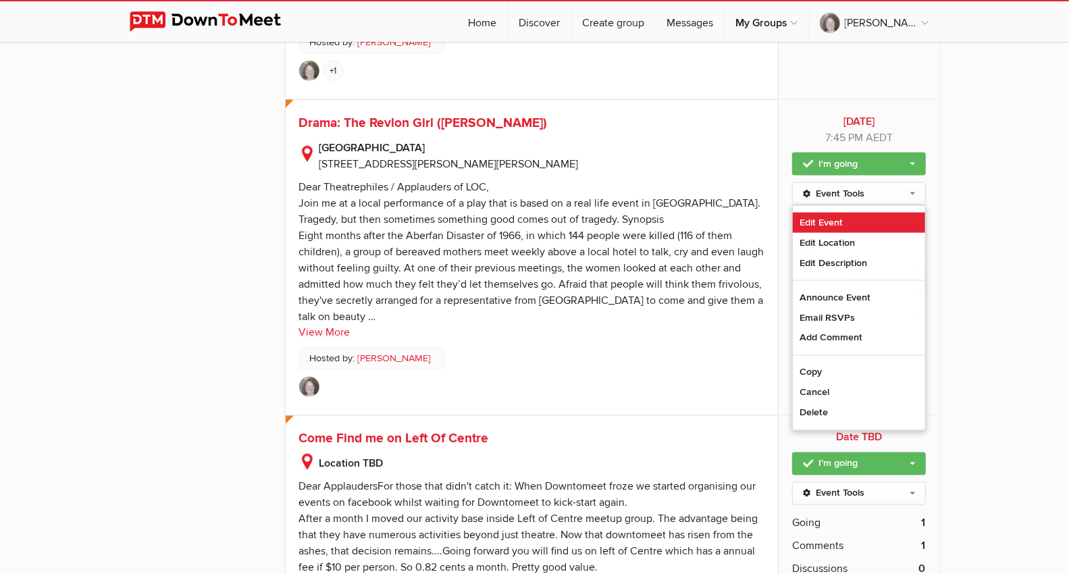
click at [874, 233] on link "Edit Event" at bounding box center [859, 223] width 132 height 20
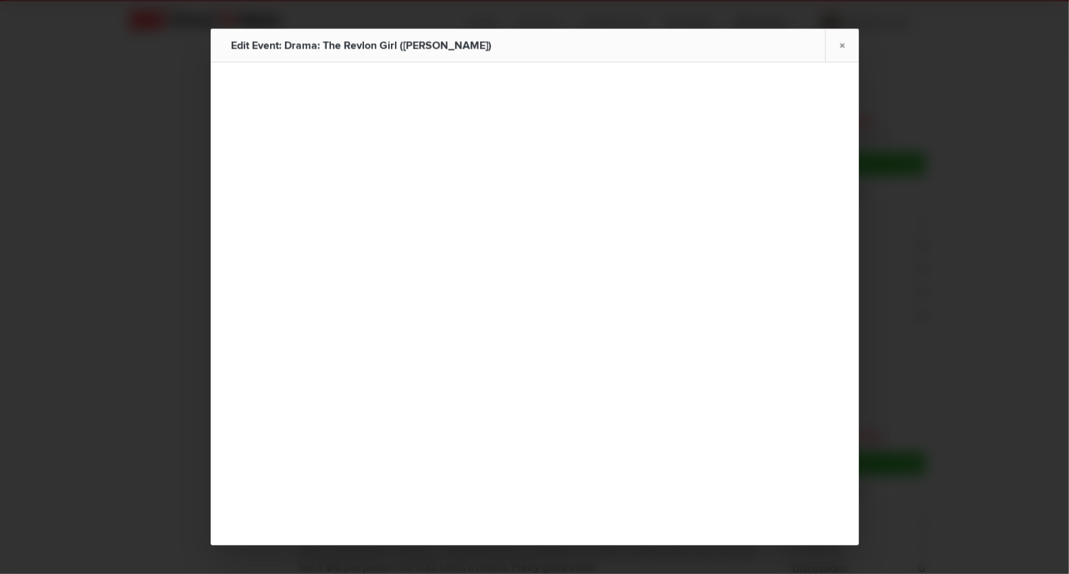
type input "Drama: The Revlon Girl ([PERSON_NAME])"
type input "[DATE]"
select select "PM"
radio input "false"
radio input "true"
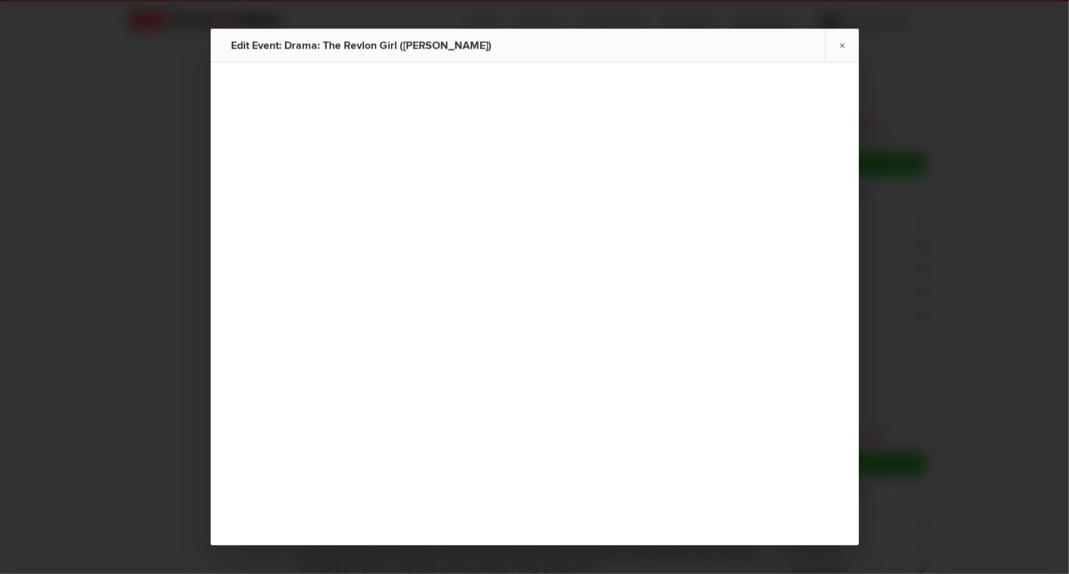
select select "7:45:00"
select select "[GEOGRAPHIC_DATA]"
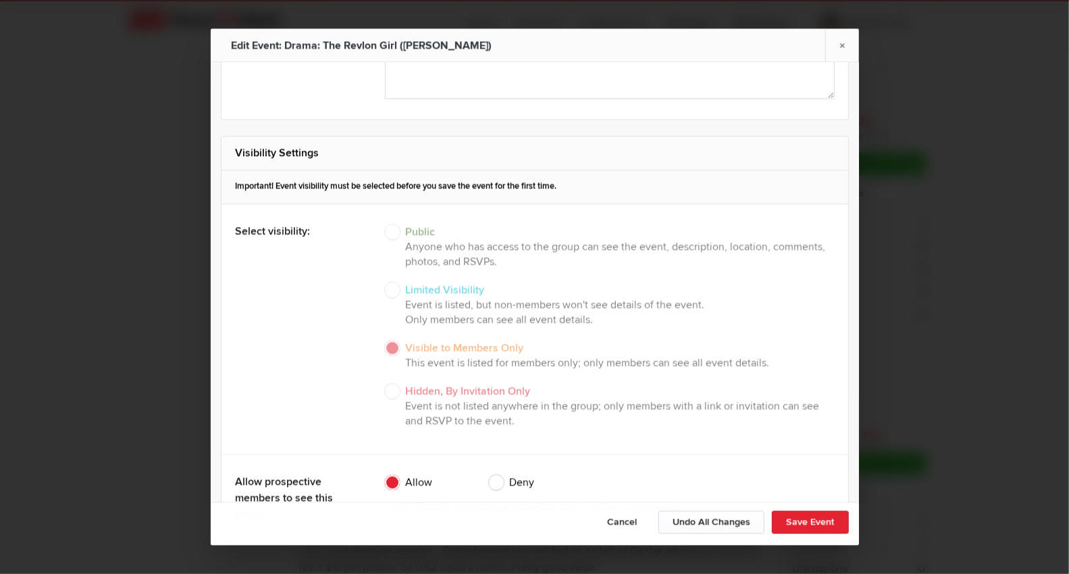
scroll to position [1436, 0]
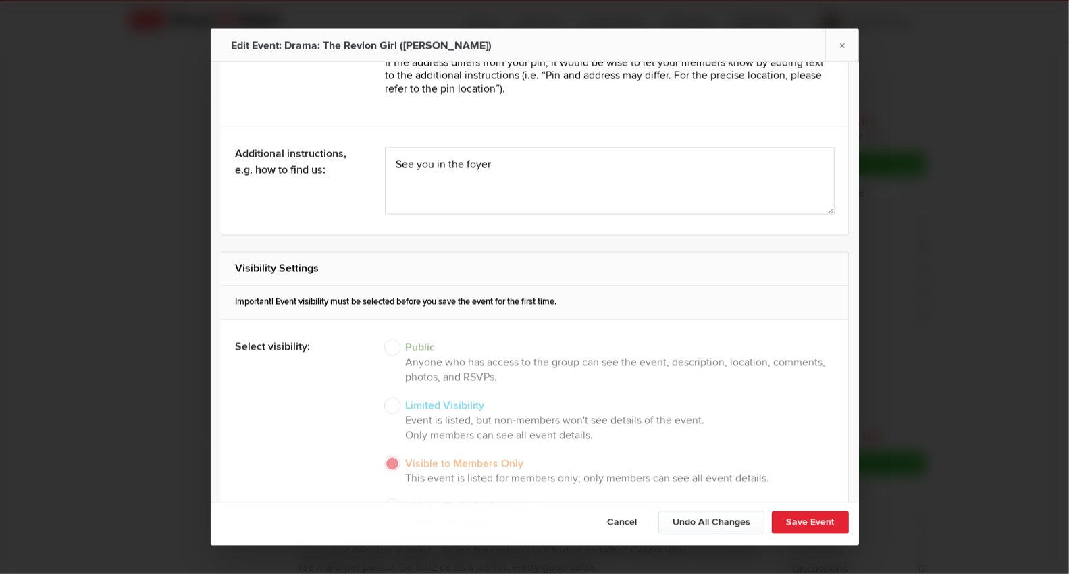
click at [841, 45] on link "×" at bounding box center [842, 45] width 34 height 33
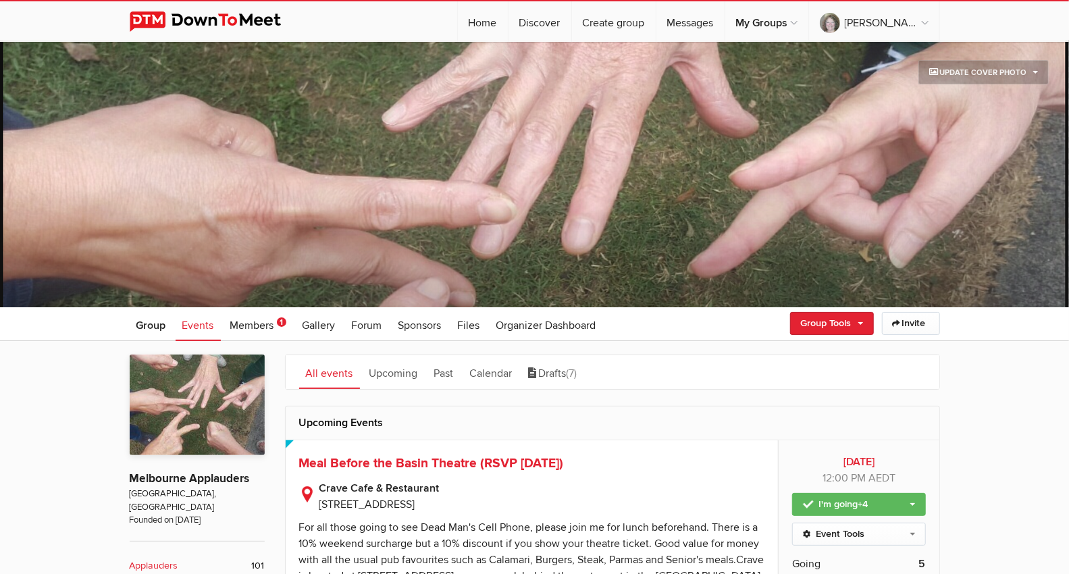
scroll to position [0, 0]
